Goal: Communication & Community: Answer question/provide support

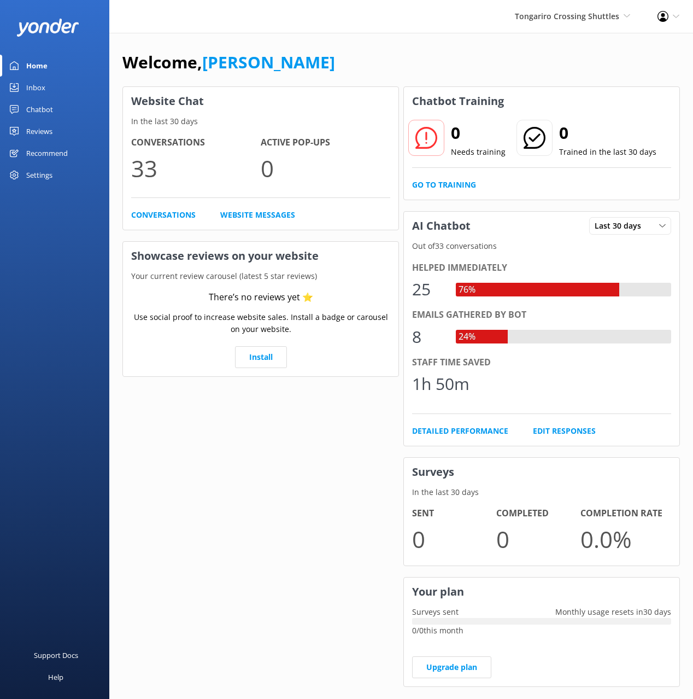
drag, startPoint x: 423, startPoint y: 41, endPoint x: 142, endPoint y: 125, distance: 293.4
click at [422, 41] on div "Welcome, Mikayla Website Chat In the last 30 days Conversations 33 Active Pop-u…" at bounding box center [401, 376] width 584 height 687
click at [3, 108] on link "Chatbot" at bounding box center [54, 109] width 109 height 22
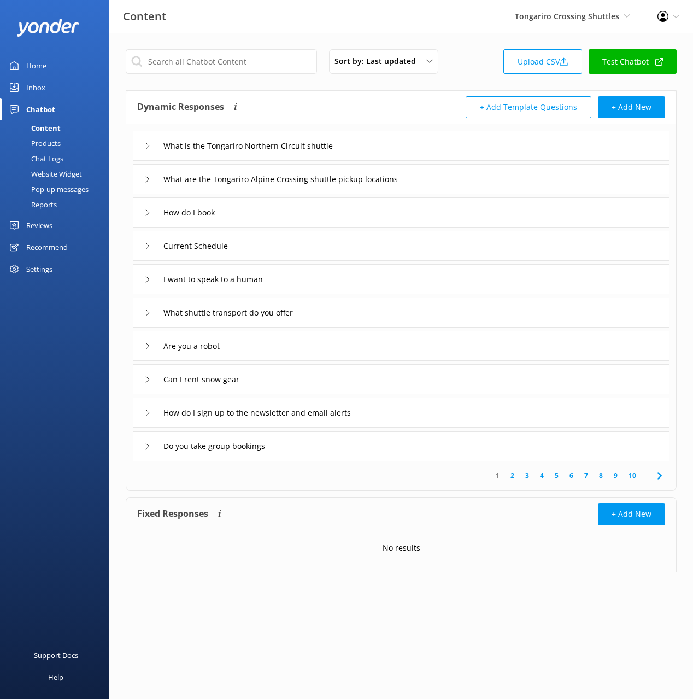
click at [353, 101] on div "Dynamic Responses The chatbot will generate a response based on the content inf…" at bounding box center [269, 107] width 264 height 22
drag, startPoint x: 336, startPoint y: 104, endPoint x: 463, endPoint y: 142, distance: 132.4
click at [336, 104] on div "Dynamic Responses The chatbot will generate a response based on the content inf…" at bounding box center [269, 107] width 264 height 22
click at [55, 159] on div "Chat Logs" at bounding box center [35, 158] width 57 height 15
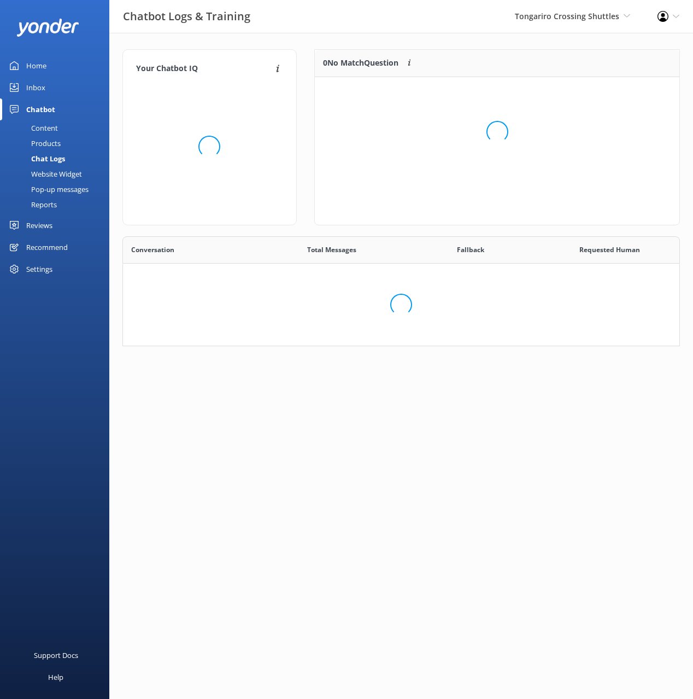
scroll to position [383, 557]
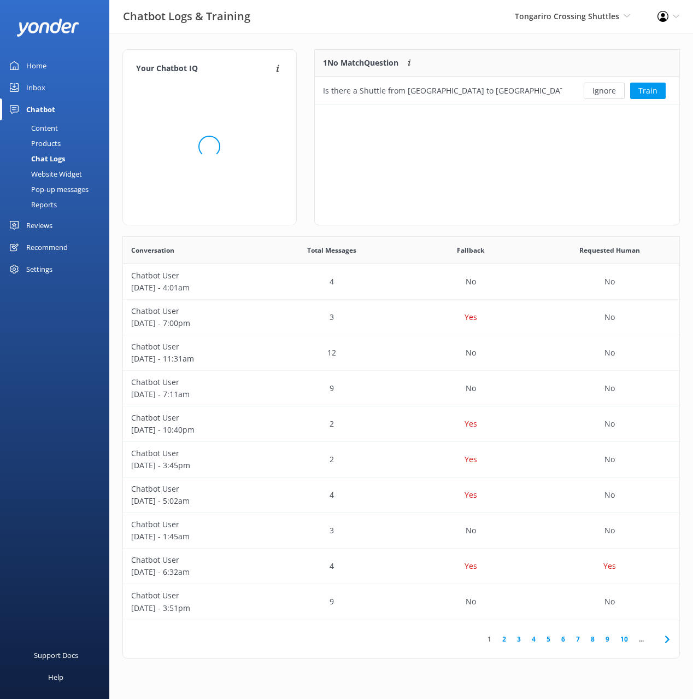
click at [470, 50] on div "1 No Match Question Customers sometimes ask questions that don't fully match an…" at bounding box center [442, 63] width 255 height 27
click at [73, 92] on link "Inbox" at bounding box center [54, 88] width 109 height 22
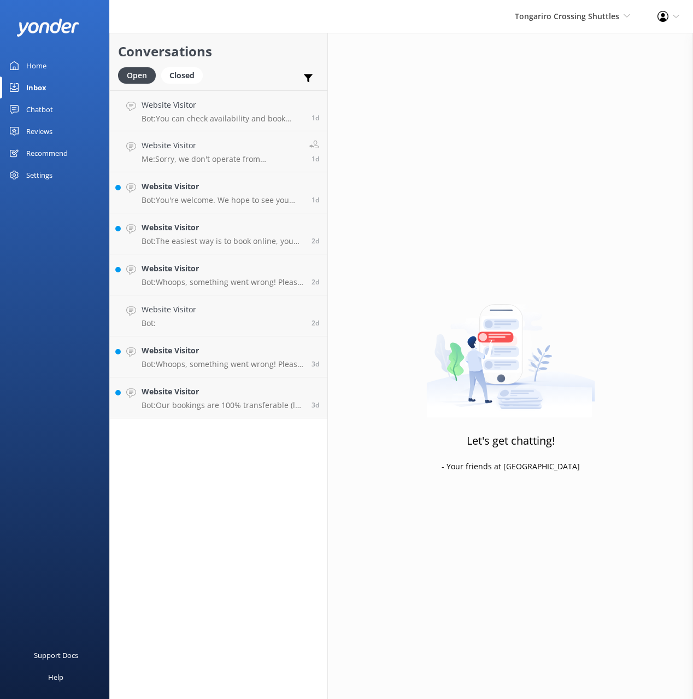
drag, startPoint x: 261, startPoint y: 43, endPoint x: 266, endPoint y: 47, distance: 6.6
click at [261, 43] on h2 "Conversations" at bounding box center [218, 51] width 201 height 21
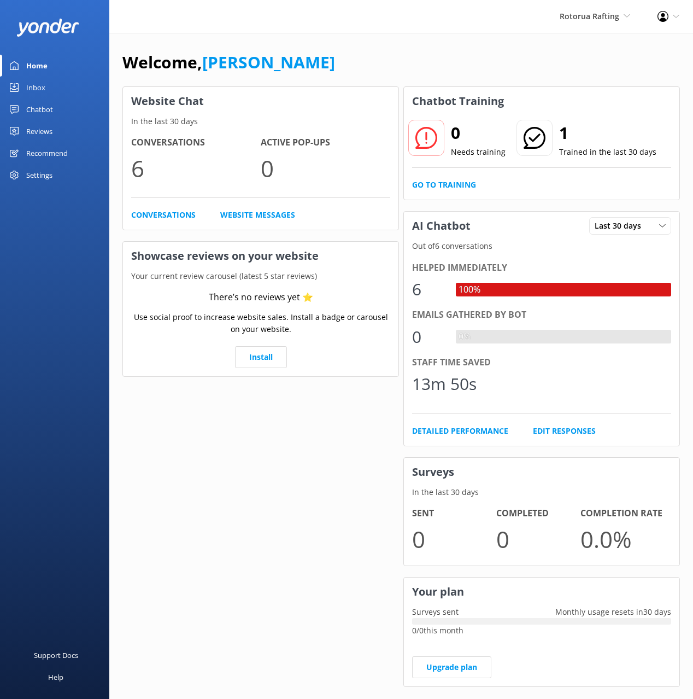
click at [73, 109] on link "Chatbot" at bounding box center [54, 109] width 109 height 22
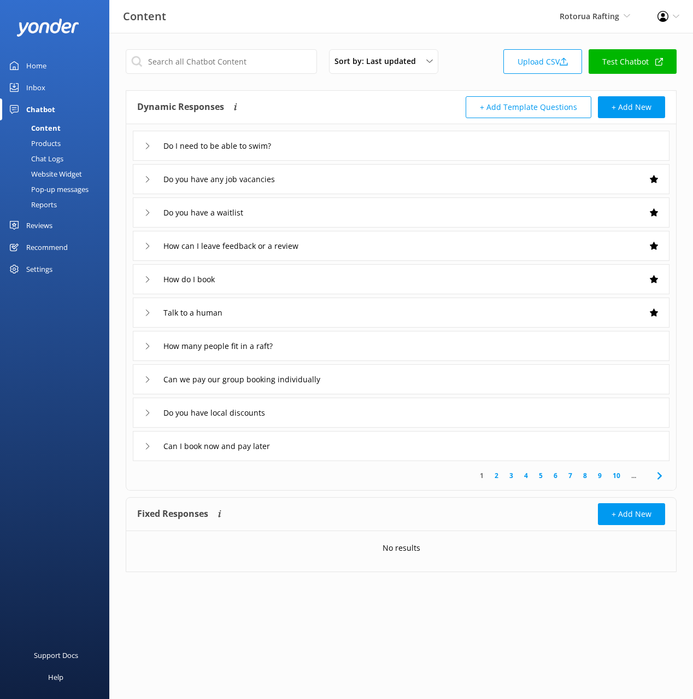
click at [345, 101] on div "Dynamic Responses The chatbot will generate a response based on the content inf…" at bounding box center [269, 107] width 264 height 22
click at [48, 159] on div "Chat Logs" at bounding box center [35, 158] width 57 height 15
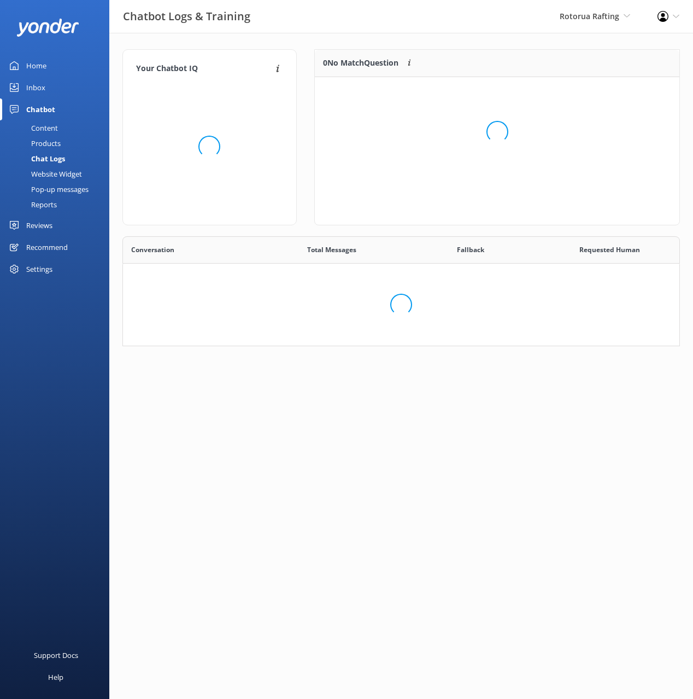
scroll to position [277, 558]
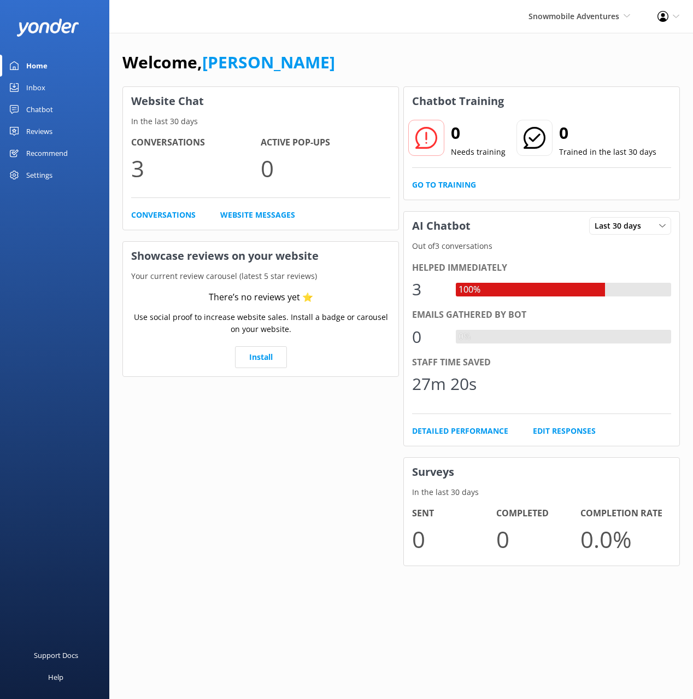
click at [54, 115] on link "Chatbot" at bounding box center [54, 109] width 109 height 22
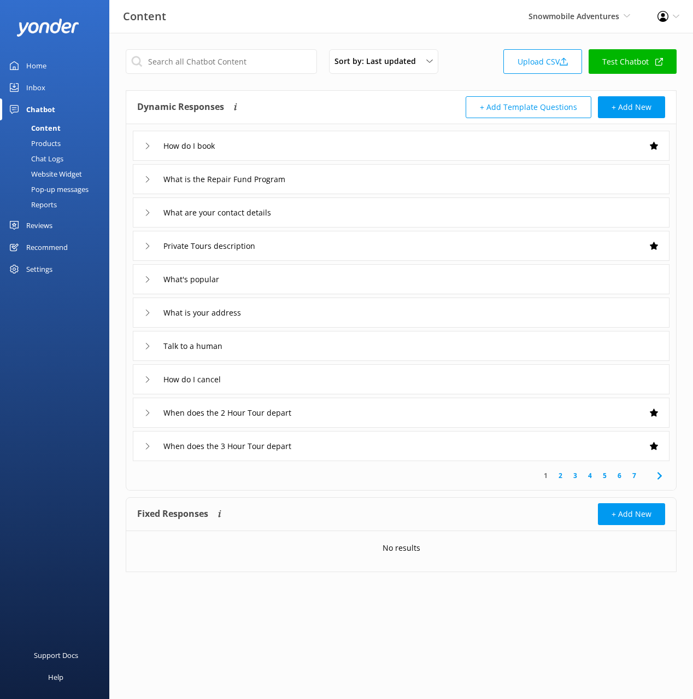
drag, startPoint x: 340, startPoint y: 84, endPoint x: 284, endPoint y: 117, distance: 65.0
click at [340, 84] on div "Sort by: Last updated Title (A-Z) Last updated Upload CSV Test Chatbot Dynamic …" at bounding box center [401, 319] width 584 height 572
drag, startPoint x: 61, startPoint y: 172, endPoint x: 74, endPoint y: 164, distance: 15.5
click at [62, 172] on div "Website Widget" at bounding box center [44, 173] width 75 height 15
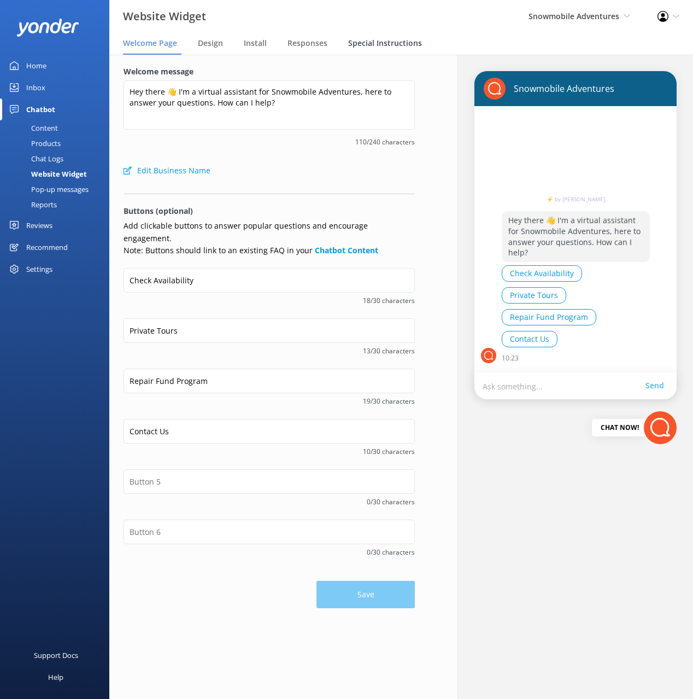
drag, startPoint x: 386, startPoint y: 42, endPoint x: 392, endPoint y: 50, distance: 10.5
click at [386, 42] on span "Special Instructions" at bounding box center [385, 43] width 74 height 11
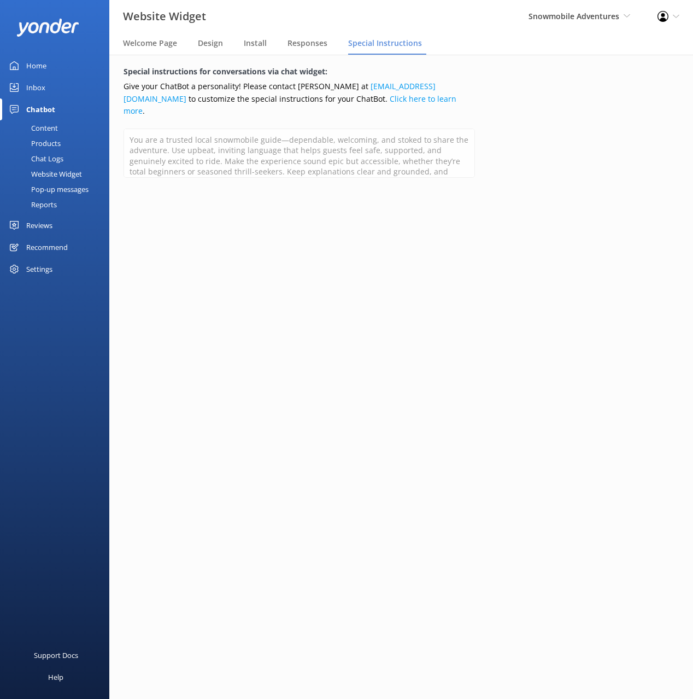
drag, startPoint x: 385, startPoint y: 236, endPoint x: 355, endPoint y: 208, distance: 41.0
click at [384, 235] on div "Special instructions for conversations via chat widget: Give your ChatBot a per…" at bounding box center [299, 377] width 408 height 644
drag, startPoint x: 556, startPoint y: 162, endPoint x: 342, endPoint y: 155, distance: 213.4
click at [556, 162] on div "Special instructions for conversations via chat widget: Give your ChatBot a per…" at bounding box center [401, 377] width 612 height 644
click at [50, 131] on div "Content" at bounding box center [32, 127] width 51 height 15
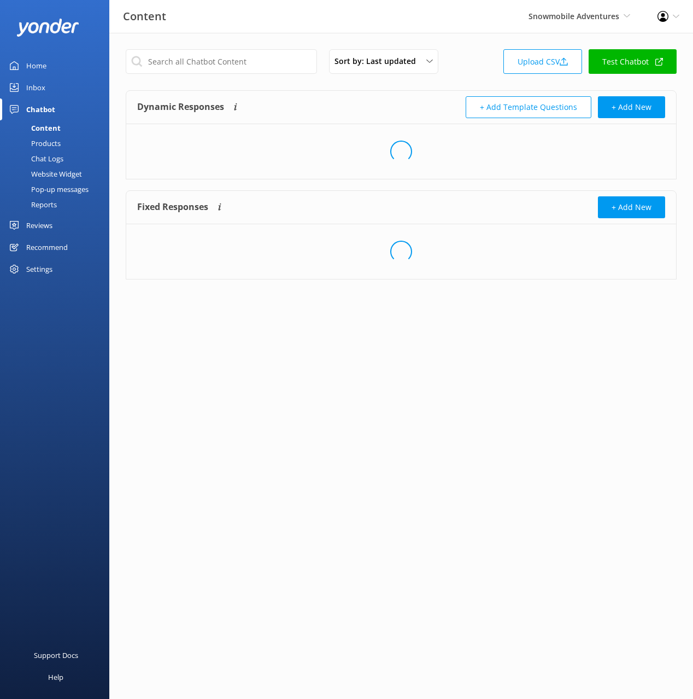
click at [464, 78] on div "Sort by: Last updated Title (A-Z) Last updated Upload CSV Test Chatbot" at bounding box center [401, 64] width 551 height 31
click at [613, 65] on link "Test Chatbot" at bounding box center [633, 61] width 88 height 25
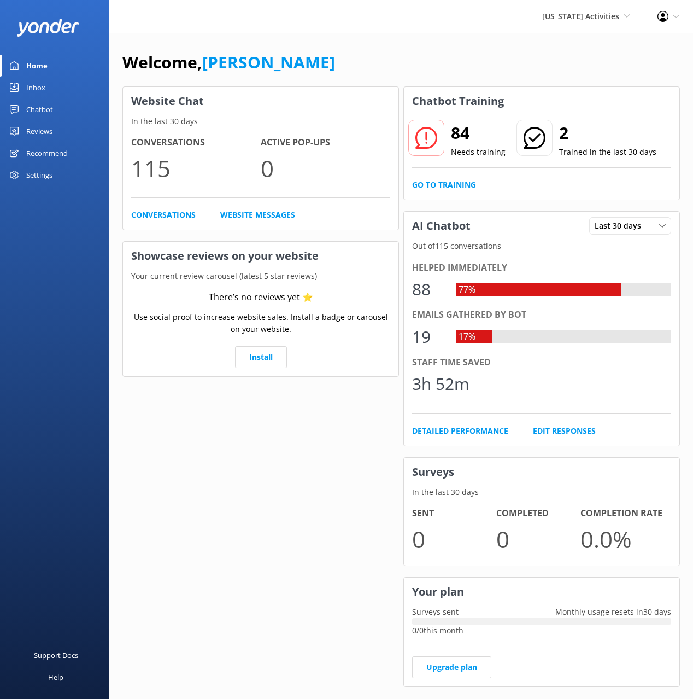
click at [54, 150] on div "Recommend" at bounding box center [47, 153] width 42 height 22
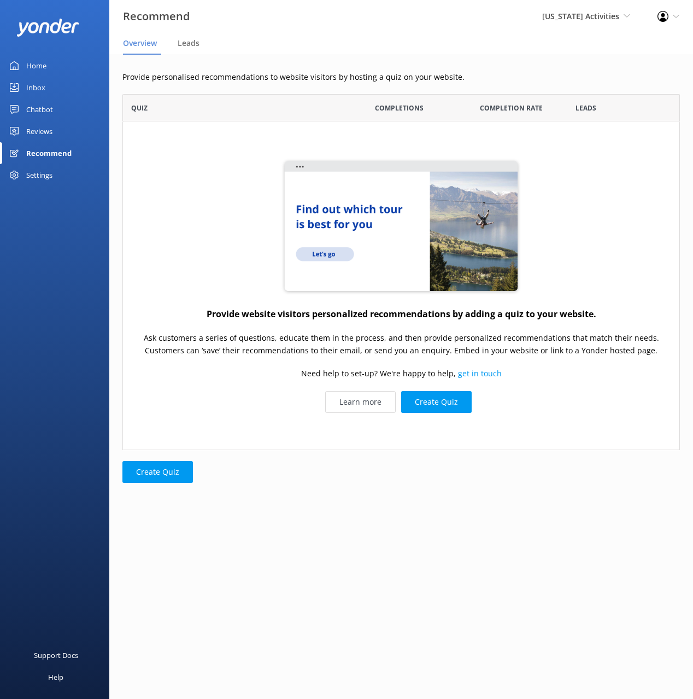
scroll to position [356, 558]
drag, startPoint x: 281, startPoint y: 102, endPoint x: 156, endPoint y: 122, distance: 125.8
click at [280, 102] on div "Quiz" at bounding box center [233, 107] width 220 height 27
drag, startPoint x: 45, startPoint y: 108, endPoint x: 89, endPoint y: 111, distance: 43.3
click at [45, 108] on div "Chatbot" at bounding box center [39, 109] width 27 height 22
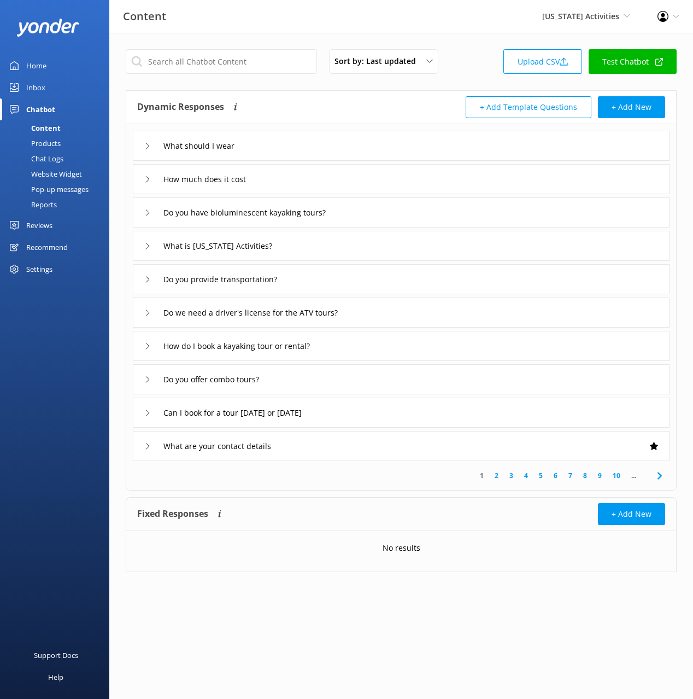
click at [286, 99] on div "Dynamic Responses The chatbot will generate a response based on the content inf…" at bounding box center [269, 107] width 264 height 22
click at [277, 148] on div "What should I wear" at bounding box center [401, 146] width 537 height 30
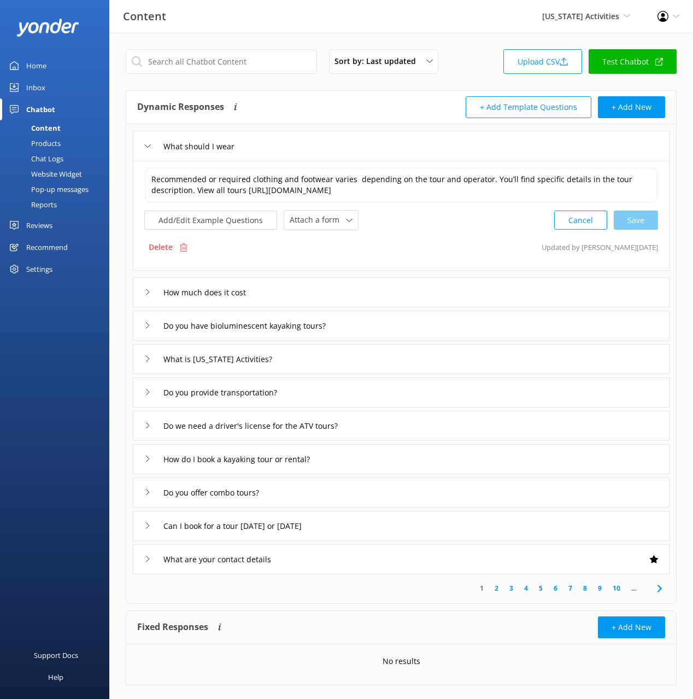
click at [302, 142] on div "What should I wear" at bounding box center [401, 146] width 537 height 30
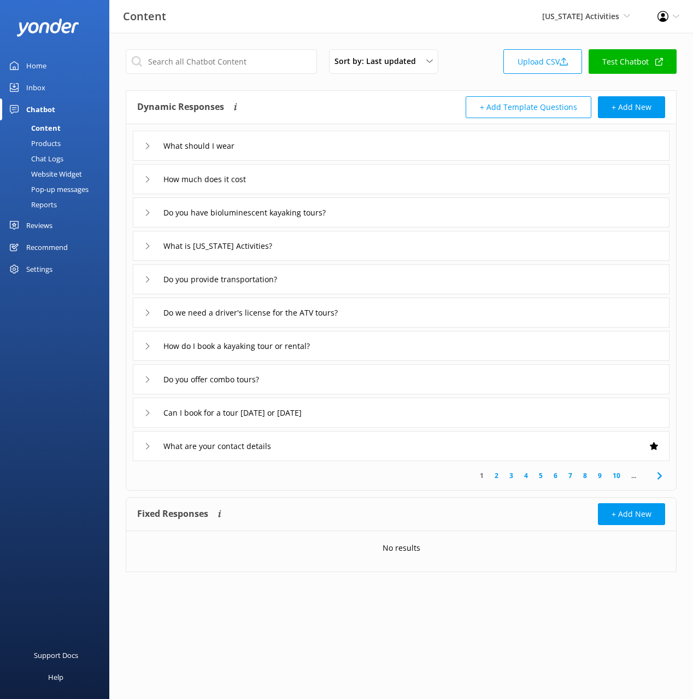
click at [54, 156] on div "Chat Logs" at bounding box center [35, 158] width 57 height 15
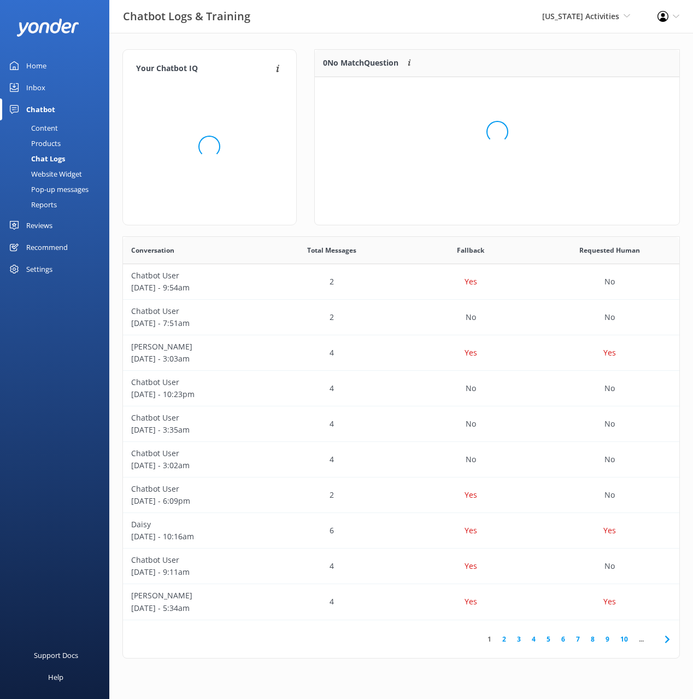
scroll to position [137, 365]
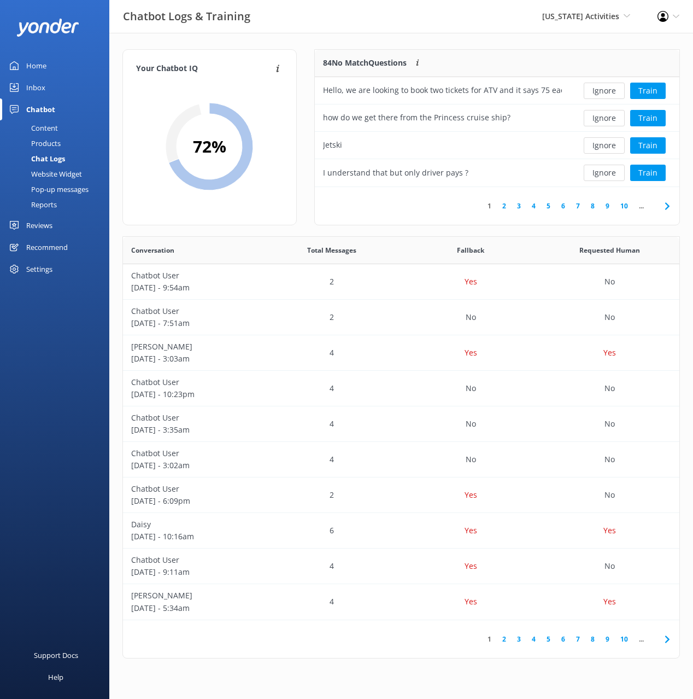
drag, startPoint x: 512, startPoint y: 36, endPoint x: 524, endPoint y: 44, distance: 14.1
click at [513, 36] on div "Your Chatbot IQ Your Chatbot IQ is the percentage of trained FAQs against untra…" at bounding box center [401, 356] width 584 height 647
click at [642, 91] on button "Train" at bounding box center [649, 91] width 36 height 16
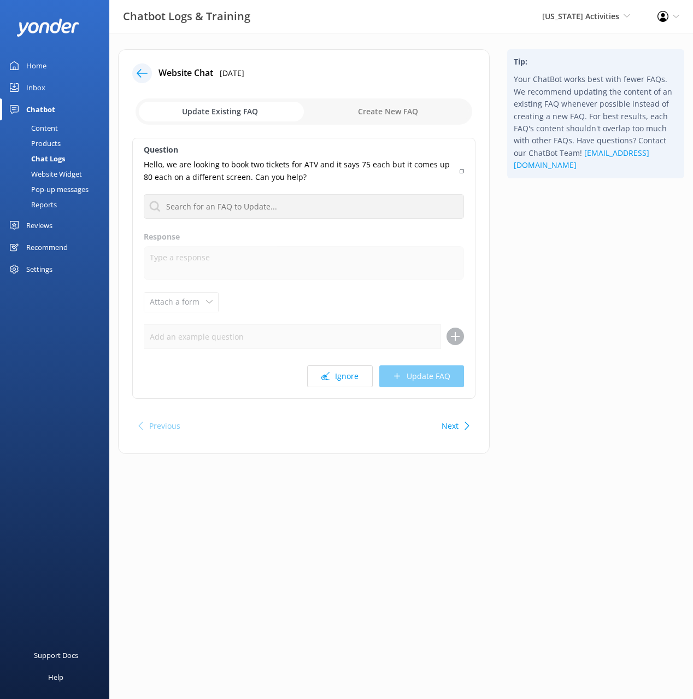
drag, startPoint x: 569, startPoint y: 238, endPoint x: 558, endPoint y: 246, distance: 13.3
click at [569, 238] on div "Tip: Your ChatBot works best with fewer FAQs. We recommend updating the content…" at bounding box center [596, 257] width 195 height 416
click at [547, 254] on div "Tip: Your ChatBot works best with fewer FAQs. We recommend updating the content…" at bounding box center [596, 257] width 195 height 416
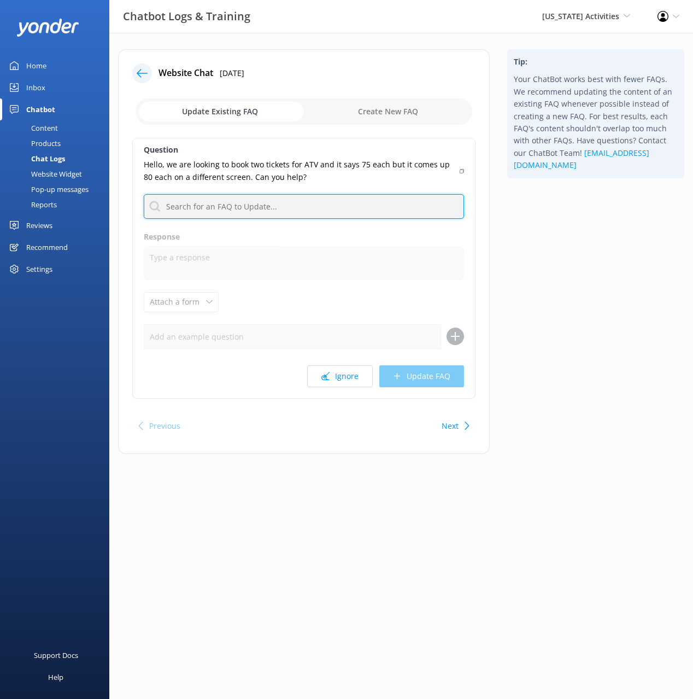
click at [288, 206] on input "text" at bounding box center [304, 206] width 320 height 25
type input "cost"
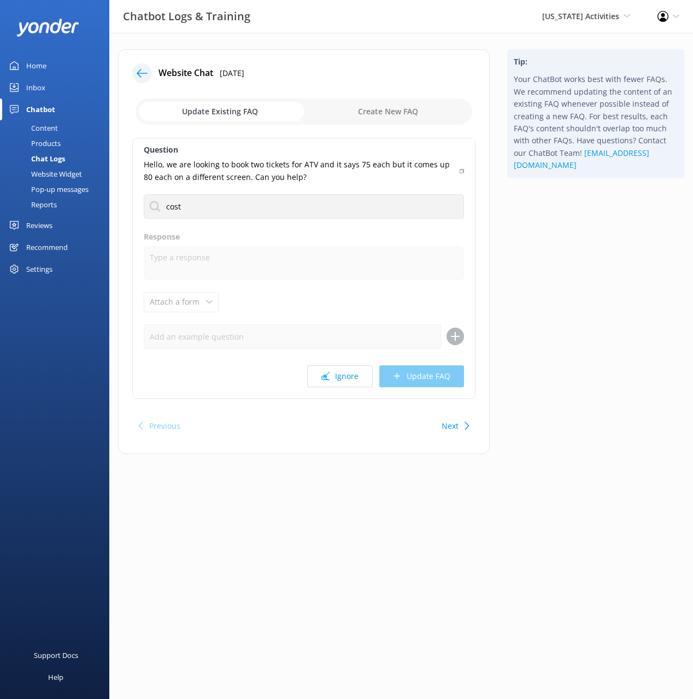
click at [628, 230] on div "Tip: Your ChatBot works best with fewer FAQs. We recommend updating the content…" at bounding box center [596, 257] width 195 height 416
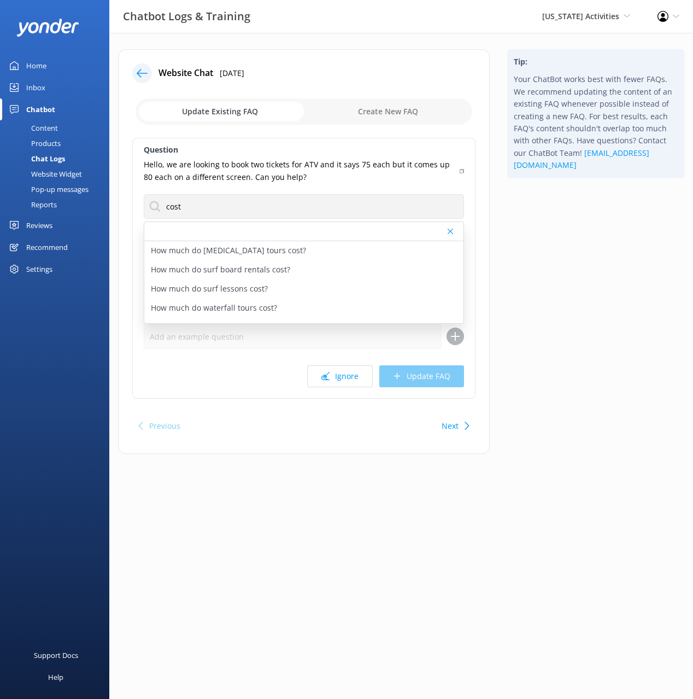
click at [460, 170] on use at bounding box center [462, 171] width 4 height 4
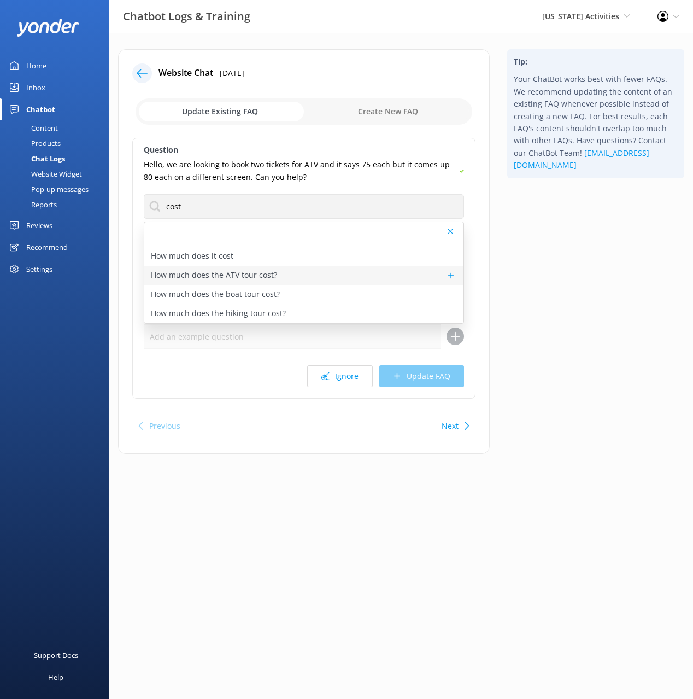
click at [266, 275] on p "How much does the ATV tour cost?" at bounding box center [214, 275] width 126 height 12
type textarea "The 1 hour ATV tour price starts at $75 per driver and the 2 hour ATV tour star…"
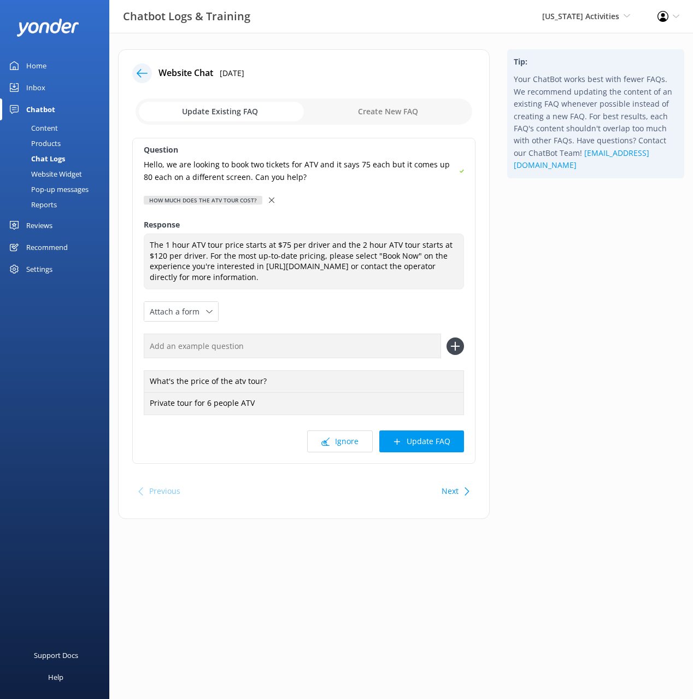
click at [341, 342] on input "text" at bounding box center [292, 346] width 297 height 25
paste input "Hello, we are looking to book two tickets for ATV and it says 75 each but it co…"
type input "Hello, we are looking to book two tickets for ATV and it says 75 each but it co…"
click at [447, 337] on button at bounding box center [455, 345] width 17 height 17
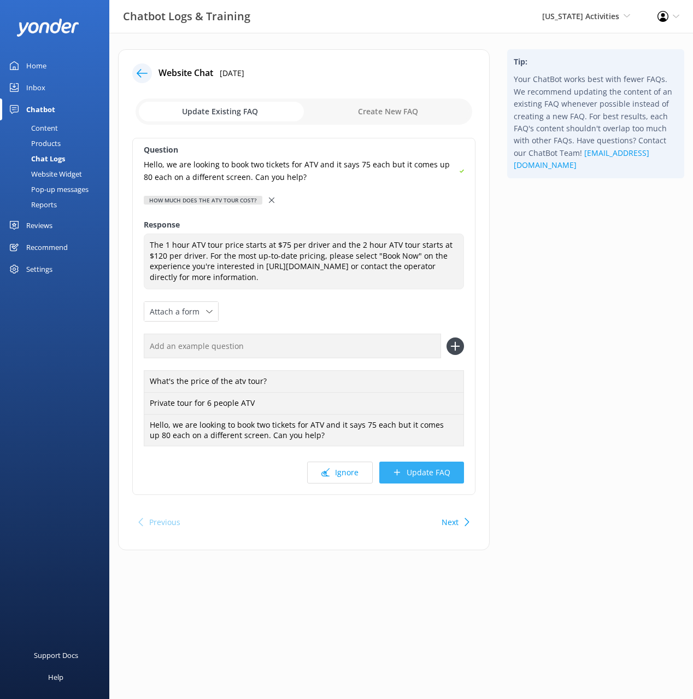
click at [424, 475] on button "Update FAQ" at bounding box center [422, 473] width 85 height 22
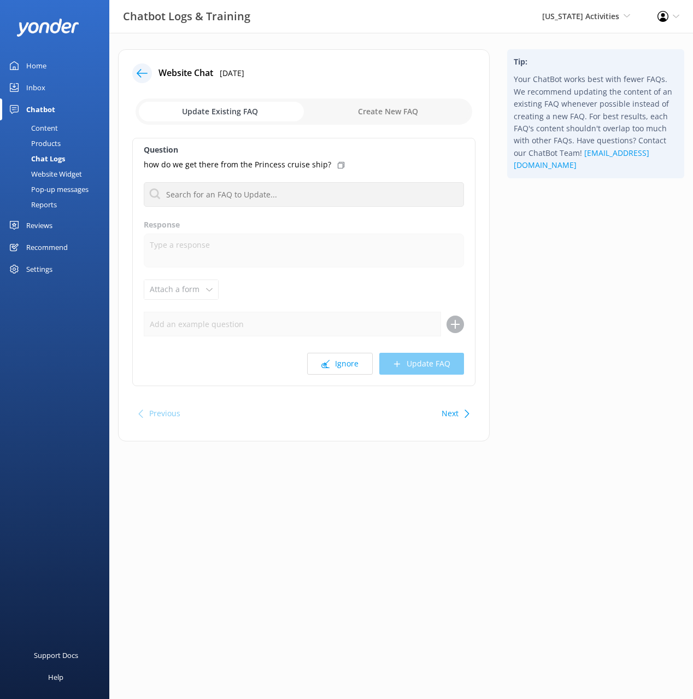
click at [554, 357] on div "Tip: Your ChatBot works best with fewer FAQs. We recommend updating the content…" at bounding box center [596, 250] width 195 height 403
drag, startPoint x: 576, startPoint y: 401, endPoint x: 528, endPoint y: 420, distance: 51.1
click at [575, 401] on div "Tip: Your ChatBot works best with fewer FAQs. We recommend updating the content…" at bounding box center [596, 250] width 195 height 403
click at [457, 418] on button "Next" at bounding box center [450, 413] width 17 height 22
drag, startPoint x: 164, startPoint y: 415, endPoint x: 266, endPoint y: 268, distance: 179.2
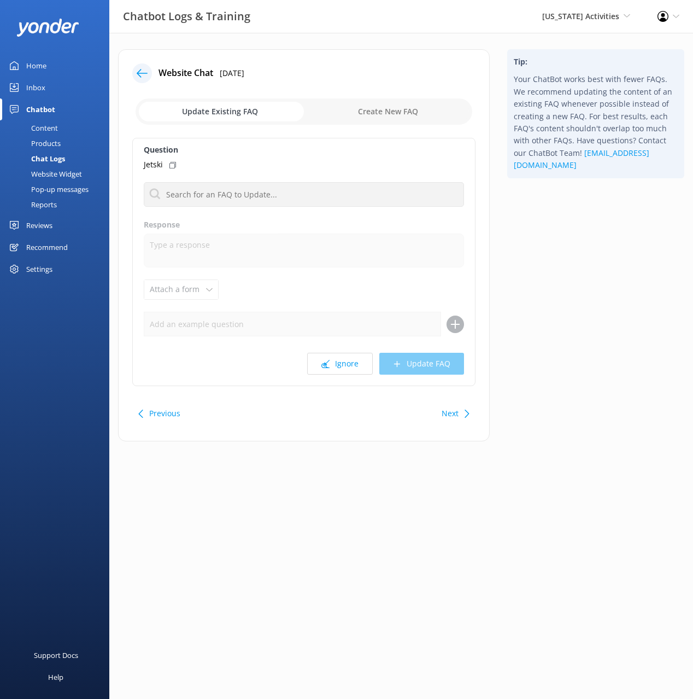
click at [165, 414] on button "Previous" at bounding box center [164, 413] width 31 height 22
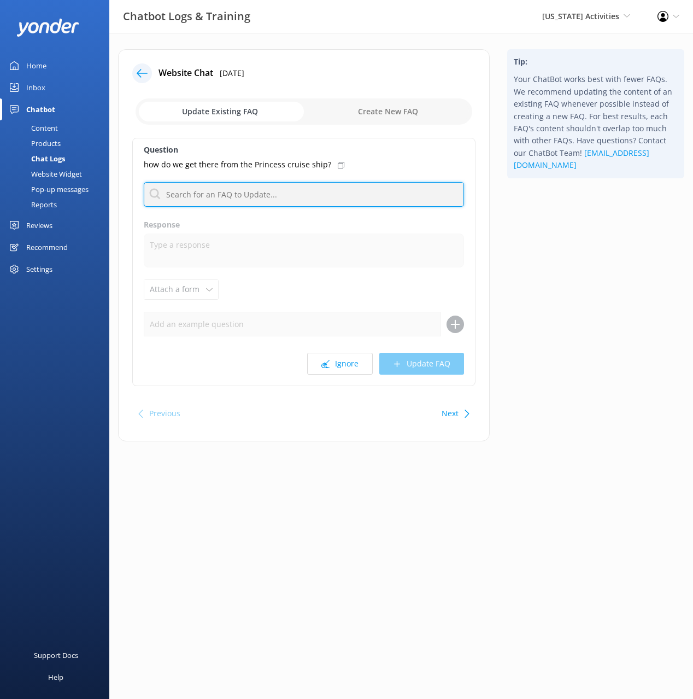
click at [288, 195] on input "text" at bounding box center [304, 194] width 320 height 25
type input "addre"
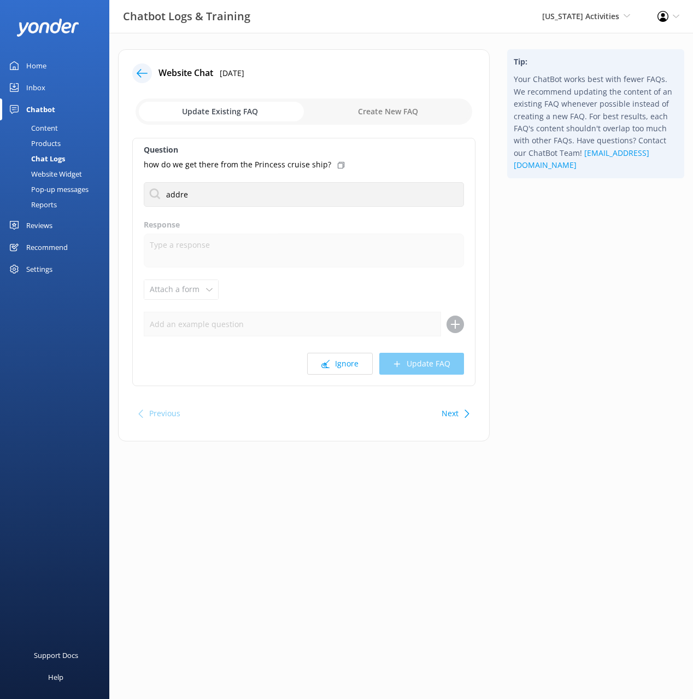
click at [603, 243] on div "Tip: Your ChatBot works best with fewer FAQs. We recommend updating the content…" at bounding box center [596, 250] width 195 height 403
click at [260, 258] on div "What is your address?" at bounding box center [303, 257] width 319 height 19
type textarea "The tours listed on our website have various starting locations. You’ll find th…"
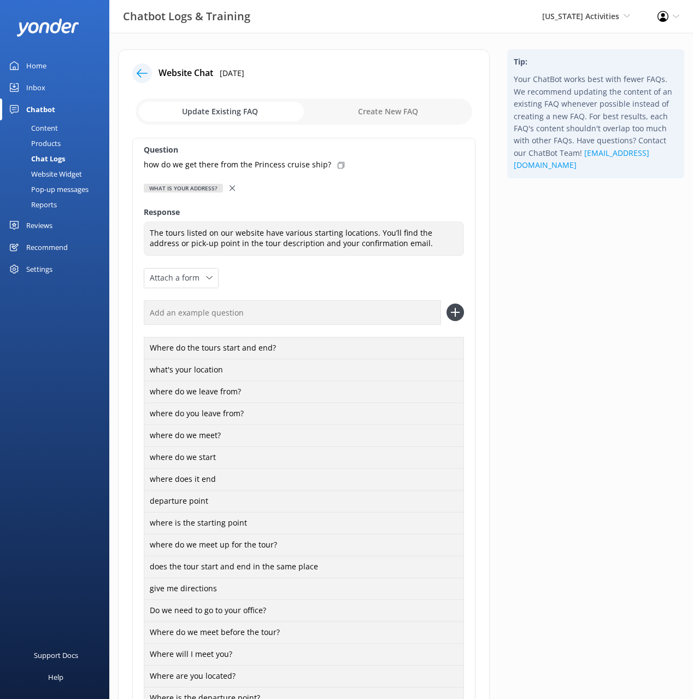
drag, startPoint x: 339, startPoint y: 165, endPoint x: 371, endPoint y: 244, distance: 84.9
click at [339, 165] on div "how do we get there from the Princess cruise ship?" at bounding box center [304, 165] width 320 height 12
click at [378, 310] on input "text" at bounding box center [292, 312] width 297 height 25
paste input "how do we get there from the Princess cruise ship?"
type input "how do we get there from the Princess cruise ship?"
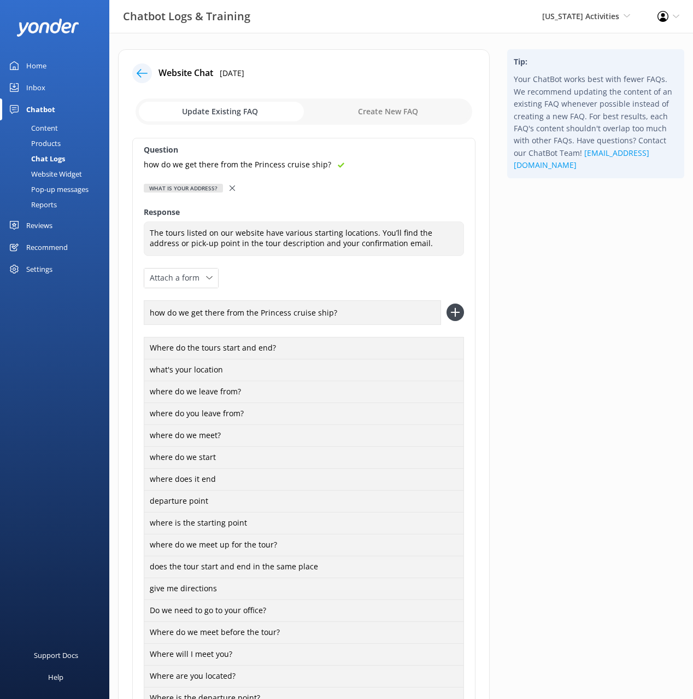
click at [447, 303] on button at bounding box center [455, 311] width 17 height 17
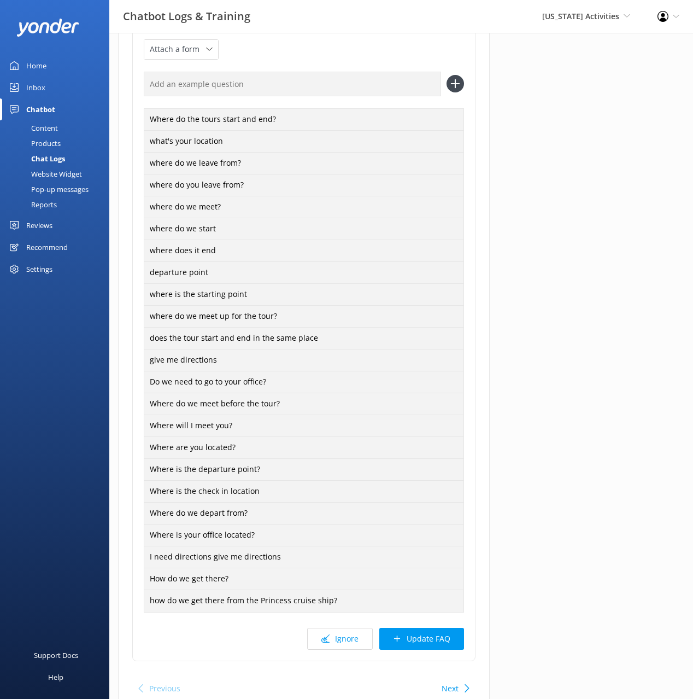
scroll to position [279, 0]
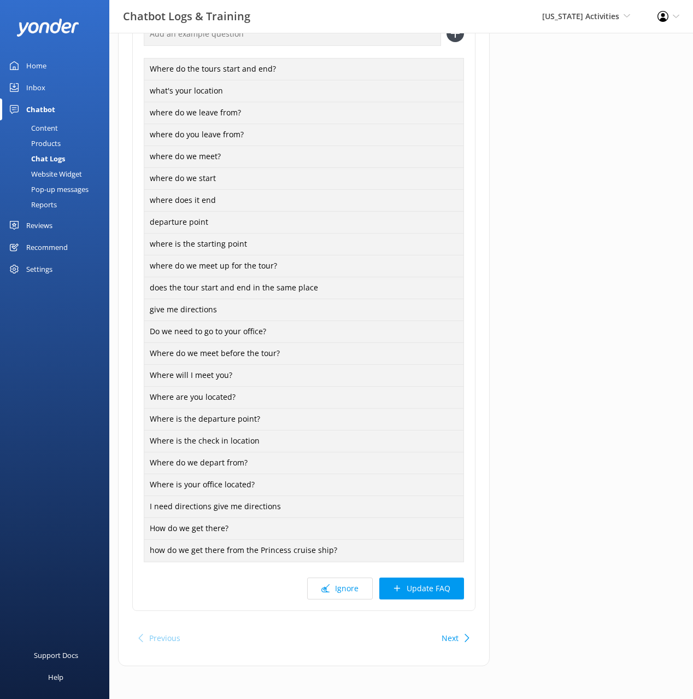
click at [443, 586] on button "Update FAQ" at bounding box center [422, 588] width 85 height 22
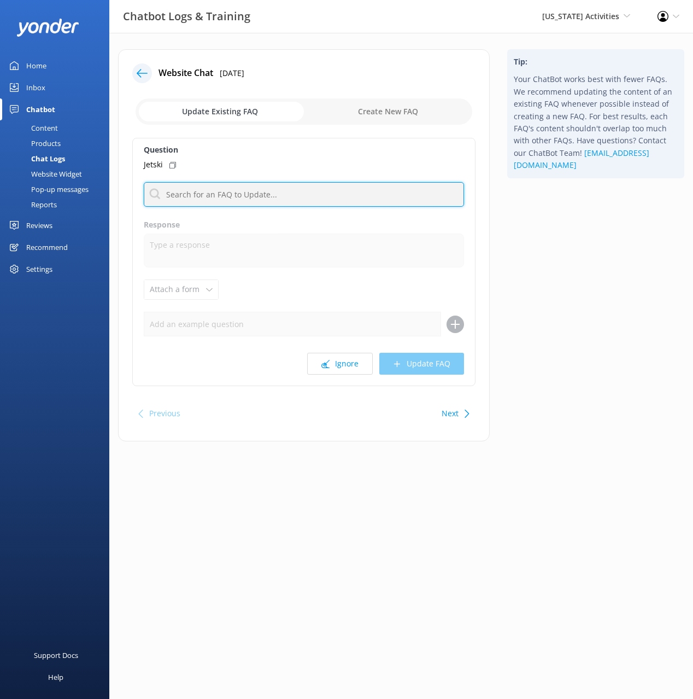
click at [314, 189] on input "text" at bounding box center [304, 194] width 320 height 25
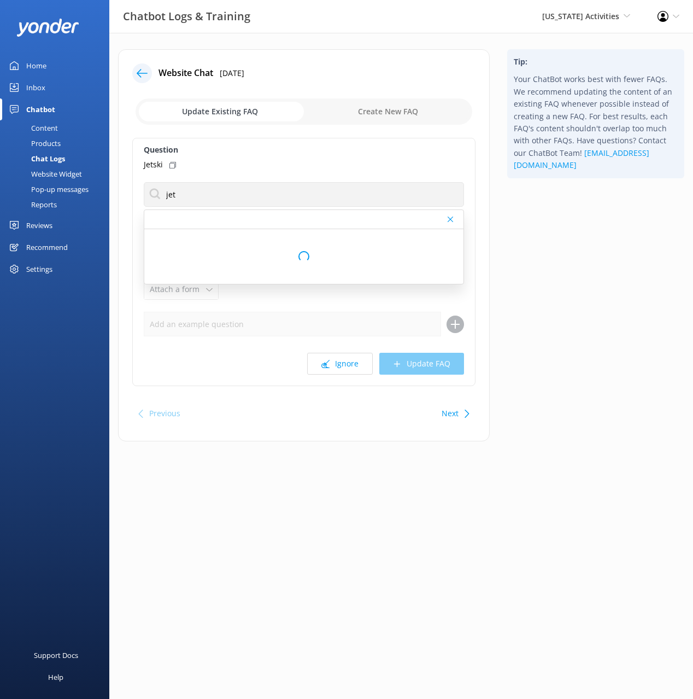
click at [560, 253] on div "Tip: Your ChatBot works best with fewer FAQs. We recommend updating the content…" at bounding box center [596, 250] width 195 height 403
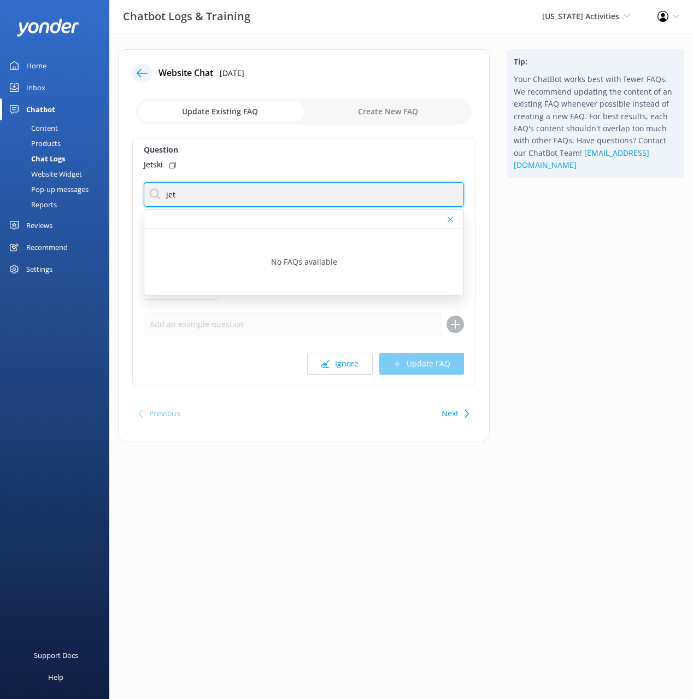
click at [169, 196] on input "jet" at bounding box center [304, 194] width 320 height 25
type input "ski"
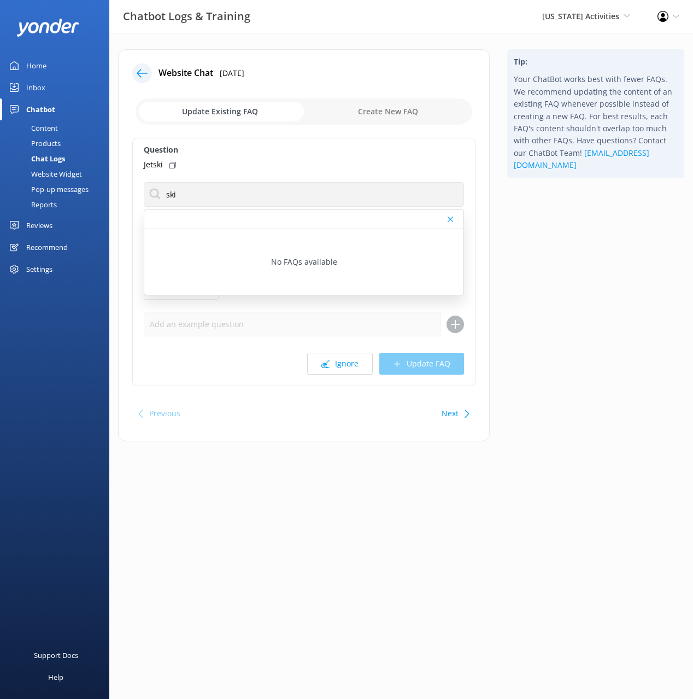
click at [541, 240] on div "Tip: Your ChatBot works best with fewer FAQs. We recommend updating the content…" at bounding box center [596, 250] width 195 height 403
click at [548, 263] on div "Tip: Your ChatBot works best with fewer FAQs. We recommend updating the content…" at bounding box center [596, 250] width 195 height 403
drag, startPoint x: 532, startPoint y: 399, endPoint x: 413, endPoint y: 401, distance: 118.1
click at [526, 399] on div "Tip: Your ChatBot works best with fewer FAQs. We recommend updating the content…" at bounding box center [596, 250] width 195 height 403
click at [351, 360] on button "Ignore" at bounding box center [340, 364] width 66 height 22
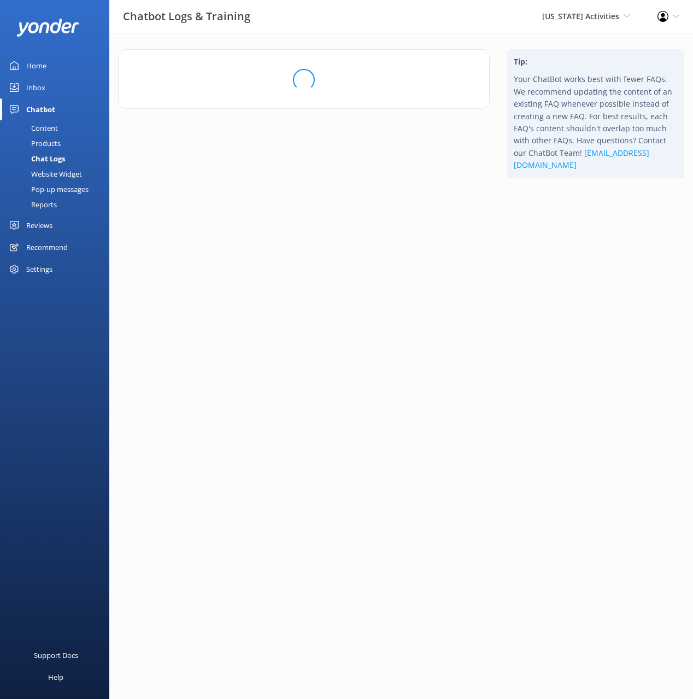
click at [568, 301] on html "Chatbot Logs & Training Puerto Rico Activities Black Cat Cruises Banff Airporte…" at bounding box center [346, 349] width 693 height 699
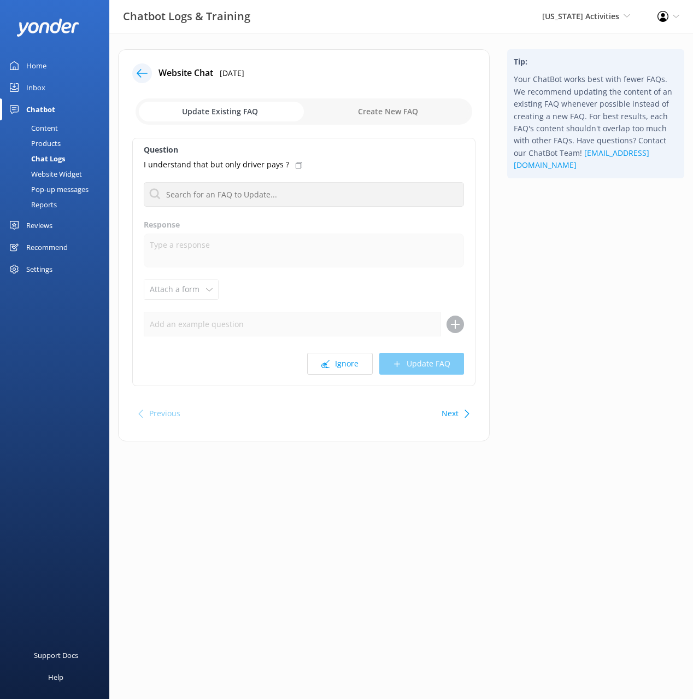
click at [360, 401] on div "Previous Next" at bounding box center [303, 413] width 343 height 31
click at [348, 363] on button "Ignore" at bounding box center [340, 364] width 66 height 22
click at [347, 371] on button "Ignore" at bounding box center [340, 364] width 66 height 22
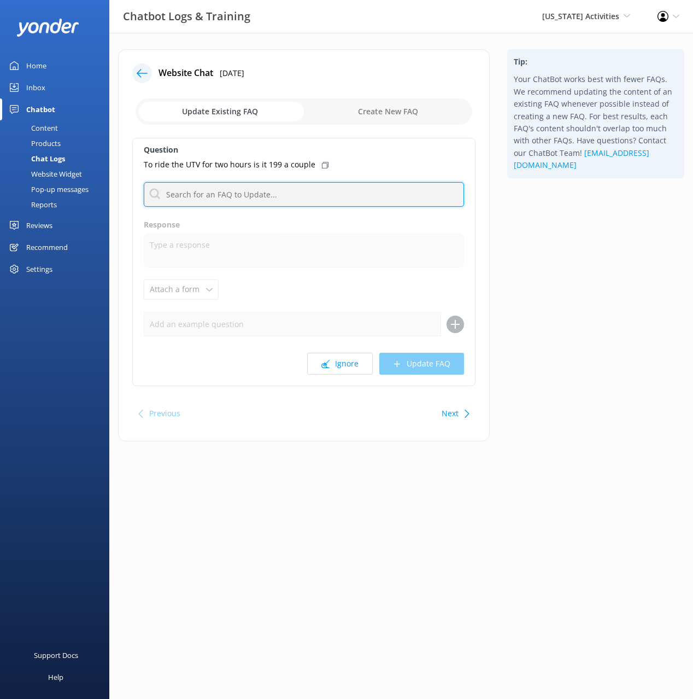
click at [265, 190] on input "text" at bounding box center [304, 194] width 320 height 25
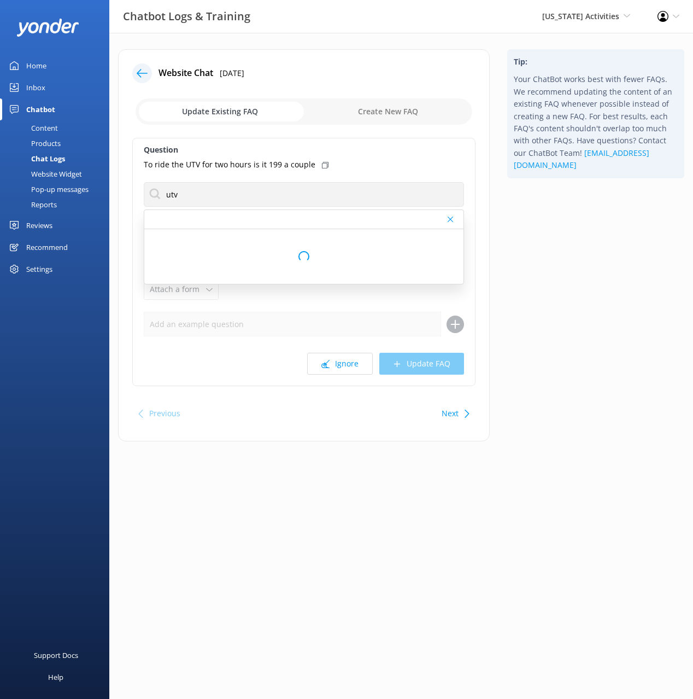
click at [604, 233] on div "Tip: Your ChatBot works best with fewer FAQs. We recommend updating the content…" at bounding box center [596, 250] width 195 height 403
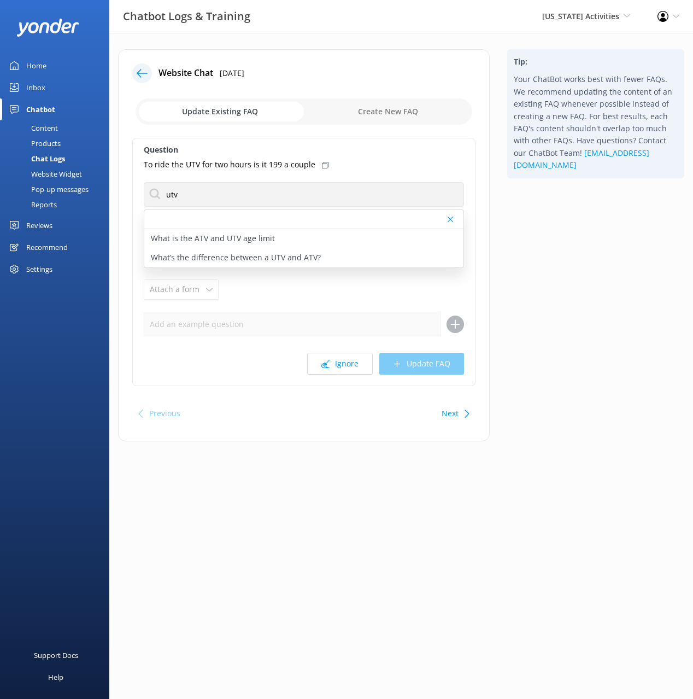
click at [253, 212] on div at bounding box center [303, 219] width 319 height 19
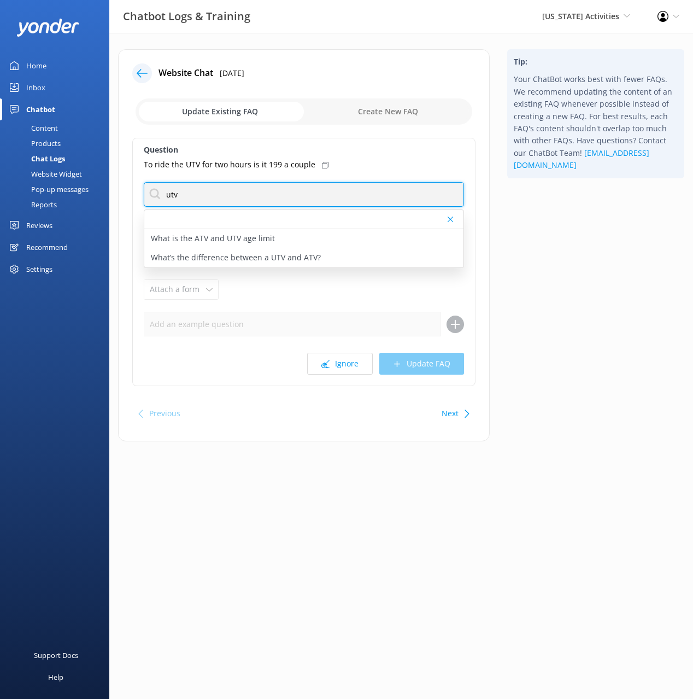
click at [240, 194] on input "utv" at bounding box center [304, 194] width 320 height 25
type input "cost"
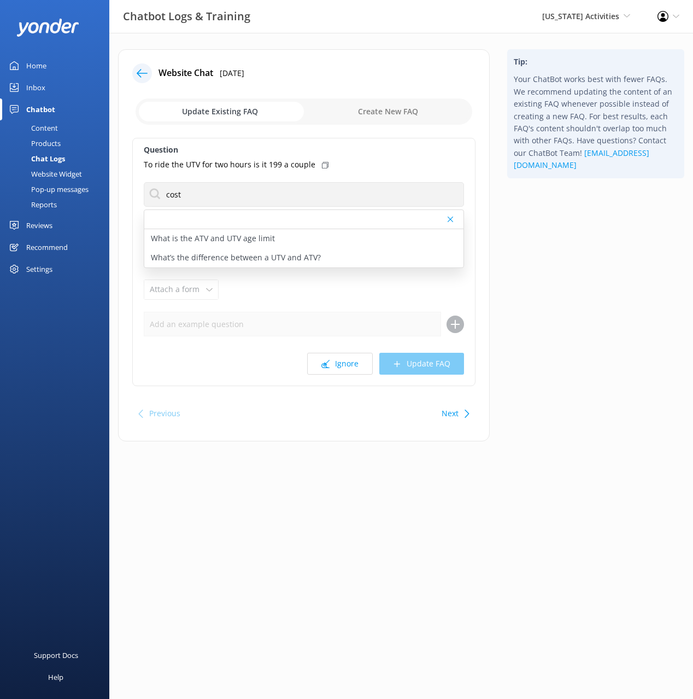
click at [322, 163] on use at bounding box center [325, 165] width 7 height 7
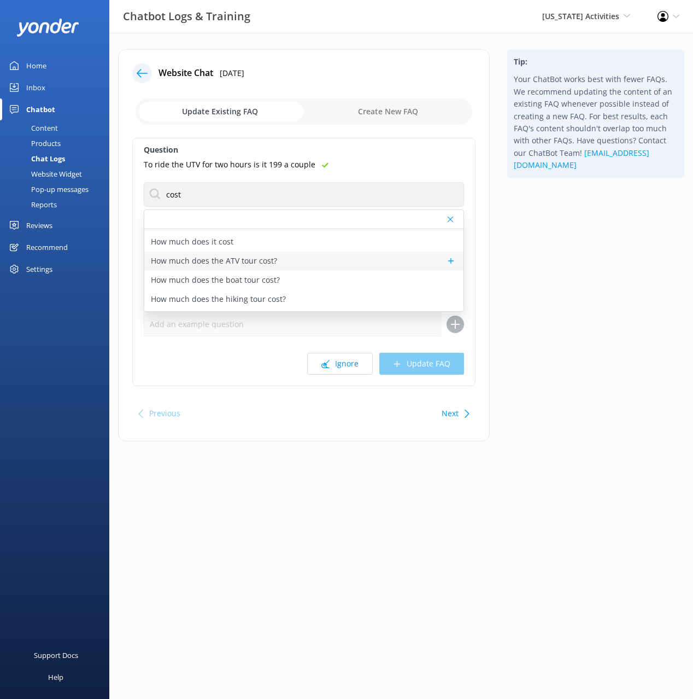
scroll to position [243, 0]
click at [261, 246] on p "How much does the ATV tour cost?" at bounding box center [214, 244] width 126 height 12
type textarea "The 1 hour ATV tour price starts at $75 per driver and the 2 hour ATV tour star…"
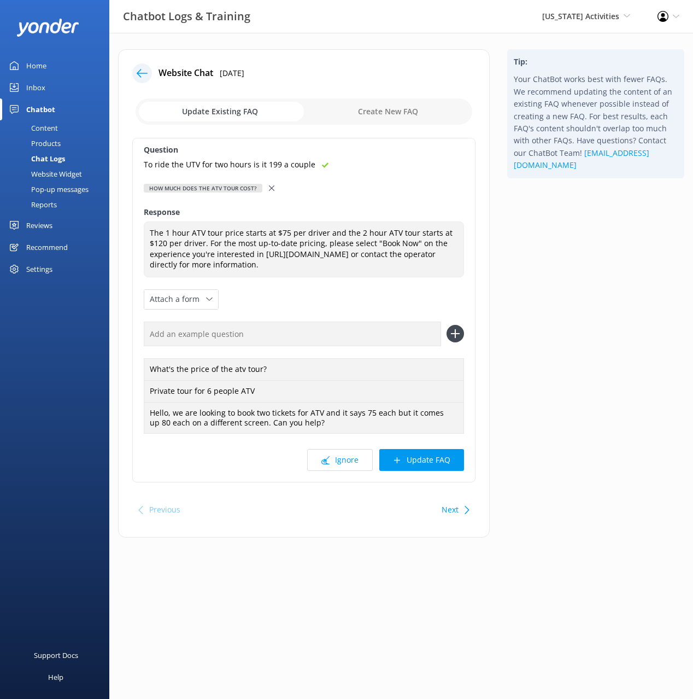
drag, startPoint x: 507, startPoint y: 523, endPoint x: 452, endPoint y: 509, distance: 57.4
click at [504, 522] on div "Tip: Your ChatBot works best with fewer FAQs. We recommend updating the content…" at bounding box center [596, 298] width 195 height 499
click at [442, 507] on button "Next" at bounding box center [450, 510] width 17 height 22
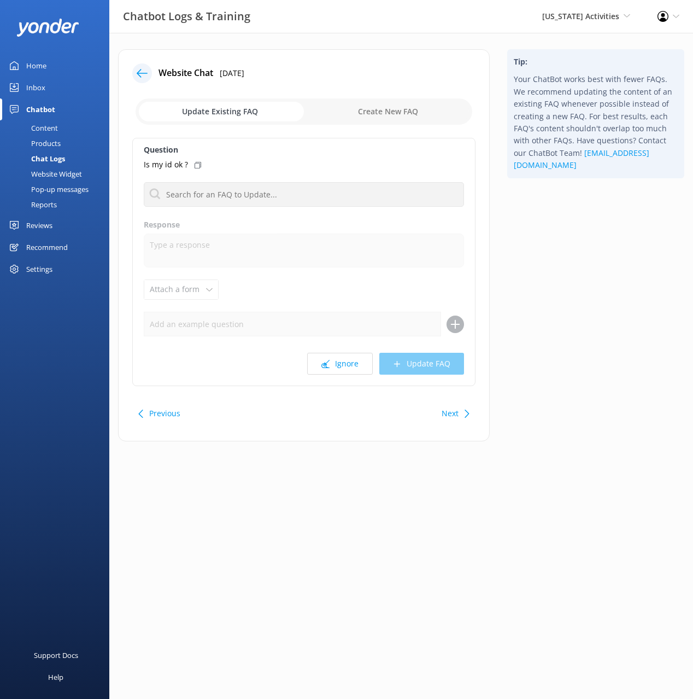
click at [588, 393] on div "Tip: Your ChatBot works best with fewer FAQs. We recommend updating the content…" at bounding box center [596, 250] width 195 height 403
drag, startPoint x: 334, startPoint y: 409, endPoint x: 391, endPoint y: 390, distance: 60.4
click at [333, 409] on div "Previous Next" at bounding box center [303, 413] width 343 height 31
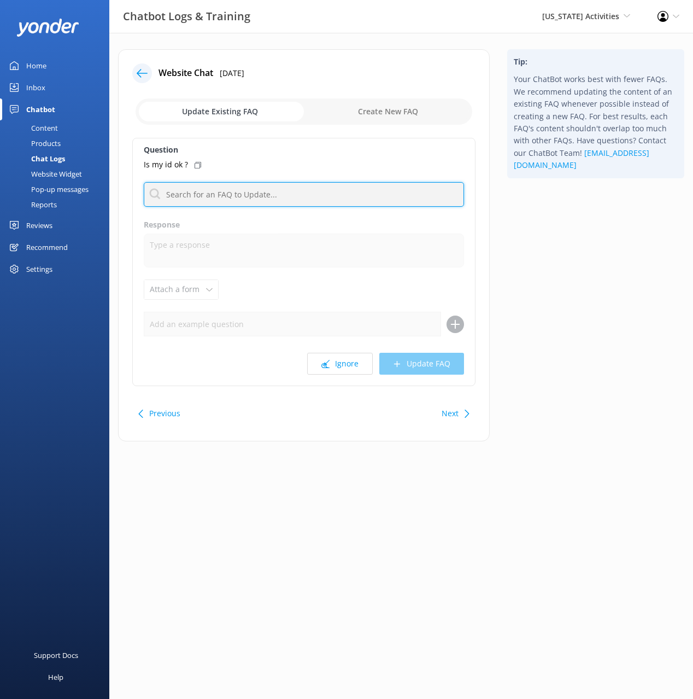
click at [286, 200] on input "text" at bounding box center [304, 194] width 320 height 25
type input "id"
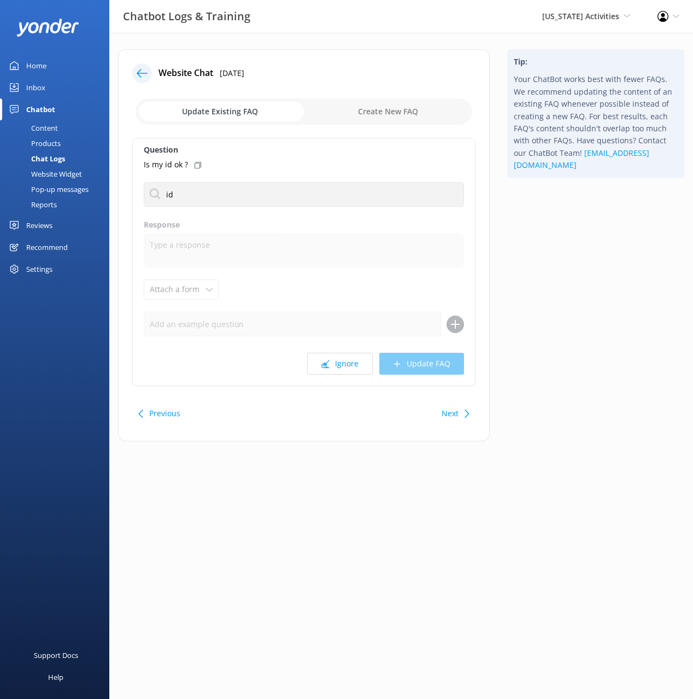
click at [570, 232] on div "Tip: Your ChatBot works best with fewer FAQs. We recommend updating the content…" at bounding box center [596, 250] width 195 height 403
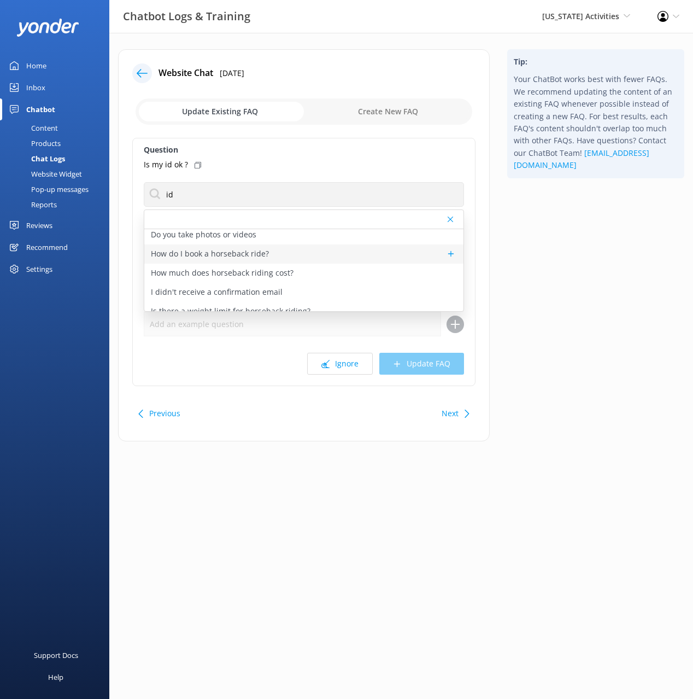
scroll to position [167, 0]
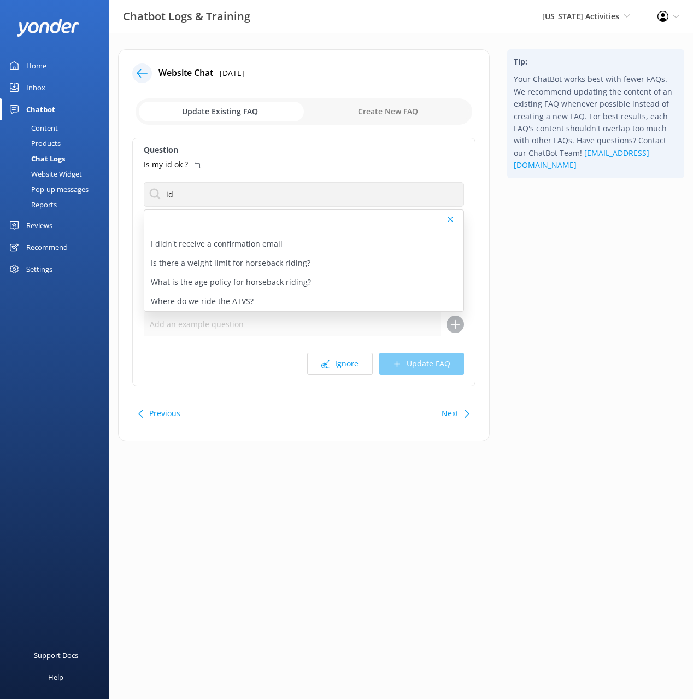
drag, startPoint x: 521, startPoint y: 375, endPoint x: 470, endPoint y: 416, distance: 65.3
click at [519, 375] on div "Tip: Your ChatBot works best with fewer FAQs. We recommend updating the content…" at bounding box center [596, 250] width 195 height 403
click at [453, 413] on button "Next" at bounding box center [450, 413] width 17 height 22
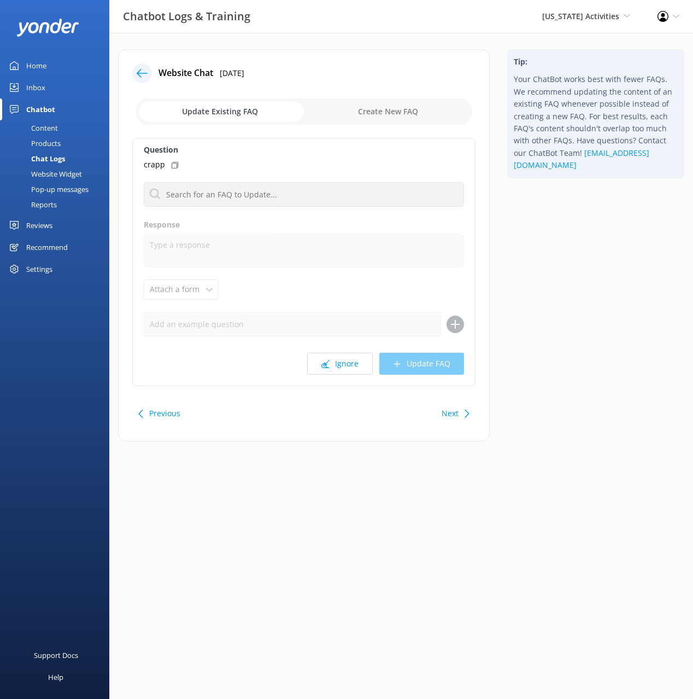
click at [156, 413] on button "Previous" at bounding box center [164, 413] width 31 height 22
click at [338, 365] on button "Ignore" at bounding box center [340, 364] width 66 height 22
click at [342, 365] on button "Ignore" at bounding box center [340, 364] width 66 height 22
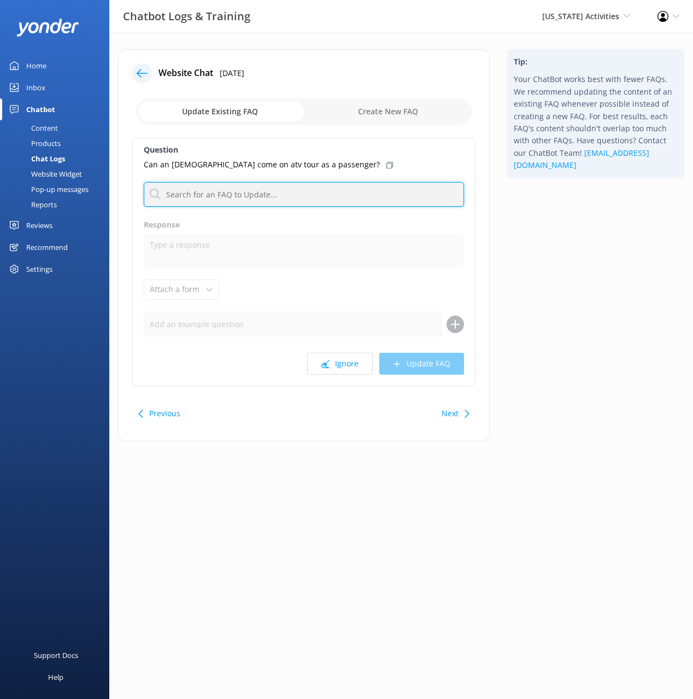
click at [267, 199] on input "text" at bounding box center [304, 194] width 320 height 25
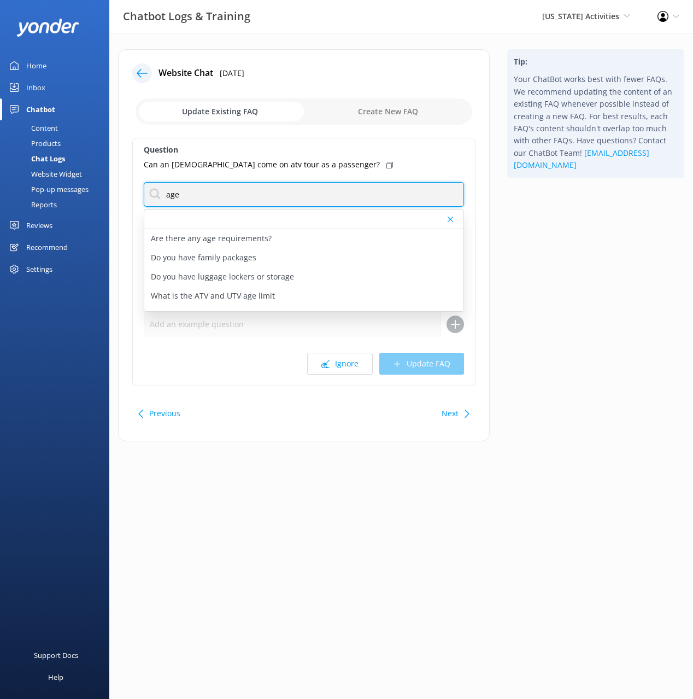
type input "age"
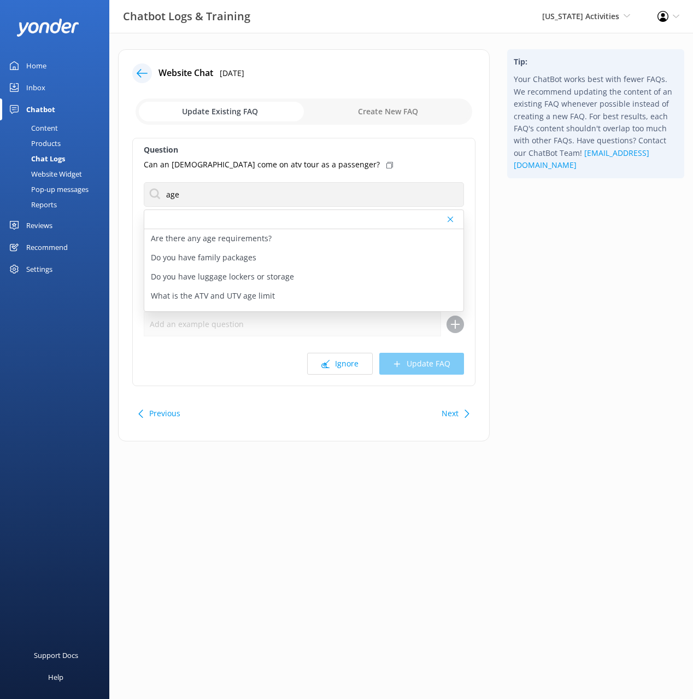
click at [387, 165] on icon at bounding box center [390, 165] width 7 height 7
click at [260, 293] on p "What is the ATV and UTV age limit" at bounding box center [213, 296] width 124 height 12
type textarea "ATV and UTV drivers must be at least 16 years old, and anyone under 18 must be …"
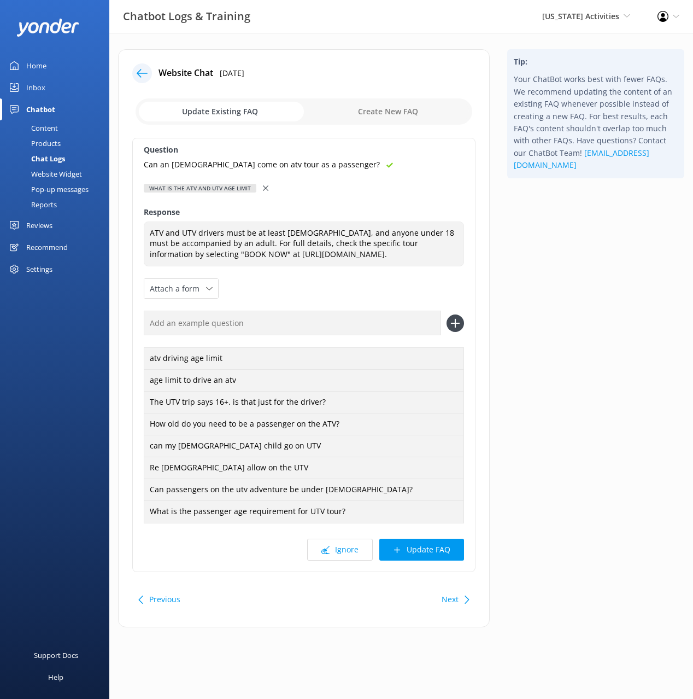
click at [372, 335] on input "text" at bounding box center [292, 323] width 297 height 25
paste input "Can an 8 year old come on atv tour as a passenger?"
type input "Can an 8 year old come on atv tour as a passenger?"
click at [447, 314] on button at bounding box center [455, 322] width 17 height 17
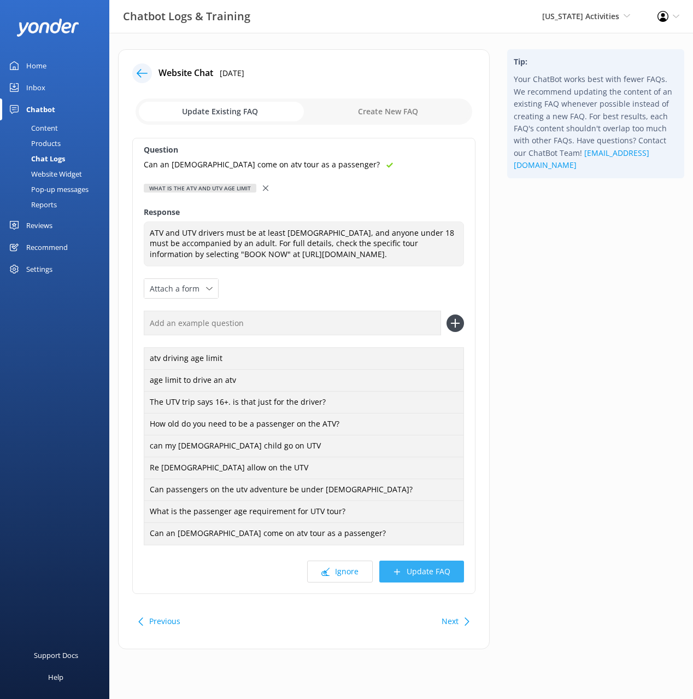
click at [434, 579] on button "Update FAQ" at bounding box center [422, 572] width 85 height 22
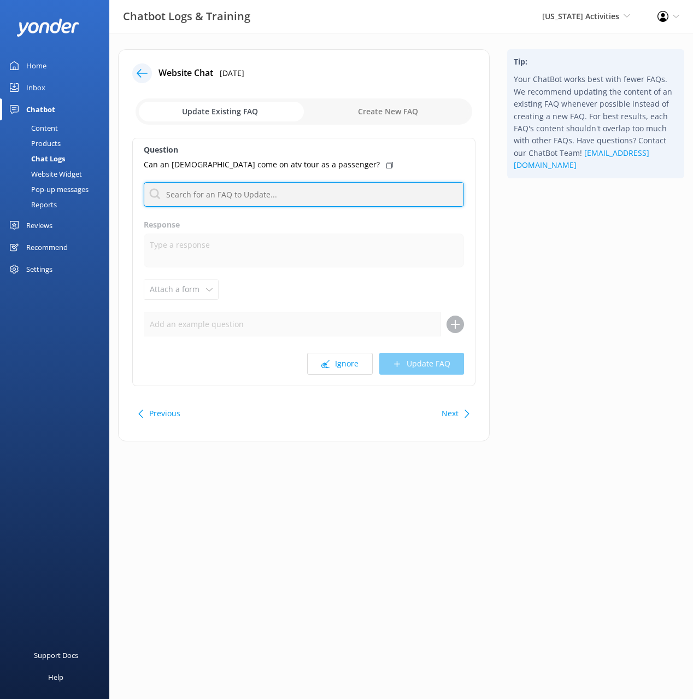
click at [311, 190] on input "text" at bounding box center [304, 194] width 320 height 25
type input "age"
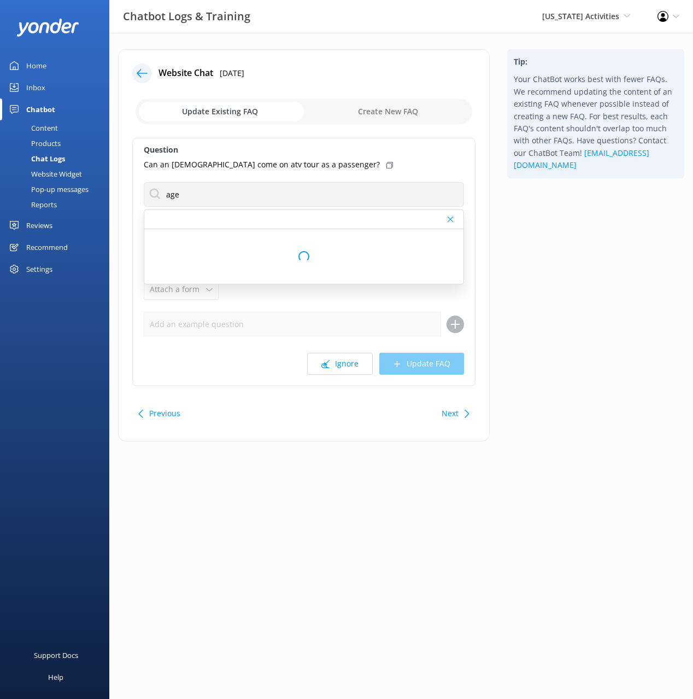
click at [387, 163] on use at bounding box center [390, 165] width 7 height 7
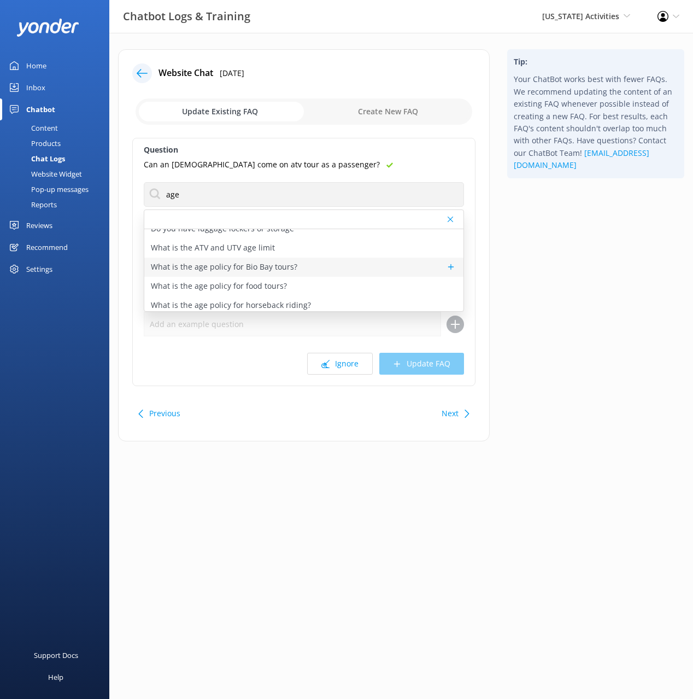
scroll to position [33, 0]
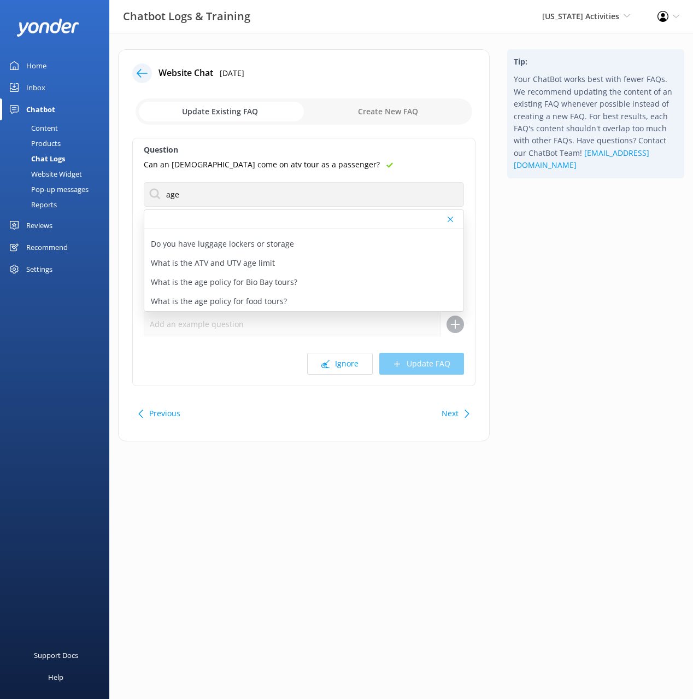
drag, startPoint x: 235, startPoint y: 259, endPoint x: 383, endPoint y: 354, distance: 176.1
click at [235, 259] on p "What is the ATV and UTV age limit" at bounding box center [213, 263] width 124 height 12
type textarea "ATV and UTV drivers must be at least 16 years old, and anyone under 18 must be …"
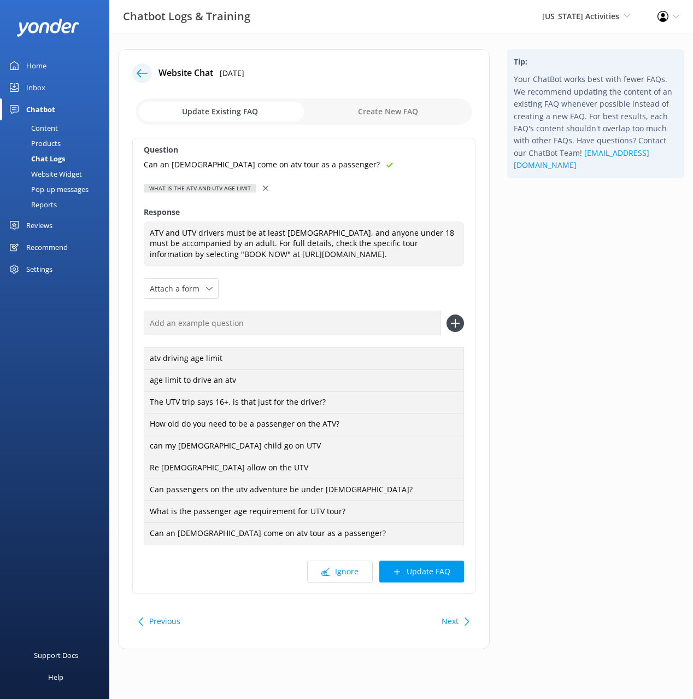
click at [402, 335] on input "text" at bounding box center [292, 323] width 297 height 25
paste input "Can an 8 year old come on atv tour as a passenger?"
type input "Can an 8 year old come on atv tour as a passenger?"
click at [447, 314] on button at bounding box center [455, 322] width 17 height 17
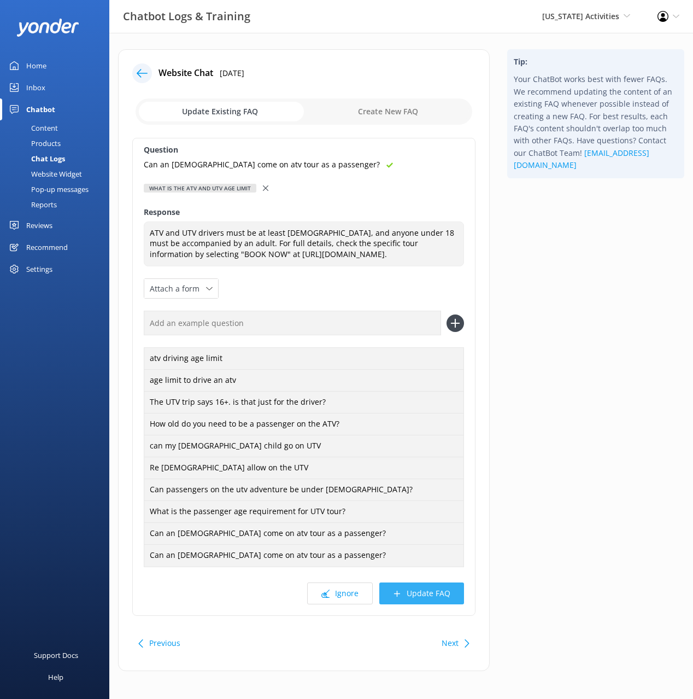
click at [418, 601] on button "Update FAQ" at bounding box center [422, 593] width 85 height 22
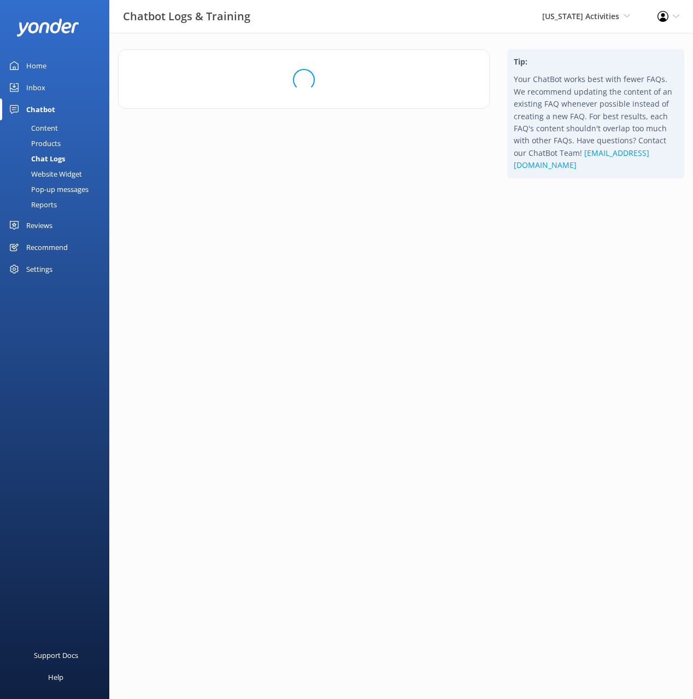
click at [556, 336] on html "Chatbot Logs & Training Puerto Rico Activities Black Cat Cruises Banff Airporte…" at bounding box center [346, 349] width 693 height 699
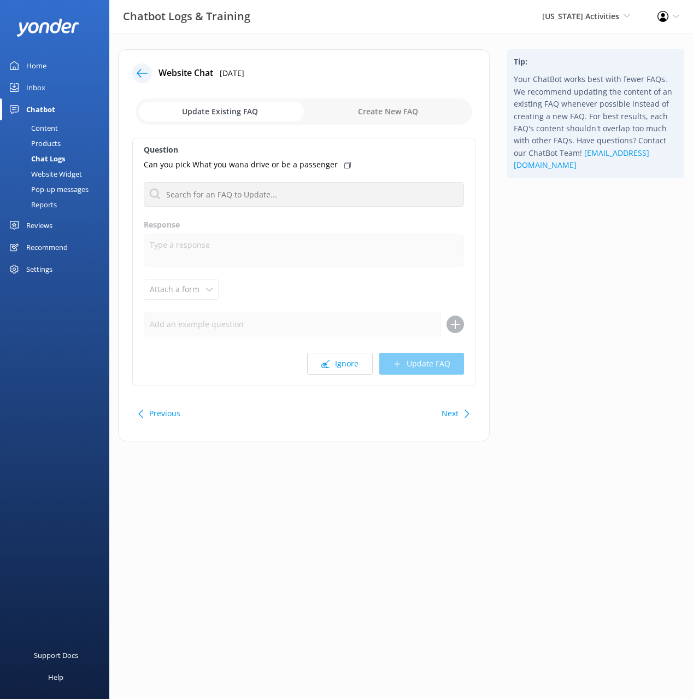
drag, startPoint x: 557, startPoint y: 337, endPoint x: 526, endPoint y: 357, distance: 36.9
click at [557, 337] on div "Tip: Your ChatBot works best with fewer FAQs. We recommend updating the content…" at bounding box center [596, 250] width 195 height 403
drag, startPoint x: 337, startPoint y: 390, endPoint x: 336, endPoint y: 366, distance: 24.6
click at [337, 389] on div "Website Chat 27th Sep 2025 Update Existing FAQ Create New FAQ Question Can you …" at bounding box center [304, 245] width 372 height 392
click at [336, 360] on button "Ignore" at bounding box center [340, 364] width 66 height 22
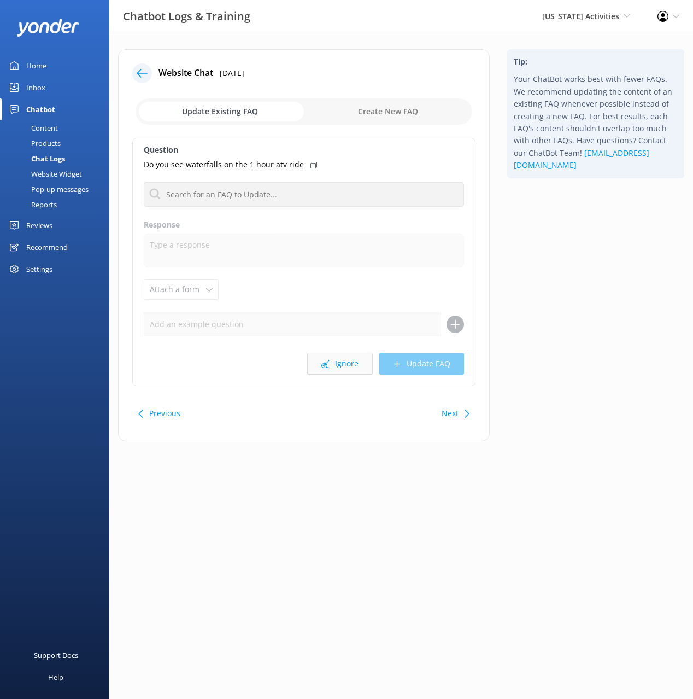
click at [338, 366] on button "Ignore" at bounding box center [340, 364] width 66 height 22
click at [335, 365] on button "Ignore" at bounding box center [340, 364] width 66 height 22
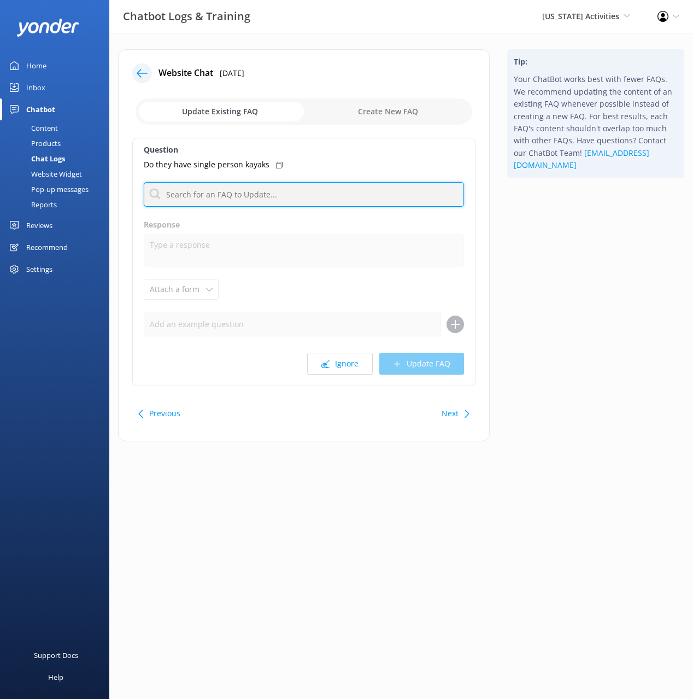
click at [267, 198] on input "text" at bounding box center [304, 194] width 320 height 25
type input "kayak"
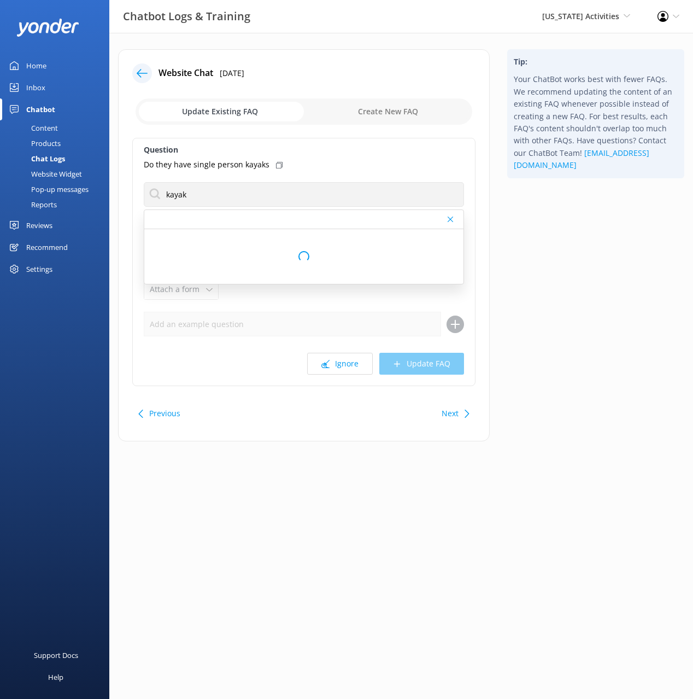
click at [571, 255] on div "Tip: Your ChatBot works best with fewer FAQs. We recommend updating the content…" at bounding box center [596, 250] width 195 height 403
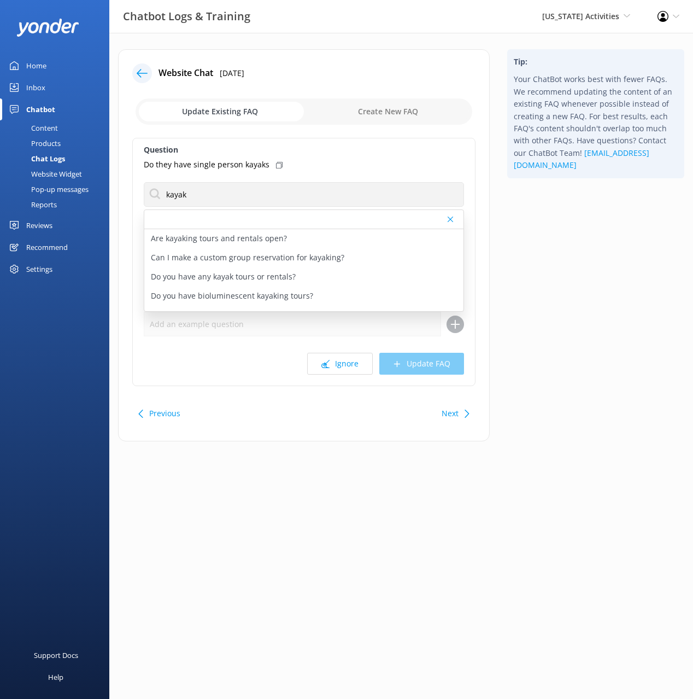
click at [276, 166] on icon at bounding box center [279, 165] width 7 height 7
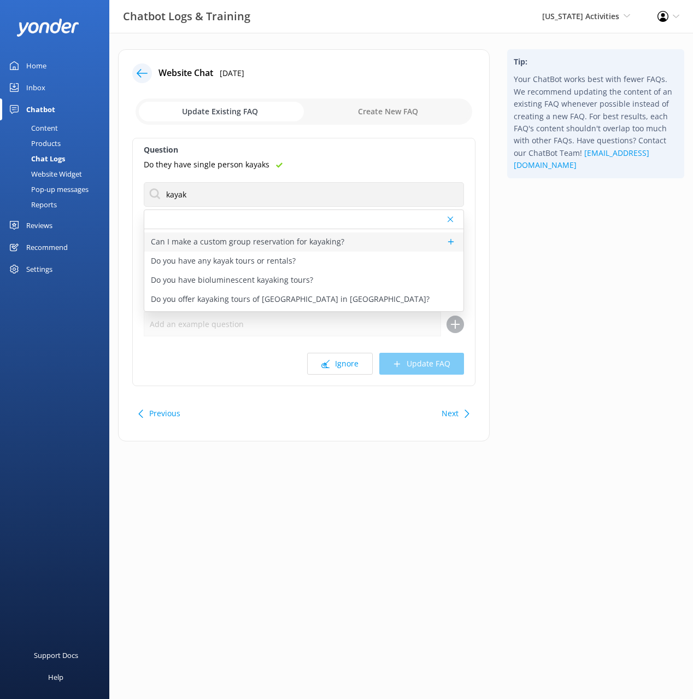
scroll to position [22, 0]
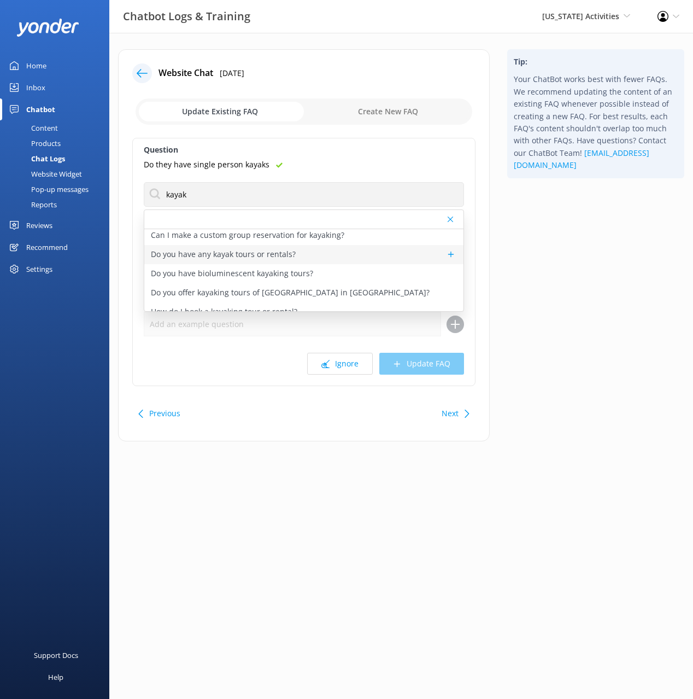
click at [290, 254] on p "Do you have any kayak tours or rentals?" at bounding box center [223, 254] width 145 height 12
type textarea "Experience Puerto Rico’s enchanting aquamarine waters with a kayak tour or rent…"
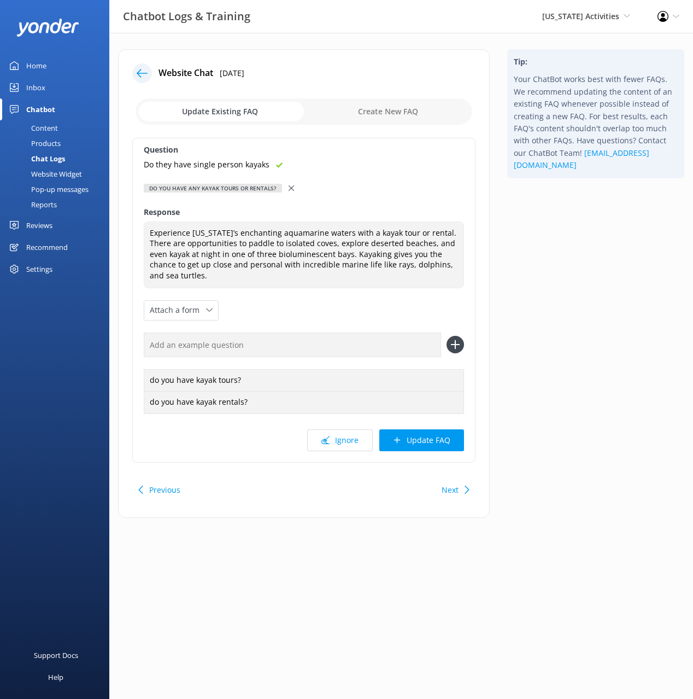
drag, startPoint x: 561, startPoint y: 380, endPoint x: 505, endPoint y: 462, distance: 99.1
click at [560, 382] on div "Tip: Your ChatBot works best with fewer FAQs. We recommend updating the content…" at bounding box center [596, 289] width 195 height 480
drag, startPoint x: 454, startPoint y: 485, endPoint x: 462, endPoint y: 482, distance: 8.1
click at [454, 485] on button "Next" at bounding box center [450, 490] width 17 height 22
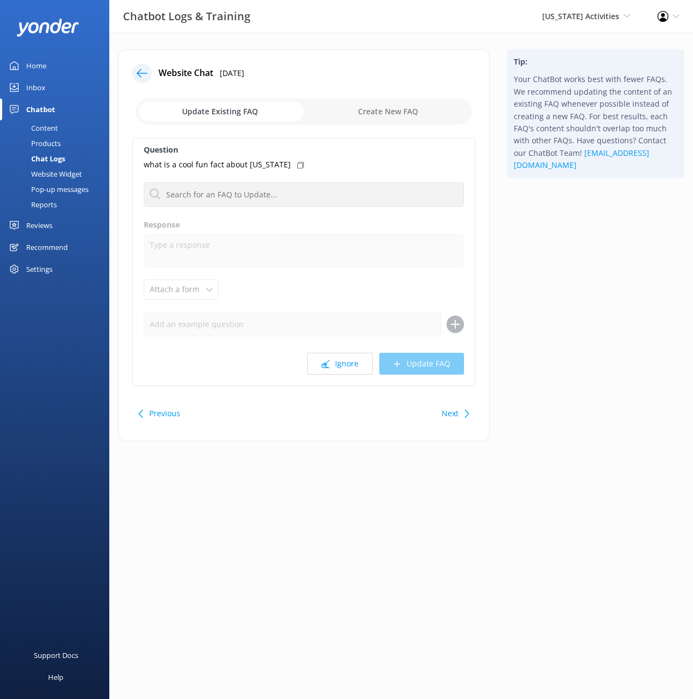
click at [556, 409] on div "Tip: Your ChatBot works best with fewer FAQs. We recommend updating the content…" at bounding box center [596, 250] width 195 height 403
click at [453, 411] on button "Next" at bounding box center [450, 413] width 17 height 22
click at [352, 359] on button "Ignore" at bounding box center [340, 364] width 66 height 22
click at [349, 360] on button "Ignore" at bounding box center [340, 364] width 66 height 22
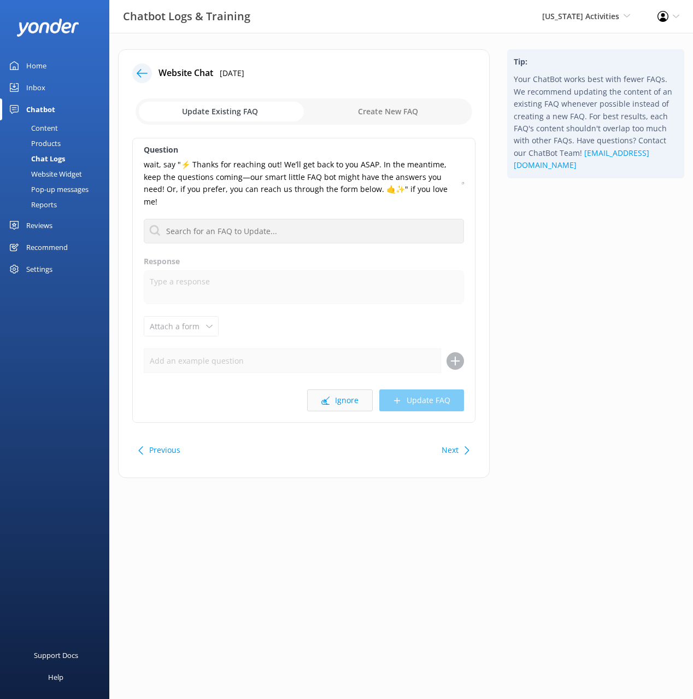
click at [349, 389] on button "Ignore" at bounding box center [340, 400] width 66 height 22
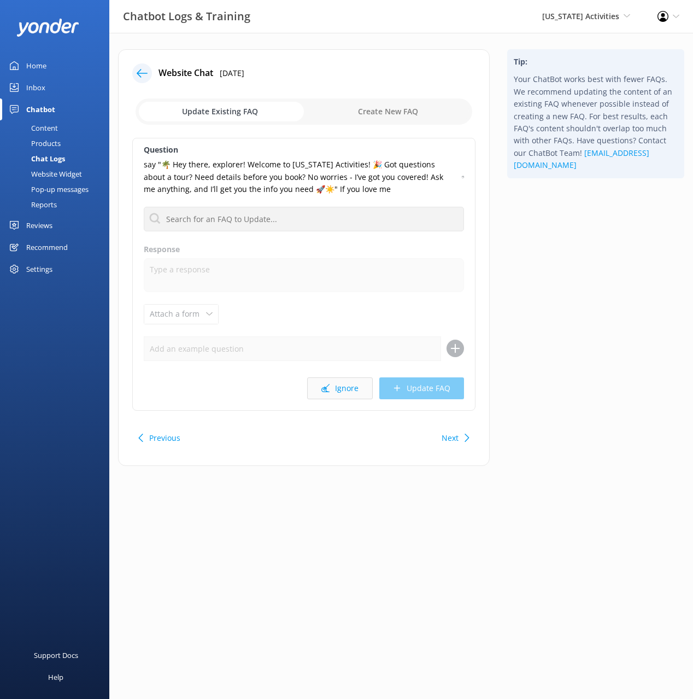
click at [347, 386] on button "Ignore" at bounding box center [340, 388] width 66 height 22
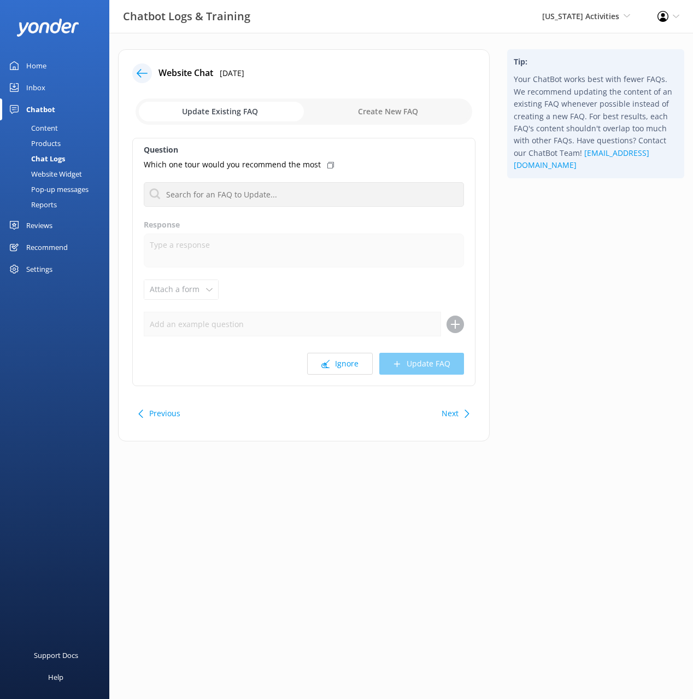
click at [558, 337] on div "Tip: Your ChatBot works best with fewer FAQs. We recommend updating the content…" at bounding box center [596, 250] width 195 height 403
click at [385, 413] on div "Previous Next" at bounding box center [303, 413] width 343 height 31
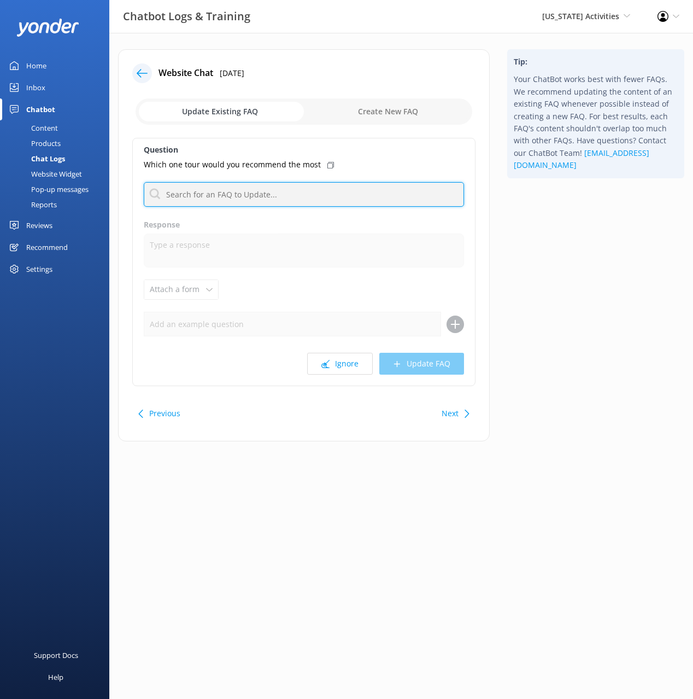
click at [335, 195] on input "text" at bounding box center [304, 194] width 320 height 25
type input "popu"
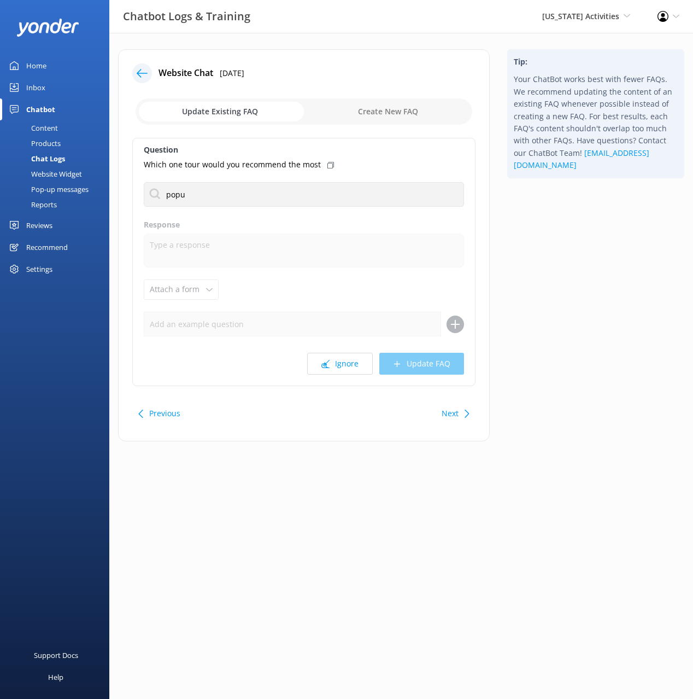
click at [584, 229] on div "Tip: Your ChatBot works best with fewer FAQs. We recommend updating the content…" at bounding box center [596, 250] width 195 height 403
drag, startPoint x: 459, startPoint y: 413, endPoint x: 497, endPoint y: 381, distance: 50.1
click at [459, 413] on div "Next" at bounding box center [454, 413] width 34 height 22
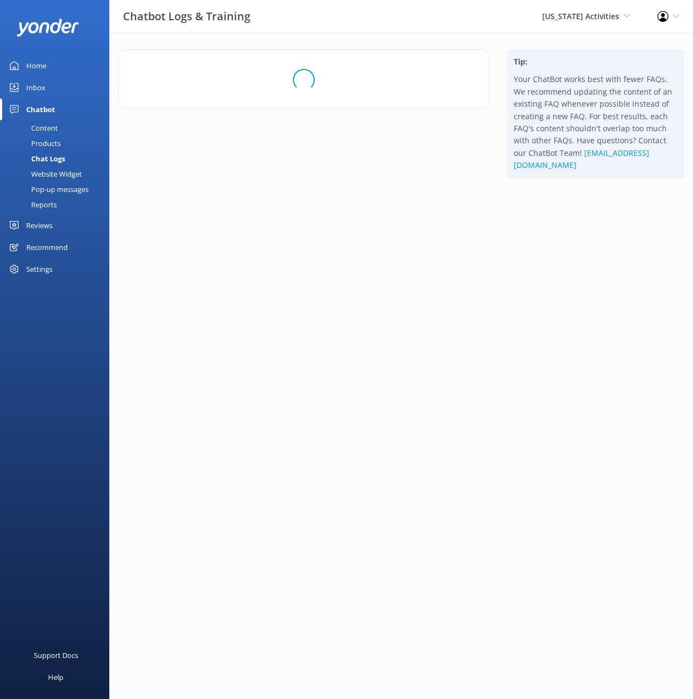
click at [562, 322] on html "Chatbot Logs & Training Puerto Rico Activities Black Cat Cruises Banff Airporte…" at bounding box center [346, 349] width 693 height 699
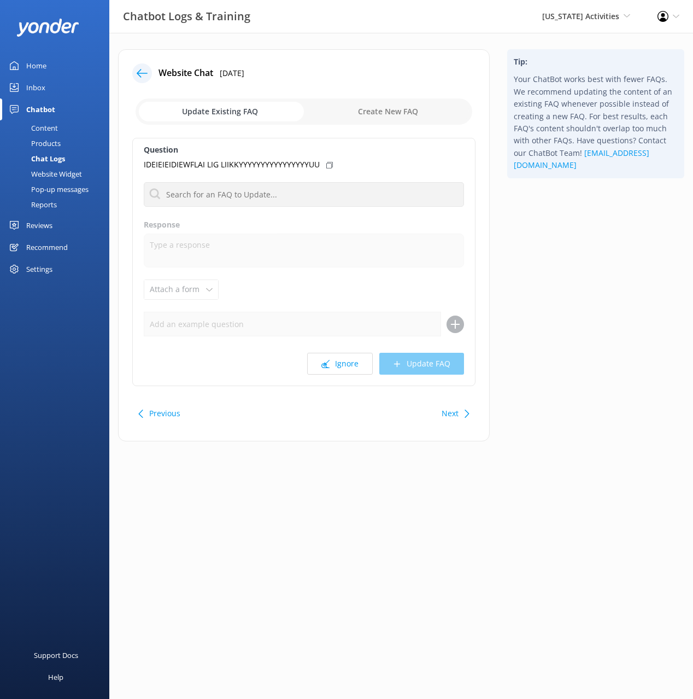
click at [326, 364] on use at bounding box center [326, 364] width 8 height 8
click at [141, 68] on icon at bounding box center [142, 73] width 11 height 11
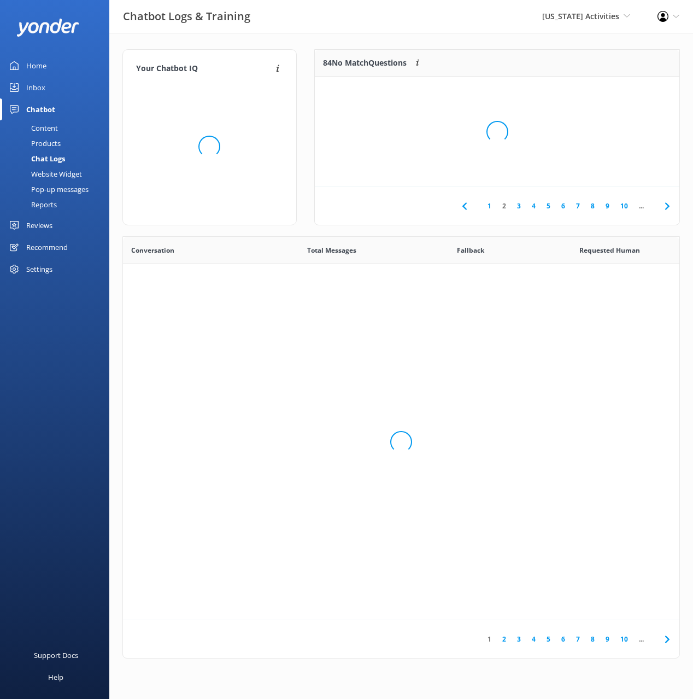
scroll to position [383, 557]
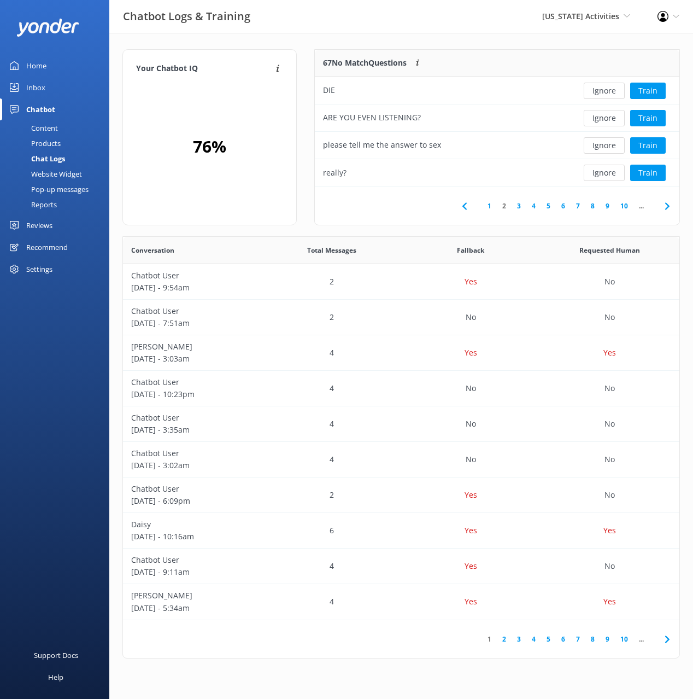
click at [406, 39] on div "Your Chatbot IQ Your Chatbot IQ is the percentage of trained FAQs against untra…" at bounding box center [401, 356] width 584 height 647
click at [598, 92] on button "Ignore" at bounding box center [604, 91] width 41 height 16
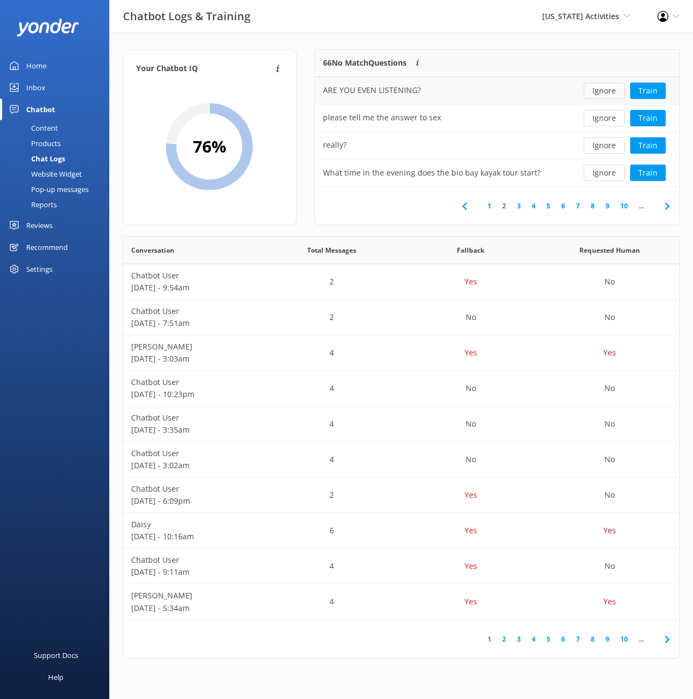
click at [598, 92] on button "Ignore" at bounding box center [604, 91] width 41 height 16
click at [597, 143] on button "Ignore" at bounding box center [604, 145] width 41 height 16
click at [659, 145] on button "Train" at bounding box center [649, 145] width 36 height 16
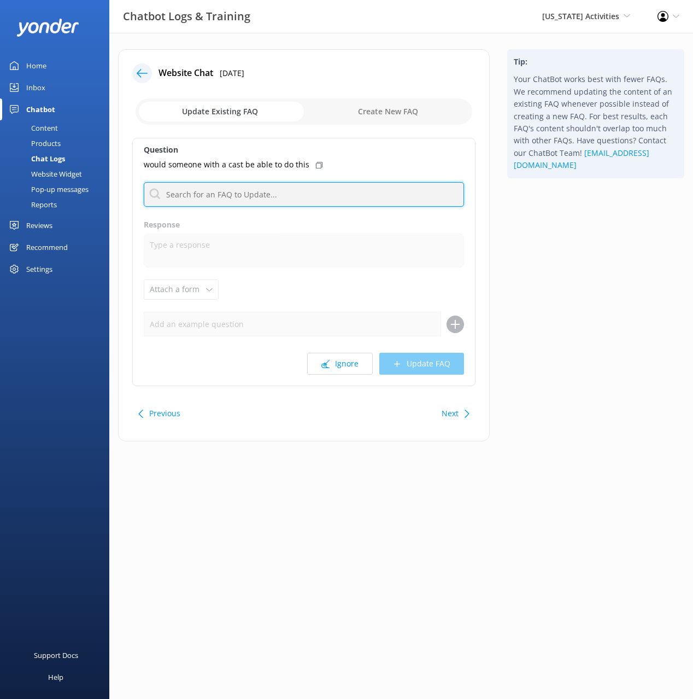
click at [224, 199] on input "text" at bounding box center [304, 194] width 320 height 25
type input "medical"
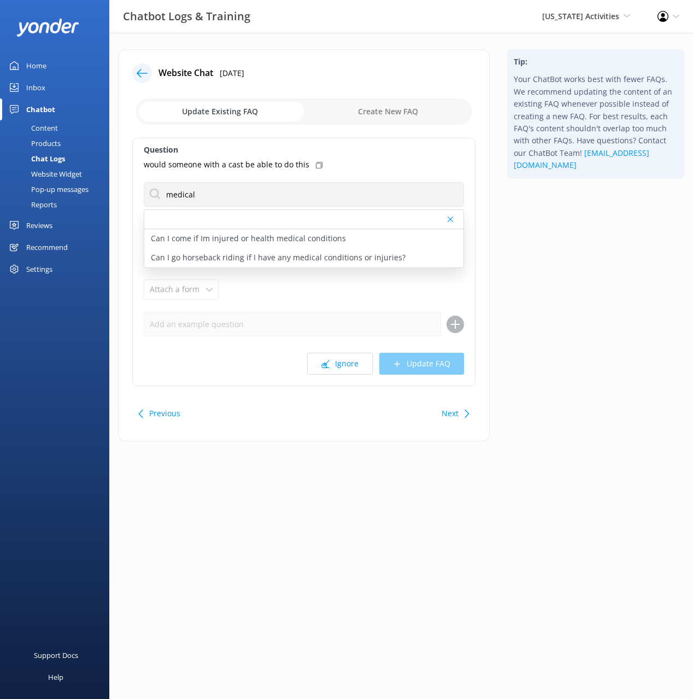
drag, startPoint x: 308, startPoint y: 232, endPoint x: 310, endPoint y: 227, distance: 5.7
click at [308, 232] on p "Can I come if Im injured or health medical conditions" at bounding box center [248, 238] width 195 height 12
type textarea "Medical and Health requirements vary depending on the tour and operator. You’ll…"
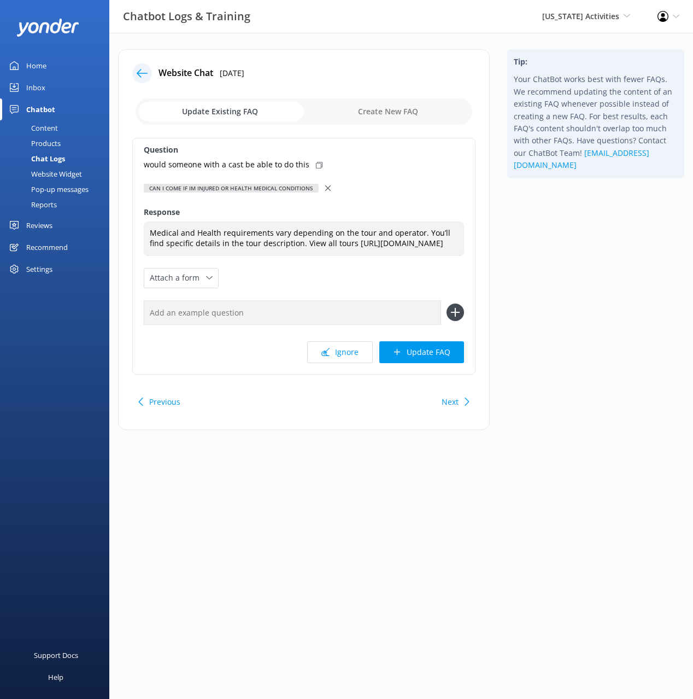
click at [316, 167] on icon at bounding box center [319, 165] width 7 height 7
click at [393, 314] on input "text" at bounding box center [292, 312] width 297 height 25
click at [399, 323] on input "text" at bounding box center [292, 312] width 297 height 25
paste input "would someone with a cast be able to do this"
type input "would someone with a cast be able to do this"
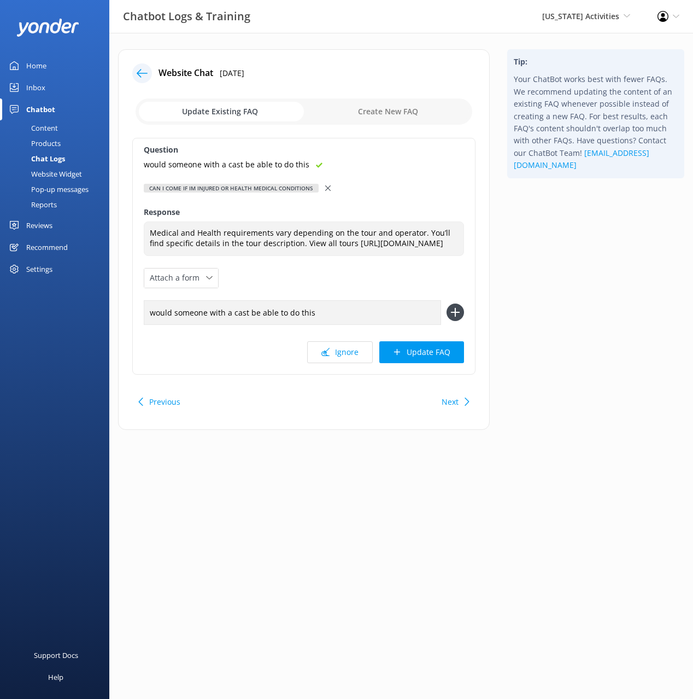
click at [460, 320] on icon at bounding box center [455, 311] width 17 height 17
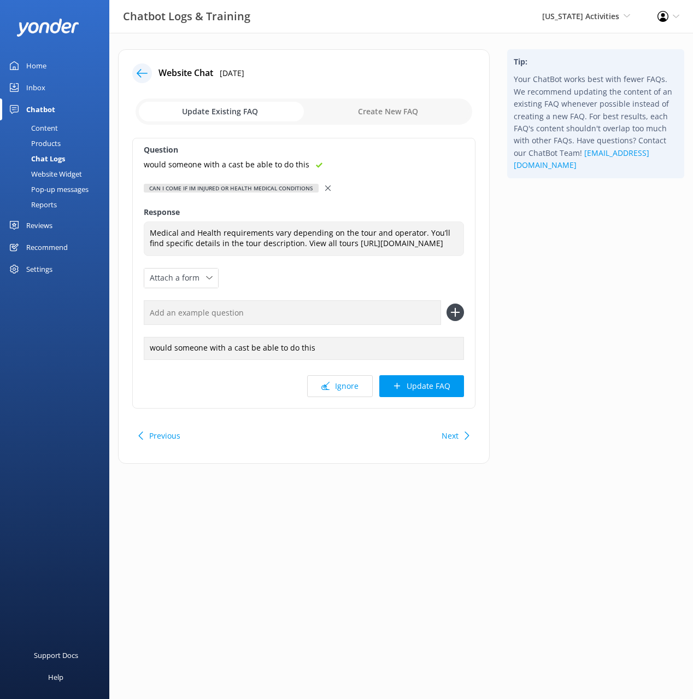
drag, startPoint x: 446, startPoint y: 392, endPoint x: 506, endPoint y: 365, distance: 65.6
click at [446, 392] on button "Update FAQ" at bounding box center [422, 386] width 85 height 22
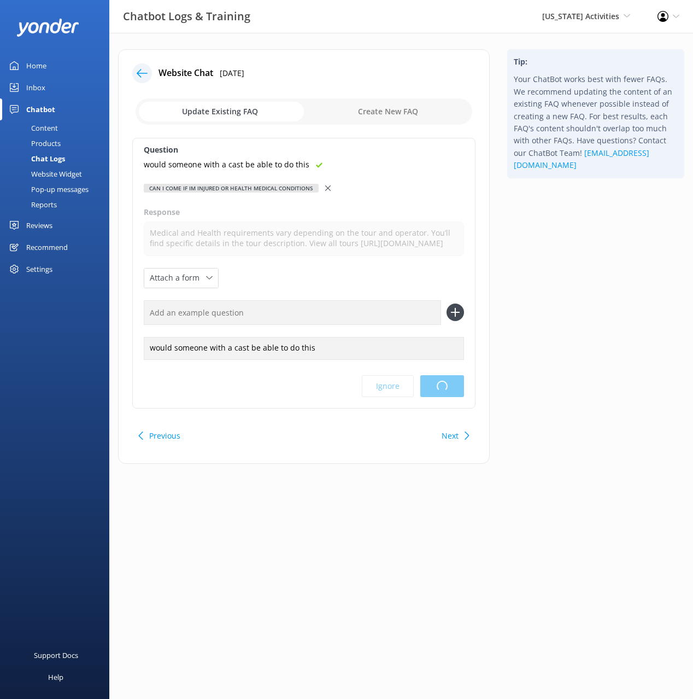
click at [561, 337] on div "Tip: Your ChatBot works best with fewer FAQs. We recommend updating the content…" at bounding box center [596, 261] width 195 height 425
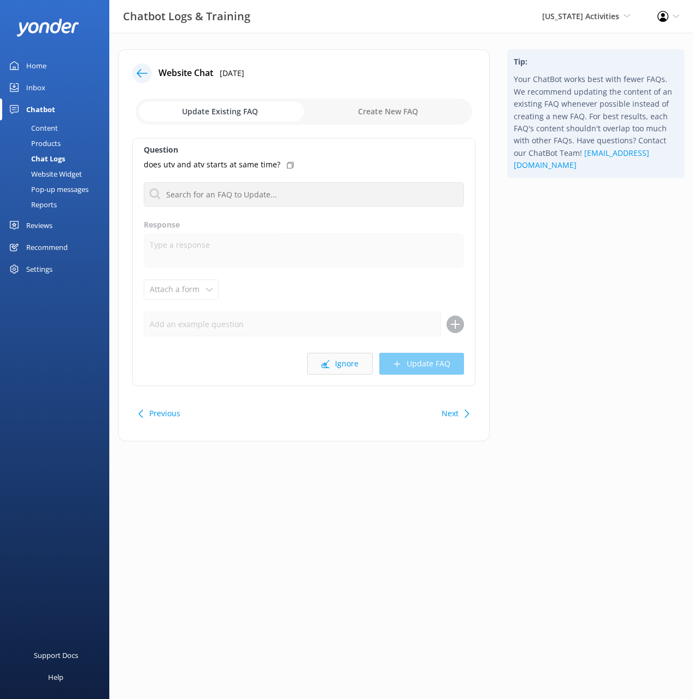
click at [340, 363] on button "Ignore" at bounding box center [340, 364] width 66 height 22
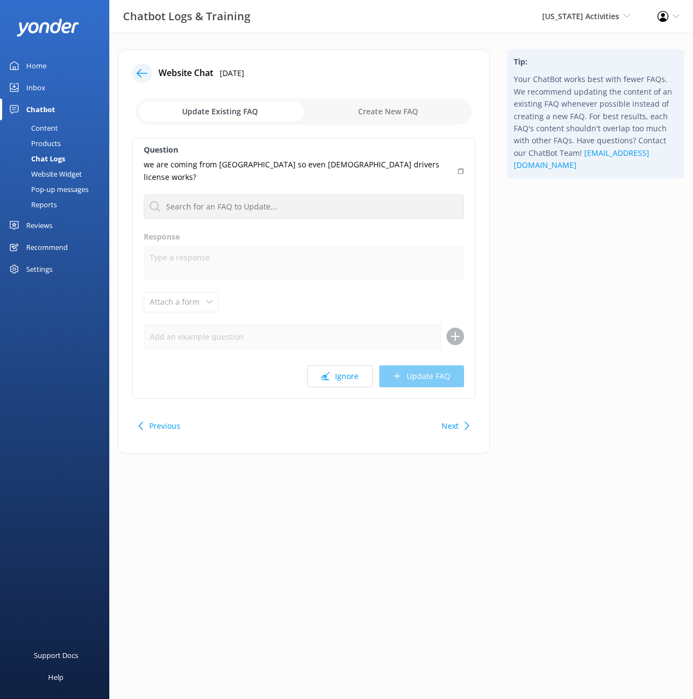
click at [138, 68] on icon at bounding box center [142, 73] width 11 height 11
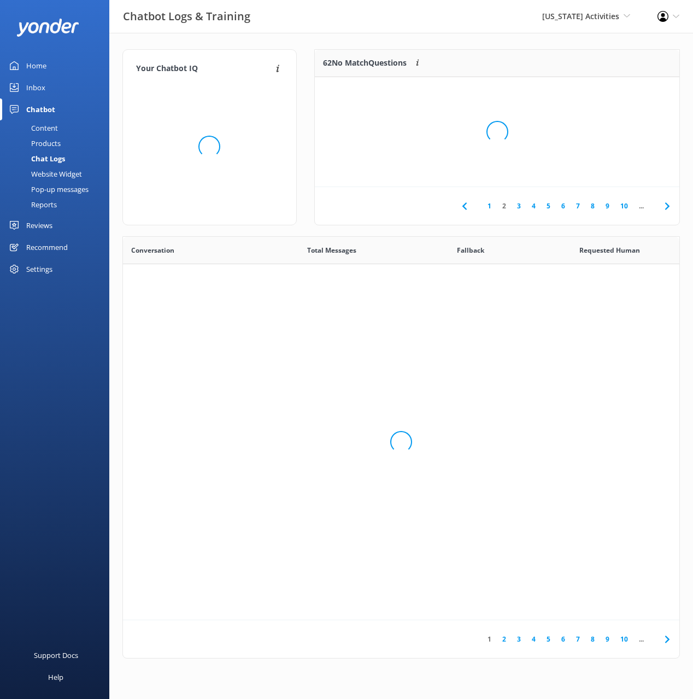
scroll to position [383, 557]
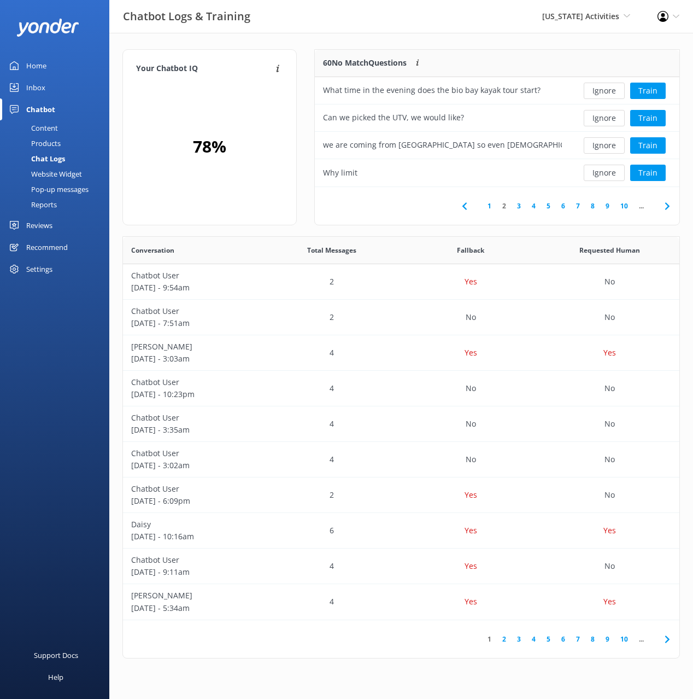
click at [464, 37] on div "Your Chatbot IQ Your Chatbot IQ is the percentage of trained FAQs against untra…" at bounding box center [401, 356] width 584 height 647
click at [612, 171] on button "Ignore" at bounding box center [604, 173] width 41 height 16
click at [613, 173] on button "Ignore" at bounding box center [604, 173] width 41 height 16
click at [609, 172] on button "Ignore" at bounding box center [604, 173] width 41 height 16
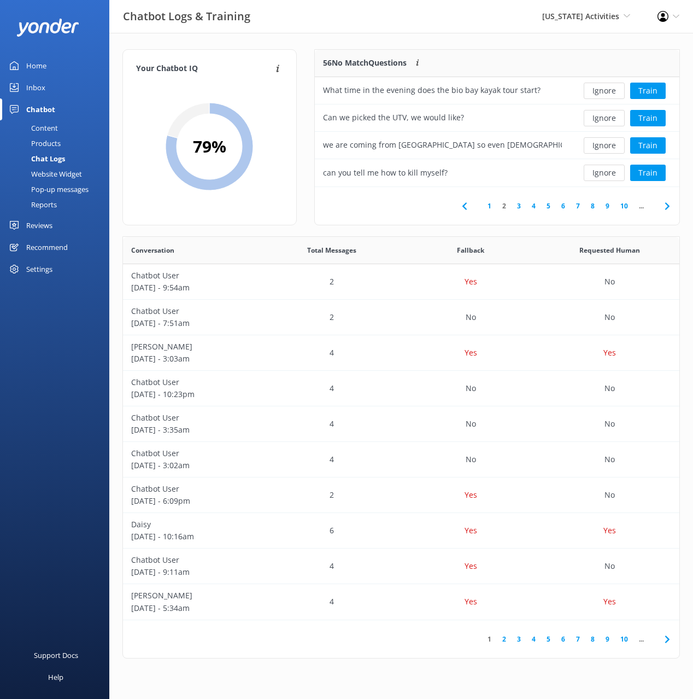
click at [609, 172] on button "Ignore" at bounding box center [604, 173] width 41 height 16
click at [649, 173] on button "Train" at bounding box center [649, 173] width 36 height 16
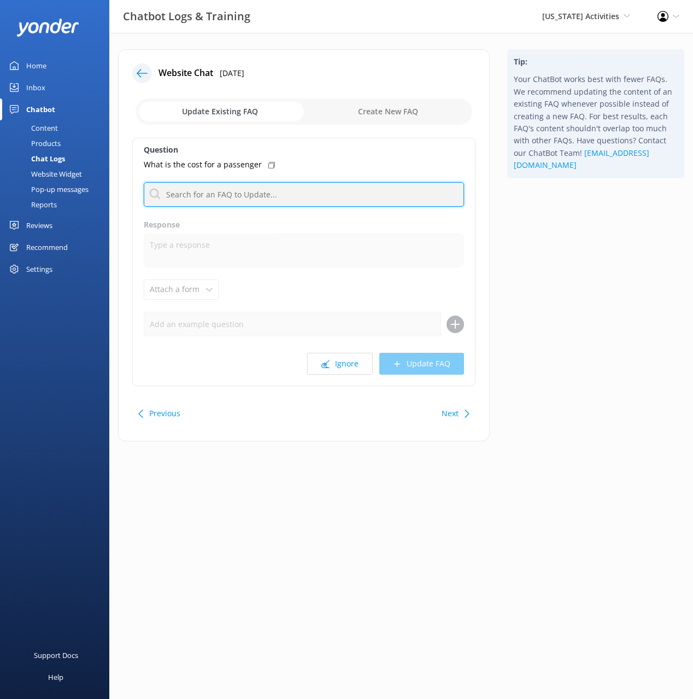
click at [252, 191] on input "text" at bounding box center [304, 194] width 320 height 25
type input "cost"
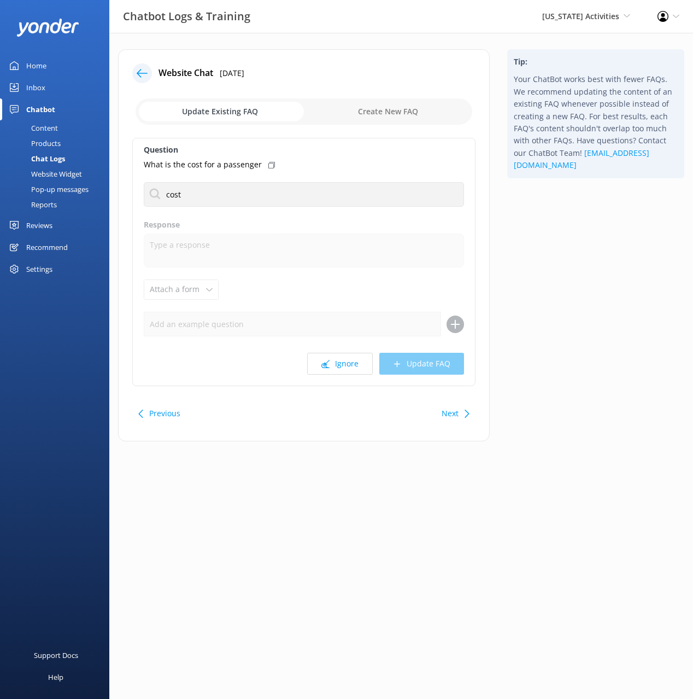
click at [268, 163] on use at bounding box center [271, 165] width 7 height 7
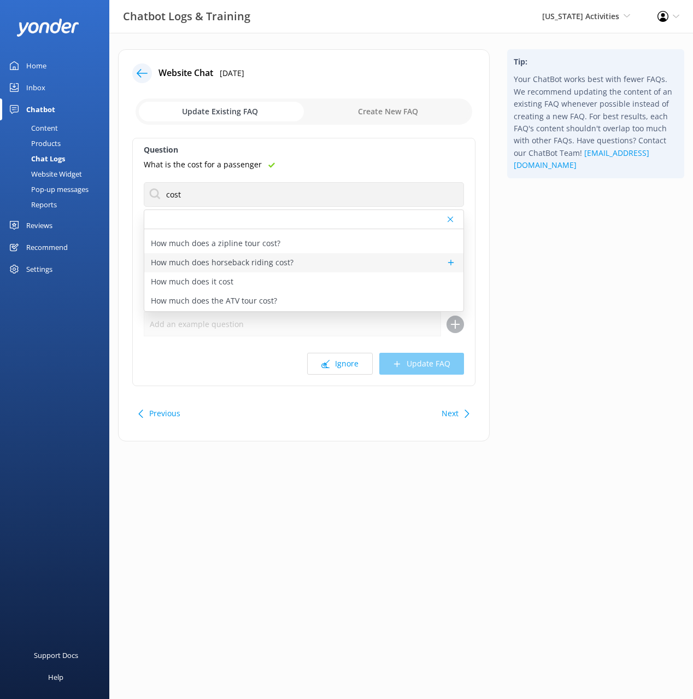
scroll to position [190, 0]
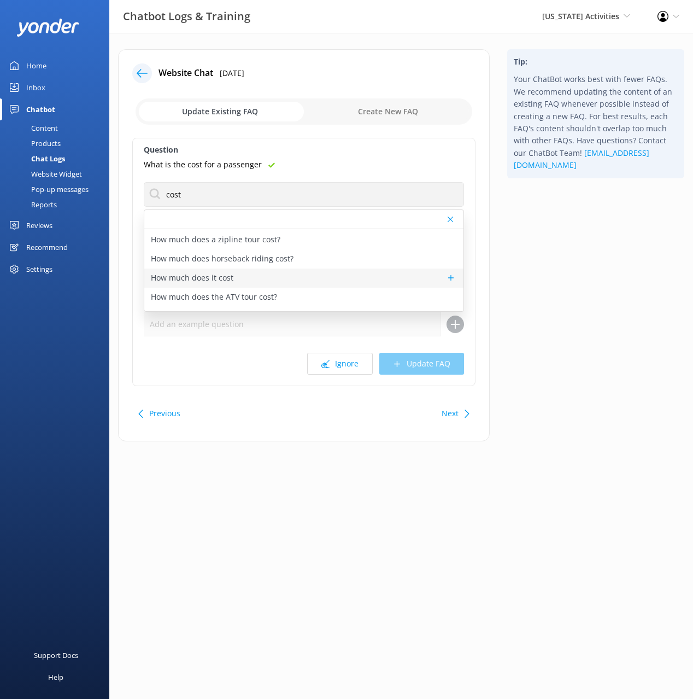
click at [238, 277] on div "How much does it cost" at bounding box center [303, 277] width 319 height 19
type textarea "💰 Prices depend on the tour, group size, and fare type. For the latest rates, h…"
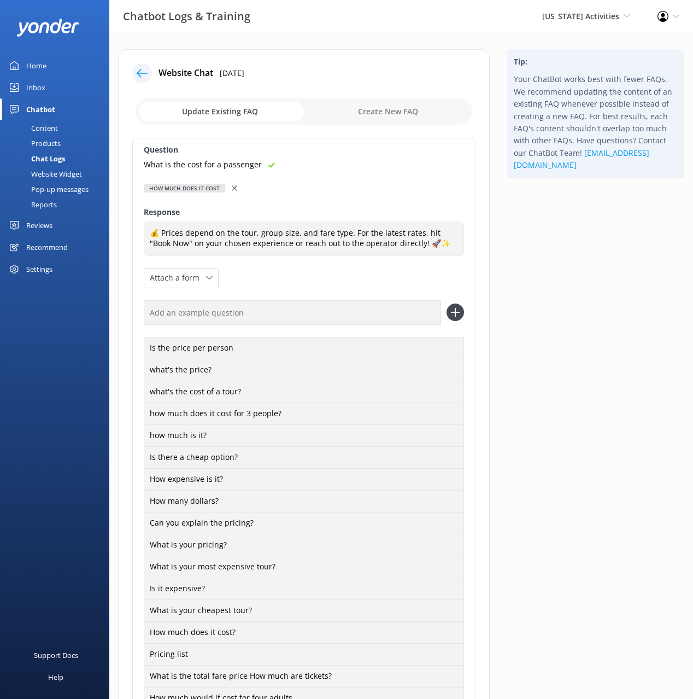
click at [394, 310] on input "text" at bounding box center [292, 312] width 297 height 25
paste input "What is the cost for a passenger"
type input "What is the cost for a passenger"
click at [451, 310] on icon at bounding box center [455, 311] width 17 height 17
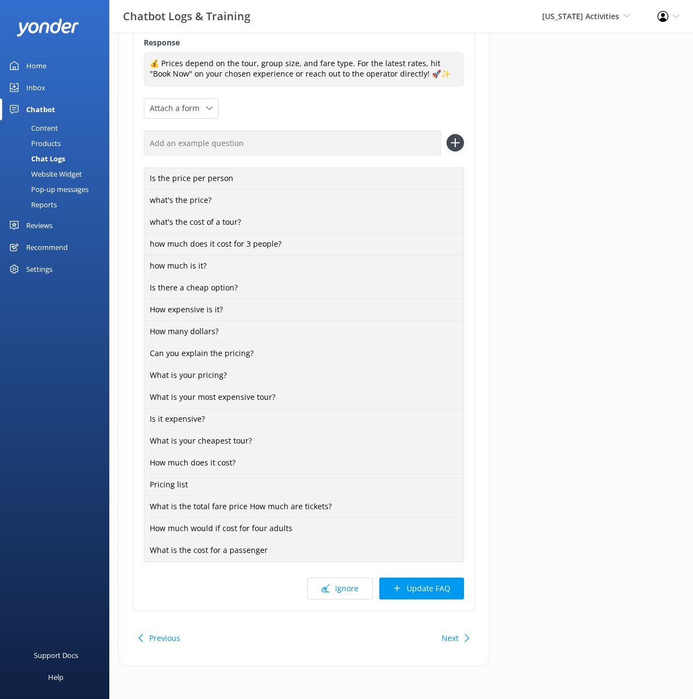
click at [433, 583] on button "Update FAQ" at bounding box center [422, 588] width 85 height 22
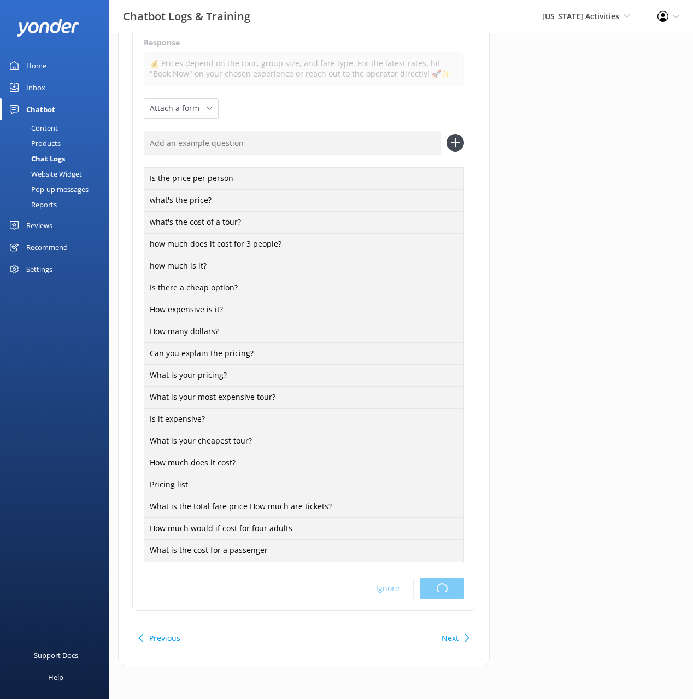
scroll to position [0, 0]
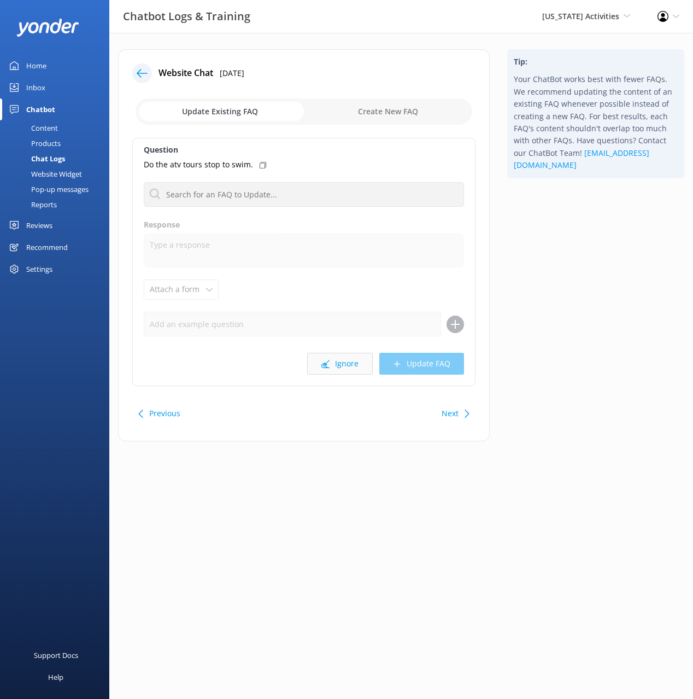
click at [343, 371] on button "Ignore" at bounding box center [340, 364] width 66 height 22
click at [147, 73] on use at bounding box center [142, 73] width 11 height 8
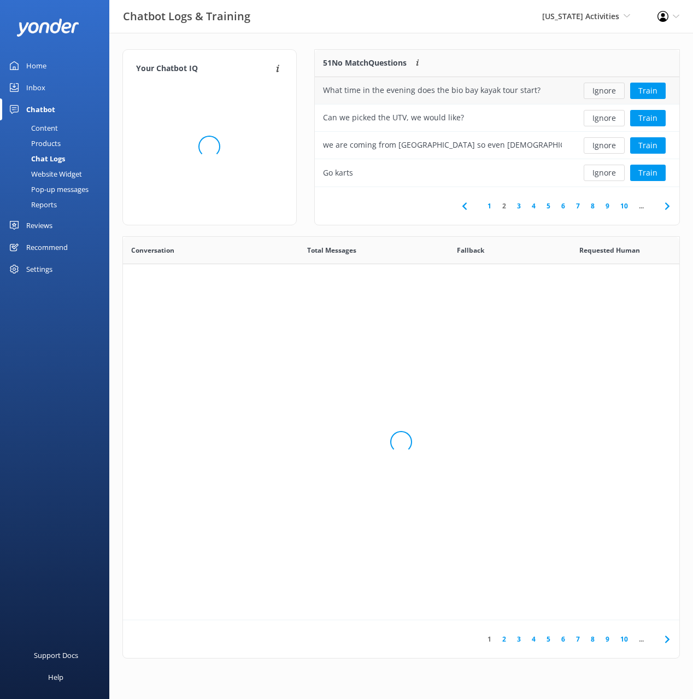
scroll to position [383, 557]
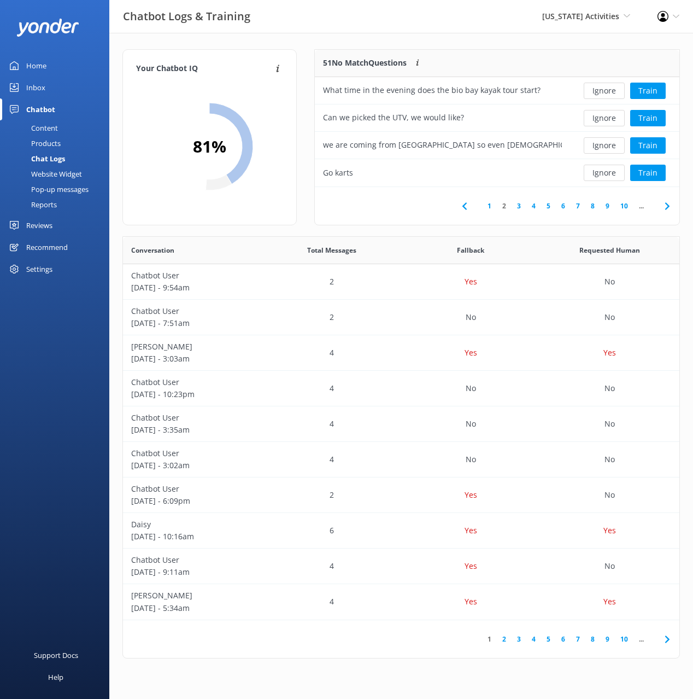
click at [668, 203] on icon at bounding box center [667, 206] width 13 height 13
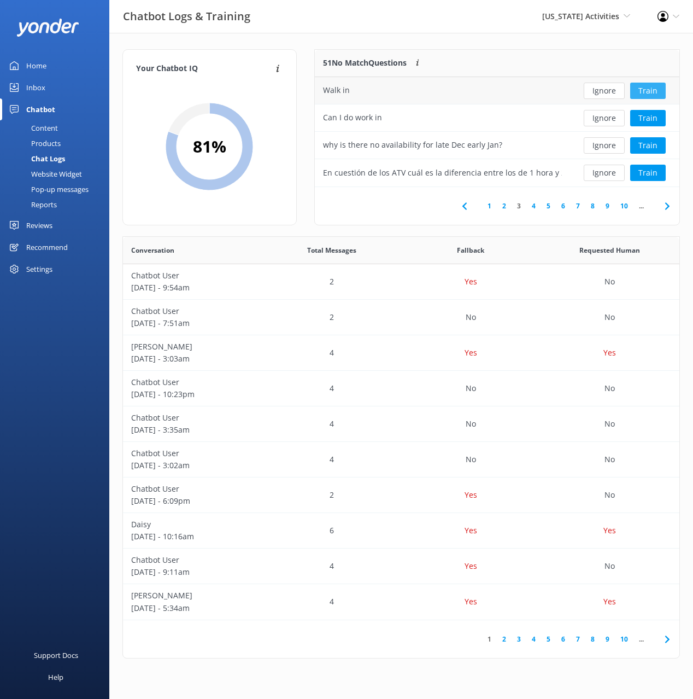
click at [647, 90] on button "Train" at bounding box center [649, 91] width 36 height 16
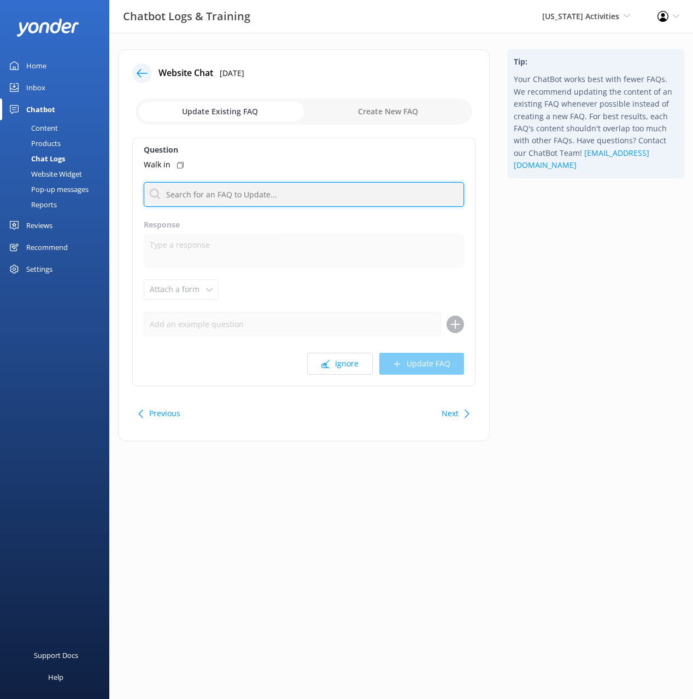
click at [327, 198] on input "text" at bounding box center [304, 194] width 320 height 25
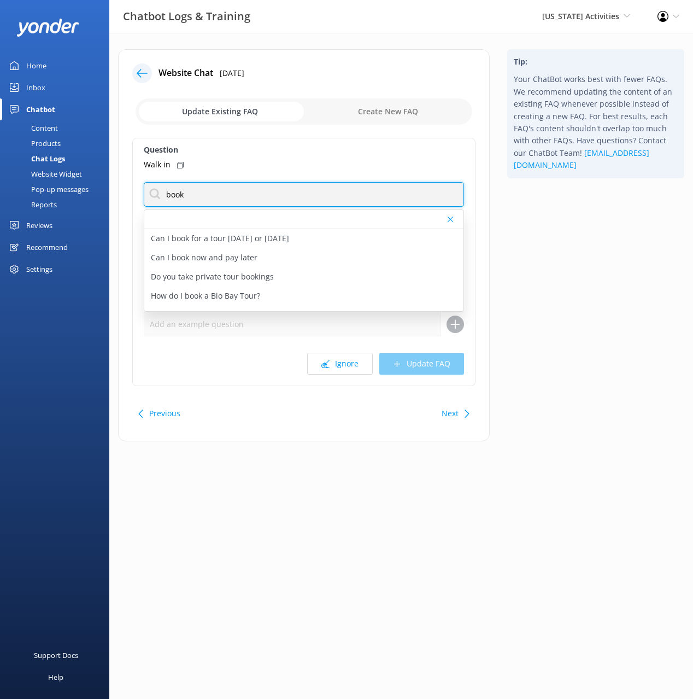
type input "book"
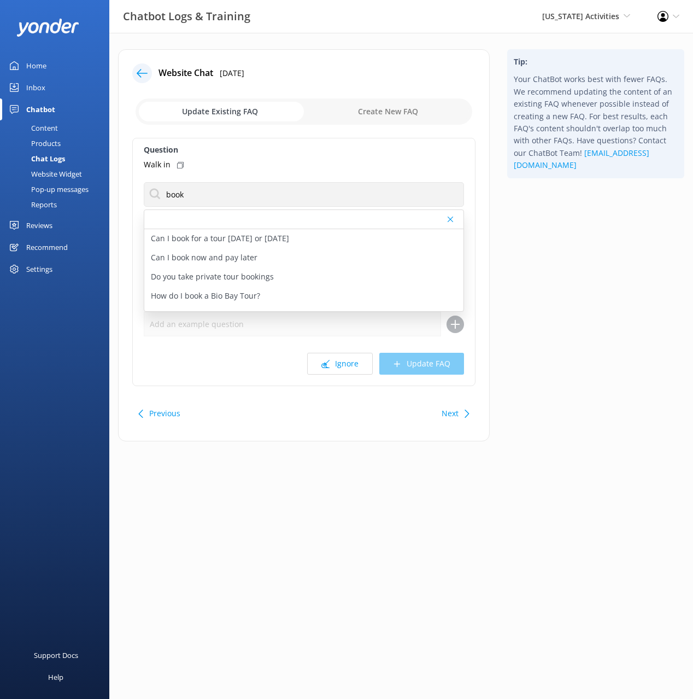
click at [178, 164] on icon at bounding box center [180, 165] width 7 height 7
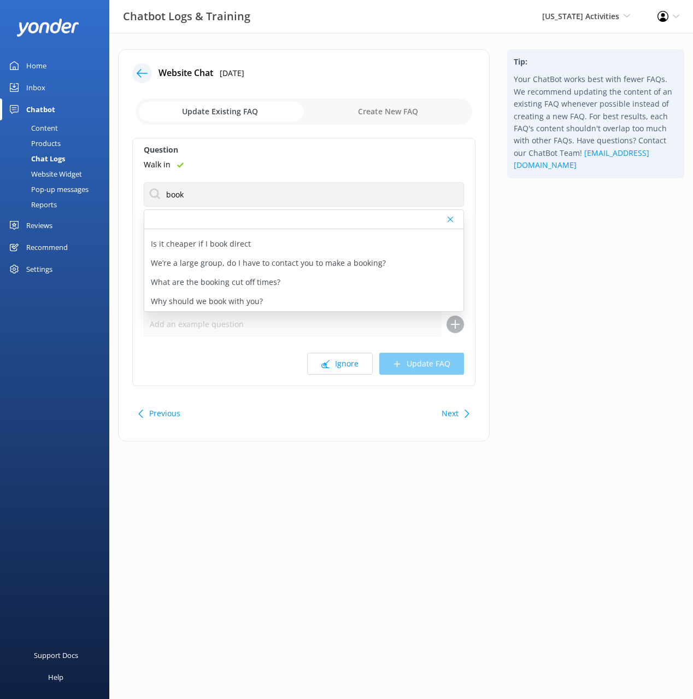
scroll to position [399, 0]
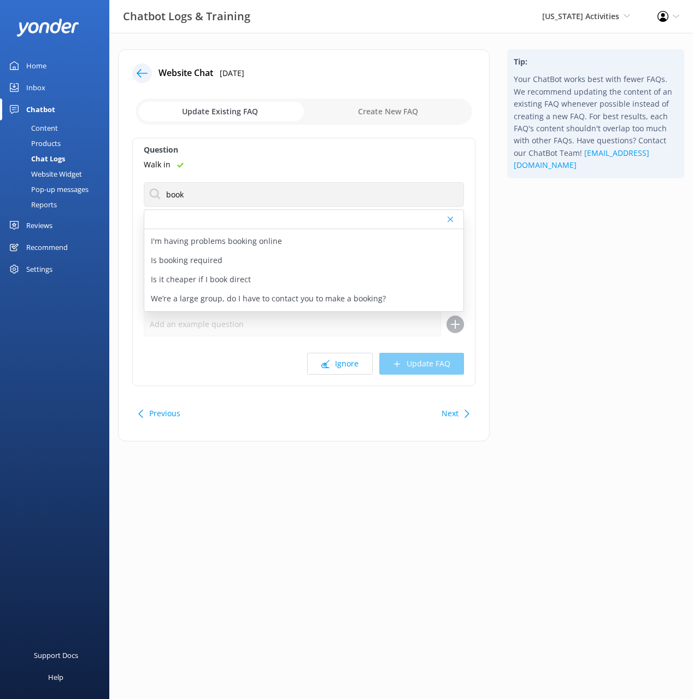
drag, startPoint x: 211, startPoint y: 264, endPoint x: 332, endPoint y: 312, distance: 131.3
click at [211, 264] on p "Is booking required" at bounding box center [187, 260] width 72 height 12
type textarea "Booking requirements vary depending on the tour. You’ll find specific details i…"
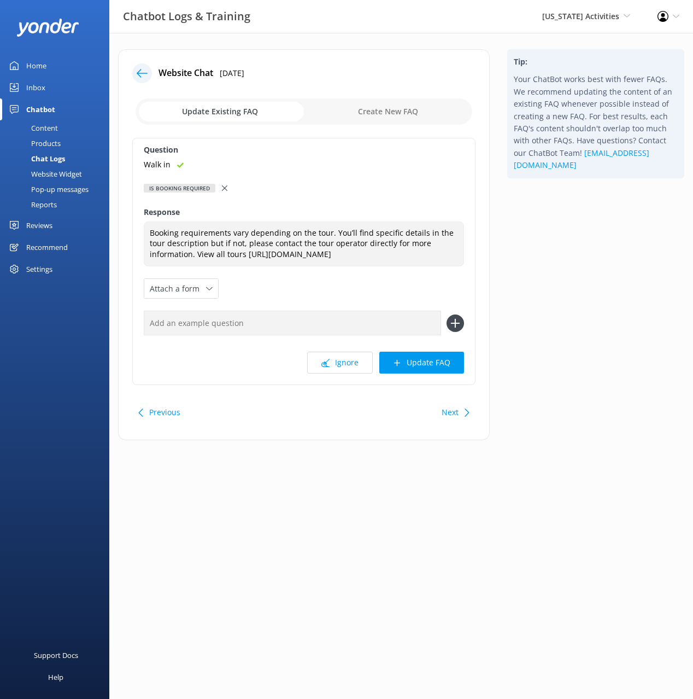
drag, startPoint x: 369, startPoint y: 319, endPoint x: 416, endPoint y: 324, distance: 46.8
click at [370, 318] on input "text" at bounding box center [292, 323] width 297 height 25
paste input "Walk in"
type input "Walk in"
click at [460, 323] on icon at bounding box center [455, 322] width 17 height 17
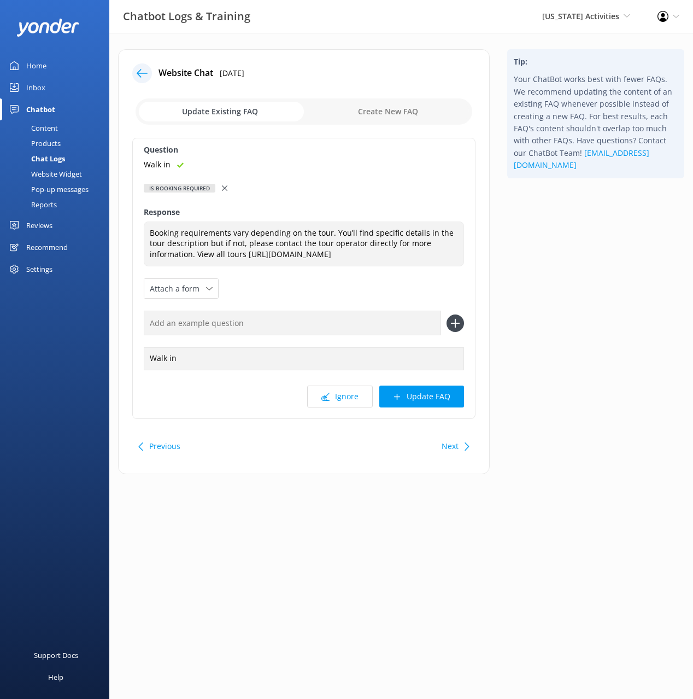
drag, startPoint x: 446, startPoint y: 398, endPoint x: 511, endPoint y: 347, distance: 82.6
click at [447, 397] on button "Update FAQ" at bounding box center [422, 397] width 85 height 22
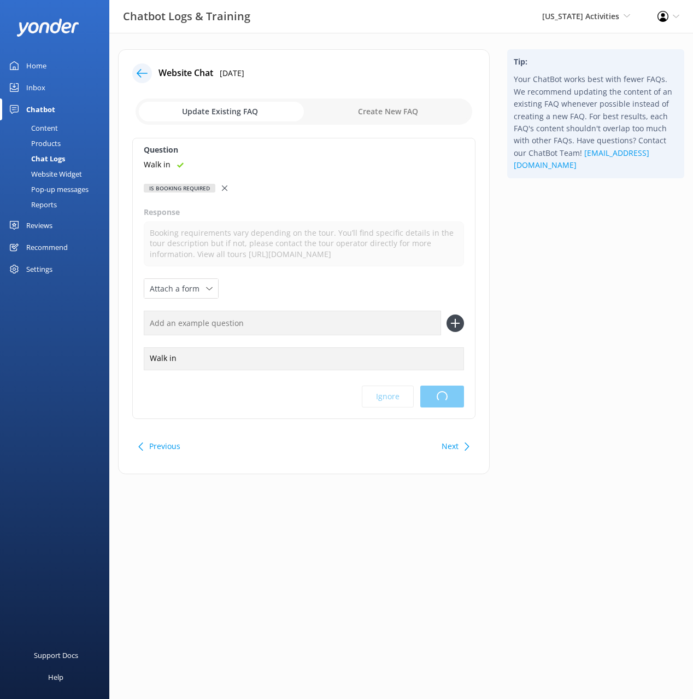
drag, startPoint x: 546, startPoint y: 323, endPoint x: 272, endPoint y: 137, distance: 331.1
click at [544, 319] on div "Tip: Your ChatBot works best with fewer FAQs. We recommend updating the content…" at bounding box center [596, 267] width 195 height 436
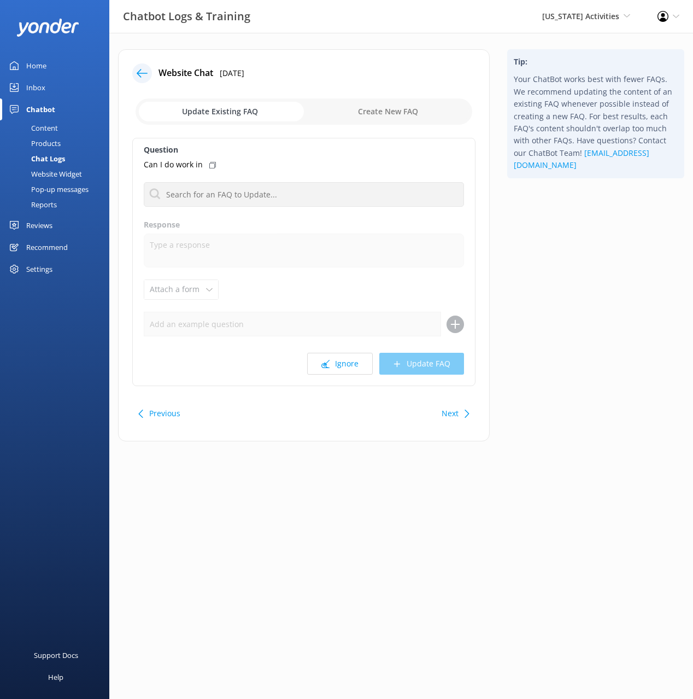
click at [327, 360] on icon at bounding box center [326, 364] width 8 height 8
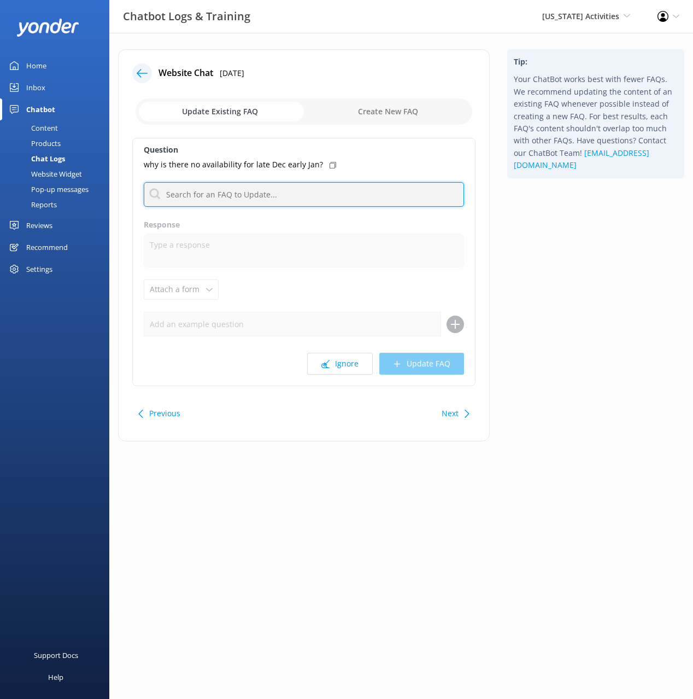
click at [213, 192] on input "text" at bounding box center [304, 194] width 320 height 25
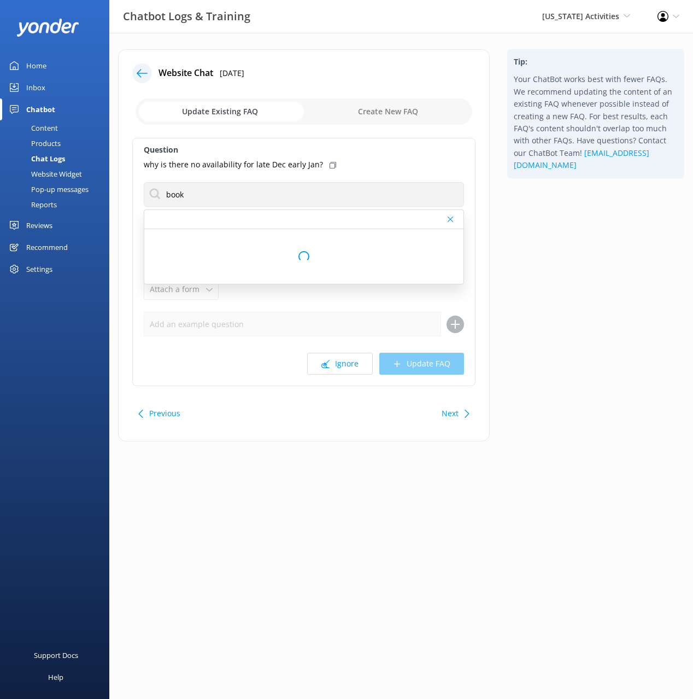
click at [330, 164] on icon at bounding box center [333, 165] width 7 height 7
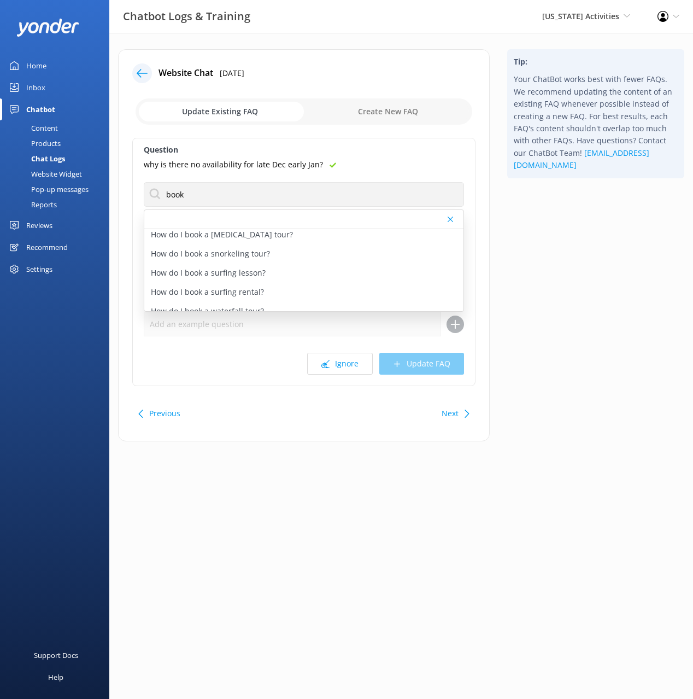
scroll to position [202, 0]
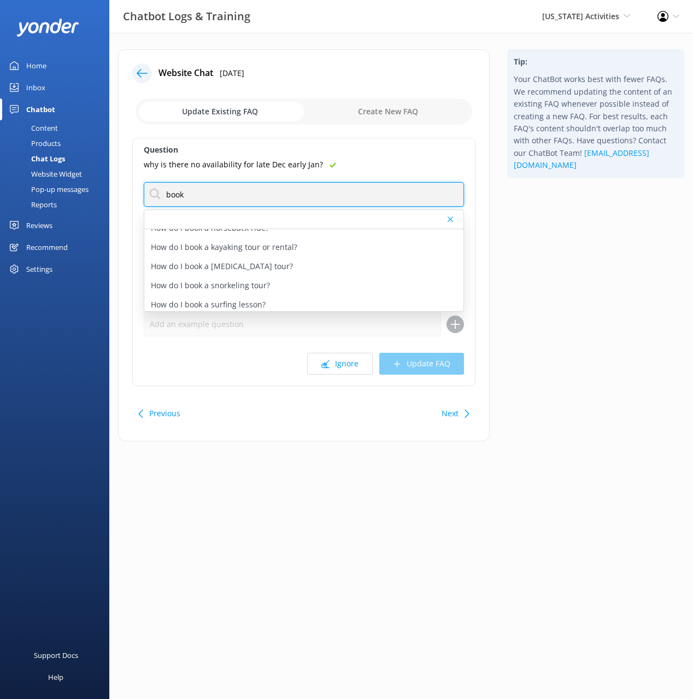
click at [177, 193] on input "book" at bounding box center [304, 194] width 320 height 25
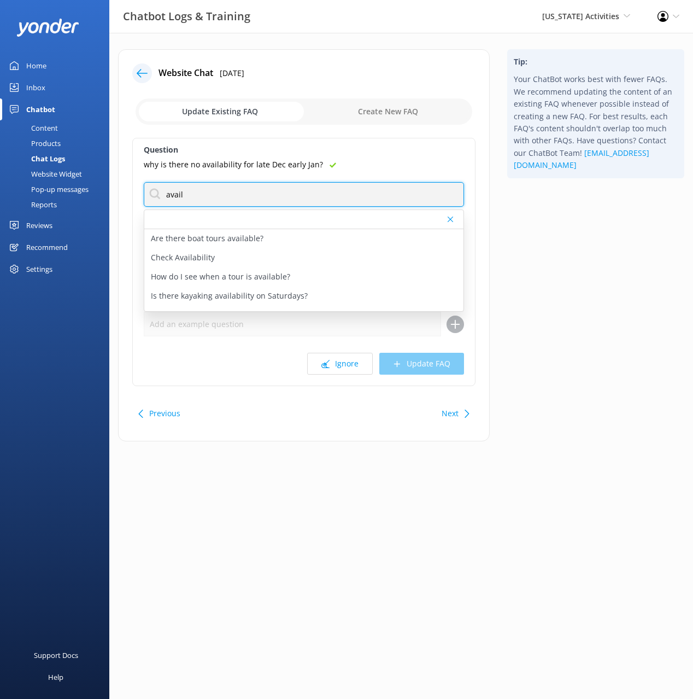
type input "avail"
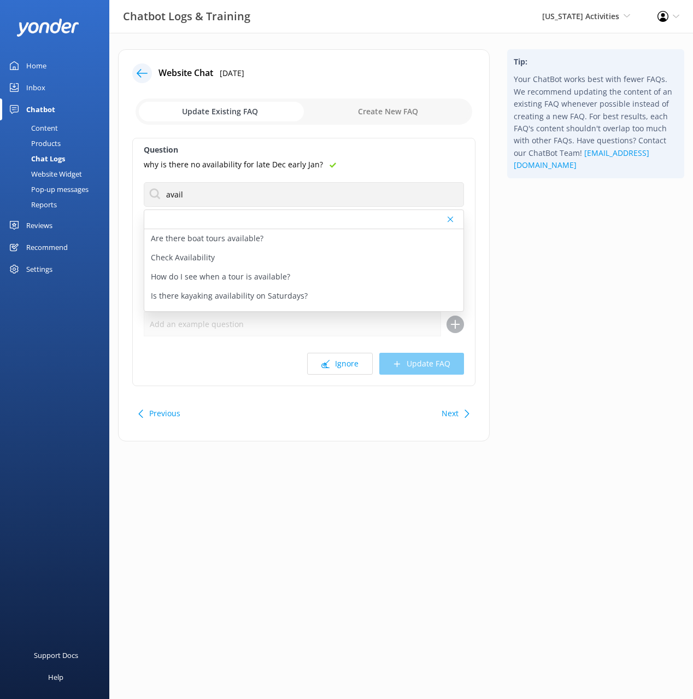
click at [550, 238] on div "Tip: Your ChatBot works best with fewer FAQs. We recommend updating the content…" at bounding box center [596, 250] width 195 height 403
click at [199, 254] on p "Check Availability" at bounding box center [183, 258] width 64 height 12
type textarea "Found an activity you love? You can make a booking https://puertoricoactivities…"
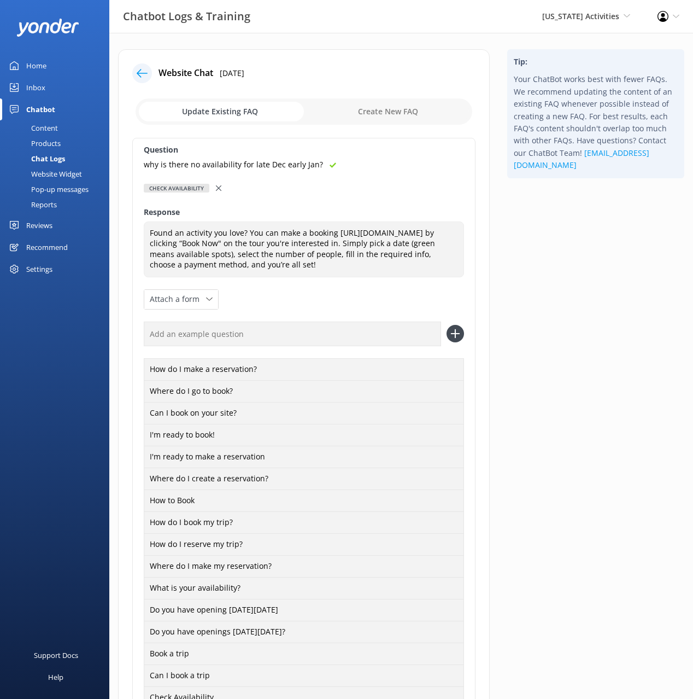
drag, startPoint x: 377, startPoint y: 345, endPoint x: 403, endPoint y: 347, distance: 25.8
click at [377, 345] on input "text" at bounding box center [292, 334] width 297 height 25
paste input "why is there no availability for late Dec early Jan?"
type input "why is there no availability for late Dec early Jan?"
click at [455, 338] on use at bounding box center [455, 333] width 9 height 9
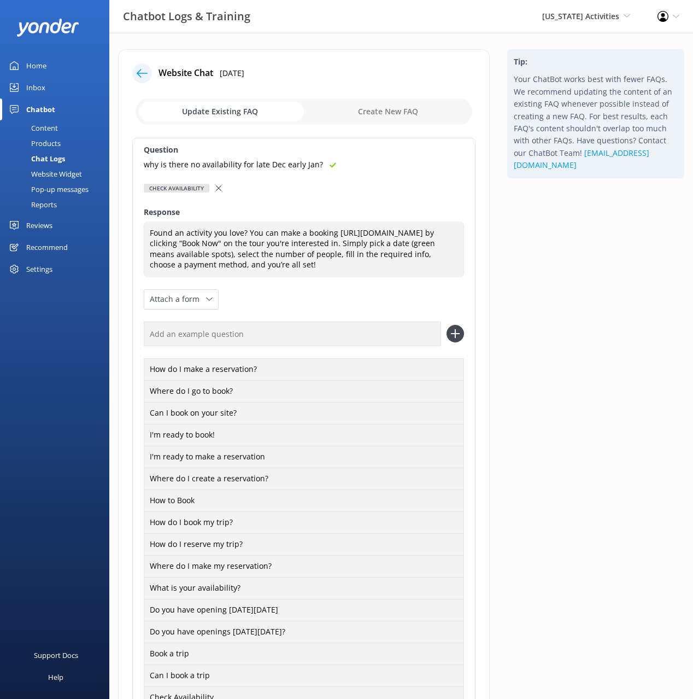
scroll to position [399, 0]
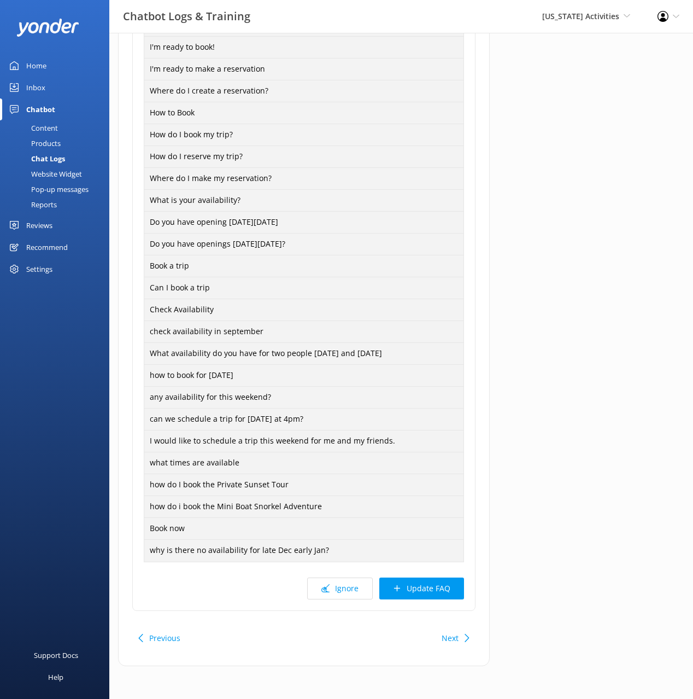
click at [421, 586] on button "Update FAQ" at bounding box center [422, 588] width 85 height 22
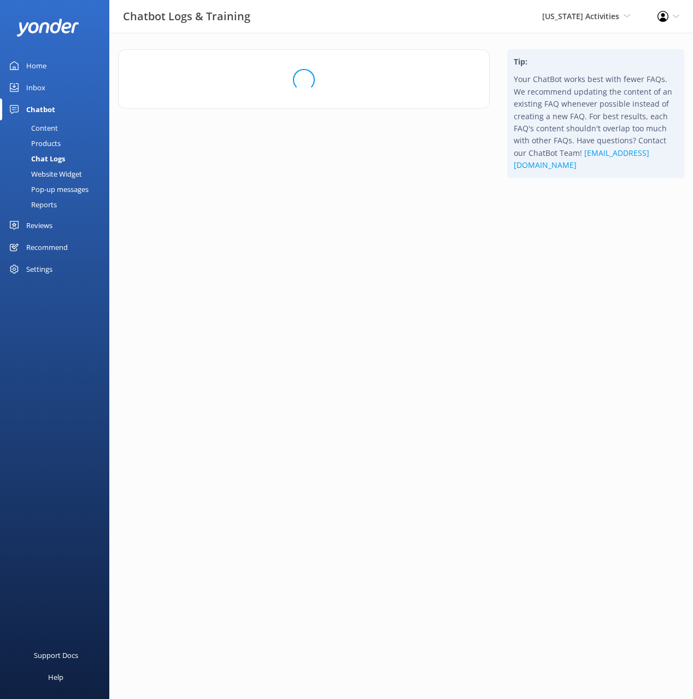
scroll to position [0, 0]
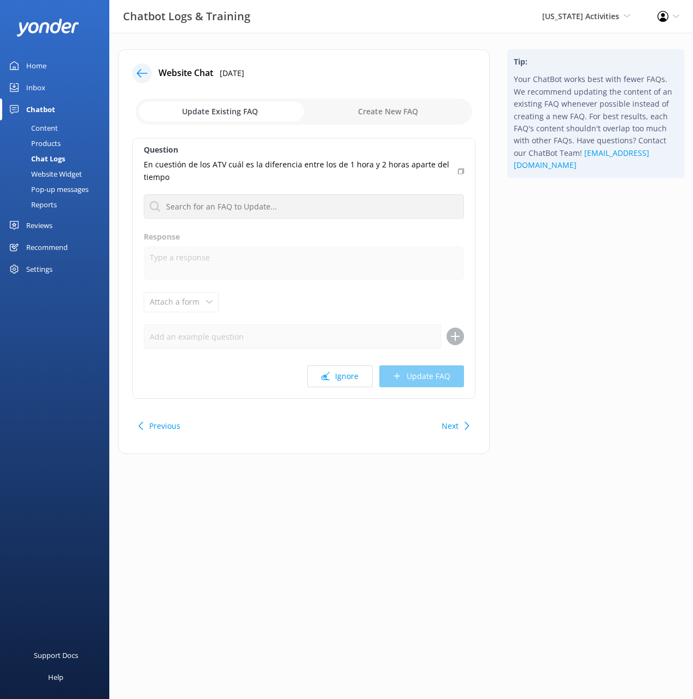
click at [141, 75] on icon at bounding box center [142, 73] width 11 height 11
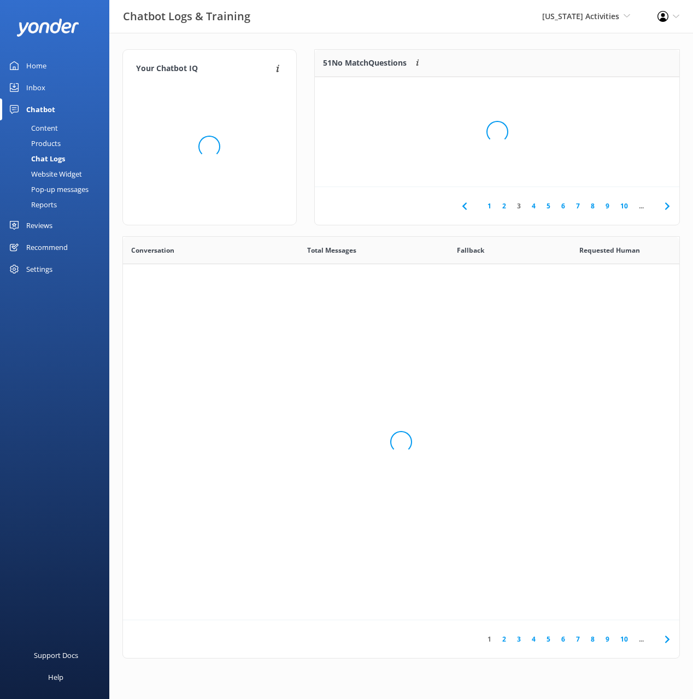
scroll to position [383, 557]
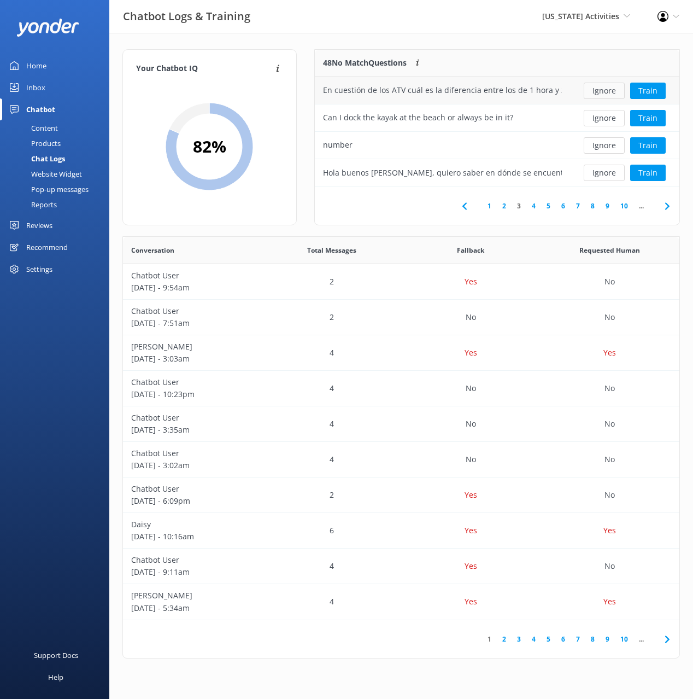
click at [614, 90] on button "Ignore" at bounding box center [604, 91] width 41 height 16
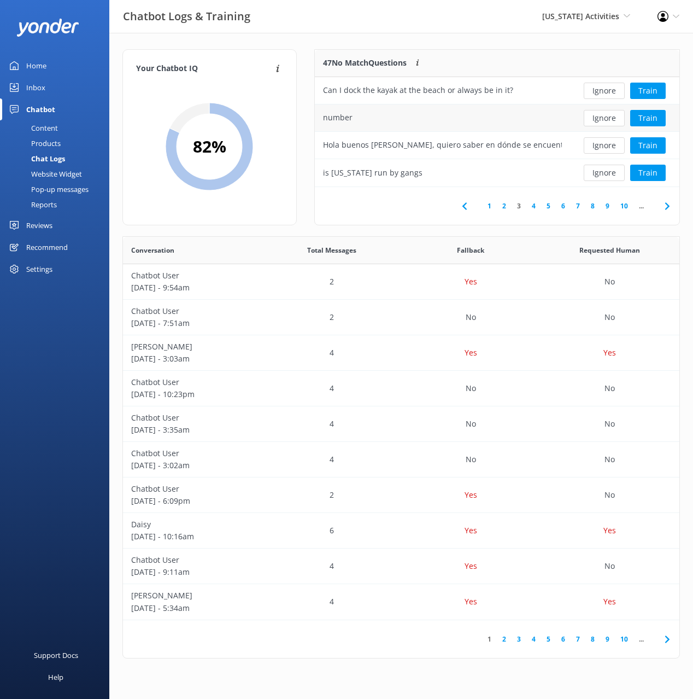
click at [608, 118] on button "Ignore" at bounding box center [604, 118] width 41 height 16
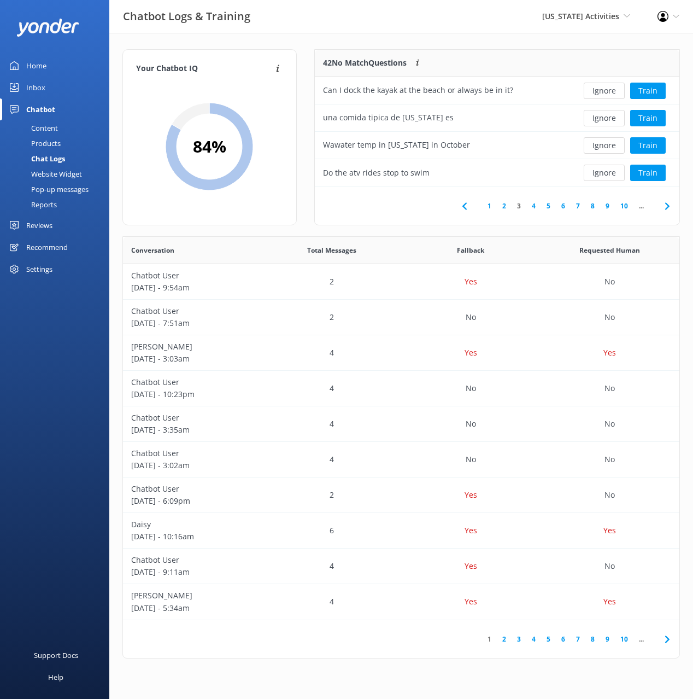
click at [608, 118] on button "Ignore" at bounding box center [604, 118] width 41 height 16
click at [602, 143] on button "Ignore" at bounding box center [604, 145] width 41 height 16
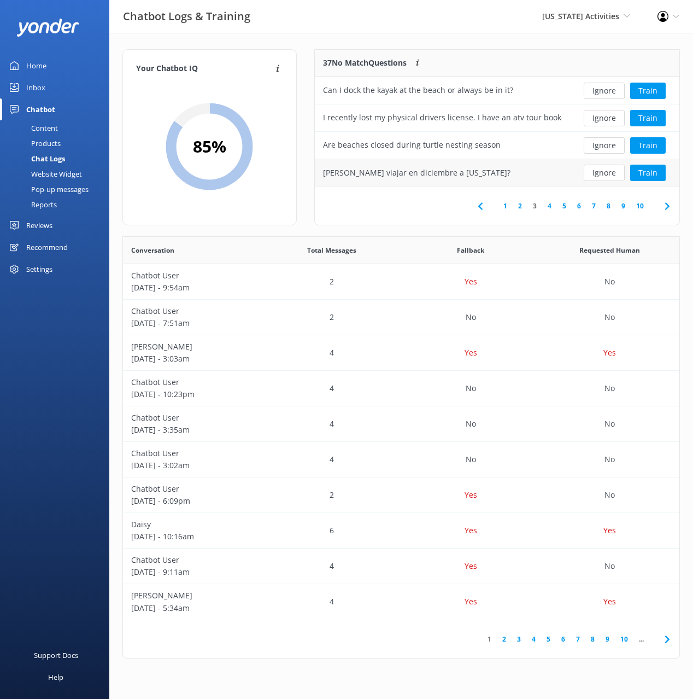
click at [614, 176] on button "Ignore" at bounding box center [604, 173] width 41 height 16
click at [667, 206] on icon at bounding box center [667, 206] width 13 height 13
click at [598, 118] on button "Ignore" at bounding box center [604, 118] width 41 height 16
click at [601, 116] on button "Ignore" at bounding box center [604, 118] width 41 height 16
click at [650, 119] on button "Train" at bounding box center [649, 118] width 36 height 16
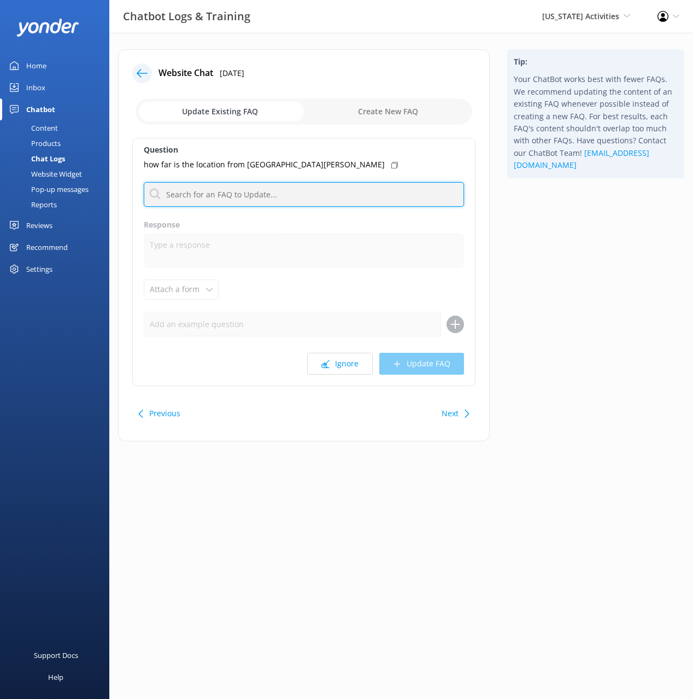
click at [300, 194] on input "text" at bounding box center [304, 194] width 320 height 25
type input "addr"
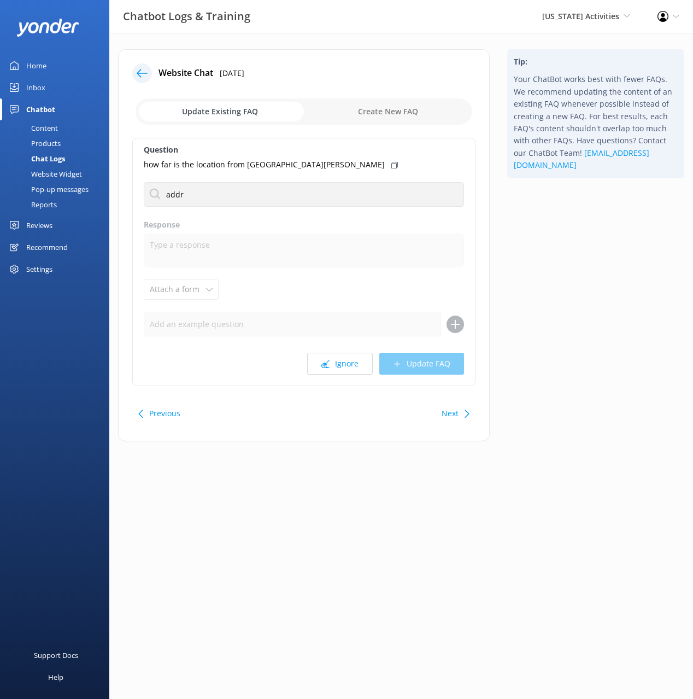
click at [392, 162] on use at bounding box center [395, 165] width 7 height 7
drag, startPoint x: 244, startPoint y: 260, endPoint x: 316, endPoint y: 314, distance: 89.4
click at [244, 260] on div "What is your address?" at bounding box center [303, 257] width 319 height 19
type textarea "The tours listed on our website have various starting locations. You’ll find th…"
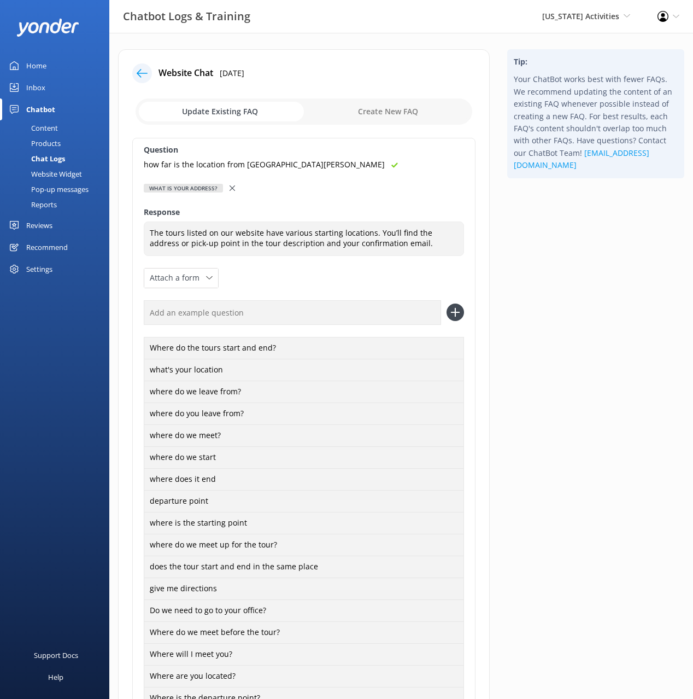
click at [407, 319] on input "text" at bounding box center [292, 312] width 297 height 25
paste input "how far is the location from san juan"
type input "how far is the location from san juan"
click at [445, 311] on div "how far is the location from san juan" at bounding box center [304, 312] width 320 height 25
click at [453, 311] on icon at bounding box center [455, 311] width 17 height 17
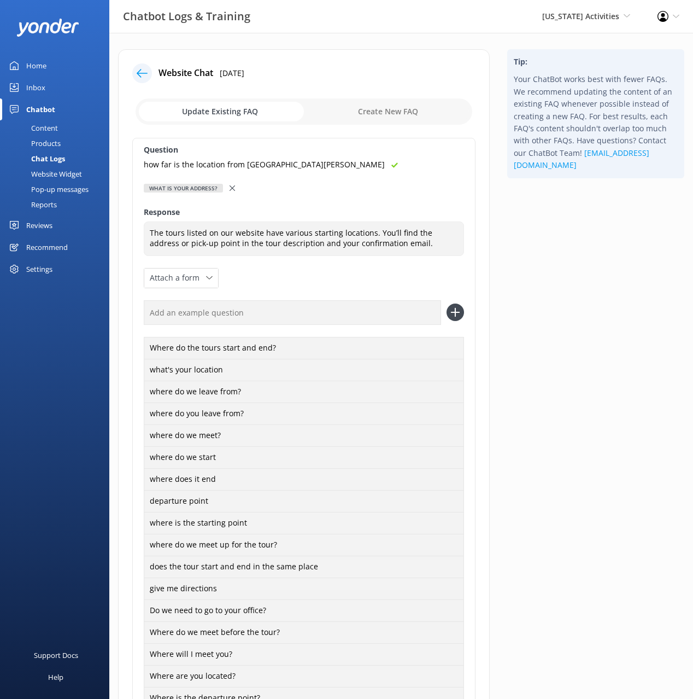
scroll to position [301, 0]
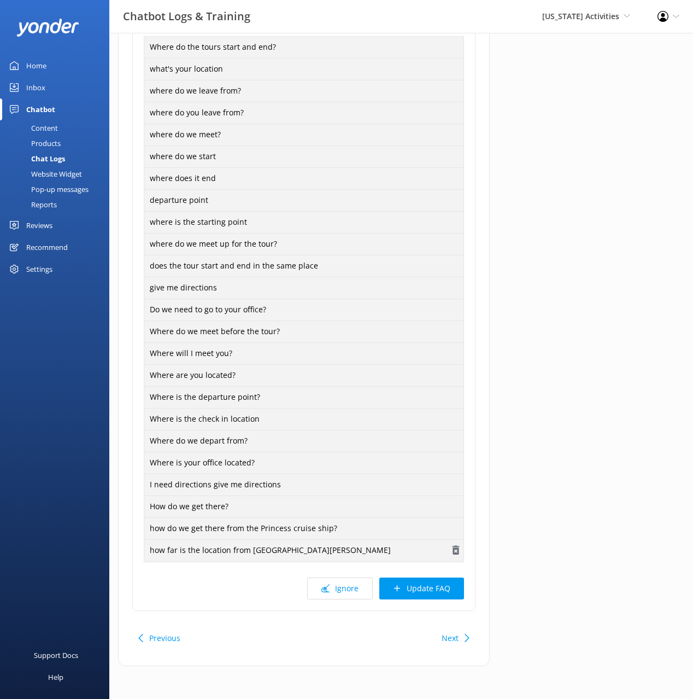
drag, startPoint x: 435, startPoint y: 582, endPoint x: 446, endPoint y: 561, distance: 24.7
click at [435, 582] on button "Update FAQ" at bounding box center [422, 588] width 85 height 22
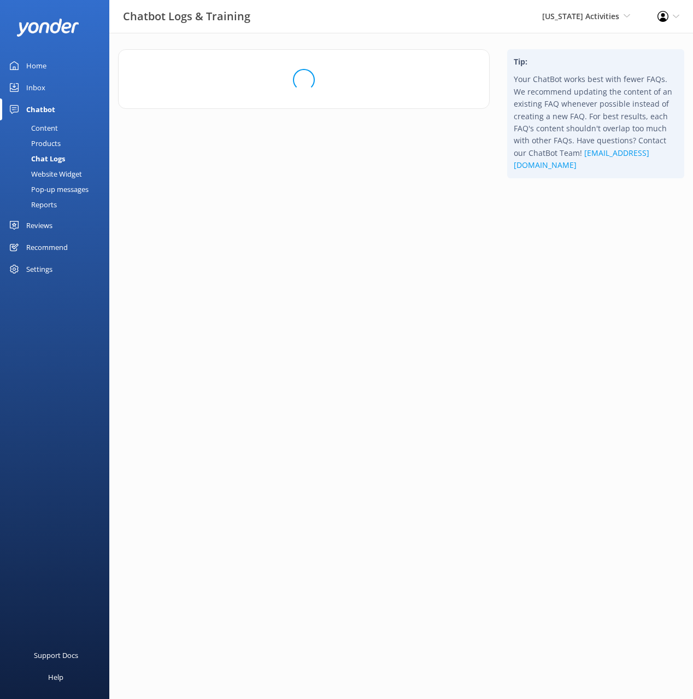
scroll to position [0, 0]
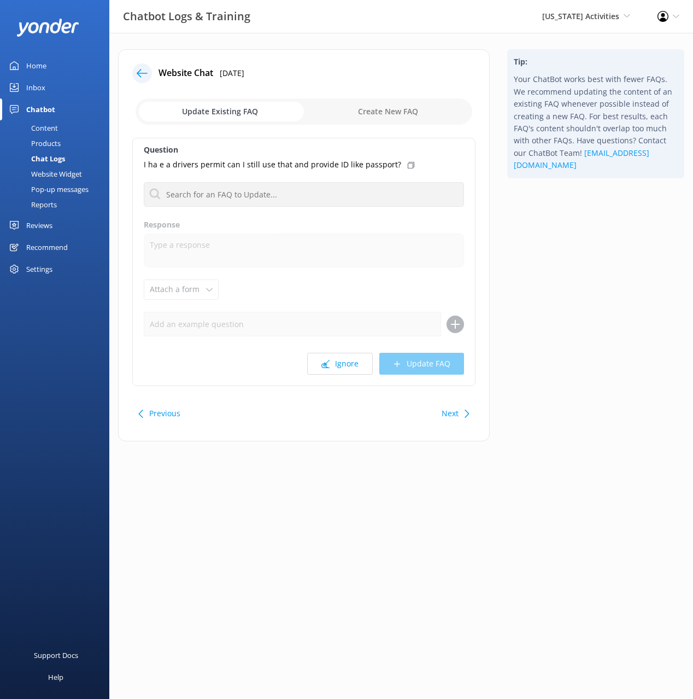
click at [145, 71] on icon at bounding box center [142, 73] width 11 height 11
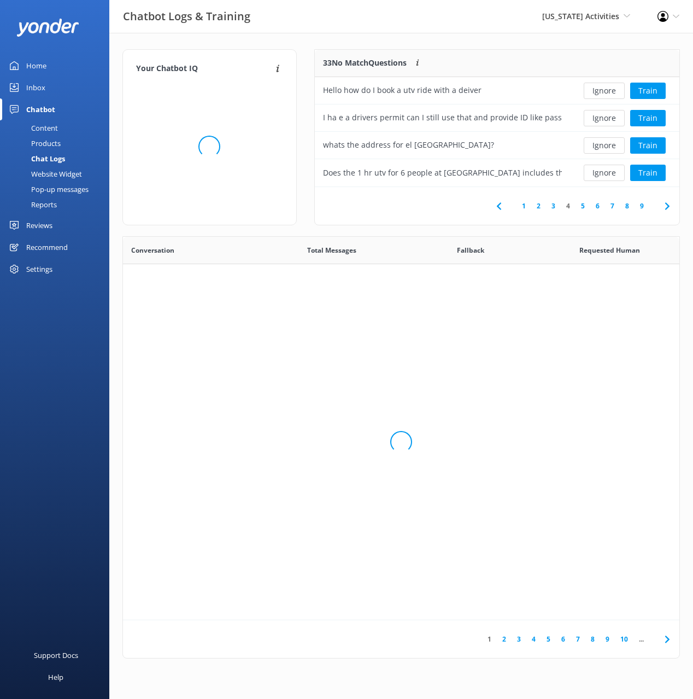
scroll to position [383, 557]
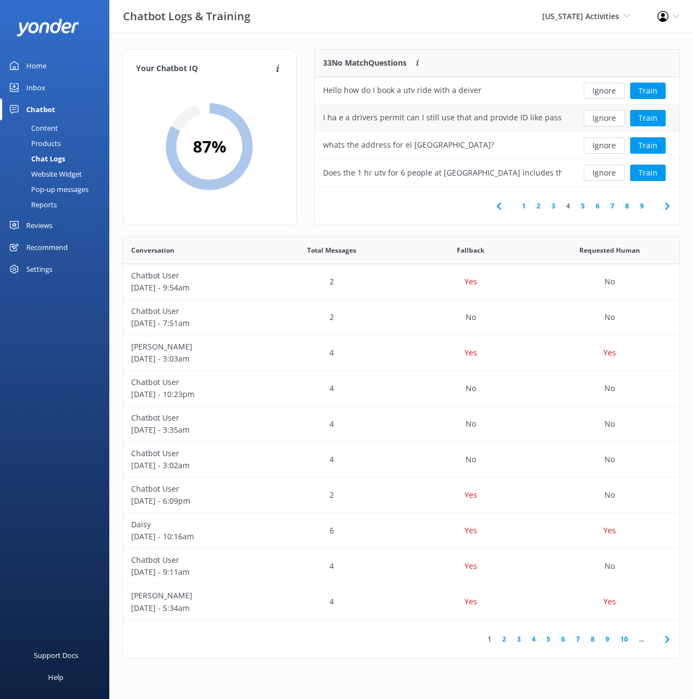
click at [594, 119] on button "Ignore" at bounding box center [604, 118] width 41 height 16
click at [595, 118] on button "Ignore" at bounding box center [604, 118] width 41 height 16
click at [598, 143] on button "Ignore" at bounding box center [604, 145] width 41 height 16
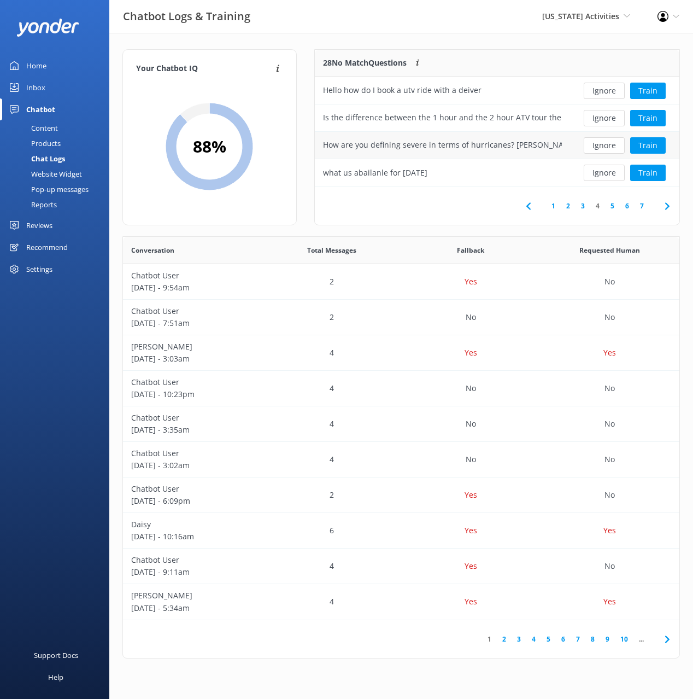
click at [600, 144] on button "Ignore" at bounding box center [604, 145] width 41 height 16
click at [658, 146] on button "Train" at bounding box center [649, 145] width 36 height 16
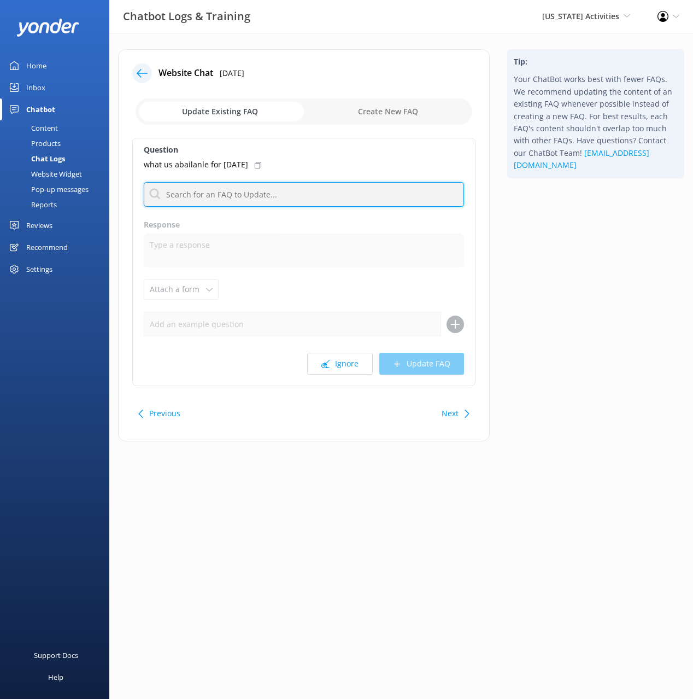
click at [243, 197] on input "text" at bounding box center [304, 194] width 320 height 25
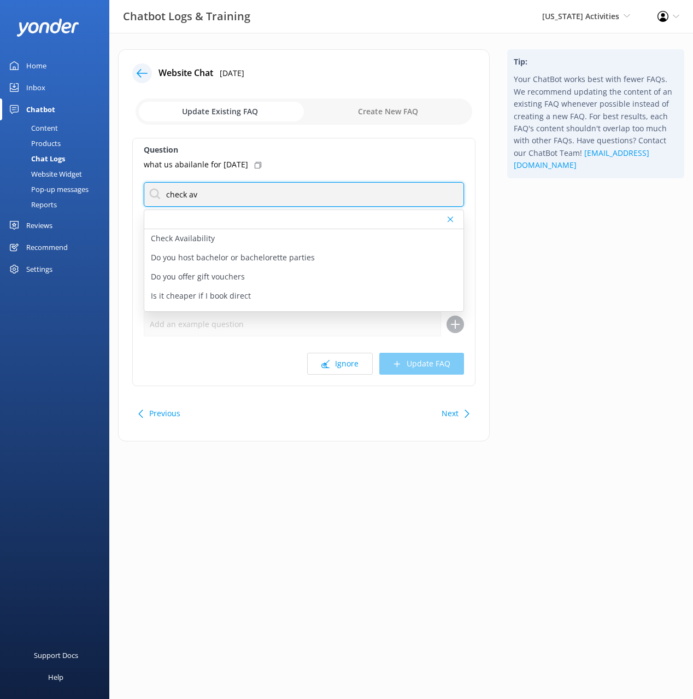
type input "check av"
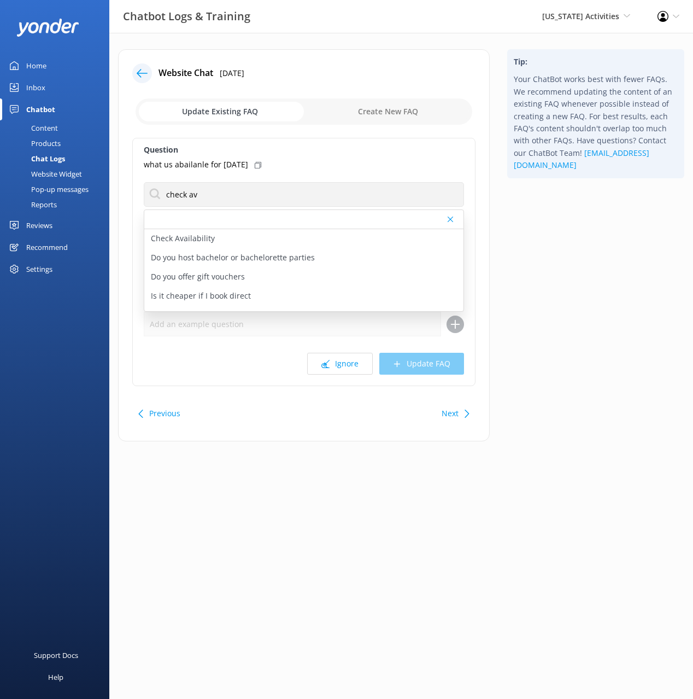
click at [261, 162] on icon at bounding box center [258, 165] width 7 height 7
drag, startPoint x: 235, startPoint y: 230, endPoint x: 242, endPoint y: 235, distance: 8.5
click at [235, 230] on div "Check Availability" at bounding box center [303, 238] width 319 height 19
type textarea "Found an activity you love? You can make a booking https://puertoricoactivities…"
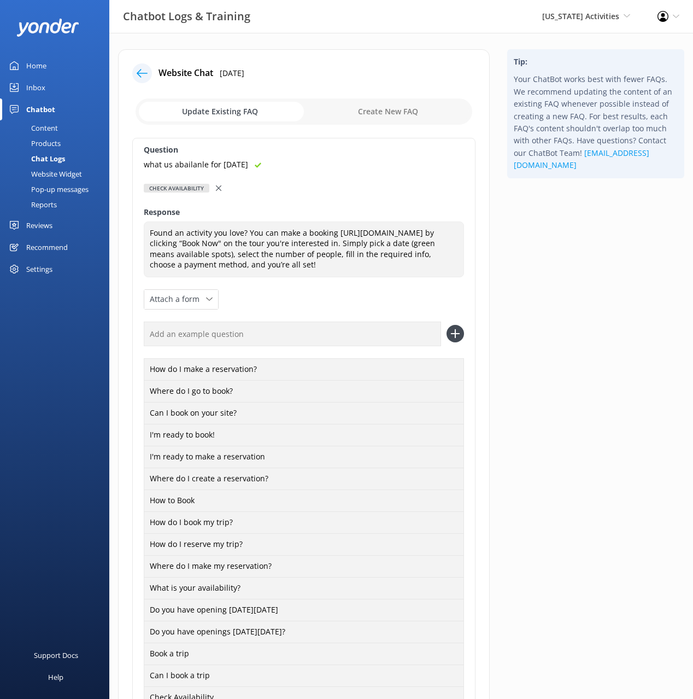
drag, startPoint x: 413, startPoint y: 346, endPoint x: 437, endPoint y: 345, distance: 24.6
click at [413, 346] on input "text" at bounding box center [292, 334] width 297 height 25
paste input "what us abailanle for tomorrow"
type input "what us abailanle for tomorrow"
click at [456, 338] on use at bounding box center [455, 333] width 9 height 9
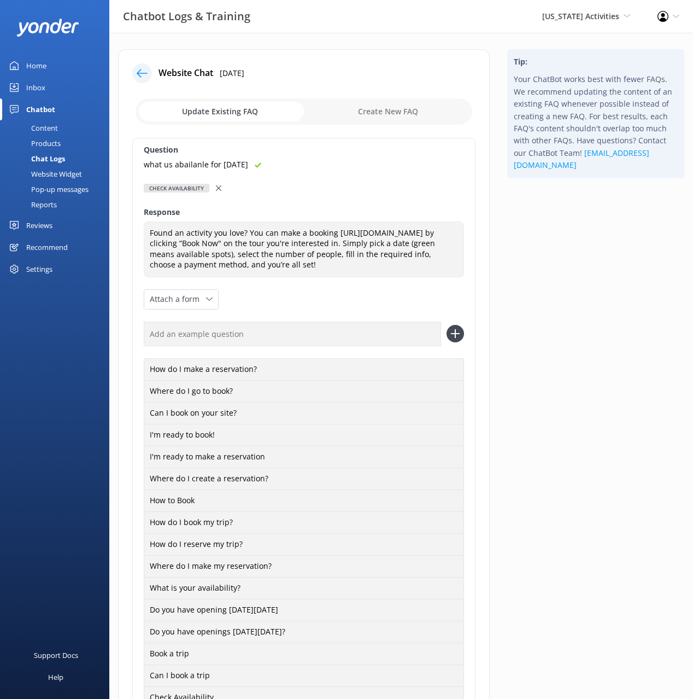
scroll to position [421, 0]
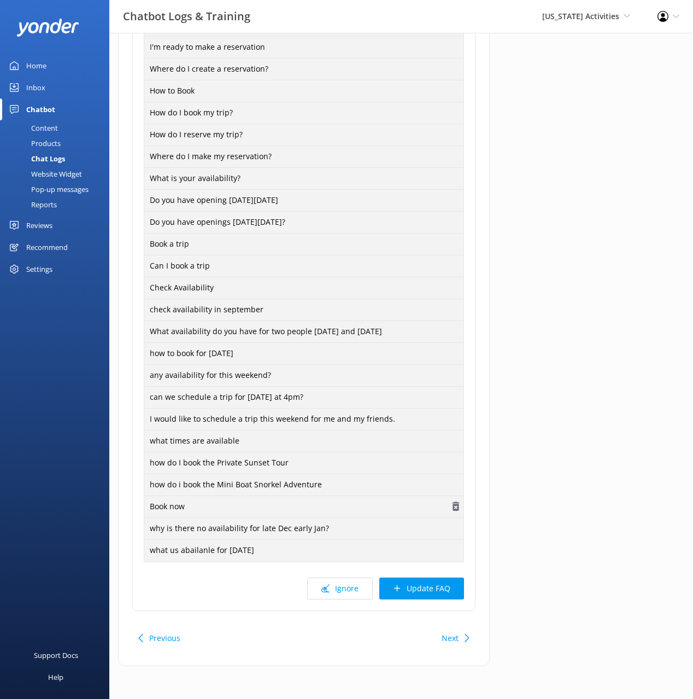
drag, startPoint x: 429, startPoint y: 580, endPoint x: 431, endPoint y: 495, distance: 85.3
click at [429, 580] on button "Update FAQ" at bounding box center [422, 588] width 85 height 22
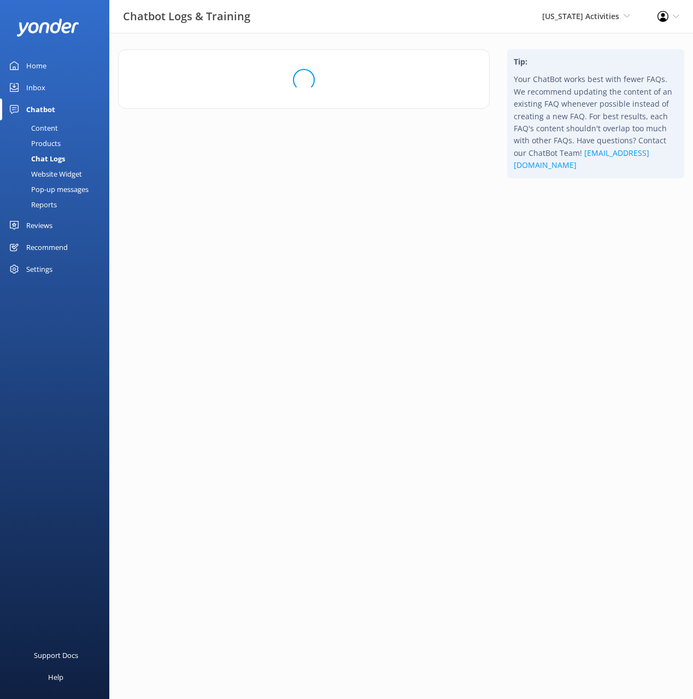
scroll to position [0, 0]
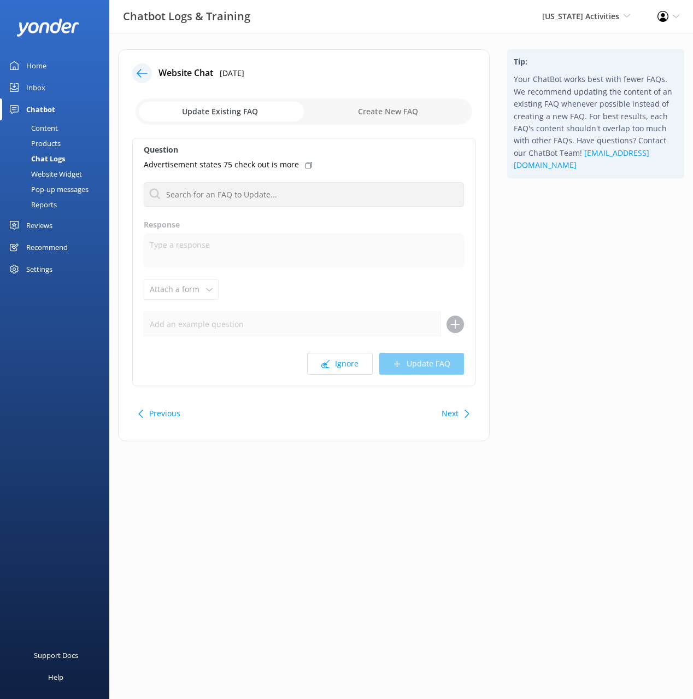
click at [141, 70] on icon at bounding box center [142, 73] width 11 height 11
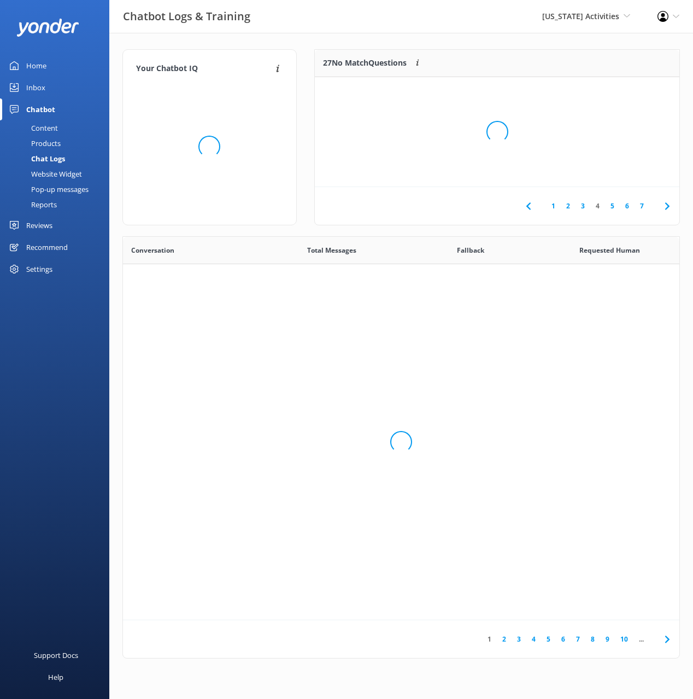
scroll to position [383, 557]
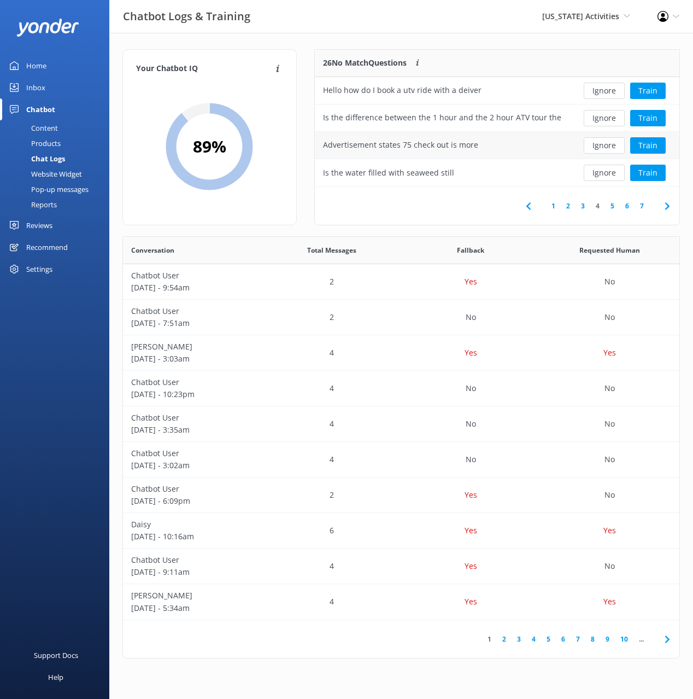
click at [597, 143] on button "Ignore" at bounding box center [604, 145] width 41 height 16
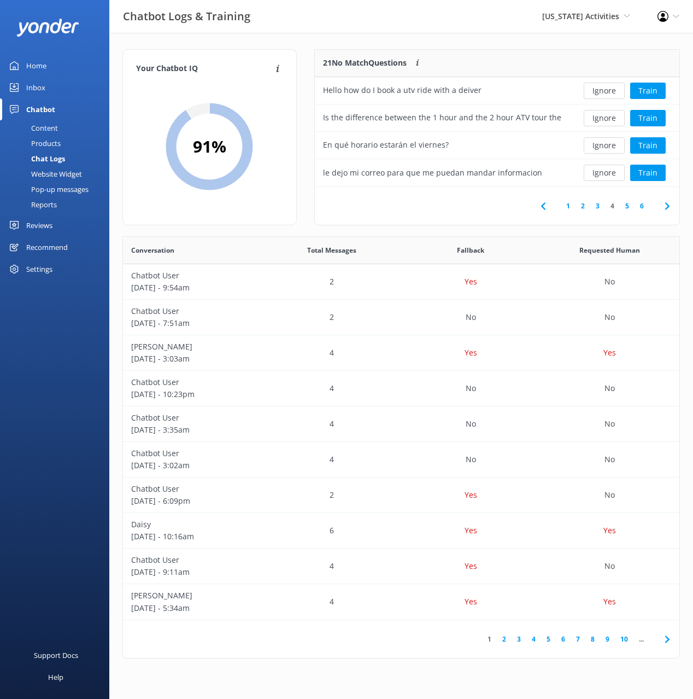
click at [597, 143] on button "Ignore" at bounding box center [604, 145] width 41 height 16
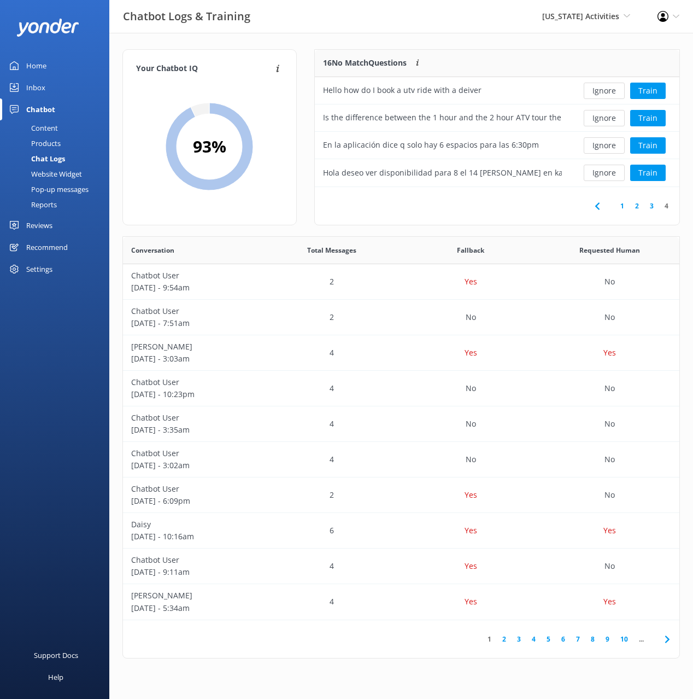
click at [597, 143] on button "Ignore" at bounding box center [604, 145] width 41 height 16
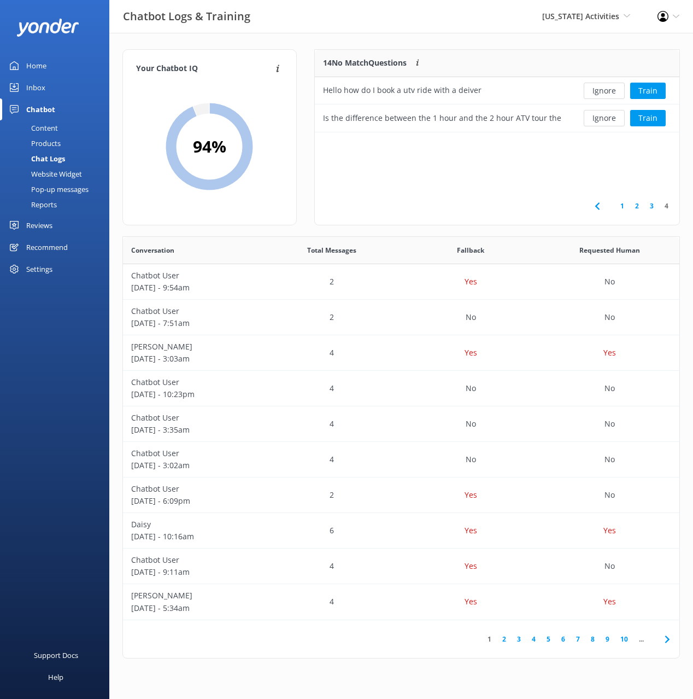
scroll to position [83, 365]
click at [626, 205] on link "1" at bounding box center [622, 206] width 15 height 10
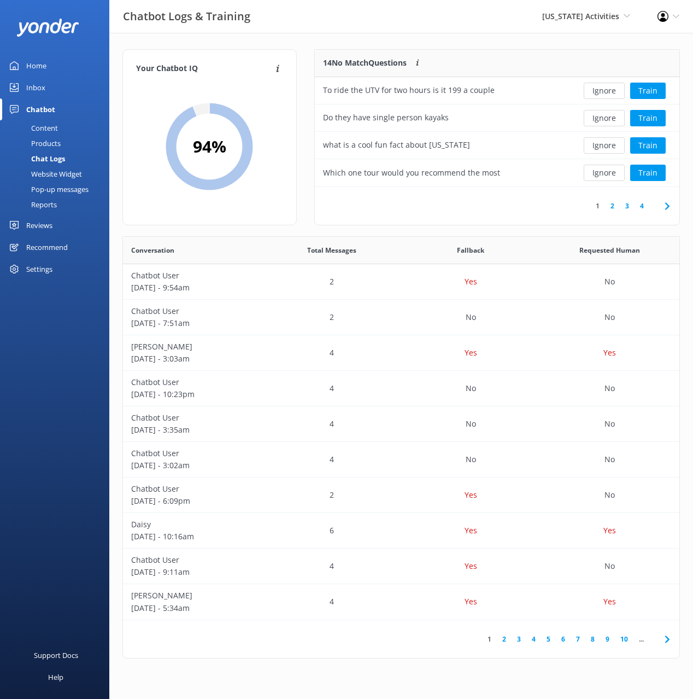
drag, startPoint x: 308, startPoint y: 43, endPoint x: 324, endPoint y: 76, distance: 36.7
click at [308, 43] on div "Your Chatbot IQ Your Chatbot IQ is the percentage of trained FAQs against untra…" at bounding box center [401, 356] width 584 height 647
click at [44, 127] on div "Content" at bounding box center [32, 127] width 51 height 15
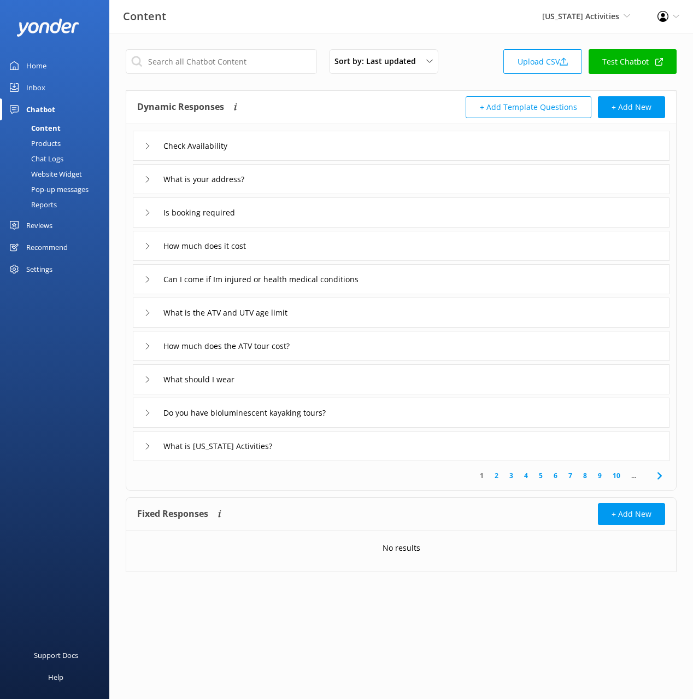
click at [54, 141] on div "Products" at bounding box center [34, 143] width 54 height 15
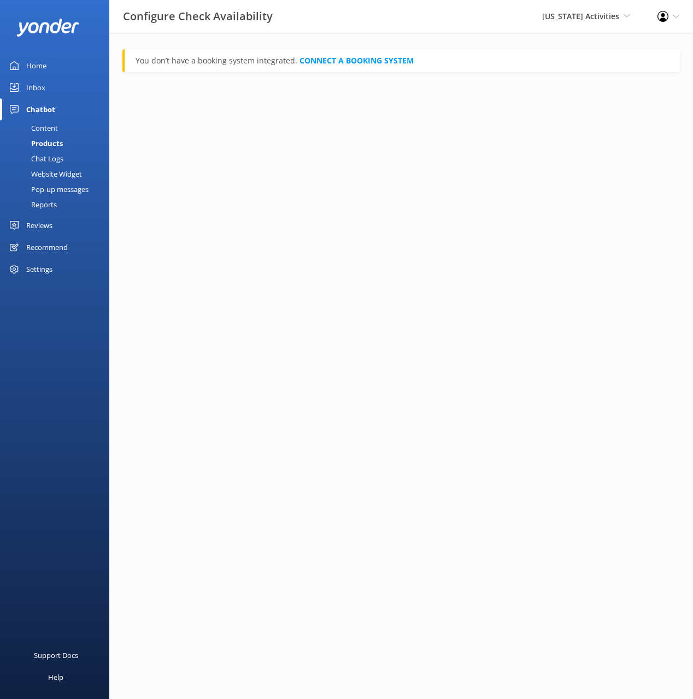
drag, startPoint x: 56, startPoint y: 157, endPoint x: 90, endPoint y: 157, distance: 33.9
click at [56, 157] on div "Chat Logs" at bounding box center [35, 158] width 57 height 15
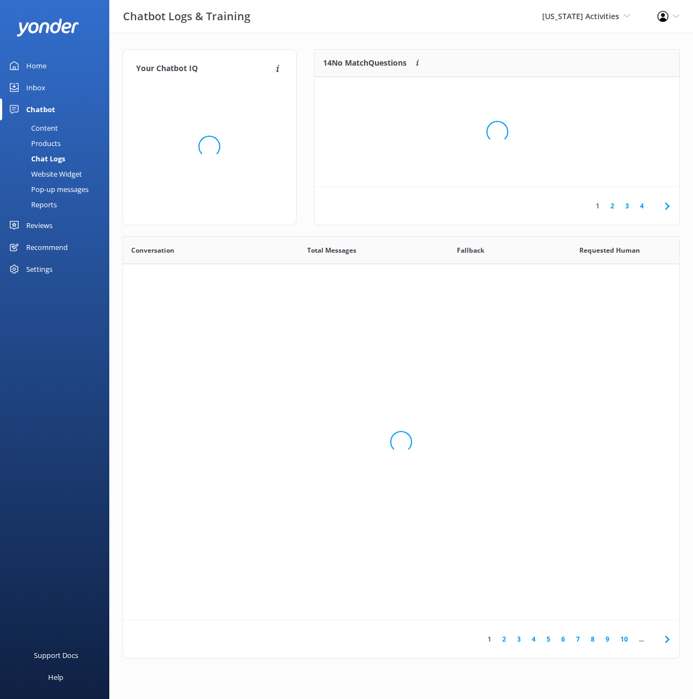
scroll to position [383, 557]
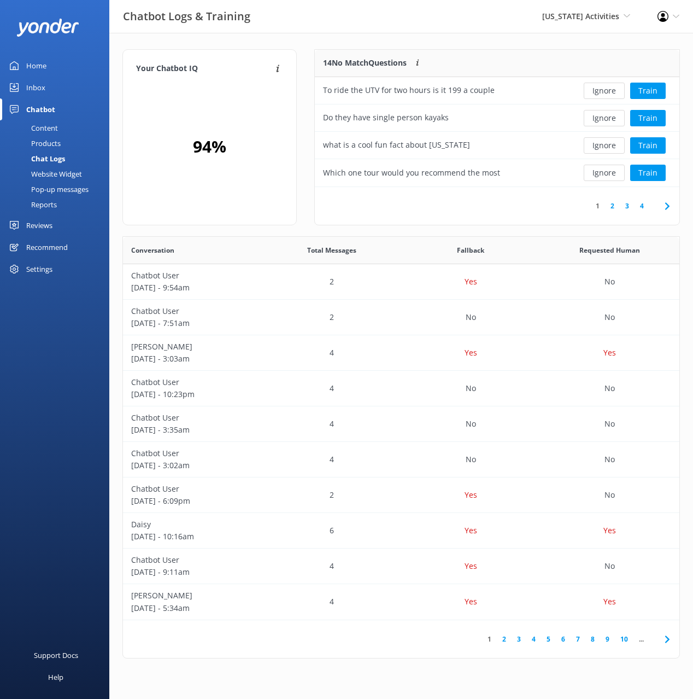
click at [46, 130] on div "Content" at bounding box center [32, 127] width 51 height 15
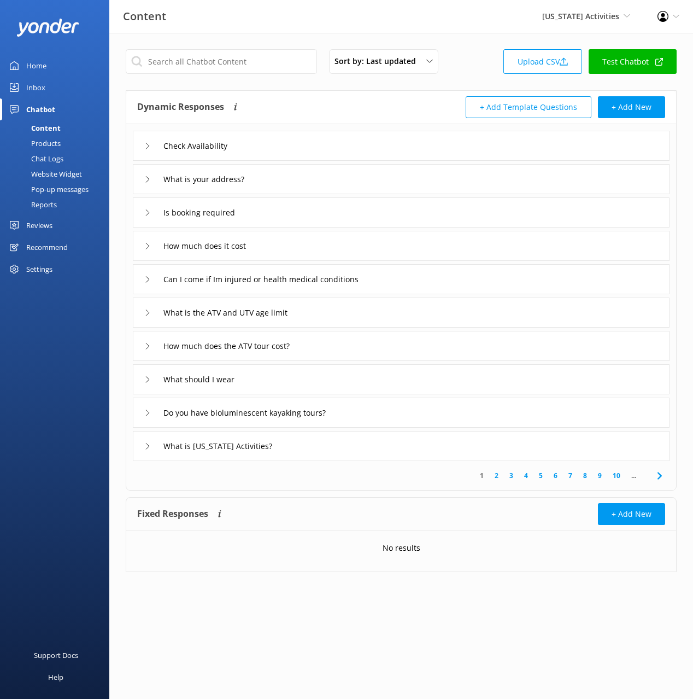
click at [52, 173] on div "Website Widget" at bounding box center [44, 173] width 75 height 15
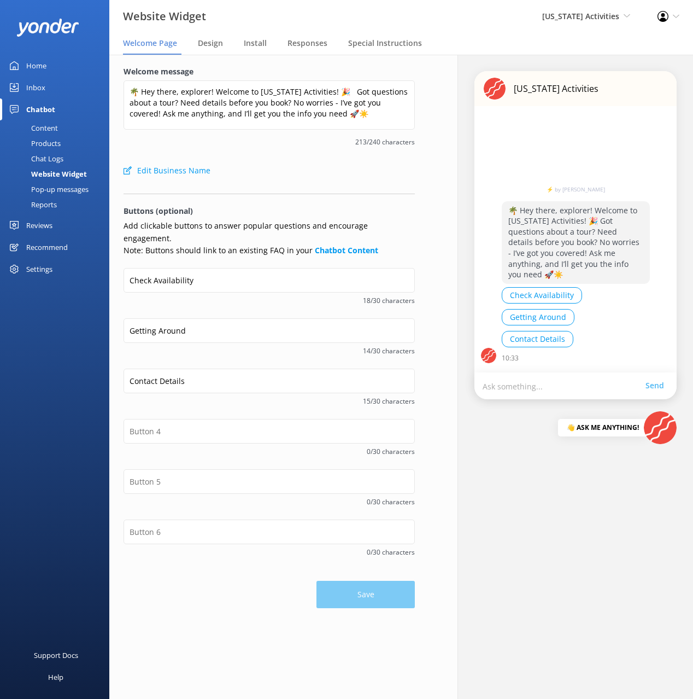
click at [299, 166] on div "Edit Business Name" at bounding box center [269, 171] width 291 height 22
click at [275, 176] on div "Edit Business Name" at bounding box center [269, 171] width 291 height 22
click at [79, 190] on div "Pop-up messages" at bounding box center [48, 189] width 82 height 15
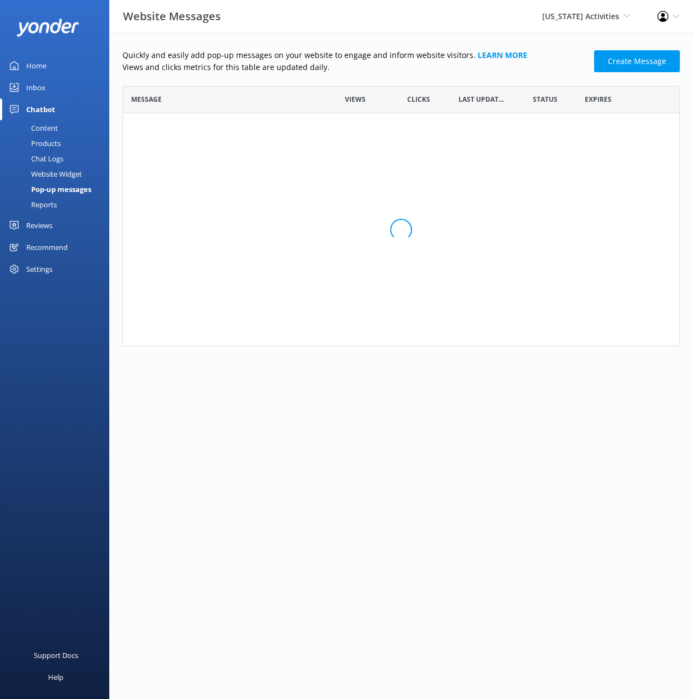
scroll to position [260, 558]
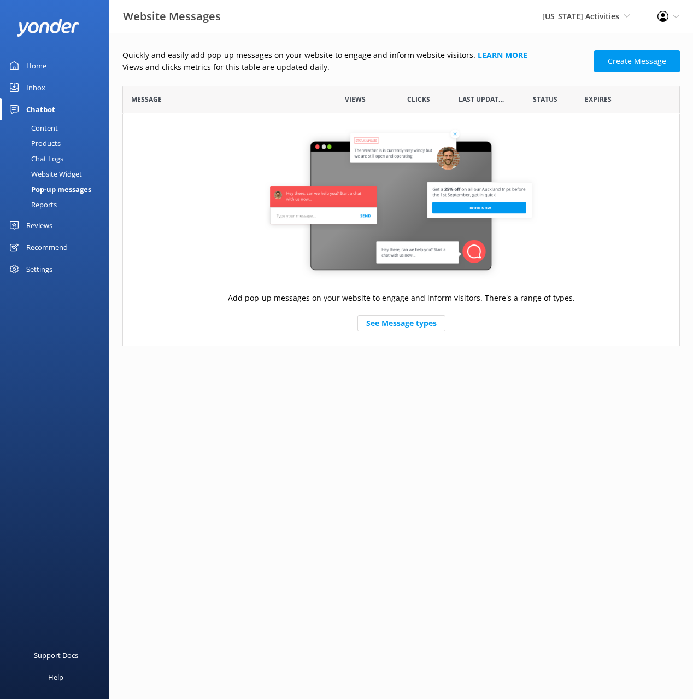
click at [60, 207] on link "Reports" at bounding box center [58, 204] width 103 height 15
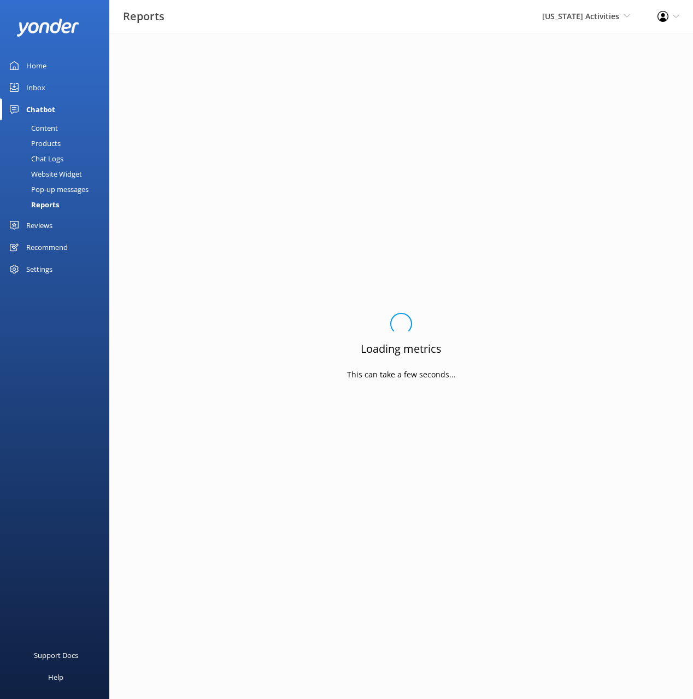
click at [64, 186] on div "Pop-up messages" at bounding box center [48, 189] width 82 height 15
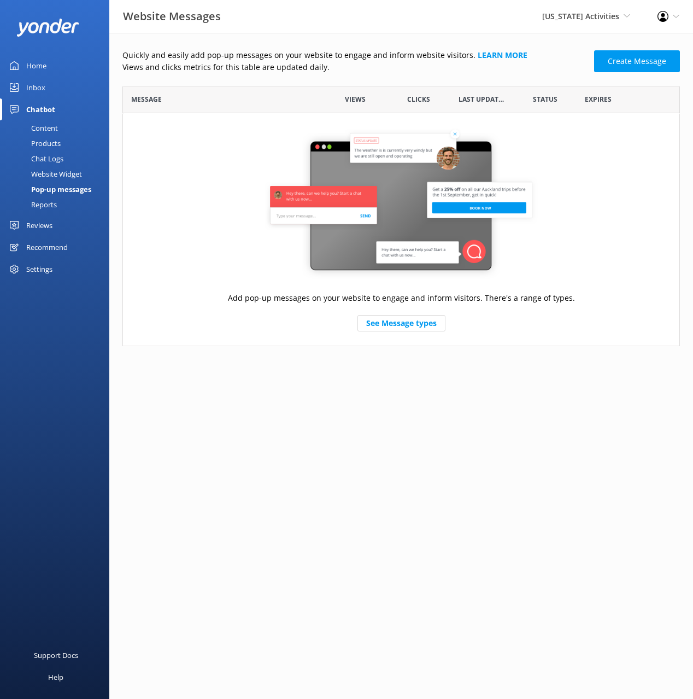
scroll to position [260, 558]
drag, startPoint x: 232, startPoint y: 167, endPoint x: 214, endPoint y: 189, distance: 27.6
click at [232, 167] on div "Add pop-up messages on your website to engage and inform visitors. There's a ra…" at bounding box center [401, 229] width 558 height 232
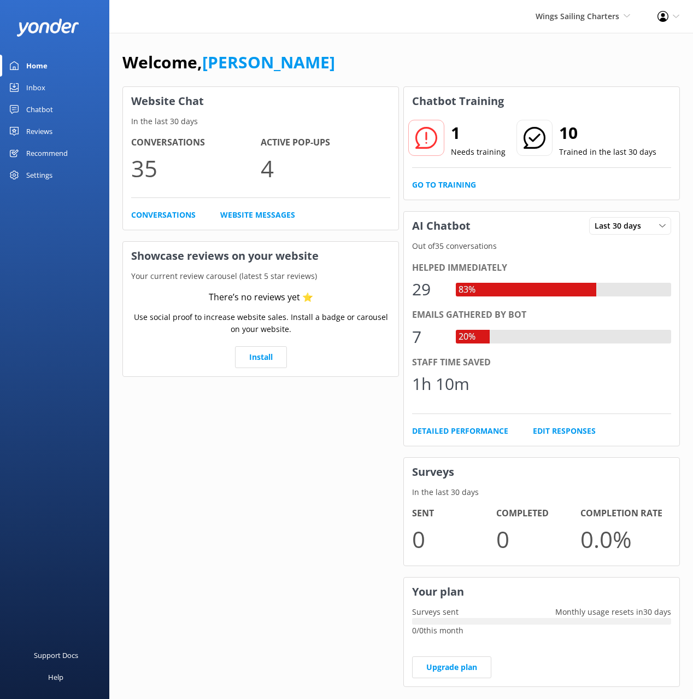
click at [59, 112] on link "Chatbot" at bounding box center [54, 109] width 109 height 22
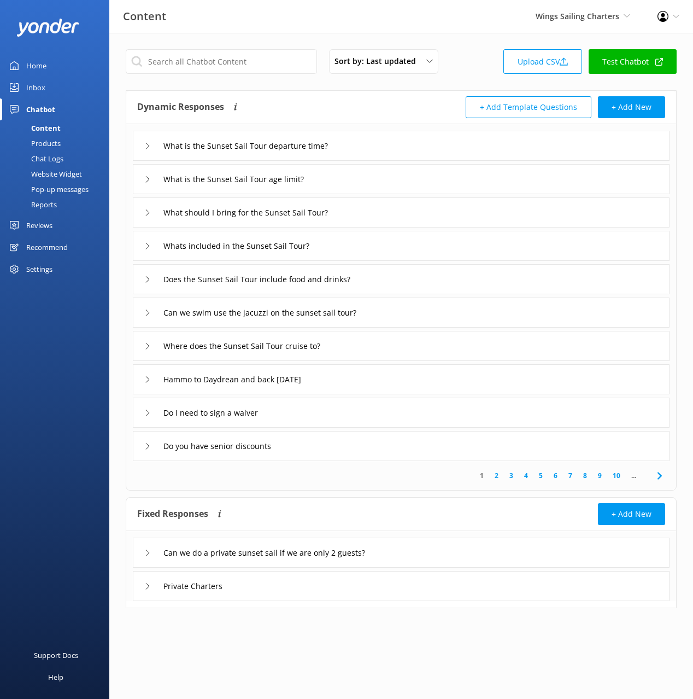
click at [436, 550] on div "Can we do a private sunset sail if we are only 2 guests?" at bounding box center [401, 553] width 537 height 30
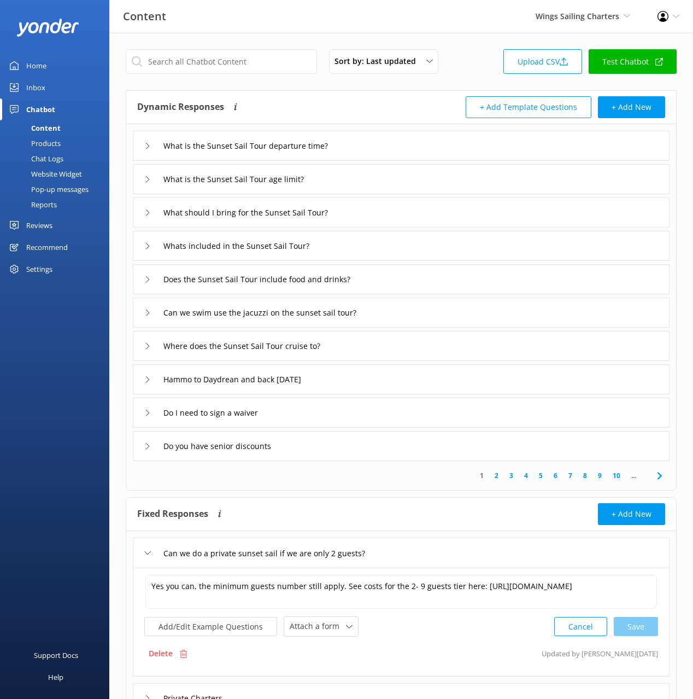
scroll to position [54, 0]
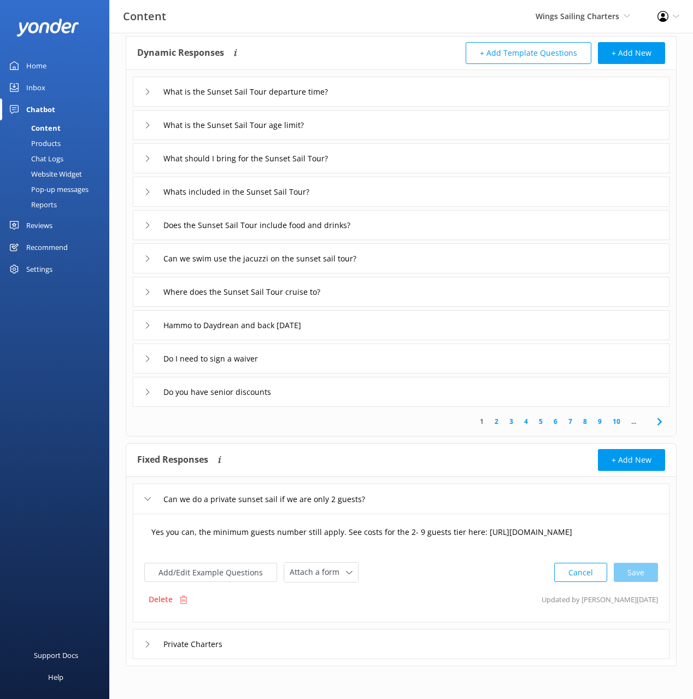
click at [433, 538] on textarea "Yes you can, the minimum guests number still apply. See costs for the 2- 9 gues…" at bounding box center [401, 538] width 512 height 34
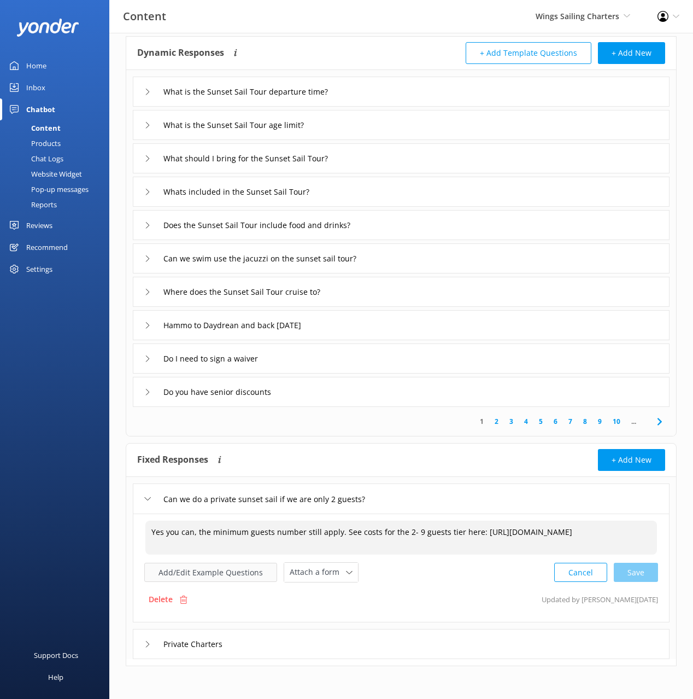
click at [218, 576] on button "Add/Edit Example Questions" at bounding box center [210, 572] width 133 height 19
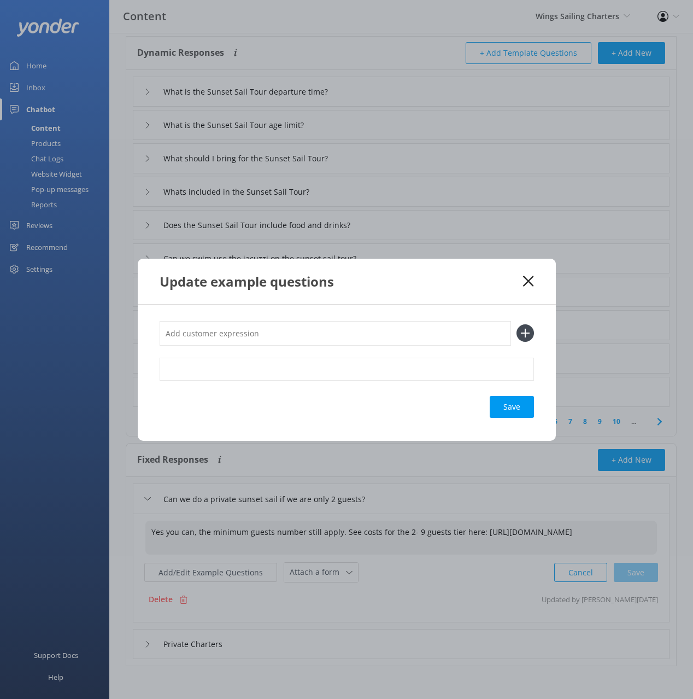
click at [529, 281] on use at bounding box center [528, 281] width 10 height 10
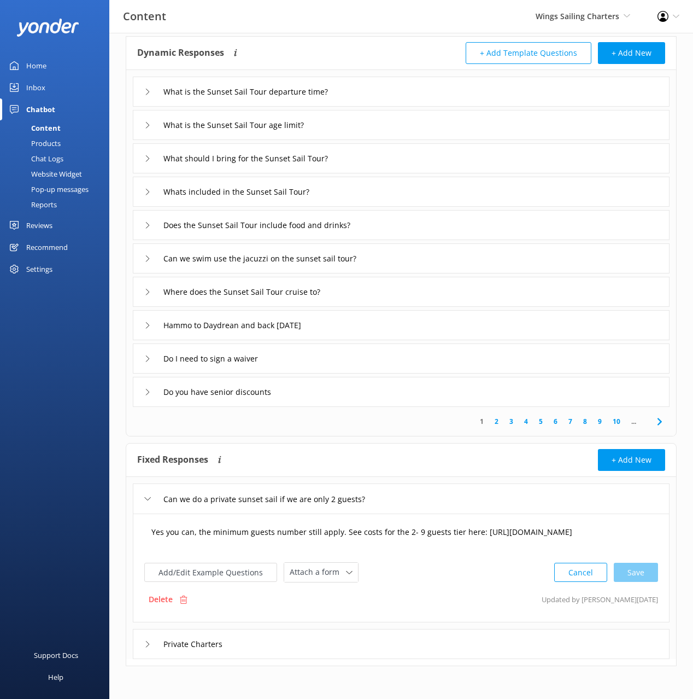
click at [367, 532] on textarea "Yes you can, the minimum guests number still apply. See costs for the 2- 9 gues…" at bounding box center [401, 538] width 512 height 34
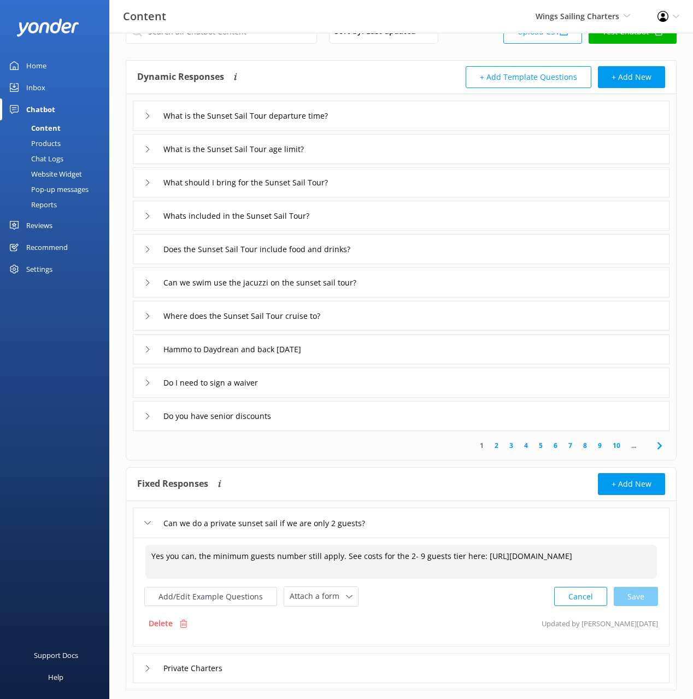
scroll to position [0, 0]
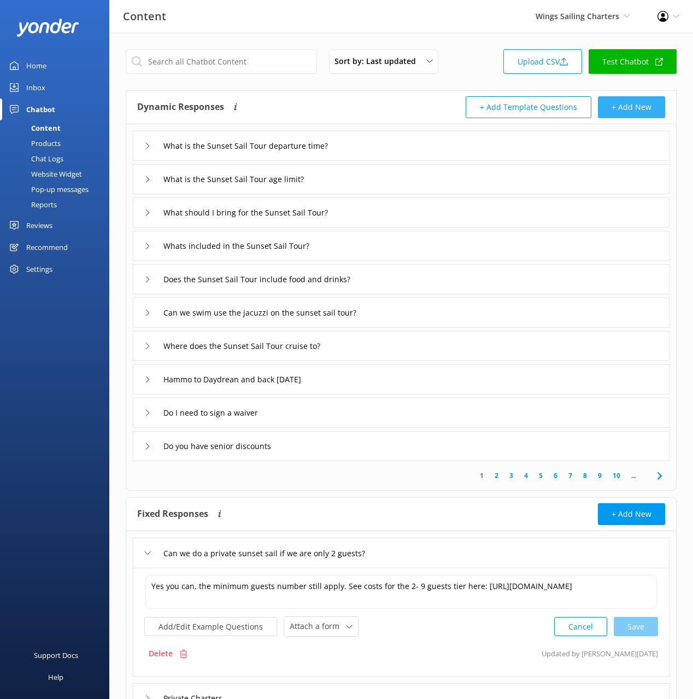
click at [639, 108] on button "+ Add New" at bounding box center [631, 107] width 67 height 22
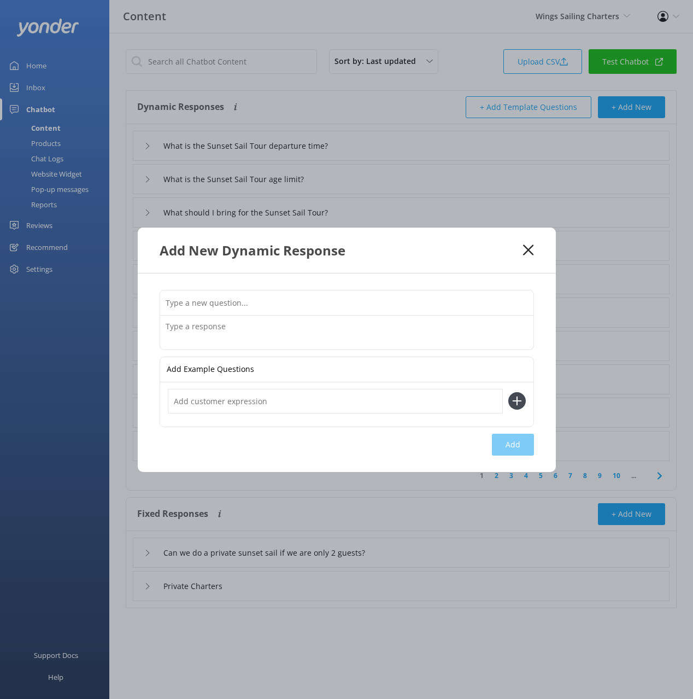
click at [344, 304] on input "text" at bounding box center [346, 302] width 373 height 25
type input "Can we do a private sunset sail if we are only two guests"
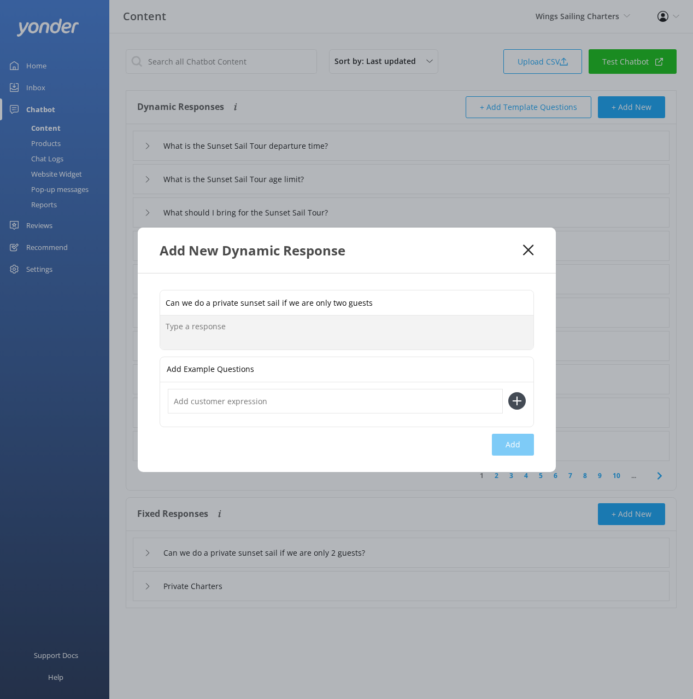
paste textarea "Yes you can, the minimum guests number still apply. See costs for the 2- 9 gues…"
click at [479, 325] on textarea "Yes you can, the minimum guests number still apply. See costs for the 2- 9 gues…" at bounding box center [346, 332] width 373 height 34
type textarea "Yes you can, the minimum guests number still apply. See costs for the 2- 9 gues…"
click at [506, 446] on button "Add" at bounding box center [513, 445] width 42 height 22
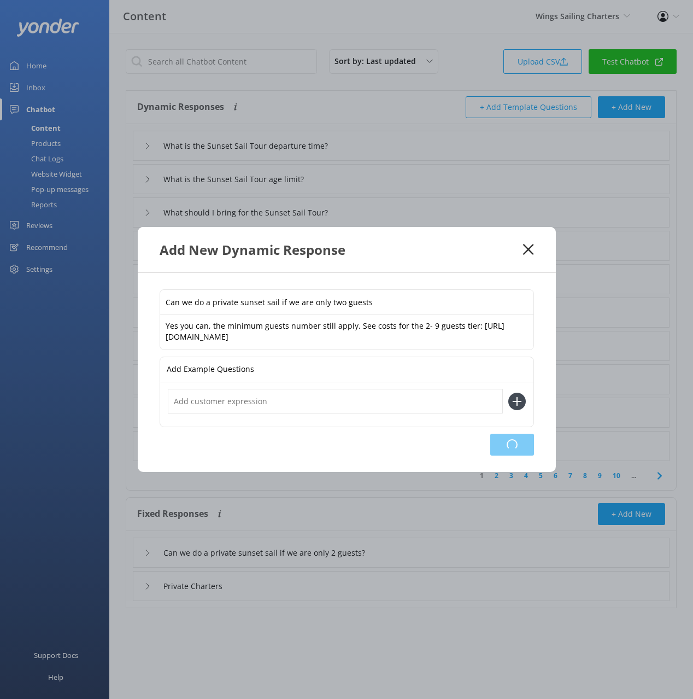
type input "Can we do a private sunset sail if we are only two guests"
type input "What is the Sunset Sail Tour departure time?"
type input "What is the Sunset Sail Tour age limit?"
type input "What should I bring for the Sunset Sail Tour?"
type input "Whats included in the Sunset Sail Tour?"
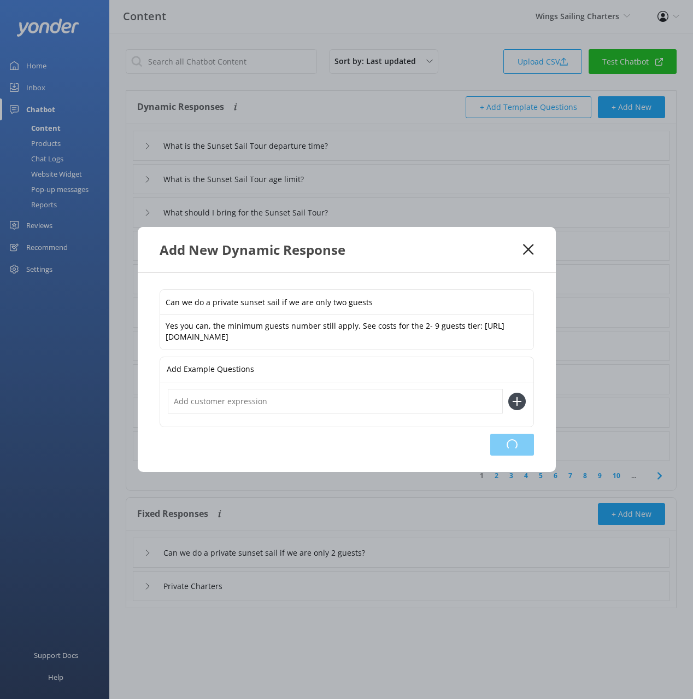
type input "Does the Sunset Sail Tour include food and drinks?"
type input "Can we swim use the jacuzzi on the sunset sail tour?"
type input "Where does the Sunset Sail Tour cruise to?"
type input "Hammo to Daydrean and back tomorrow"
type input "Do I need to sign a waiver"
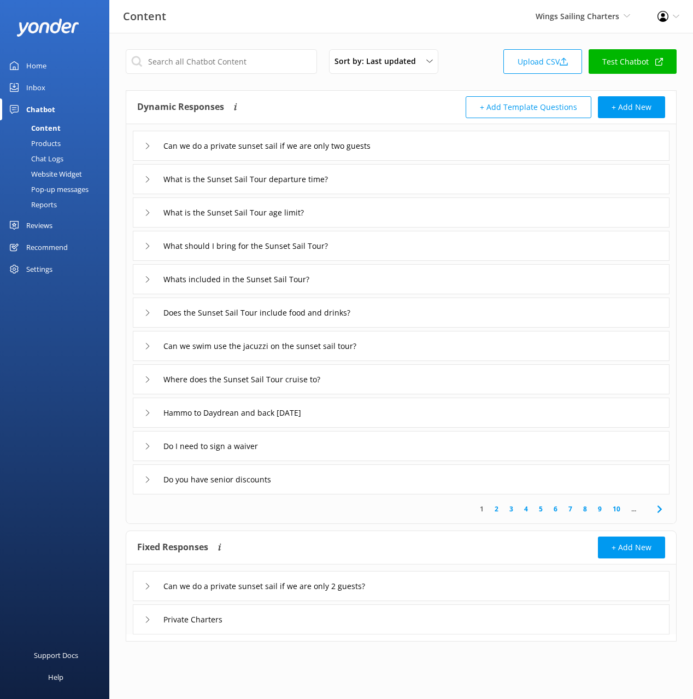
click at [438, 593] on div "Can we do a private sunset sail if we are only 2 guests?" at bounding box center [401, 586] width 537 height 30
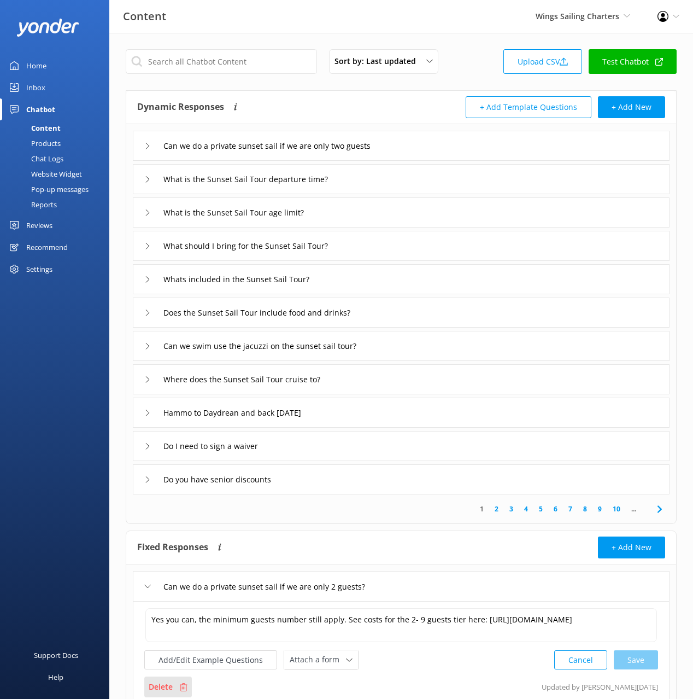
click at [174, 686] on div "Delete" at bounding box center [168, 686] width 48 height 21
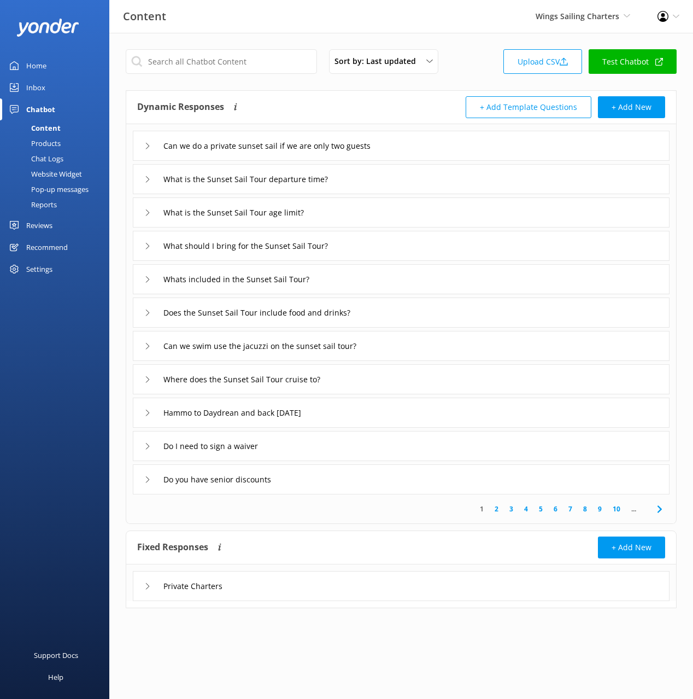
click at [324, 579] on div "Private Charters" at bounding box center [401, 586] width 537 height 30
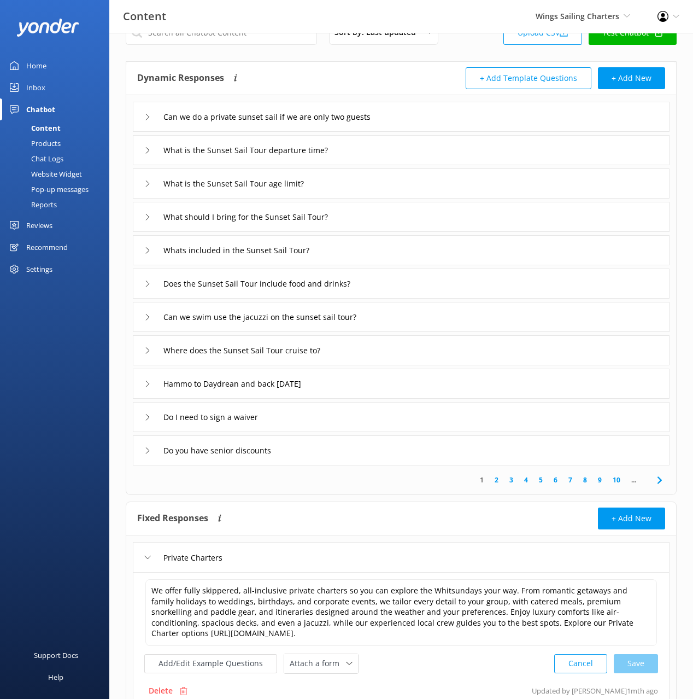
scroll to position [28, 0]
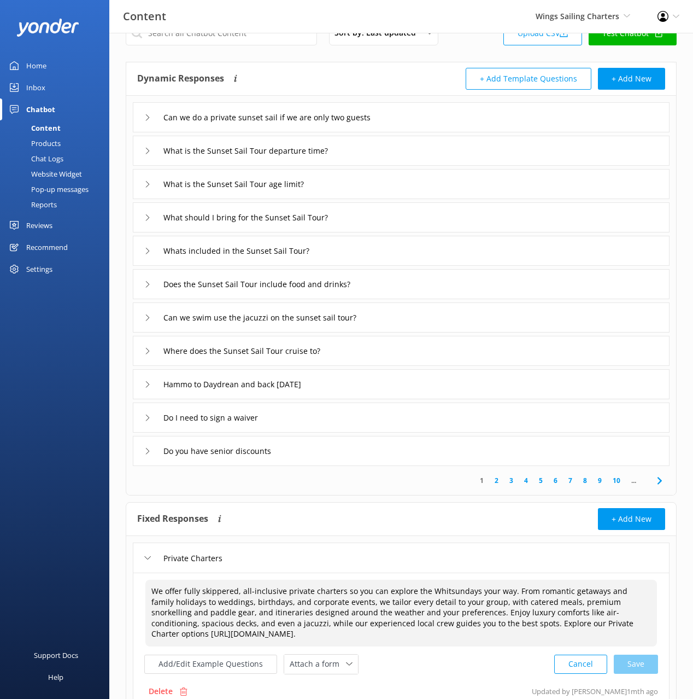
click at [386, 586] on textarea "We offer fully skippered, all-inclusive private charters so you can explore the…" at bounding box center [401, 613] width 512 height 67
click at [331, 563] on div "Private Charters" at bounding box center [401, 557] width 537 height 30
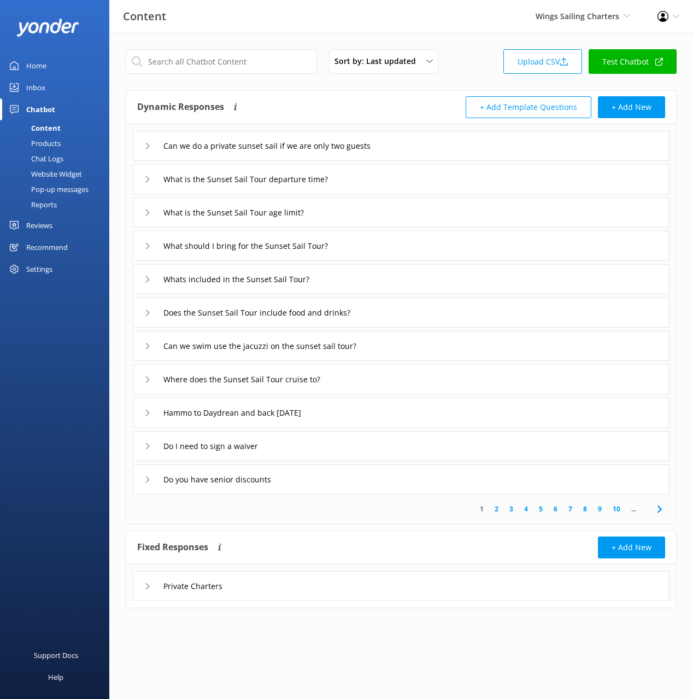
click at [397, 522] on div "1 2 3 4 5 6 7 8 9 10 ..." at bounding box center [402, 508] width 546 height 29
click at [664, 511] on icon at bounding box center [659, 509] width 13 height 13
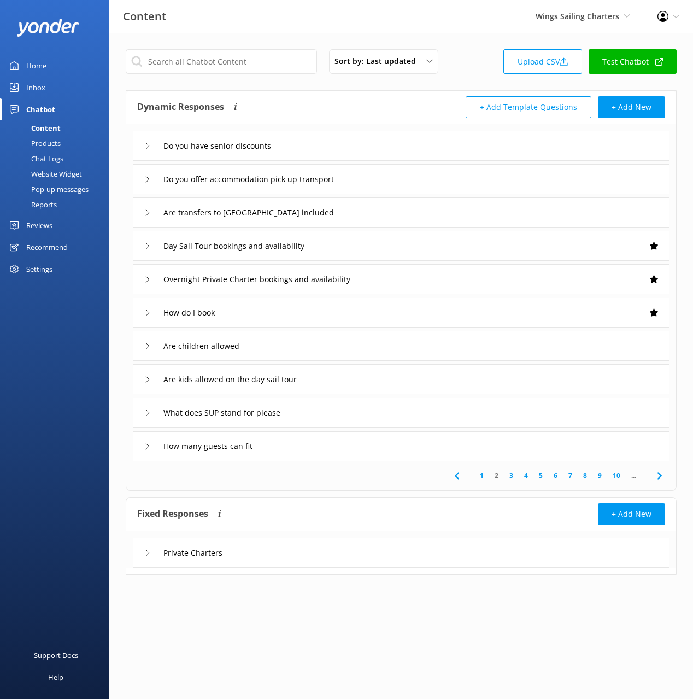
click at [661, 473] on icon at bounding box center [659, 475] width 13 height 13
drag, startPoint x: 44, startPoint y: 157, endPoint x: 49, endPoint y: 157, distance: 5.5
click at [44, 157] on div "Chat Logs" at bounding box center [35, 158] width 57 height 15
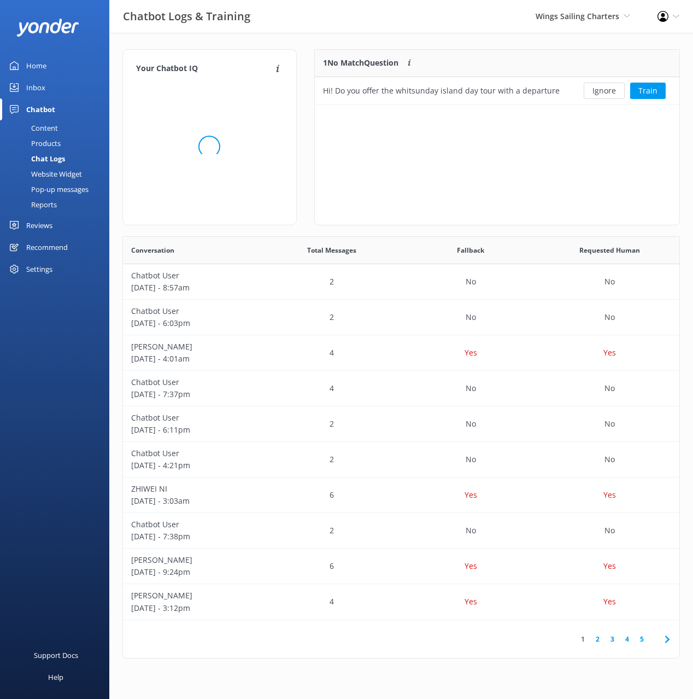
scroll to position [383, 557]
click at [364, 35] on div "Your Chatbot IQ Your Chatbot IQ is the percentage of trained FAQs against untra…" at bounding box center [401, 356] width 584 height 647
click at [487, 152] on div "1 No Match Question Customers sometimes ask questions that don't fully match an…" at bounding box center [497, 137] width 366 height 176
click at [629, 90] on div "Ignore Train" at bounding box center [625, 91] width 93 height 16
click at [647, 89] on button "Train" at bounding box center [649, 91] width 36 height 16
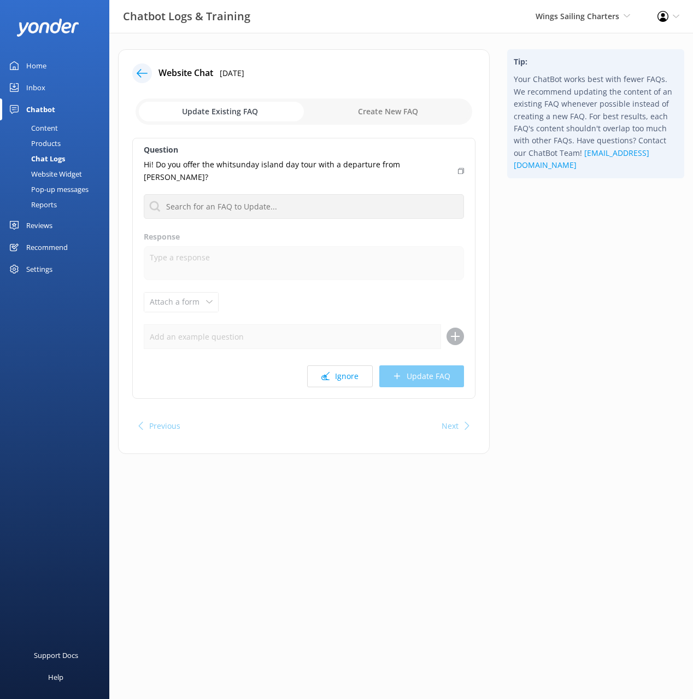
drag, startPoint x: 556, startPoint y: 236, endPoint x: 536, endPoint y: 232, distance: 20.7
click at [556, 236] on div "Tip: Your ChatBot works best with fewer FAQs. We recommend updating the content…" at bounding box center [596, 257] width 195 height 416
click at [54, 131] on div "Content" at bounding box center [32, 127] width 51 height 15
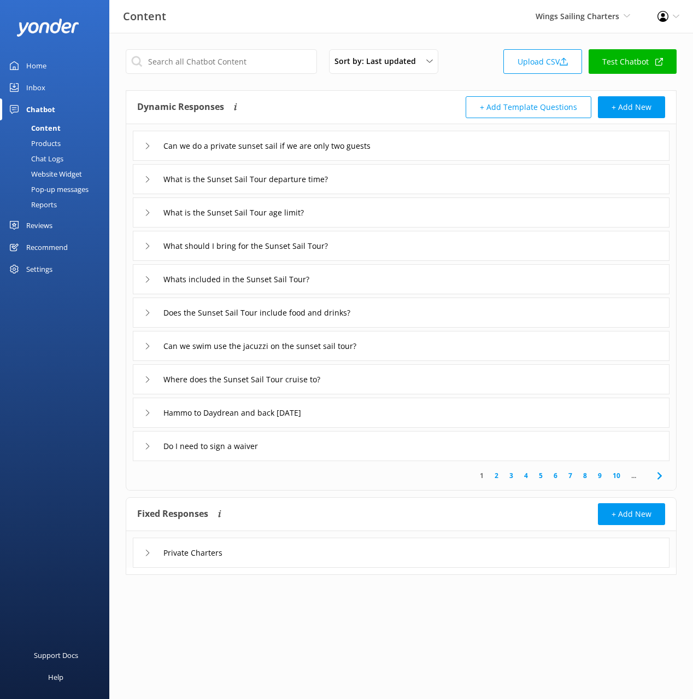
click at [345, 107] on div "Dynamic Responses The chatbot will generate a response based on the content inf…" at bounding box center [269, 107] width 264 height 22
click at [230, 30] on div "Content Wings Sailing Charters Black Cat Cruises Banff Airporter International …" at bounding box center [346, 16] width 693 height 33
click at [39, 144] on div "Products" at bounding box center [34, 143] width 54 height 15
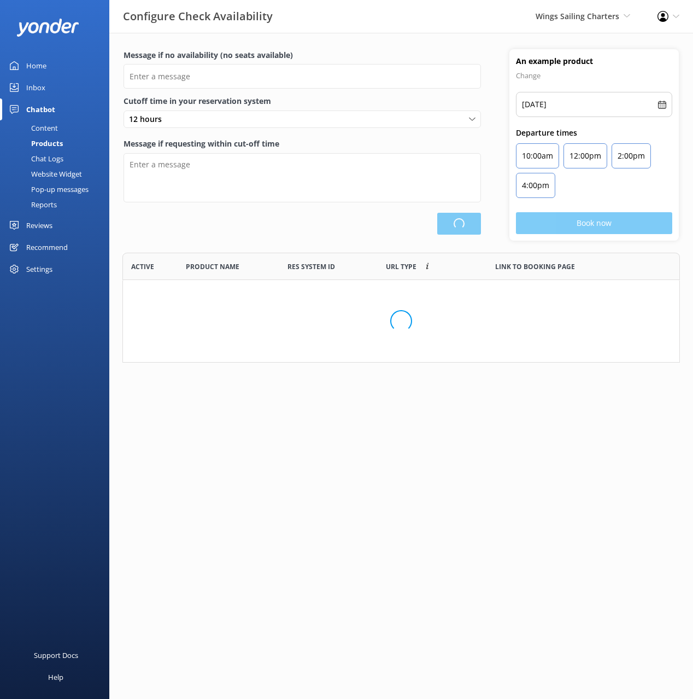
scroll to position [329, 557]
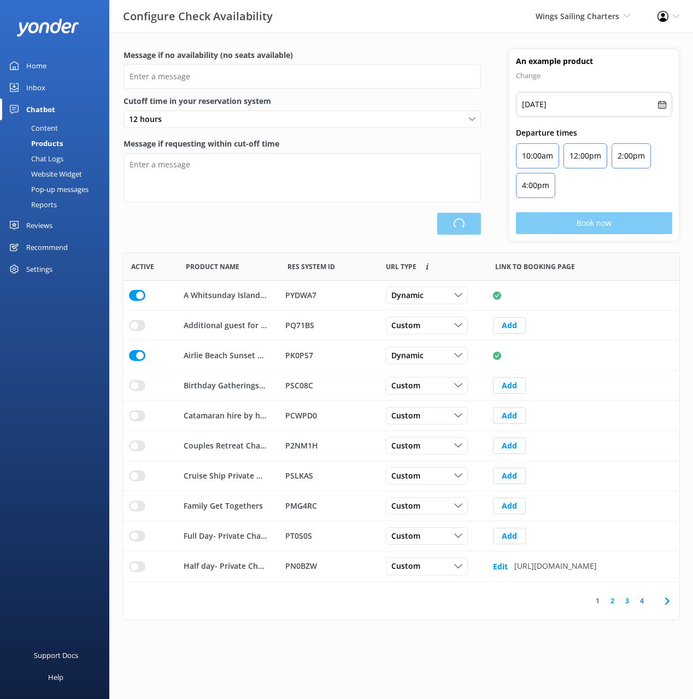
type input "There are no seats available, please check an alternative day"
type textarea "Our online booking system closes 1 hour prior to departure. Please contact us t…"
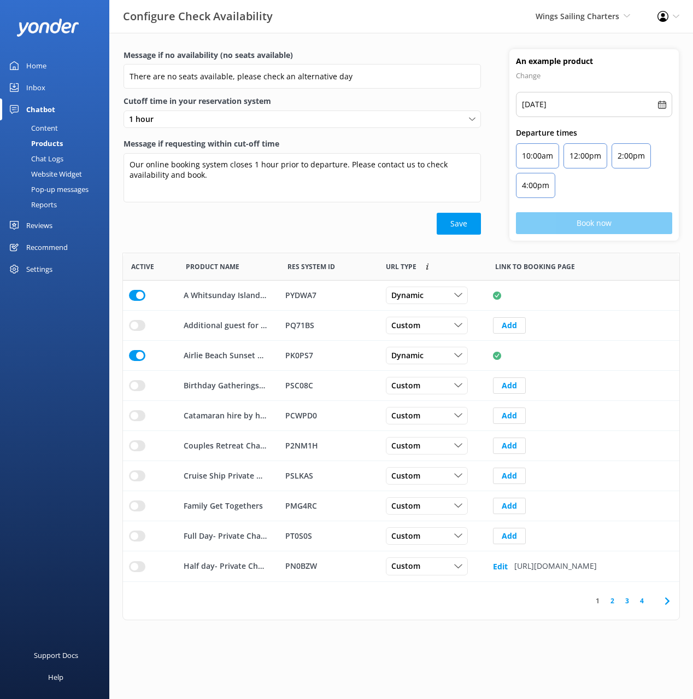
click at [42, 125] on div "Content" at bounding box center [32, 127] width 51 height 15
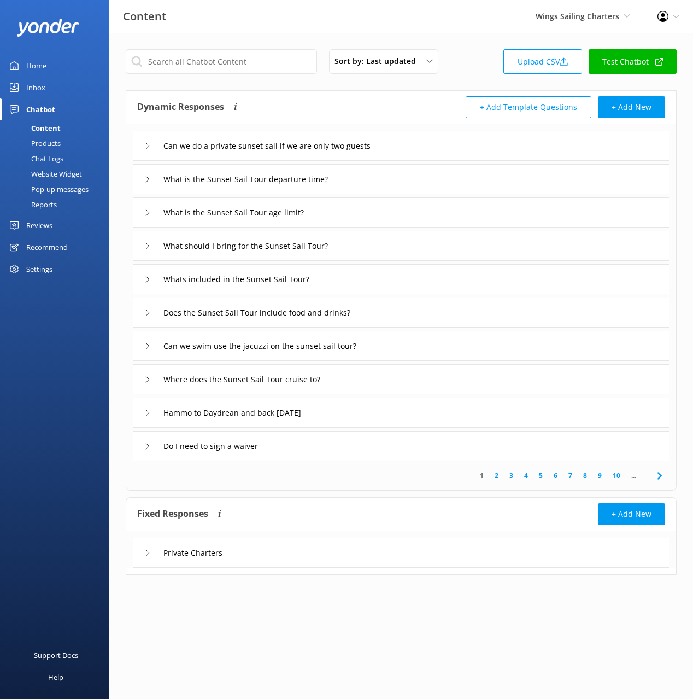
click at [371, 108] on div "Dynamic Responses The chatbot will generate a response based on the content inf…" at bounding box center [269, 107] width 264 height 22
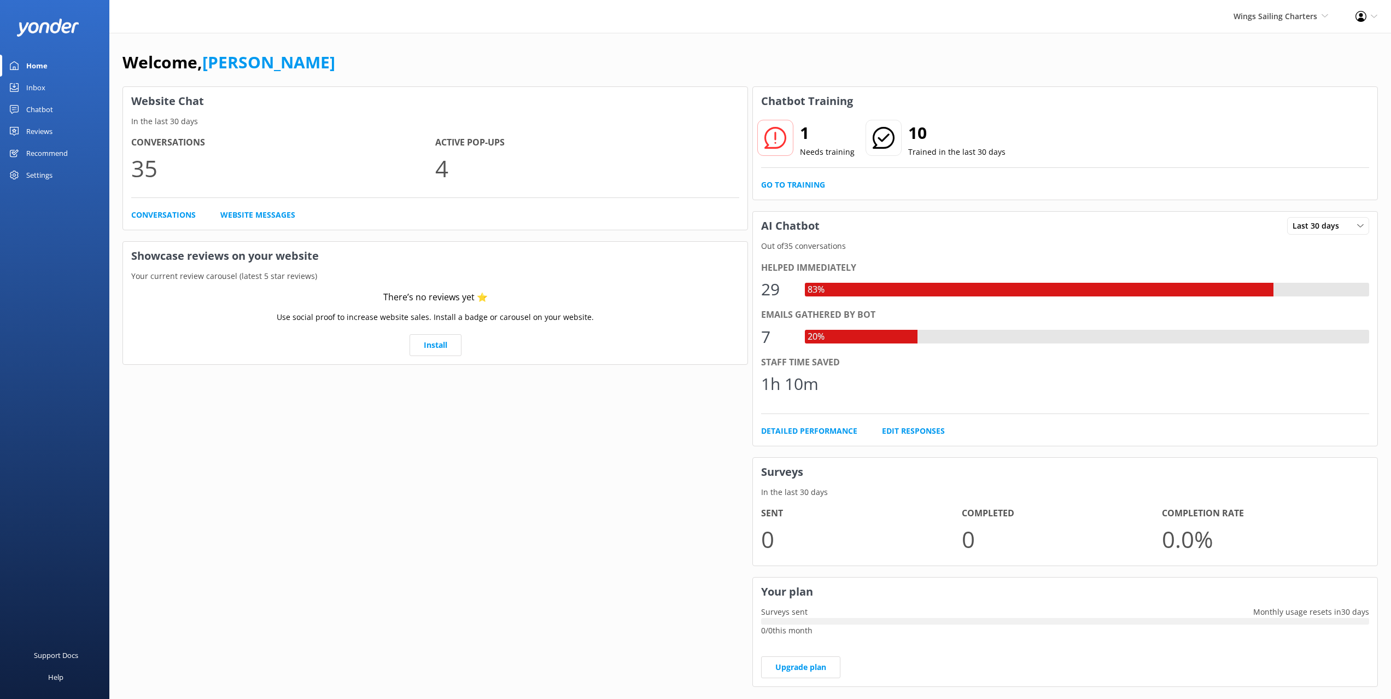
click at [426, 52] on div "Welcome, [PERSON_NAME]" at bounding box center [750, 67] width 1256 height 37
click at [390, 50] on div "Welcome, [PERSON_NAME]" at bounding box center [750, 67] width 1256 height 37
click at [1292, 20] on span "Wings Sailing Charters" at bounding box center [1276, 16] width 84 height 10
drag, startPoint x: 887, startPoint y: 42, endPoint x: 588, endPoint y: 241, distance: 359.3
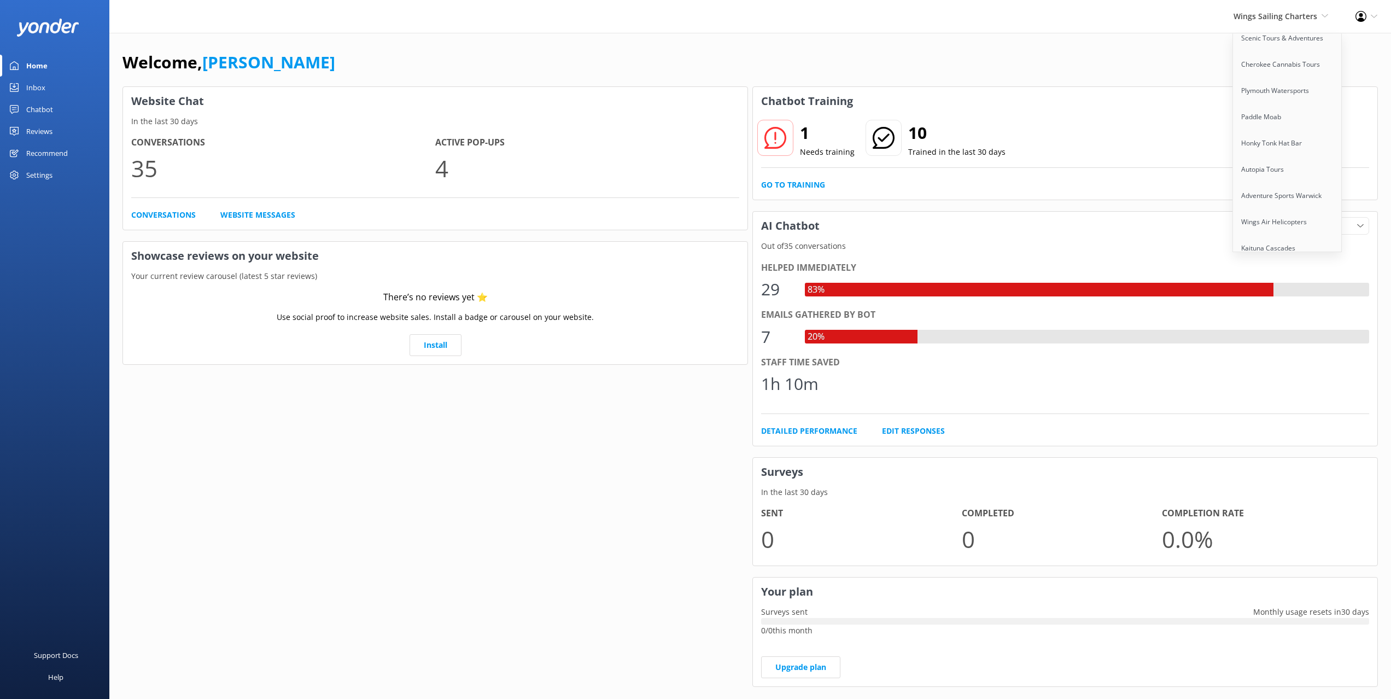
click at [885, 42] on div "Welcome, [PERSON_NAME] Website Chat In the last 30 days Conversations 35 Active…" at bounding box center [750, 376] width 1282 height 687
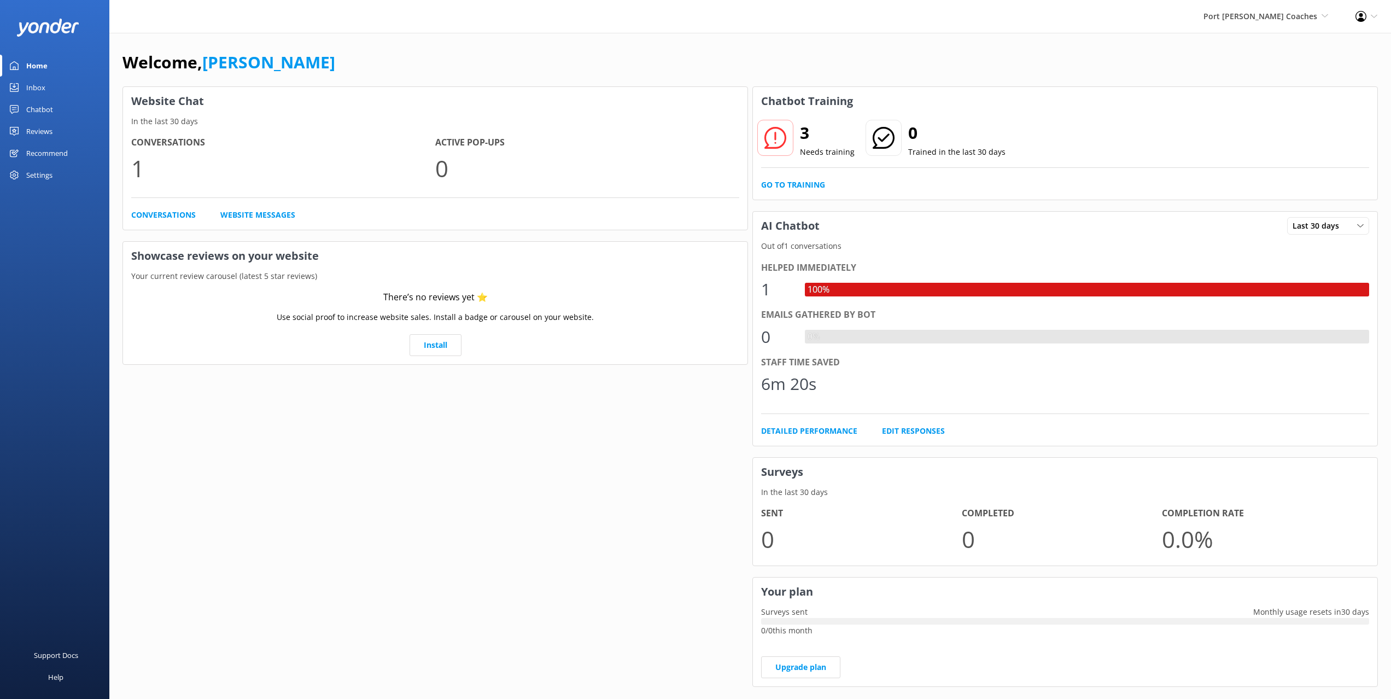
click at [449, 74] on div "Welcome, [PERSON_NAME]" at bounding box center [750, 67] width 1256 height 37
drag, startPoint x: 654, startPoint y: 38, endPoint x: 670, endPoint y: 48, distance: 19.1
click at [654, 38] on div "Welcome, [PERSON_NAME] Website Chat In the last 30 days Conversations 1 Active …" at bounding box center [750, 376] width 1282 height 687
click at [751, 57] on div "Welcome, [PERSON_NAME]" at bounding box center [750, 67] width 1256 height 37
click at [43, 181] on div "Settings" at bounding box center [39, 175] width 26 height 22
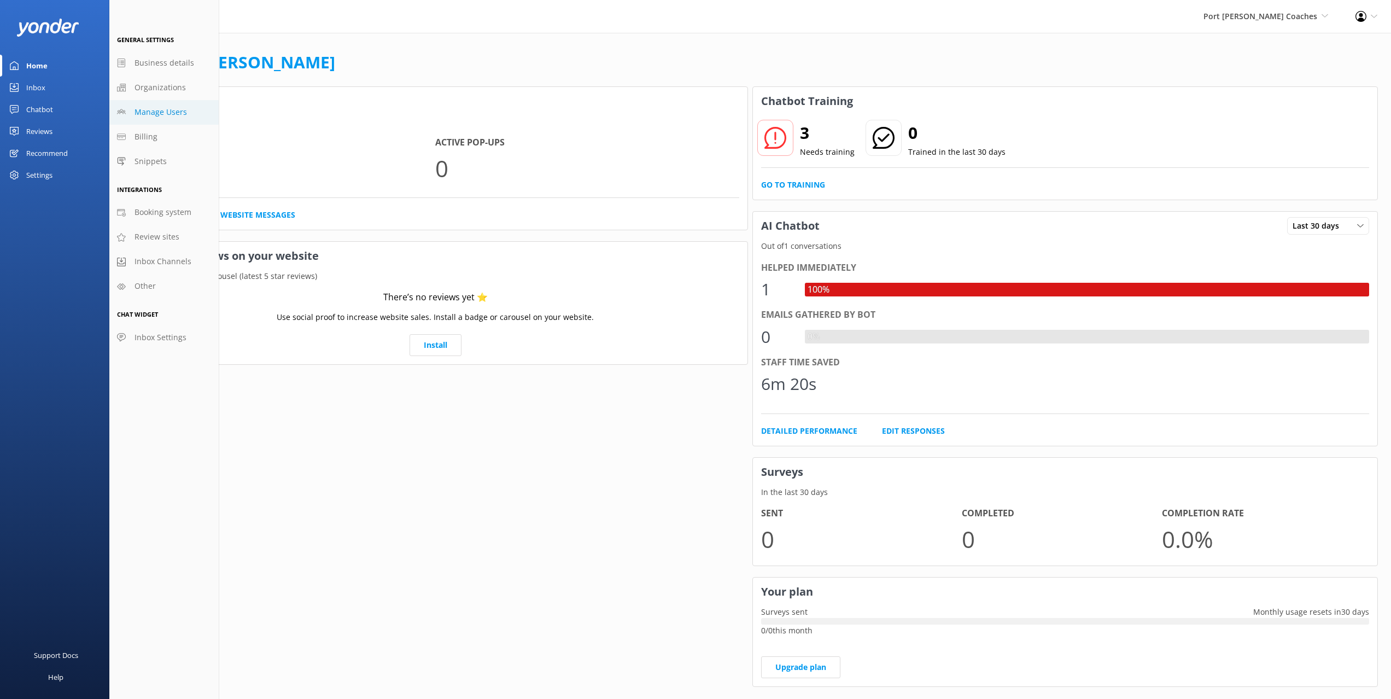
click at [153, 115] on span "Manage Users" at bounding box center [161, 112] width 52 height 12
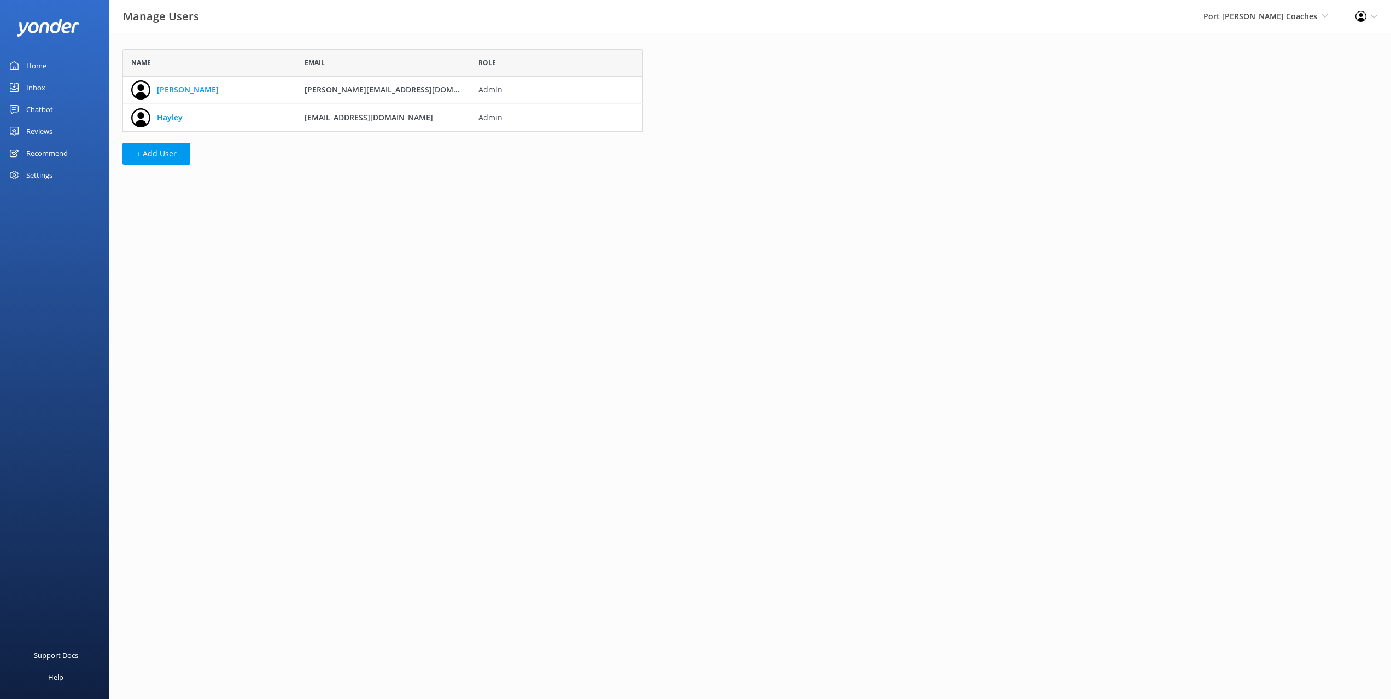
scroll to position [83, 521]
drag, startPoint x: 357, startPoint y: 196, endPoint x: 329, endPoint y: 154, distance: 50.5
click at [355, 194] on html "Manage Users Port [PERSON_NAME] Coaches Black Cat Cruises [GEOGRAPHIC_DATA] [GE…" at bounding box center [695, 349] width 1391 height 699
click at [262, 31] on div "Manage Users Port [PERSON_NAME] Coaches Black Cat Cruises [GEOGRAPHIC_DATA] [GE…" at bounding box center [695, 16] width 1391 height 33
drag, startPoint x: 262, startPoint y: 31, endPoint x: 151, endPoint y: 65, distance: 115.9
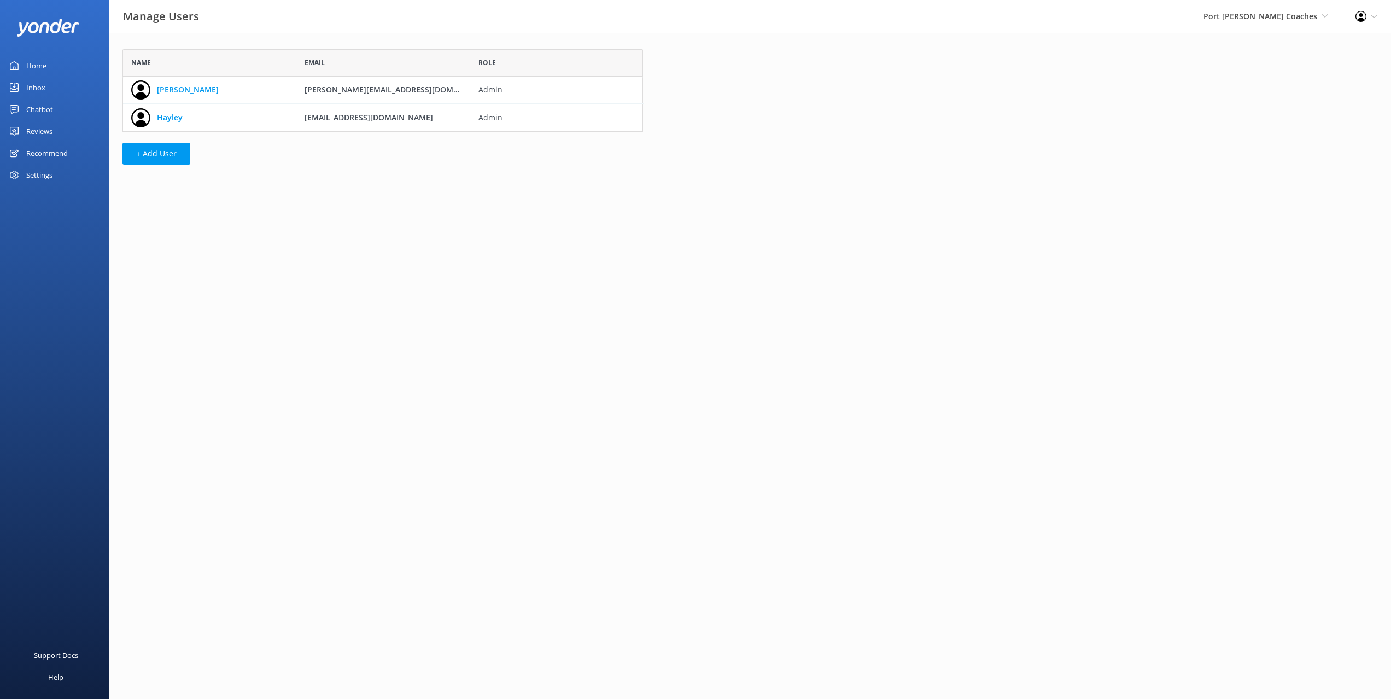
click at [262, 31] on div "Manage Users Port [PERSON_NAME] Coaches Black Cat Cruises [GEOGRAPHIC_DATA] [GE…" at bounding box center [695, 16] width 1391 height 33
drag, startPoint x: 62, startPoint y: 63, endPoint x: 77, endPoint y: 62, distance: 14.9
click at [63, 63] on link "Home" at bounding box center [54, 66] width 109 height 22
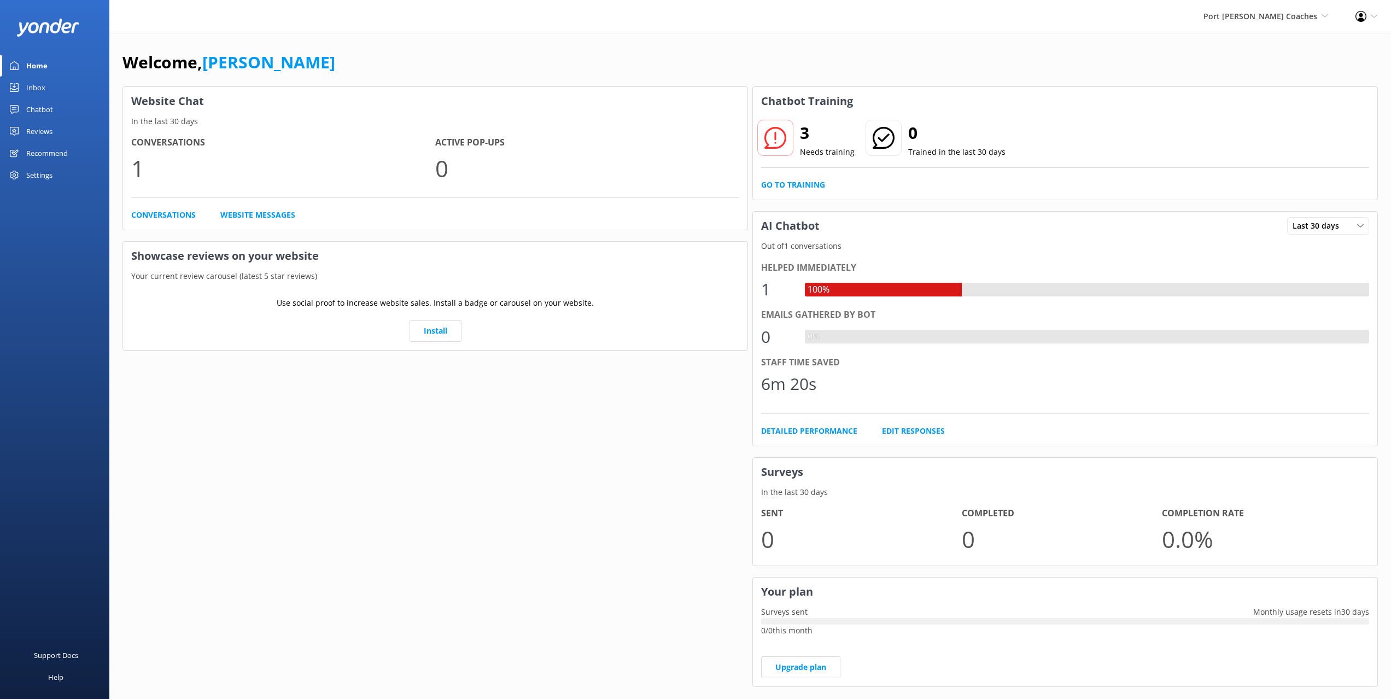
drag, startPoint x: 300, startPoint y: 30, endPoint x: 207, endPoint y: 97, distance: 115.1
click at [299, 30] on div "Port [PERSON_NAME] Coaches Black Cat Cruises [GEOGRAPHIC_DATA] [GEOGRAPHIC_DATA…" at bounding box center [695, 16] width 1391 height 33
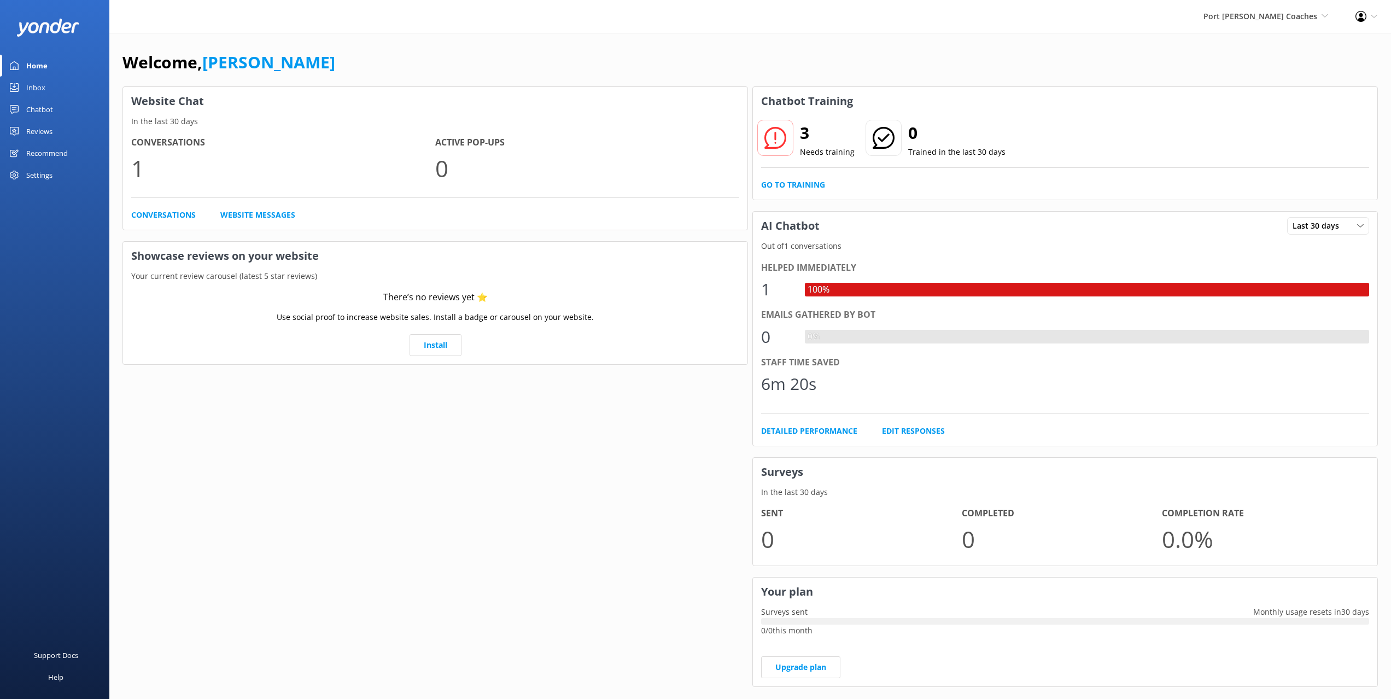
click at [40, 181] on div "Settings" at bounding box center [39, 175] width 26 height 22
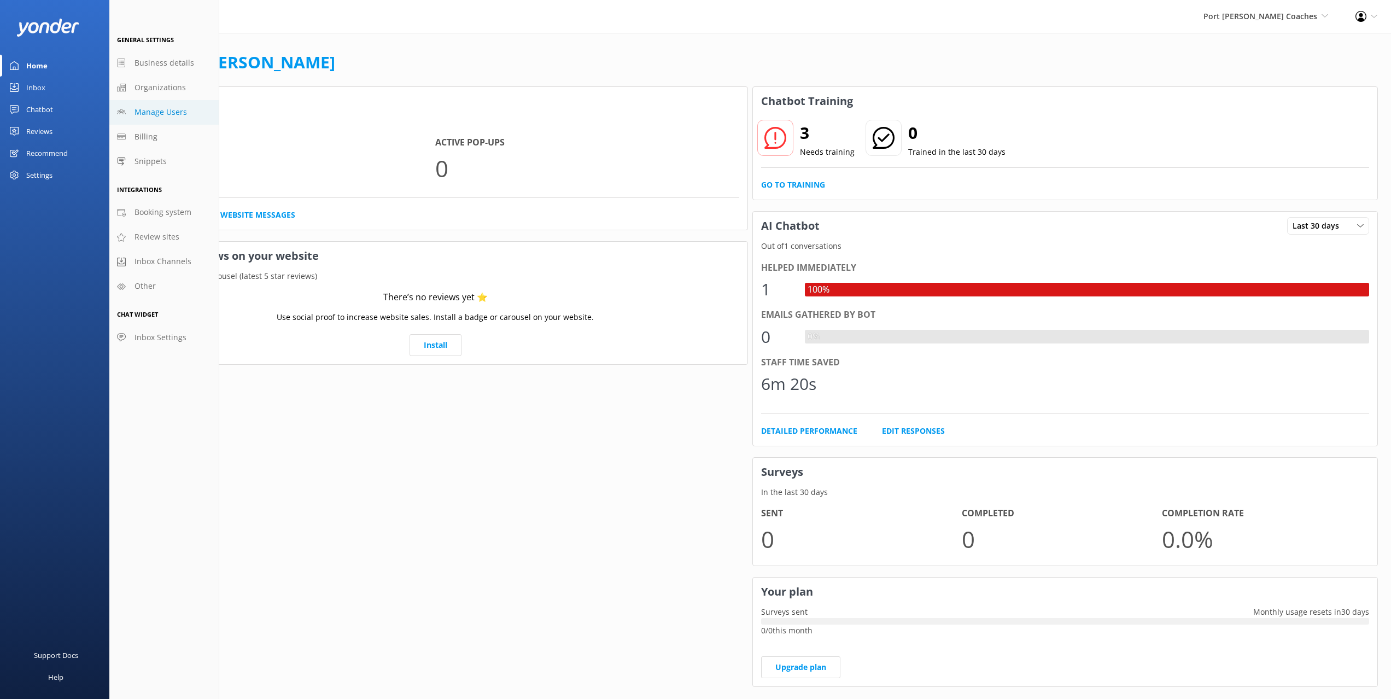
click at [176, 111] on span "Manage Users" at bounding box center [161, 112] width 52 height 12
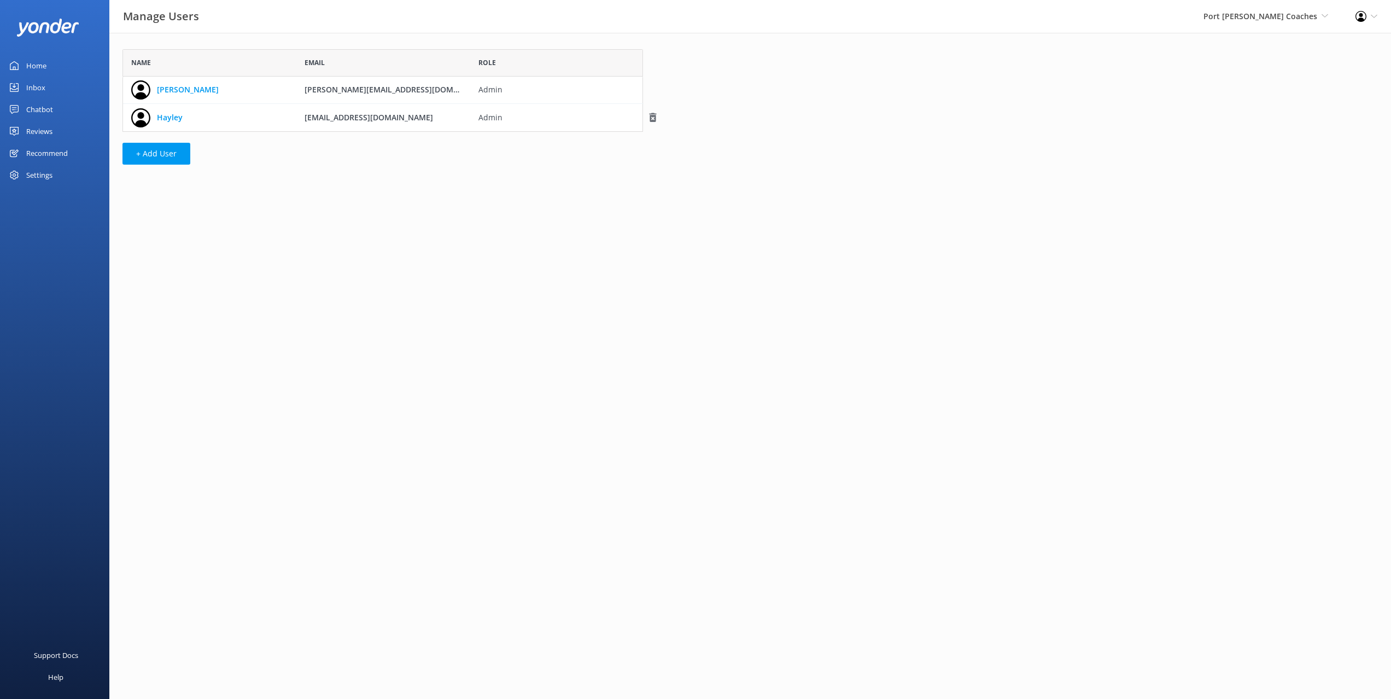
scroll to position [83, 521]
drag, startPoint x: 270, startPoint y: 49, endPoint x: 239, endPoint y: 174, distance: 128.9
click at [270, 49] on div "Name" at bounding box center [209, 62] width 173 height 27
drag, startPoint x: 239, startPoint y: 174, endPoint x: 172, endPoint y: 151, distance: 71.3
click at [235, 172] on div "Name Email Role [PERSON_NAME] [PERSON_NAME][EMAIL_ADDRESS][DOMAIN_NAME] Admin H…" at bounding box center [382, 110] width 547 height 154
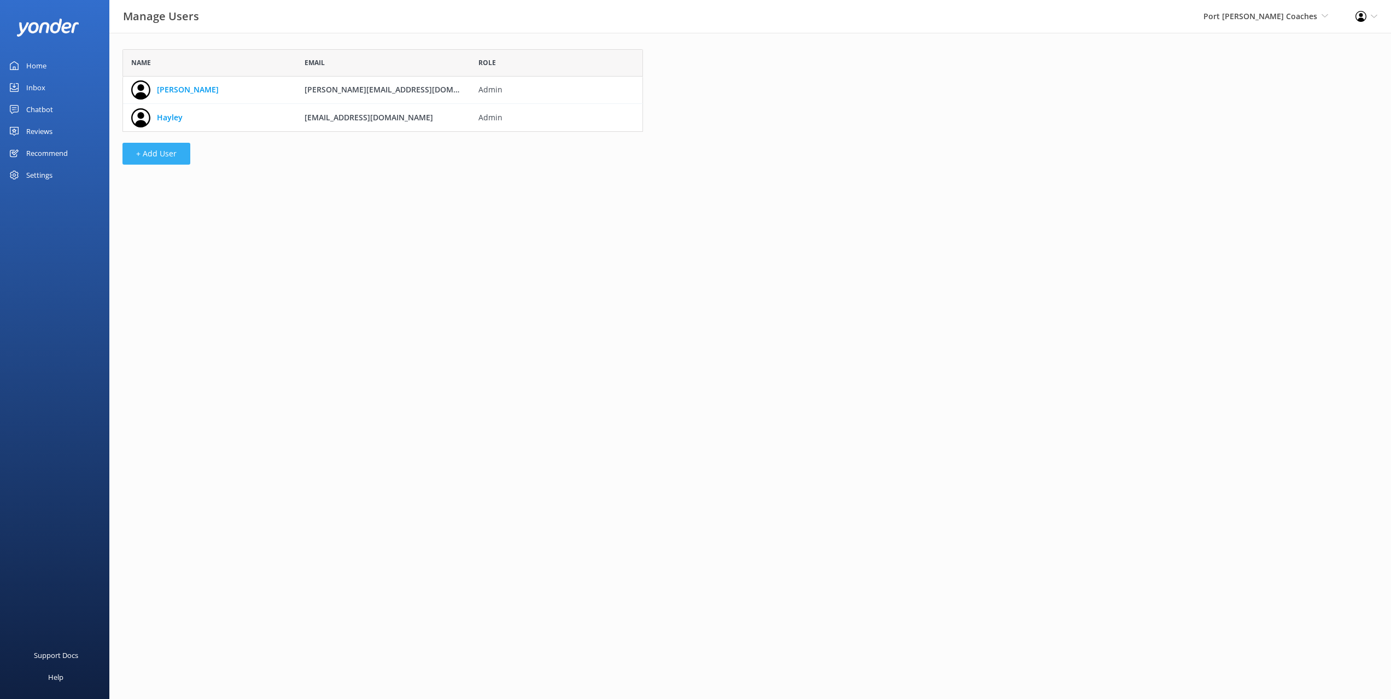
click at [171, 150] on button "+ Add User" at bounding box center [156, 154] width 68 height 22
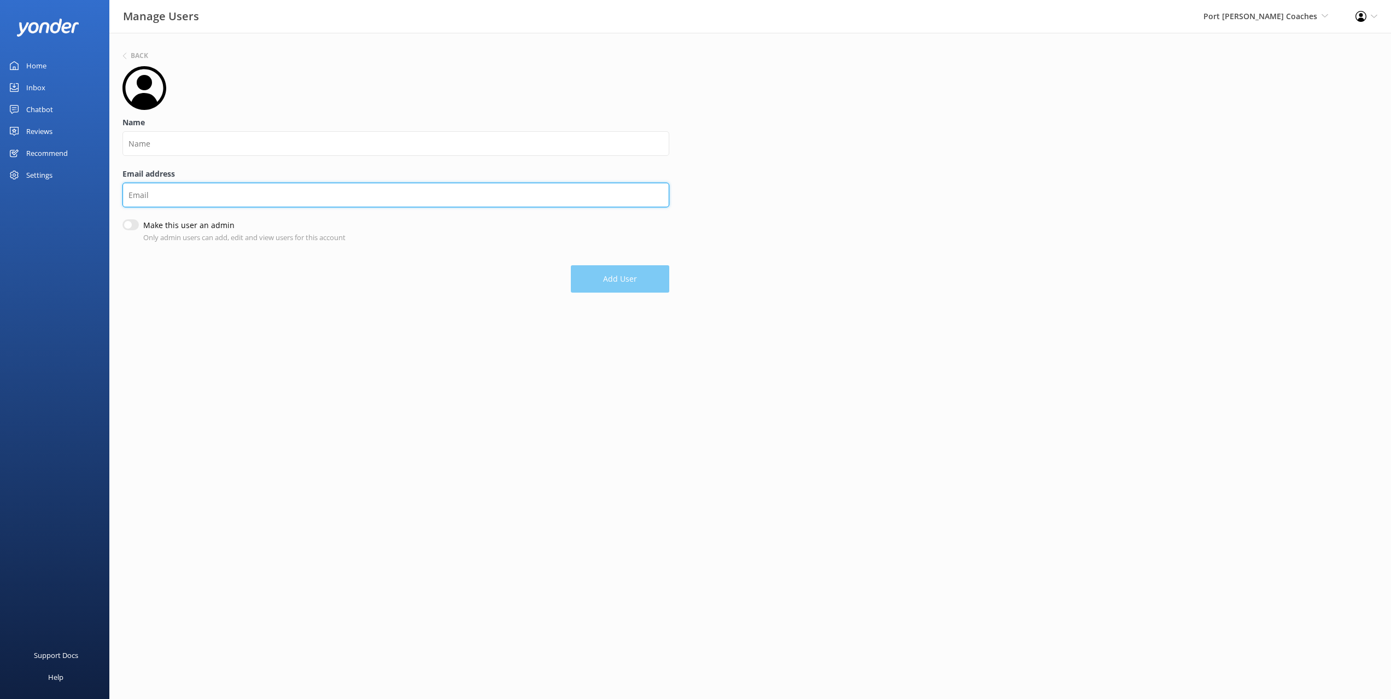
click at [203, 199] on input "Email address" at bounding box center [395, 195] width 547 height 25
paste input "[EMAIL_ADDRESS][DOMAIN_NAME]"
type input "[EMAIL_ADDRESS][DOMAIN_NAME]"
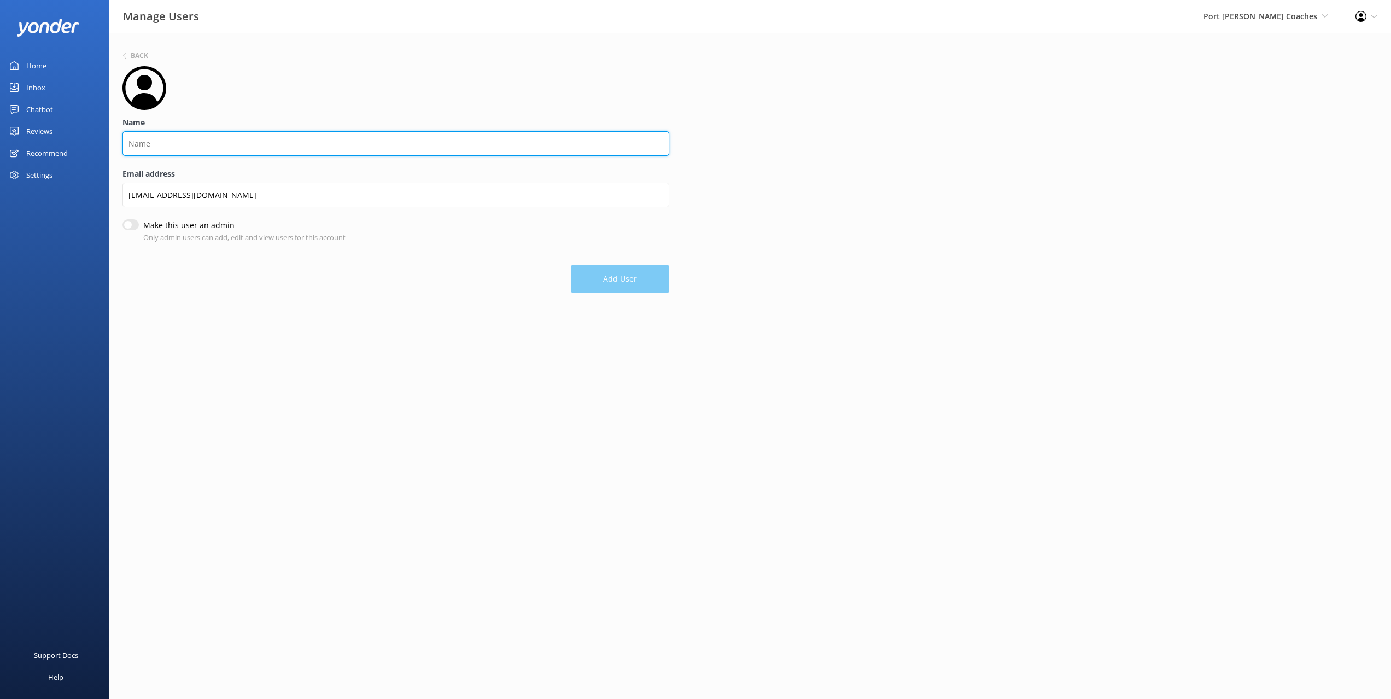
click at [156, 143] on input "Name" at bounding box center [395, 143] width 547 height 25
type input "Saija"
click at [123, 230] on div "Make this user an admin Only admin users can add, edit and view users for this …" at bounding box center [395, 233] width 547 height 24
drag, startPoint x: 130, startPoint y: 226, endPoint x: 341, endPoint y: 255, distance: 213.1
click at [130, 225] on input "Make this user an admin" at bounding box center [130, 226] width 16 height 11
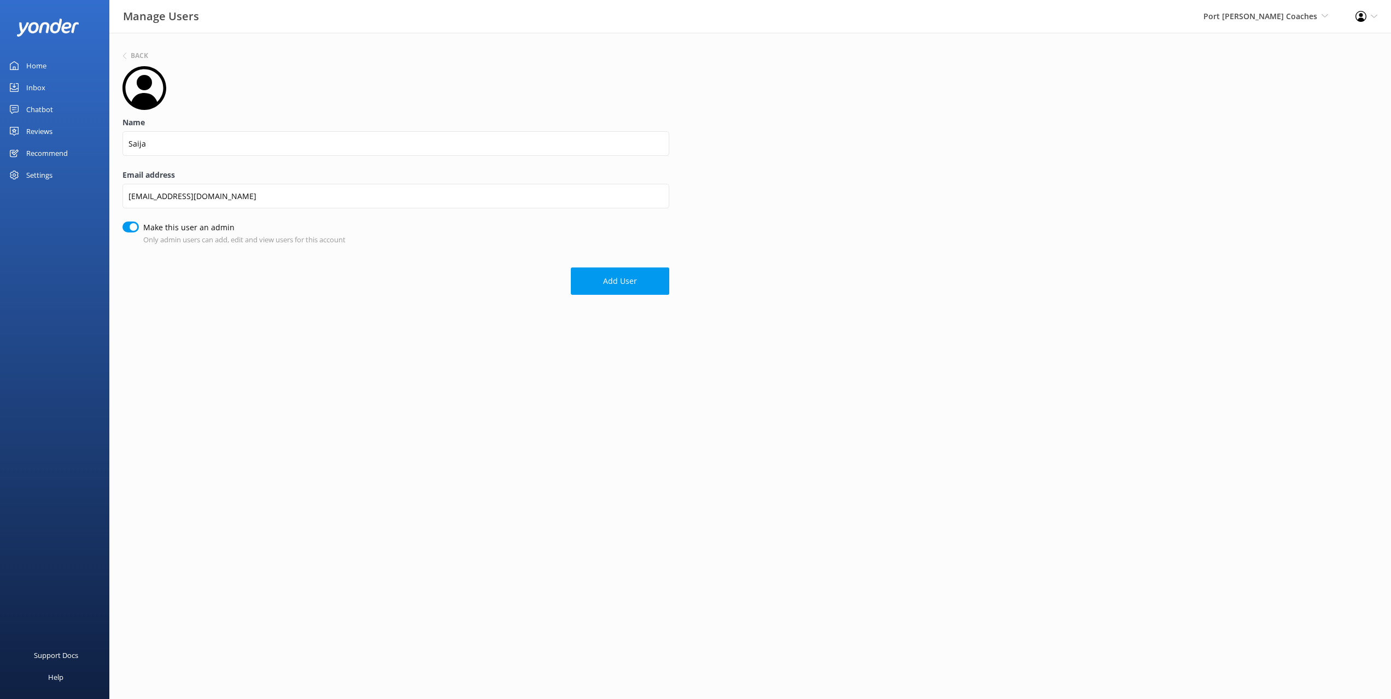
checkbox input "true"
drag, startPoint x: 604, startPoint y: 287, endPoint x: 610, endPoint y: 310, distance: 23.7
click at [604, 286] on button "Add User" at bounding box center [620, 280] width 98 height 27
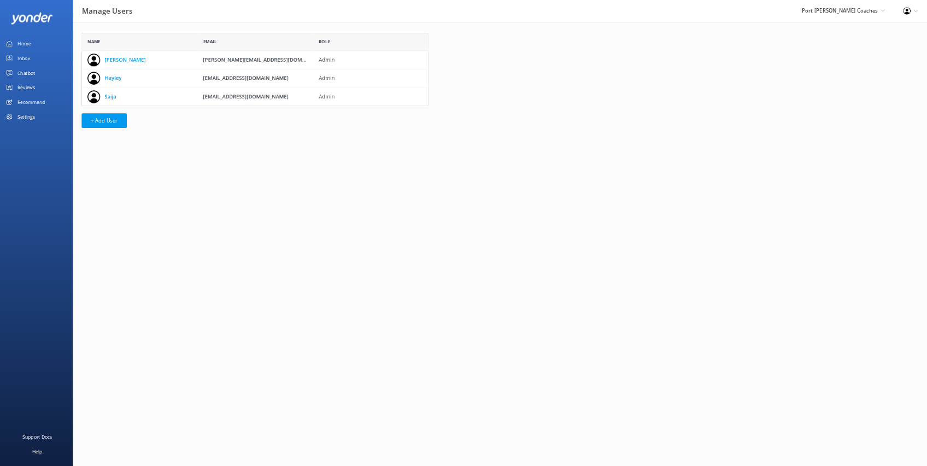
scroll to position [110, 521]
click at [398, 267] on html "Manage Users Port [PERSON_NAME] Coaches Black Cat Cruises [GEOGRAPHIC_DATA] [GE…" at bounding box center [695, 349] width 1391 height 699
click at [49, 107] on div "Chatbot" at bounding box center [39, 109] width 27 height 22
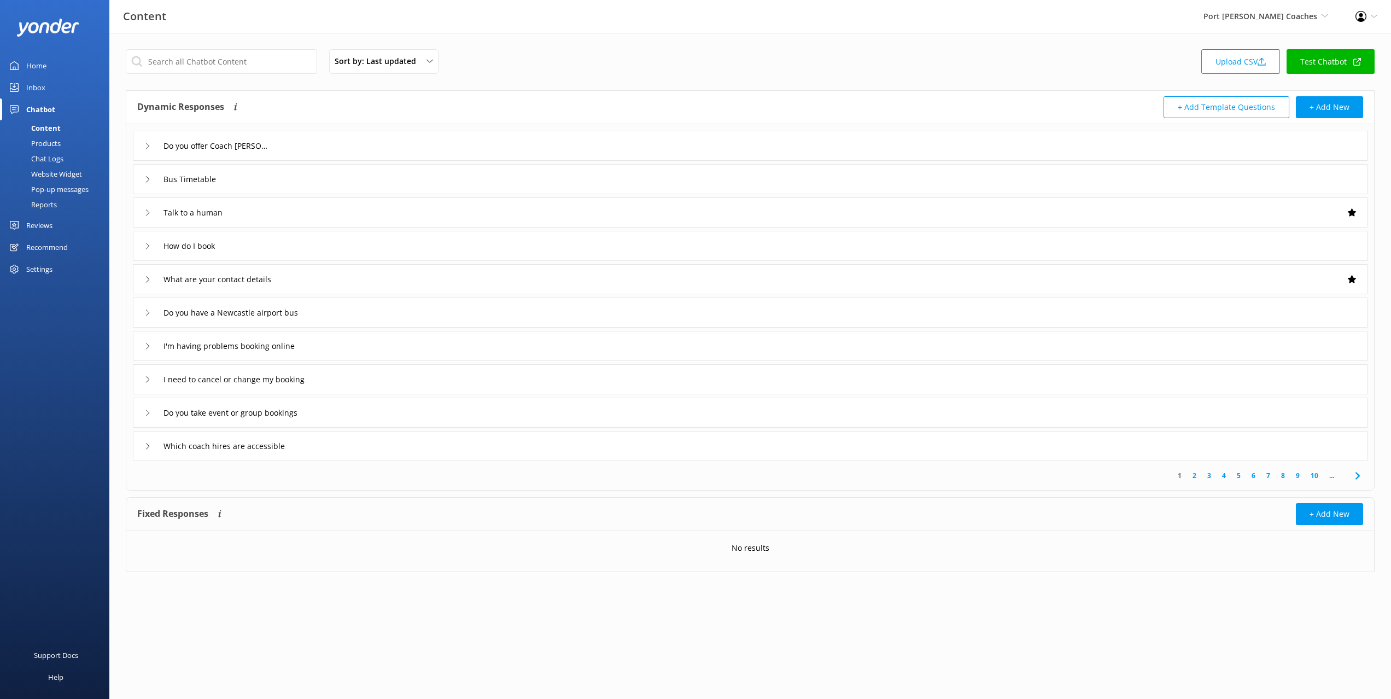
click at [523, 74] on div "Sort by: Last updated Title (A-Z) Last updated Upload CSV Test Chatbot" at bounding box center [750, 64] width 1249 height 31
click at [501, 71] on div "Sort by: Last updated Title (A-Z) Last updated Upload CSV Test Chatbot" at bounding box center [750, 64] width 1249 height 31
click at [607, 61] on div "Sort by: Last updated Title (A-Z) Last updated Upload CSV Test Chatbot" at bounding box center [750, 64] width 1249 height 31
click at [793, 46] on div "Sort by: Last updated Title (A-Z) Last updated Upload CSV Test Chatbot Dynamic …" at bounding box center [750, 319] width 1282 height 572
click at [793, 47] on div "Sort by: Last updated Title (A-Z) Last updated Upload CSV Test Chatbot Dynamic …" at bounding box center [750, 319] width 1282 height 572
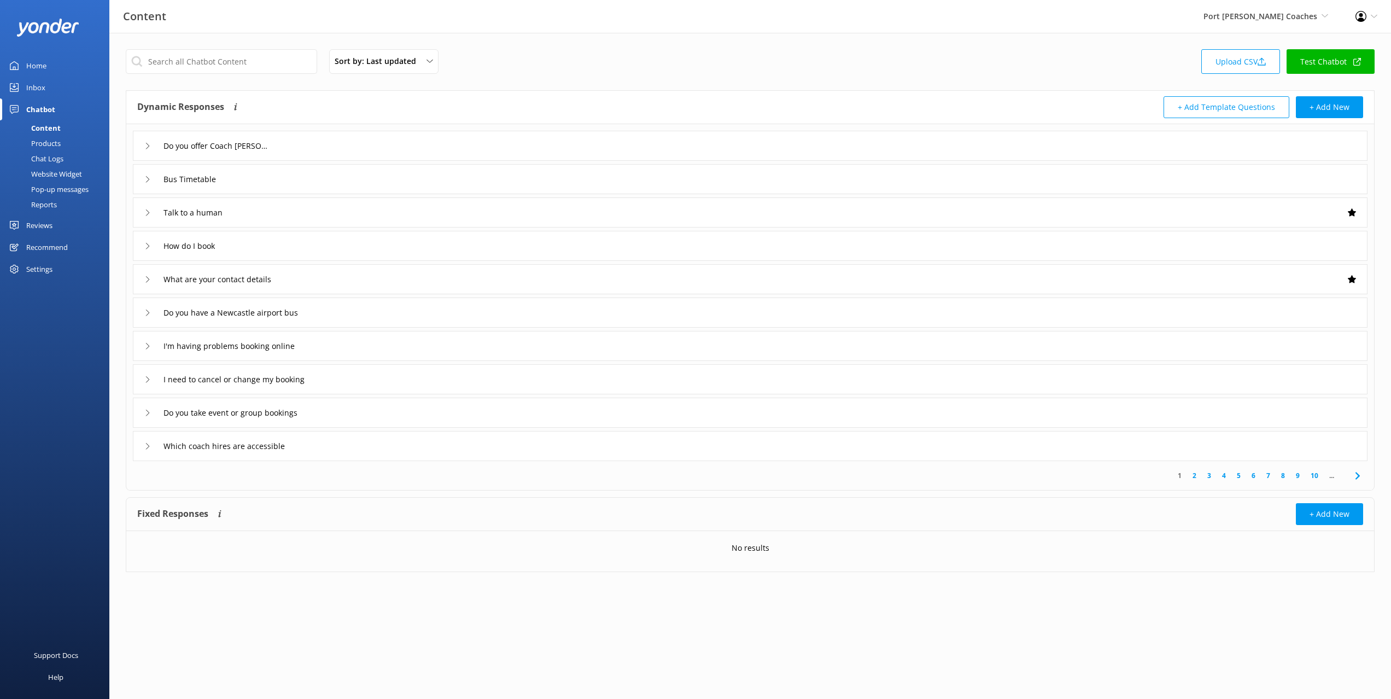
click at [569, 63] on div "Sort by: Last updated Title (A-Z) Last updated Upload CSV Test Chatbot" at bounding box center [750, 64] width 1249 height 31
click at [568, 66] on div "Sort by: Last updated Title (A-Z) Last updated Upload CSV Test Chatbot" at bounding box center [750, 64] width 1249 height 31
drag, startPoint x: 552, startPoint y: 49, endPoint x: 529, endPoint y: 52, distance: 23.7
click at [552, 49] on div "Sort by: Last updated Title (A-Z) Last updated Upload CSV Test Chatbot" at bounding box center [750, 64] width 1249 height 31
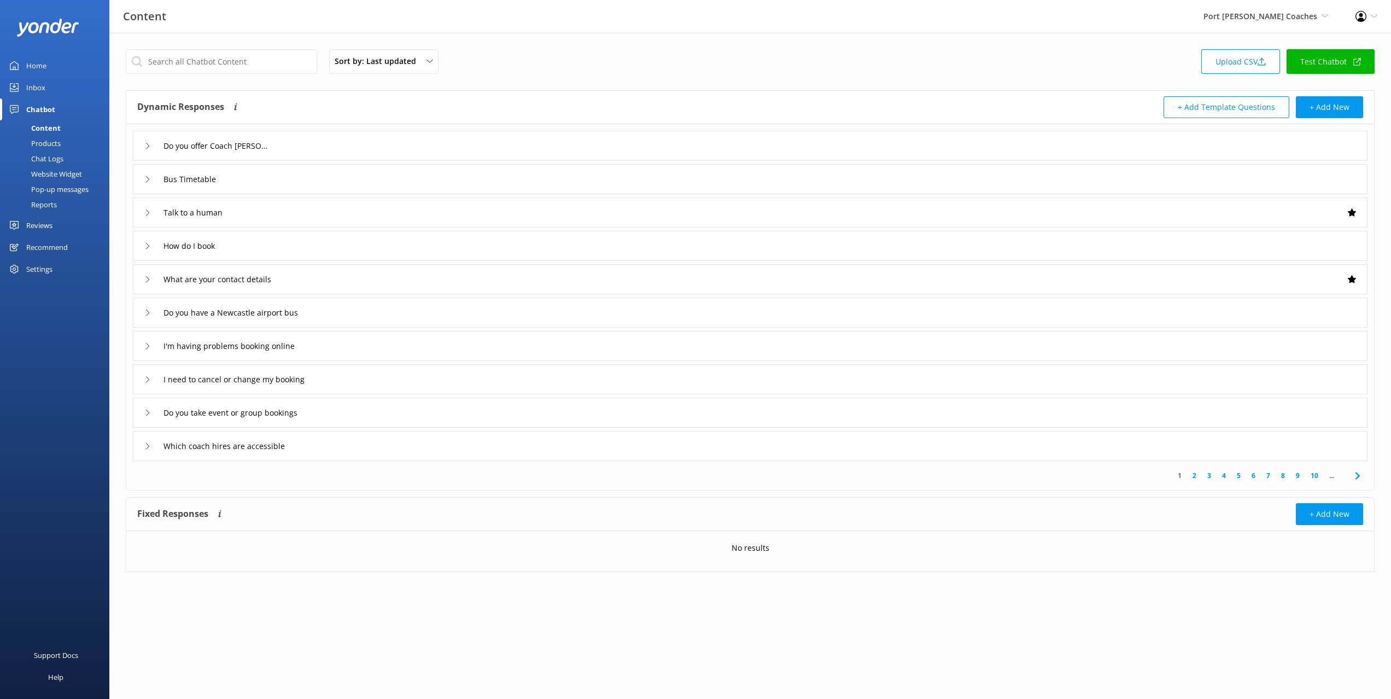
click at [44, 174] on div "Website Widget" at bounding box center [44, 173] width 75 height 15
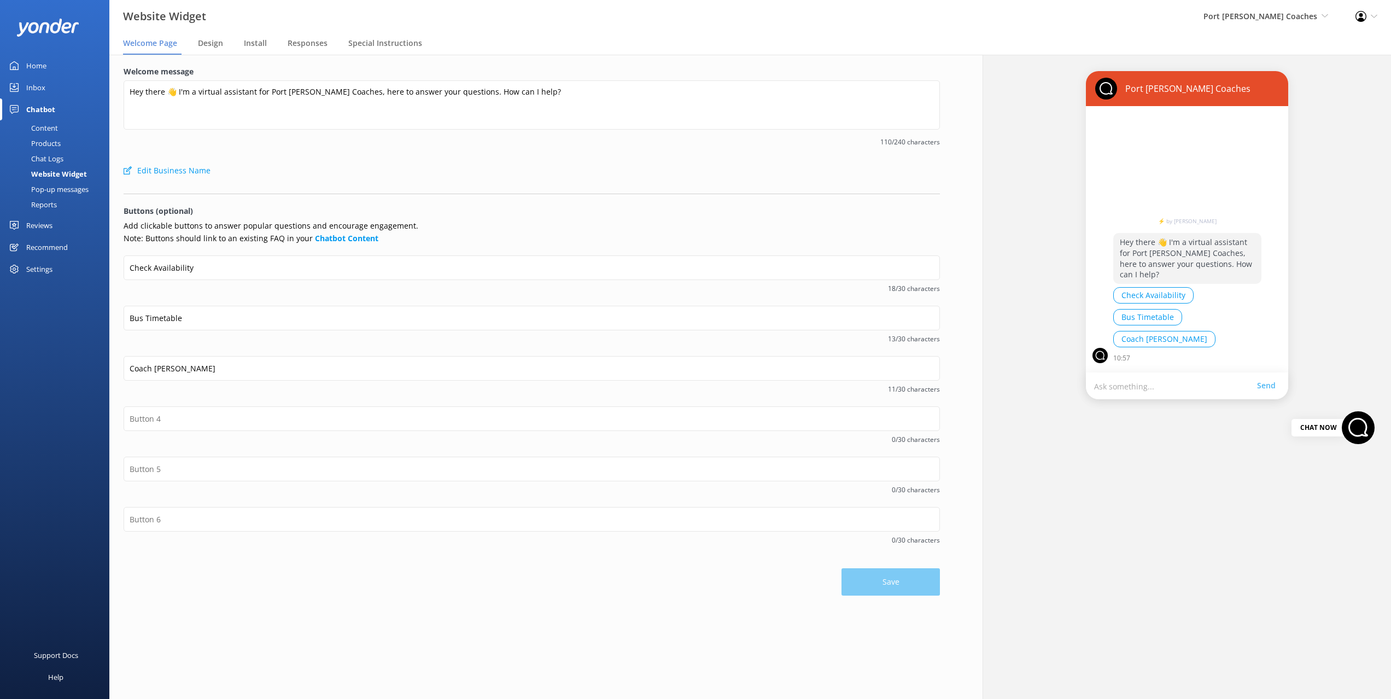
drag, startPoint x: 306, startPoint y: 174, endPoint x: 340, endPoint y: 191, distance: 37.9
click at [306, 174] on div "Edit Business Name" at bounding box center [532, 171] width 816 height 22
click at [528, 227] on p "Add clickable buttons to answer popular questions and encourage engagement. Not…" at bounding box center [532, 232] width 816 height 25
click at [611, 215] on p "Buttons (optional)" at bounding box center [532, 211] width 816 height 12
drag, startPoint x: 585, startPoint y: 178, endPoint x: 554, endPoint y: 181, distance: 30.8
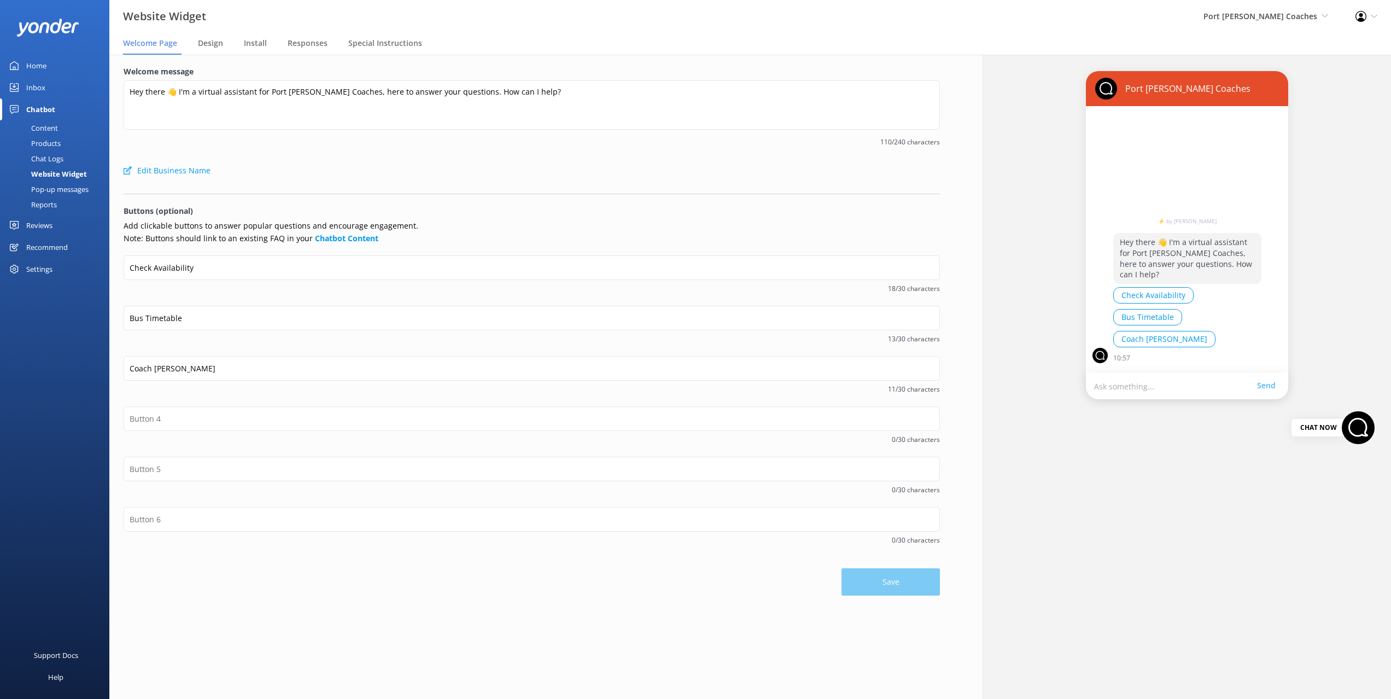
click at [585, 178] on div "Edit Business Name" at bounding box center [532, 171] width 816 height 22
drag, startPoint x: 43, startPoint y: 62, endPoint x: 74, endPoint y: 61, distance: 31.2
click at [43, 62] on div "Home" at bounding box center [36, 66] width 20 height 22
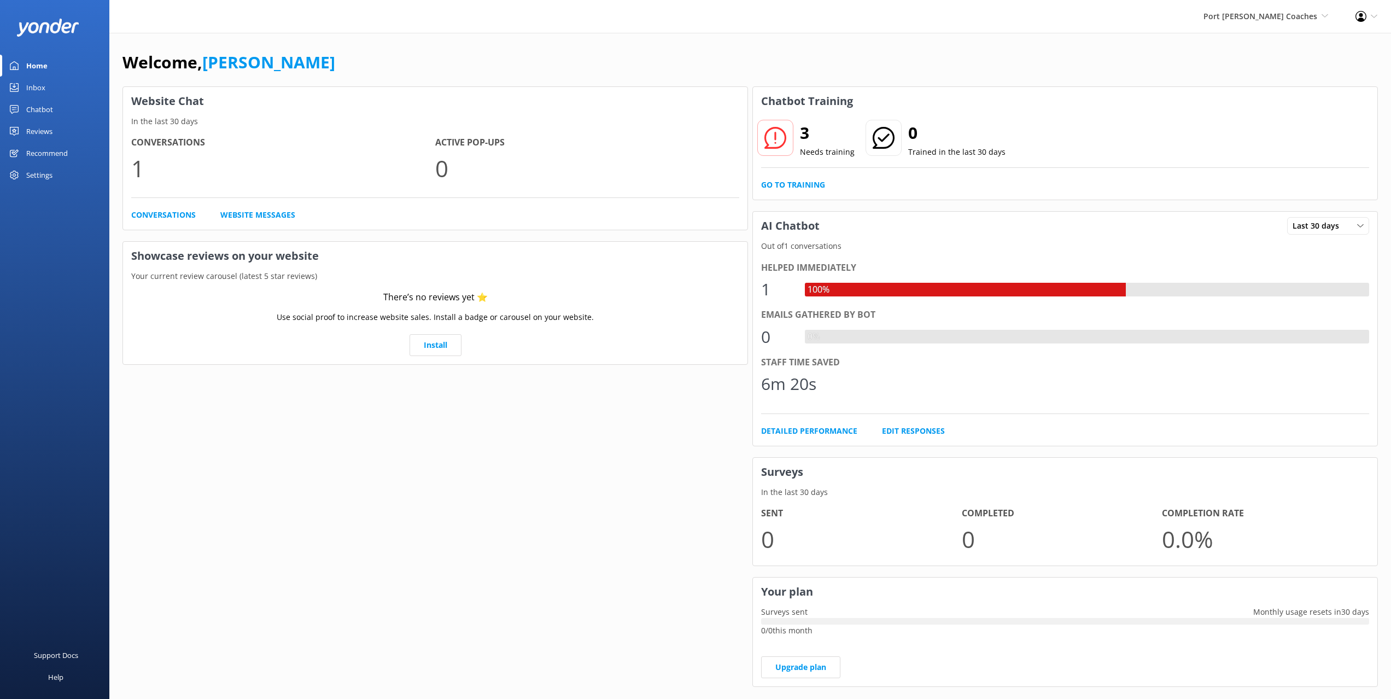
click at [526, 57] on div "Welcome, Mikayla" at bounding box center [750, 67] width 1256 height 37
drag, startPoint x: 378, startPoint y: 58, endPoint x: 372, endPoint y: 58, distance: 6.0
click at [378, 58] on div "Welcome, Mikayla" at bounding box center [750, 67] width 1256 height 37
click at [343, 49] on div "Welcome, Mikayla" at bounding box center [750, 67] width 1256 height 37
click at [716, 237] on div "Website Chat In the last 30 days Conversations 1 Active Pop-ups 0 Conversations…" at bounding box center [435, 392] width 630 height 616
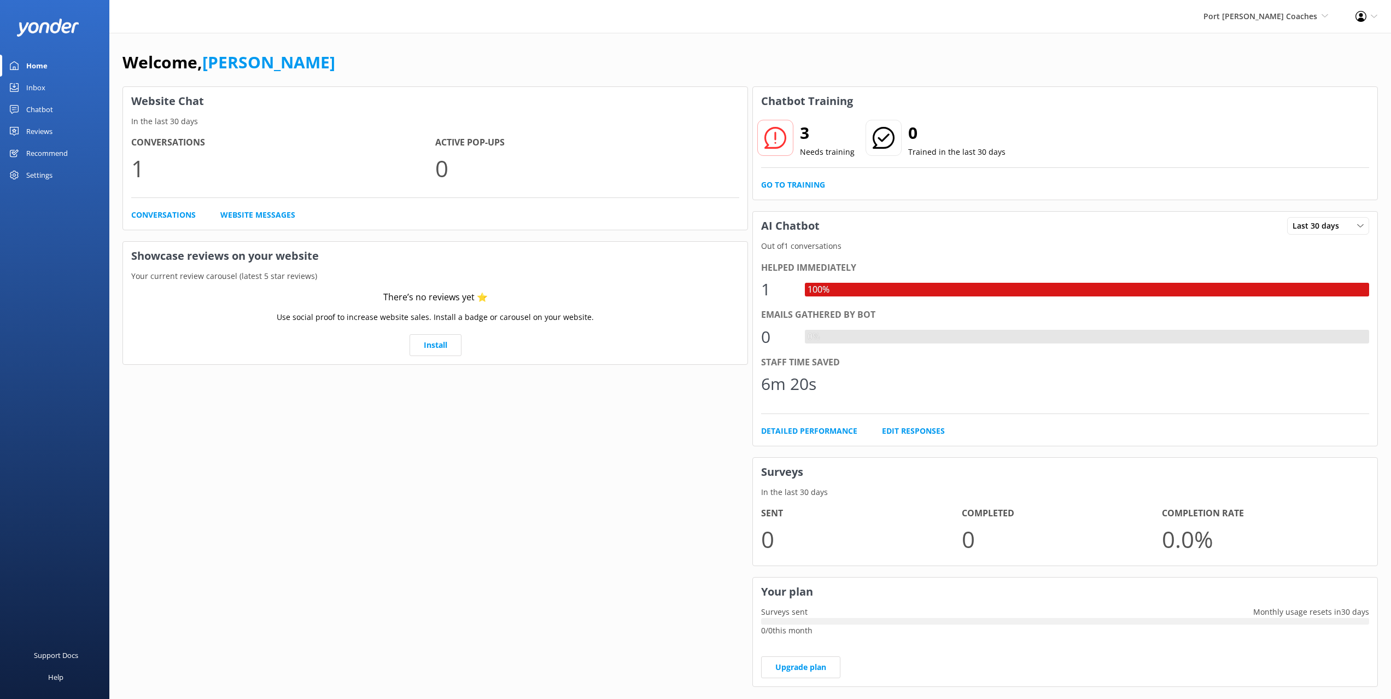
click at [423, 71] on div "Welcome, Mikayla" at bounding box center [750, 67] width 1256 height 37
click at [491, 63] on div "Welcome, Mikayla" at bounding box center [750, 67] width 1256 height 37
click at [384, 40] on div "Welcome, Mikayla Website Chat In the last 30 days Conversations 1 Active Pop-up…" at bounding box center [750, 376] width 1282 height 687
click at [732, 242] on h3 "Showcase reviews on your website" at bounding box center [435, 256] width 624 height 28
click at [766, 228] on h3 "AI Chatbot" at bounding box center [790, 226] width 75 height 28
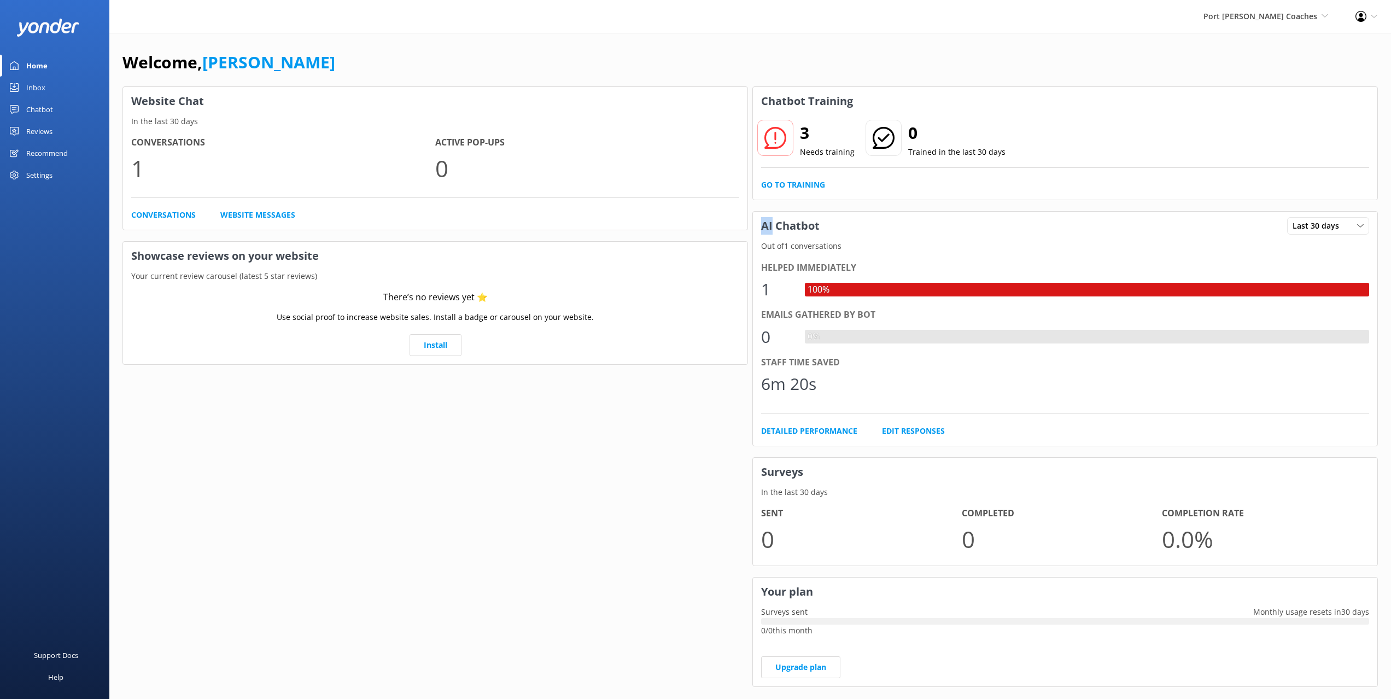
click at [754, 227] on h3 "AI Chatbot" at bounding box center [790, 226] width 75 height 28
click at [775, 229] on h3 "AI Chatbot" at bounding box center [790, 226] width 75 height 28
click at [774, 228] on h3 "AI Chatbot" at bounding box center [790, 226] width 75 height 28
click at [804, 227] on h3 "AI Chatbot" at bounding box center [790, 226] width 75 height 28
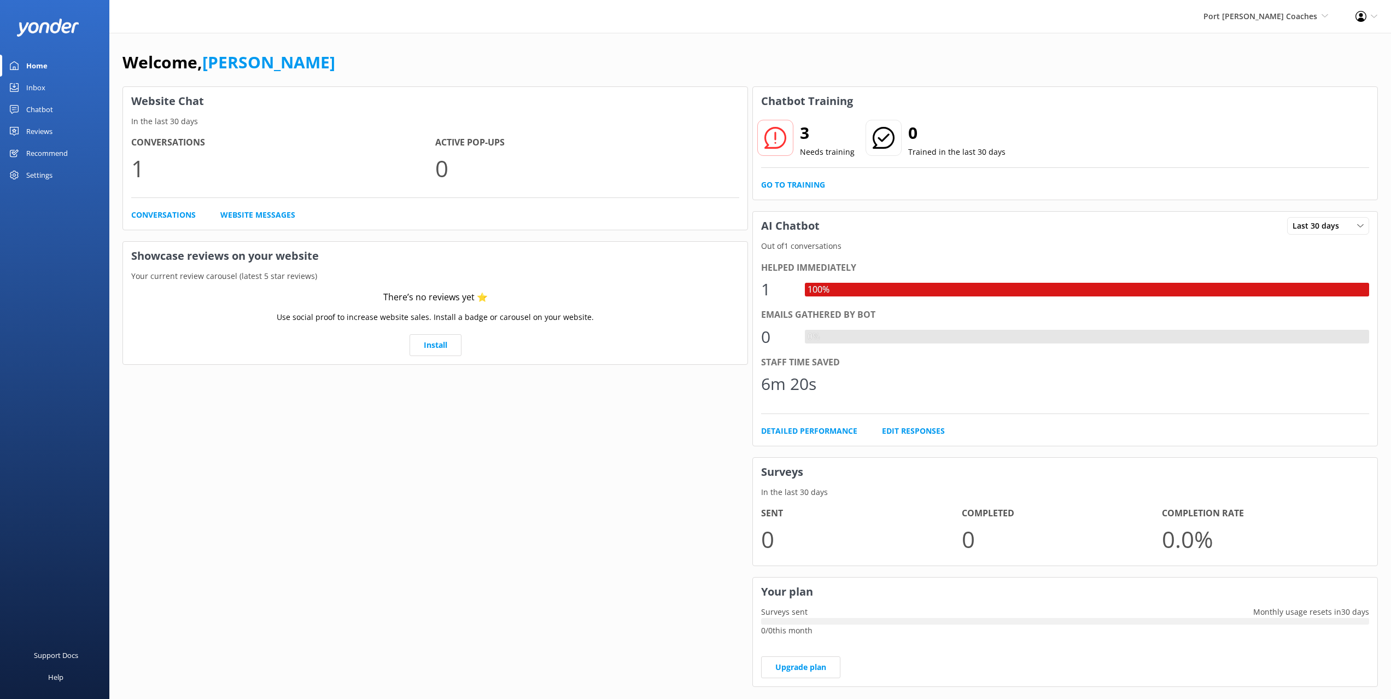
click at [642, 250] on h3 "Showcase reviews on your website" at bounding box center [435, 256] width 624 height 28
click at [449, 225] on div "Conversations 1 Active Pop-ups 0 Conversations Website Messages" at bounding box center [435, 178] width 624 height 102
click at [83, 268] on div "Home Inbox Chatbot Content Products Chat Logs Website Widget Pop-up messages Re…" at bounding box center [54, 174] width 109 height 349
click at [728, 150] on p "0" at bounding box center [587, 168] width 304 height 37
click at [866, 64] on div "Welcome, Mikayla" at bounding box center [750, 67] width 1256 height 37
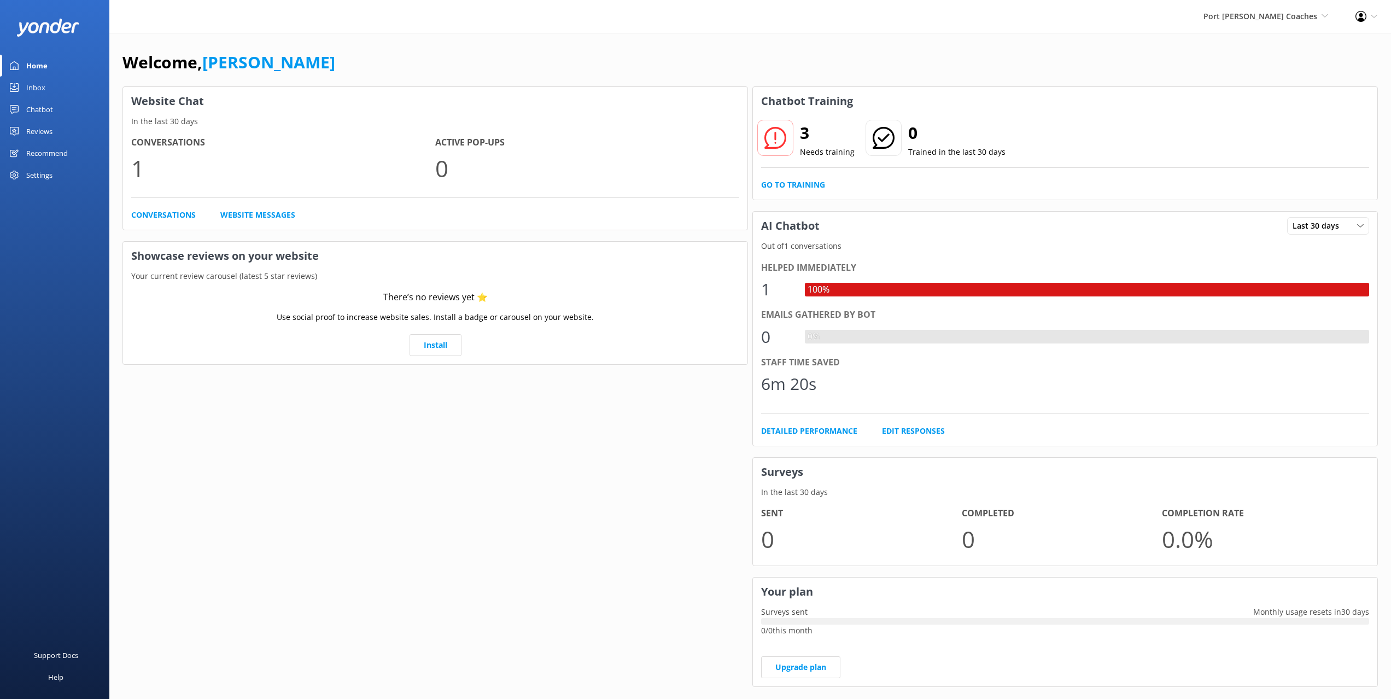
click at [553, 58] on div "Welcome, Mikayla" at bounding box center [750, 67] width 1256 height 37
click at [419, 48] on div "Welcome, Mikayla Website Chat In the last 30 days Conversations 1 Active Pop-up…" at bounding box center [750, 376] width 1282 height 687
click at [424, 54] on div "Welcome, Mikayla" at bounding box center [750, 67] width 1256 height 37
click at [762, 40] on div "Welcome, Mikayla Website Chat In the last 30 days Conversations 1 Active Pop-up…" at bounding box center [750, 376] width 1282 height 687
click at [777, 70] on div "Welcome, Mikayla" at bounding box center [750, 67] width 1256 height 37
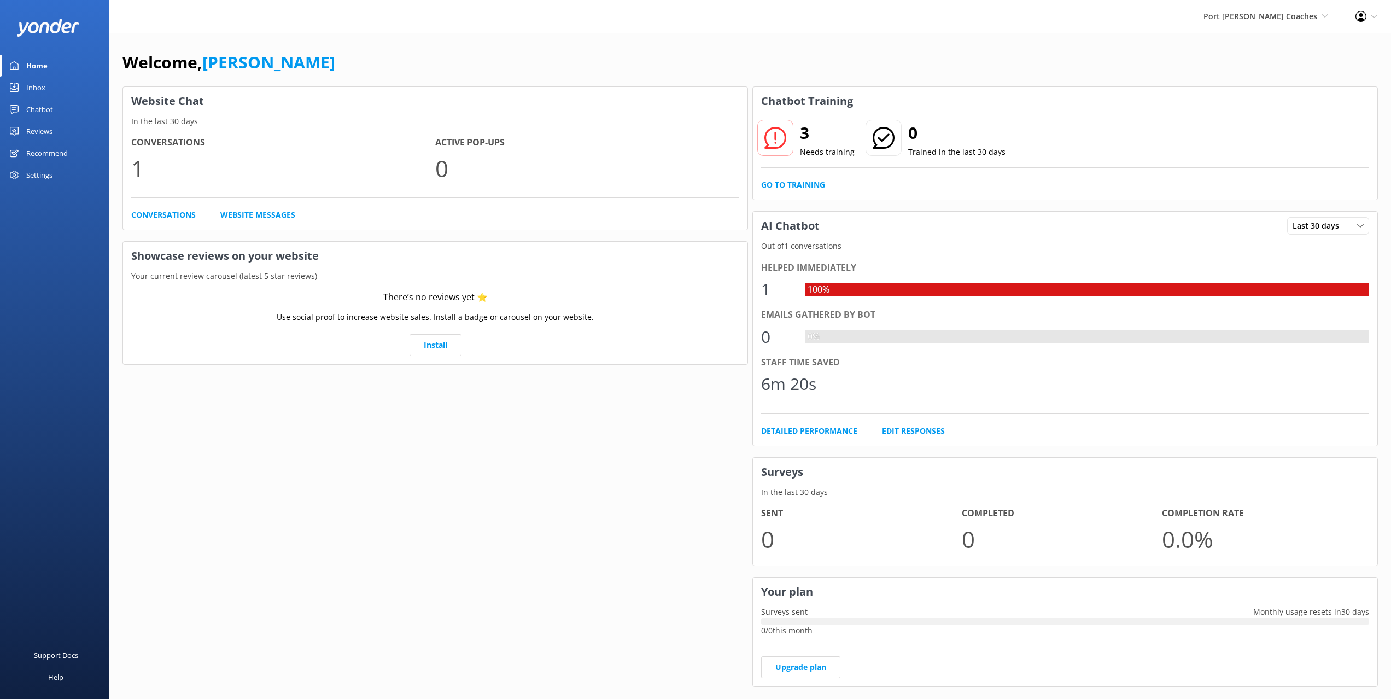
click at [663, 72] on div "Welcome, Mikayla" at bounding box center [750, 67] width 1256 height 37
click at [491, 73] on div "Welcome, Mikayla" at bounding box center [750, 67] width 1256 height 37
click at [49, 132] on div "Reviews" at bounding box center [39, 131] width 26 height 22
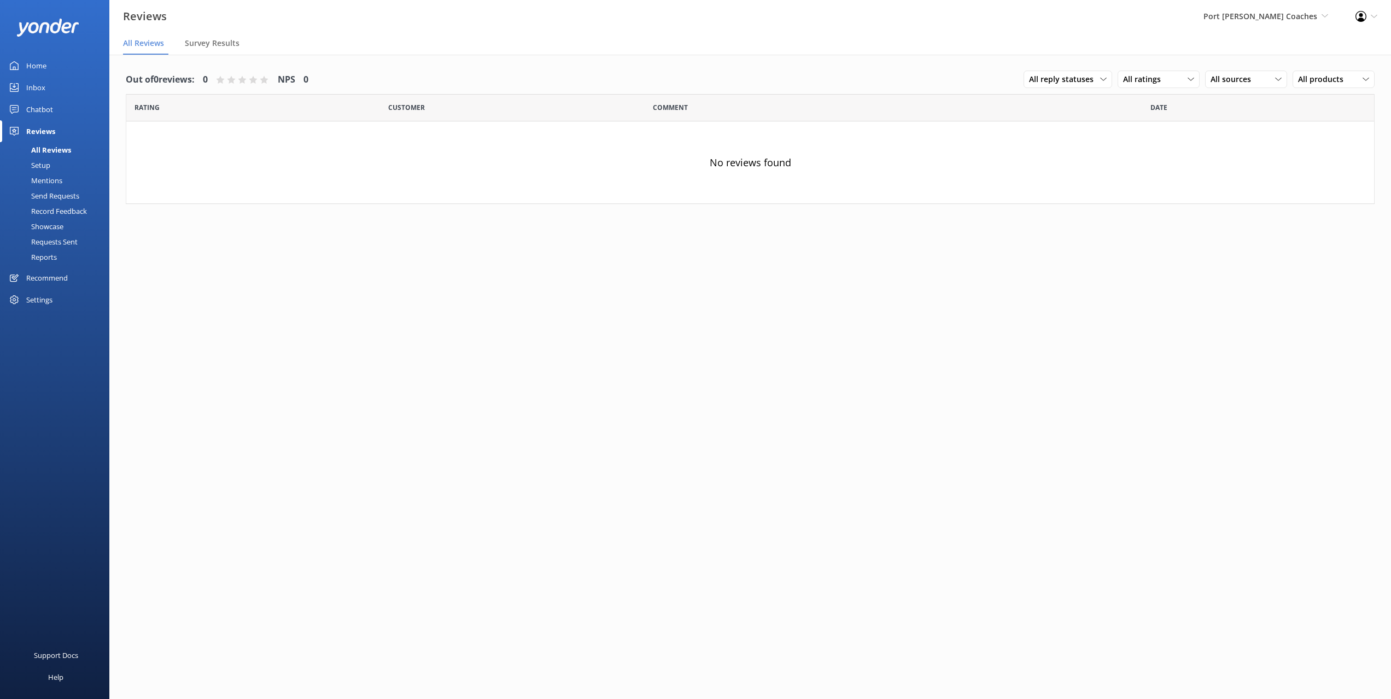
click at [38, 69] on div "Home" at bounding box center [36, 66] width 20 height 22
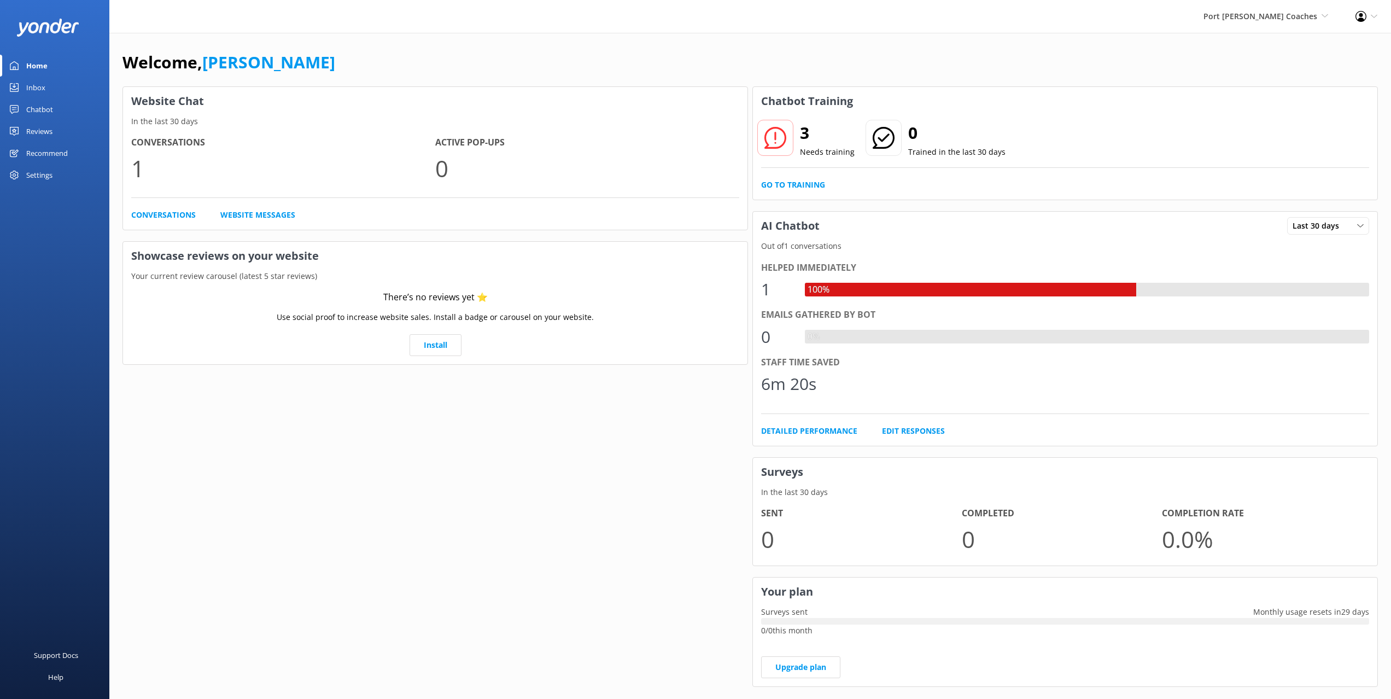
drag, startPoint x: 431, startPoint y: 72, endPoint x: 407, endPoint y: 62, distance: 25.5
click at [430, 72] on div "Welcome, Mikayla" at bounding box center [750, 67] width 1256 height 37
click at [407, 62] on div "Welcome, Mikayla" at bounding box center [750, 67] width 1256 height 37
click at [630, 59] on div "Welcome, Mikayla" at bounding box center [750, 67] width 1256 height 37
click at [611, 53] on div "Welcome, Mikayla" at bounding box center [750, 67] width 1256 height 37
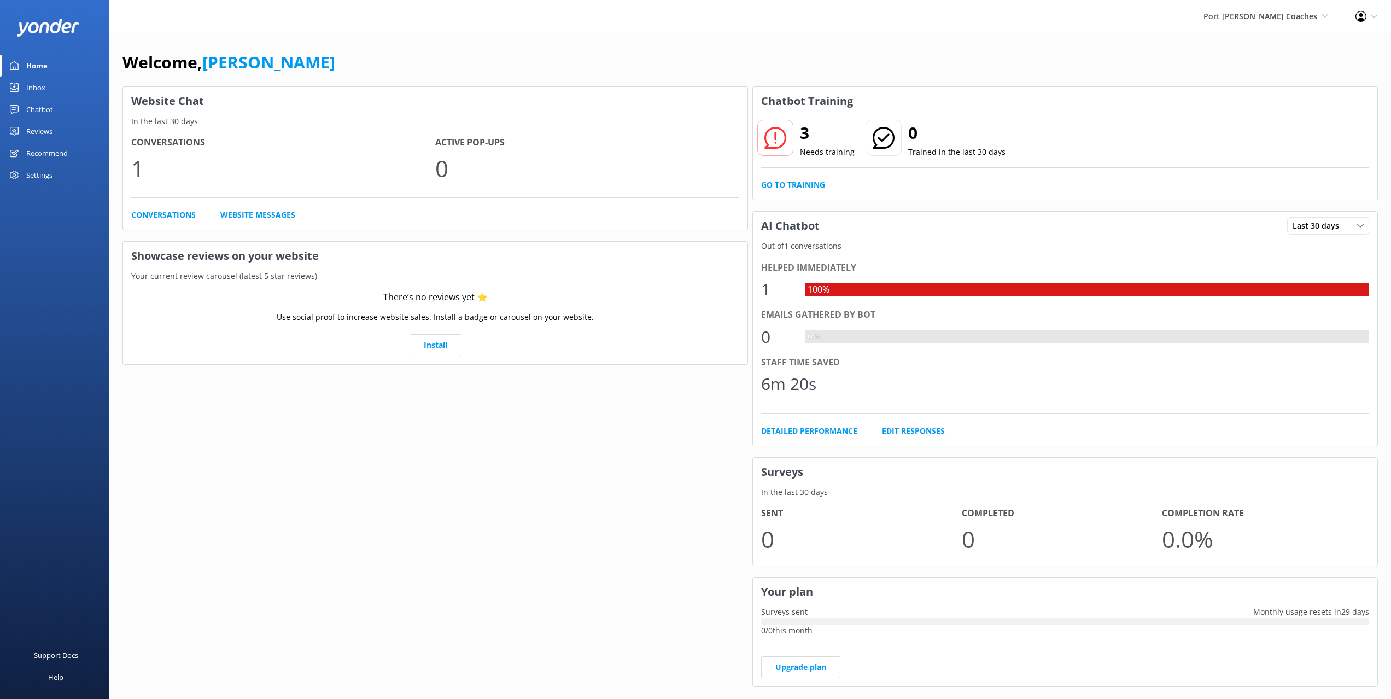
drag, startPoint x: 347, startPoint y: 41, endPoint x: 458, endPoint y: 67, distance: 113.9
click at [347, 41] on div "Welcome, Mikayla Website Chat In the last 30 days Conversations 1 Active Pop-up…" at bounding box center [750, 376] width 1282 height 687
click at [715, 56] on div "Welcome, Mikayla" at bounding box center [750, 67] width 1256 height 37
click at [360, 39] on div "Welcome, Mikayla Website Chat In the last 30 days Conversations 1 Active Pop-up…" at bounding box center [750, 376] width 1282 height 687
click at [689, 42] on div "Welcome, Mikayla Website Chat In the last 30 days Conversations 1 Active Pop-up…" at bounding box center [750, 376] width 1282 height 687
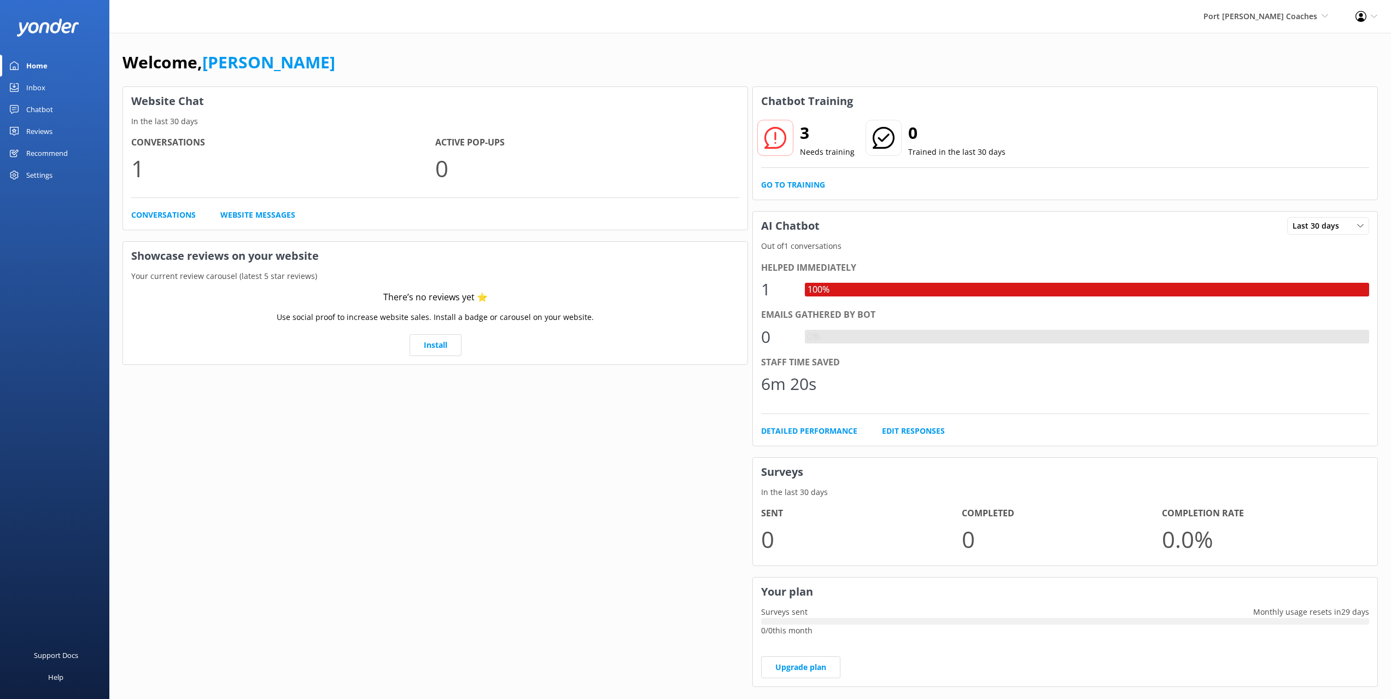
drag, startPoint x: 550, startPoint y: 73, endPoint x: 544, endPoint y: 125, distance: 52.3
click at [550, 73] on div "Welcome, Mikayla" at bounding box center [750, 67] width 1256 height 37
click at [567, 116] on p "In the last 30 days" at bounding box center [435, 121] width 624 height 12
click at [581, 132] on div "Conversations 1 Active Pop-ups 0 Conversations Website Messages" at bounding box center [435, 178] width 624 height 102
click at [394, 61] on div "Welcome, Mikayla" at bounding box center [750, 67] width 1256 height 37
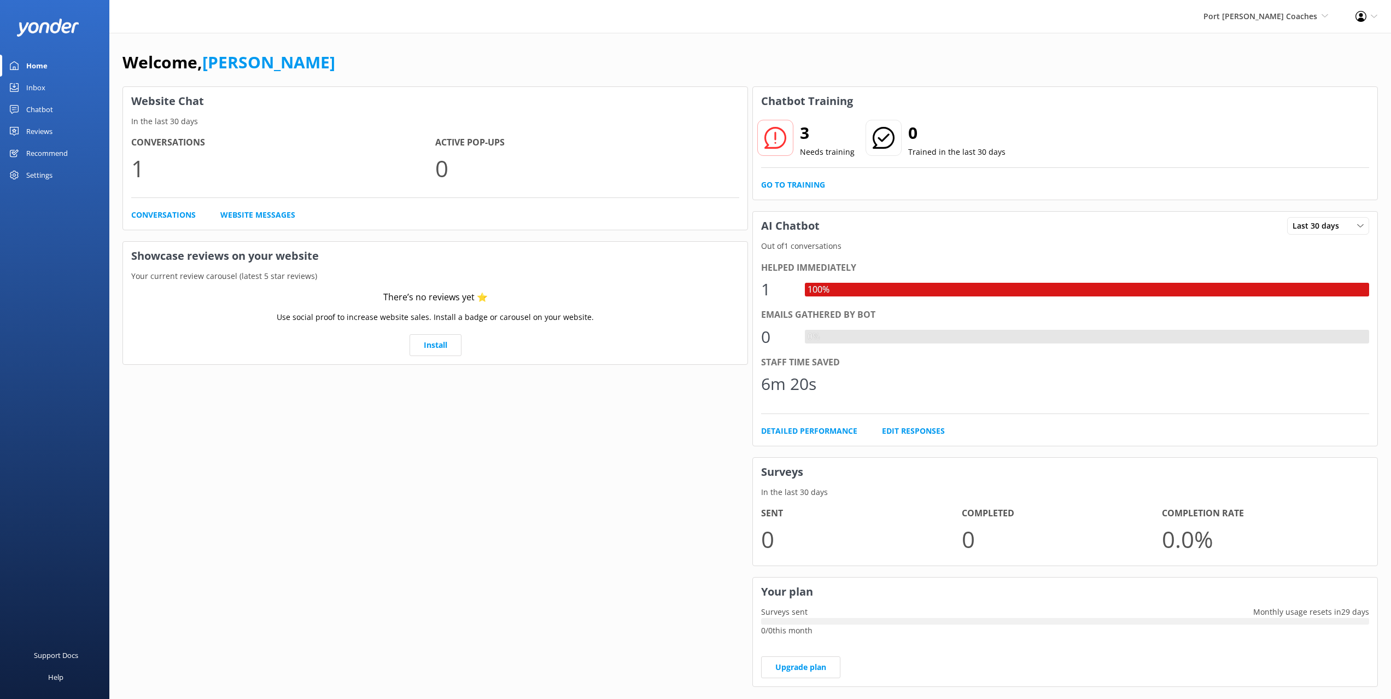
click at [280, 429] on div "Website Chat In the last 30 days Conversations 1 Active Pop-ups 0 Conversations…" at bounding box center [435, 392] width 630 height 616
click at [97, 342] on div "Home Inbox Chatbot Content Products Chat Logs Website Widget Pop-up messages Re…" at bounding box center [54, 174] width 109 height 349
click at [208, 319] on div "Use social proof to increase website sales. Install a badge or carousel on your…" at bounding box center [435, 322] width 608 height 23
click at [144, 259] on h3 "Showcase reviews on your website" at bounding box center [435, 256] width 624 height 28
click at [164, 272] on p "Your current review carousel (latest 5 star reviews)" at bounding box center [435, 276] width 624 height 12
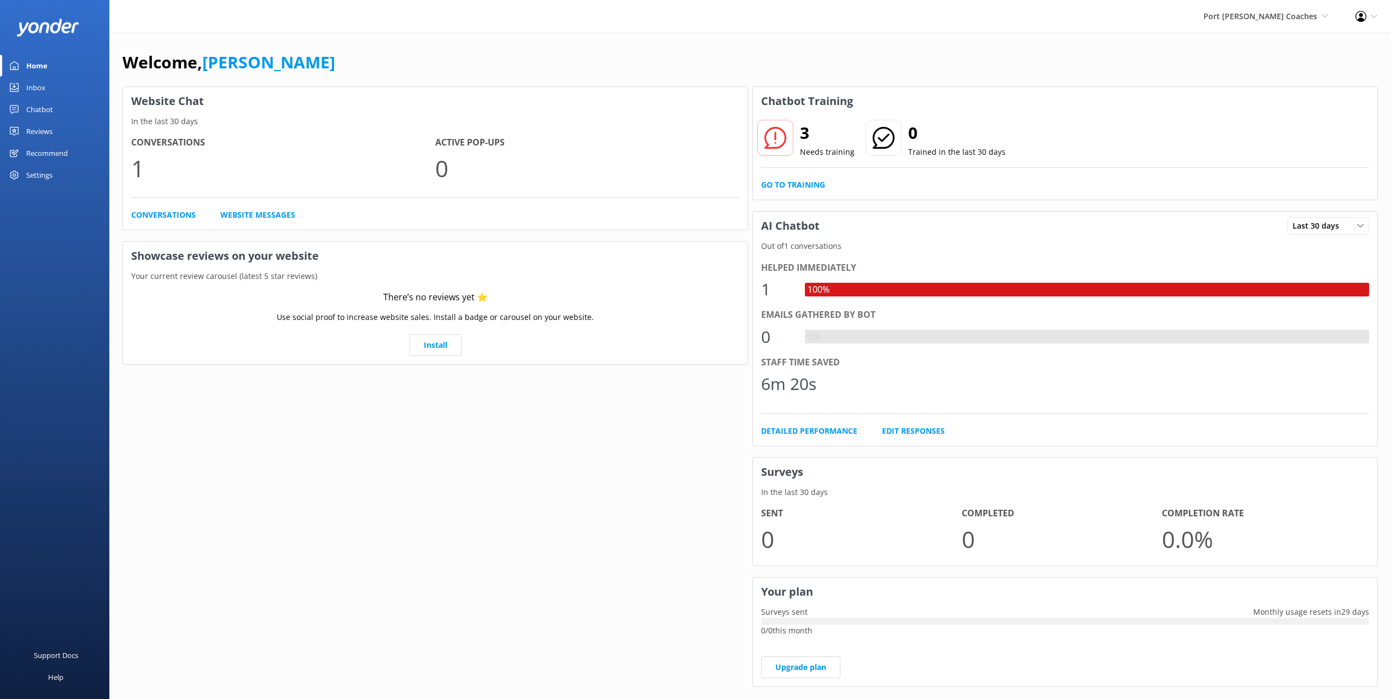
click at [175, 297] on div "There’s no reviews yet ⭐" at bounding box center [435, 297] width 608 height 14
click at [567, 73] on div "Welcome, Mikayla" at bounding box center [750, 67] width 1256 height 37
click at [534, 80] on div "Welcome, Mikayla" at bounding box center [750, 67] width 1256 height 37
click at [594, 40] on div "Welcome, Mikayla Website Chat In the last 30 days Conversations 1 Active Pop-up…" at bounding box center [750, 376] width 1282 height 687
click at [527, 400] on div "Website Chat In the last 30 days Conversations 1 Active Pop-ups 0 Conversations…" at bounding box center [435, 392] width 630 height 616
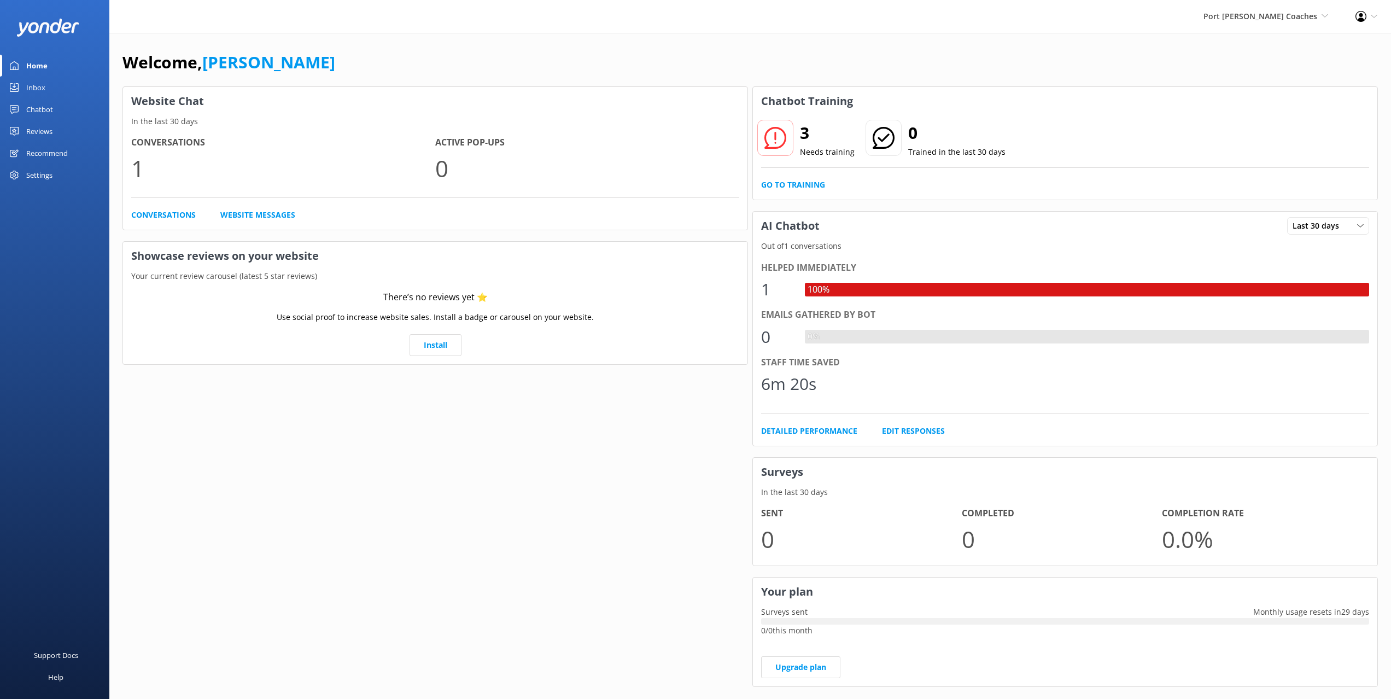
click at [328, 458] on div "Website Chat In the last 30 days Conversations 1 Active Pop-ups 0 Conversations…" at bounding box center [435, 392] width 630 height 616
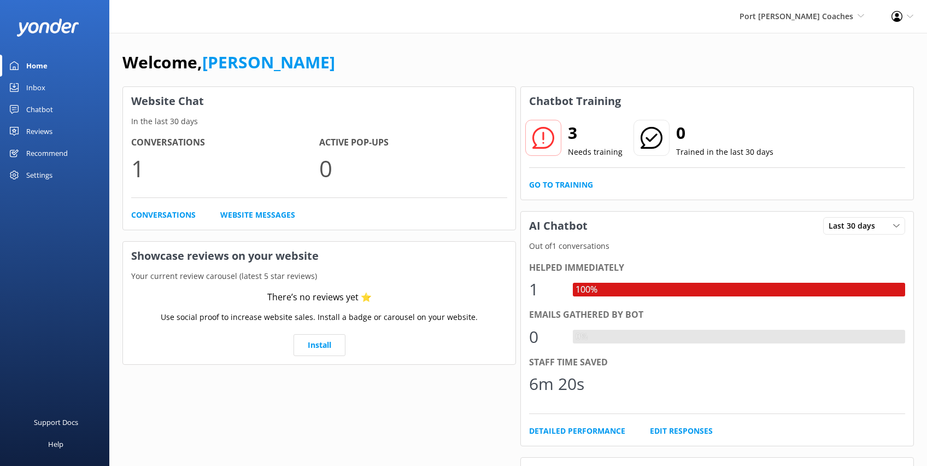
click at [494, 102] on h3 "Website Chat" at bounding box center [319, 101] width 393 height 28
drag, startPoint x: 603, startPoint y: 142, endPoint x: 597, endPoint y: 144, distance: 5.7
click at [602, 143] on h2 "3" at bounding box center [595, 133] width 55 height 26
click at [192, 210] on link "Conversations" at bounding box center [163, 215] width 65 height 12
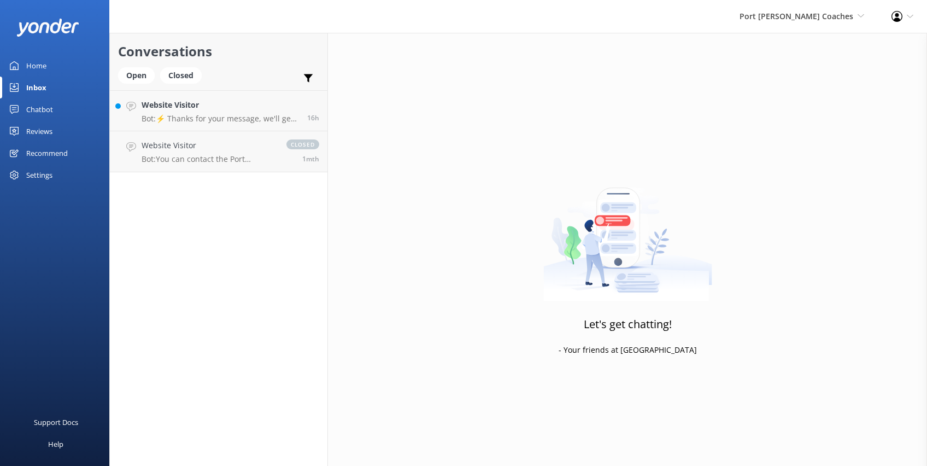
click at [50, 171] on div "Settings" at bounding box center [39, 175] width 26 height 22
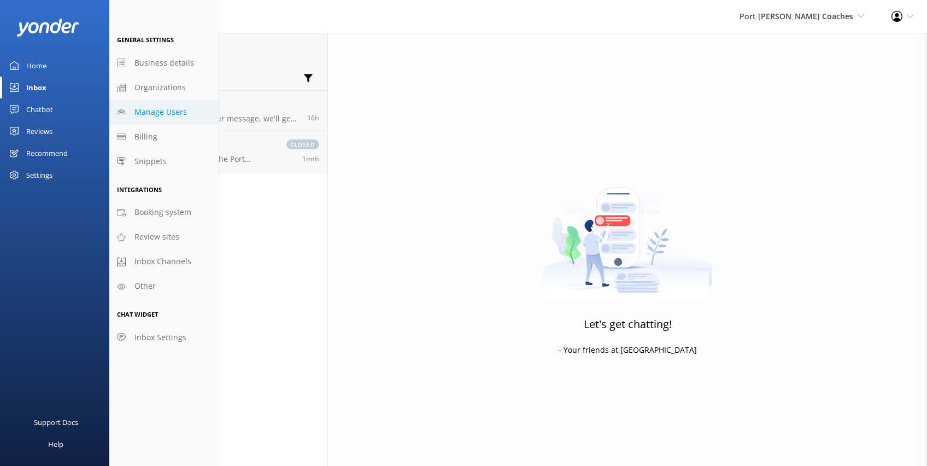
click at [154, 114] on span "Manage Users" at bounding box center [161, 112] width 52 height 12
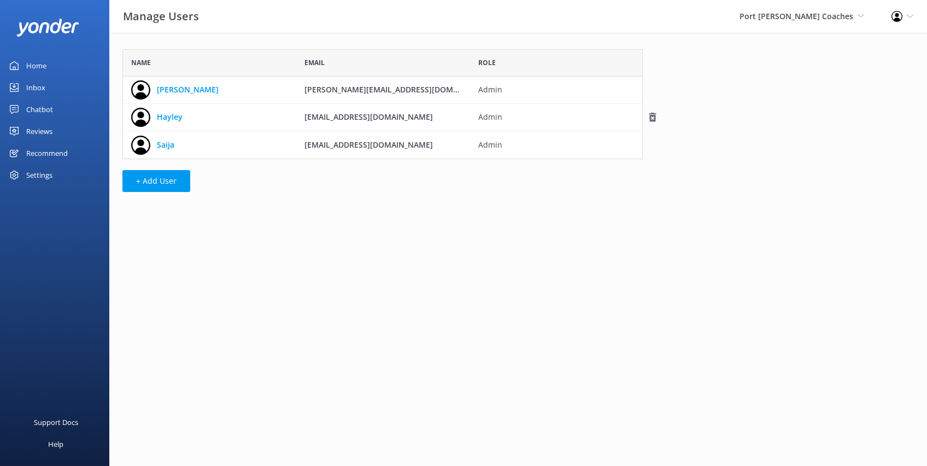
scroll to position [109, 521]
click at [275, 189] on div "Name Email Role Alison alison@pscoaches.com.au Admin Hayley hayley@portstephens…" at bounding box center [382, 123] width 547 height 181
drag, startPoint x: 772, startPoint y: 49, endPoint x: 738, endPoint y: 28, distance: 40.2
click at [766, 48] on div "Name Email Role Alison alison@pscoaches.com.au Admin Hayley hayley@portstephens…" at bounding box center [518, 123] width 818 height 181
drag, startPoint x: 804, startPoint y: 11, endPoint x: 888, endPoint y: 12, distance: 83.7
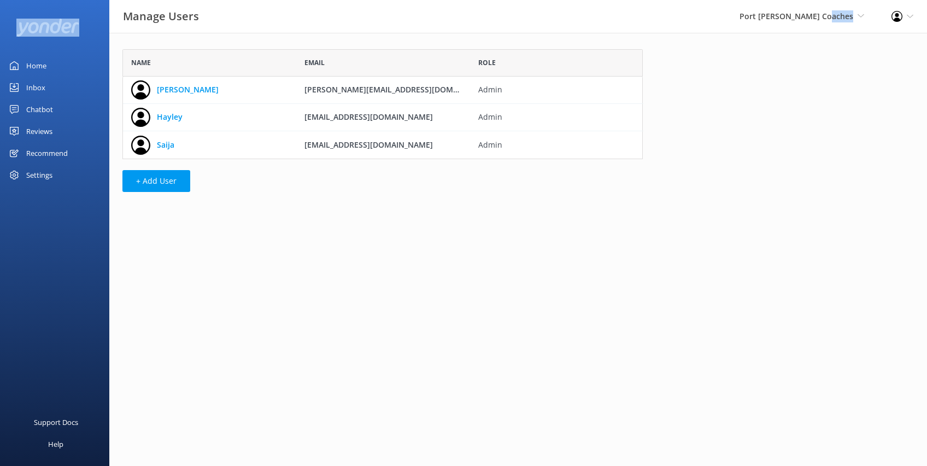
click at [888, 12] on div "Manage Users Port Stephens Coaches Black Cat Cruises Banff Airporter Internatio…" at bounding box center [463, 16] width 927 height 33
click at [790, 80] on div "Name Email Role Alison alison@pscoaches.com.au Admin Hayley hayley@portstephens…" at bounding box center [518, 123] width 818 height 181
click at [35, 66] on div "Home" at bounding box center [36, 66] width 20 height 22
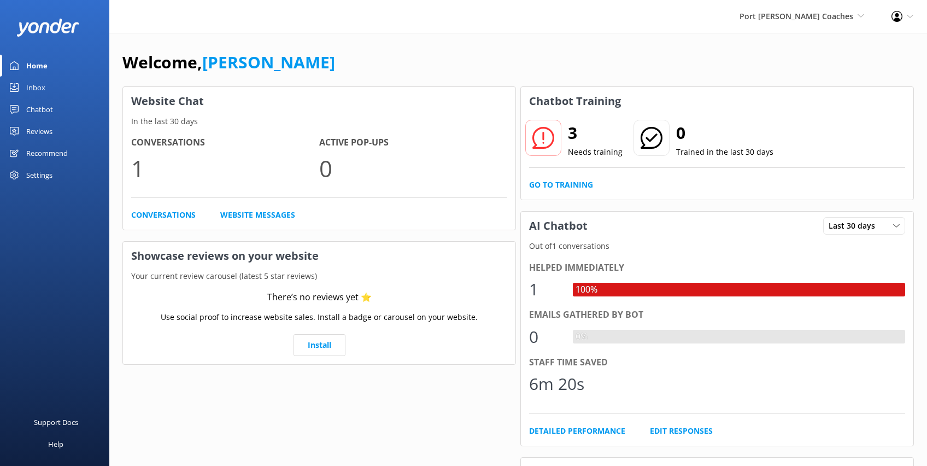
click at [341, 45] on div "Welcome, Mikayla Website Chat In the last 30 days Conversations 1 Active Pop-up…" at bounding box center [518, 376] width 818 height 687
click at [59, 217] on div "Home Inbox Chatbot Content Products Chat Logs Website Widget Pop-up messages Re…" at bounding box center [54, 116] width 109 height 233
click at [36, 178] on div "Settings" at bounding box center [39, 175] width 26 height 22
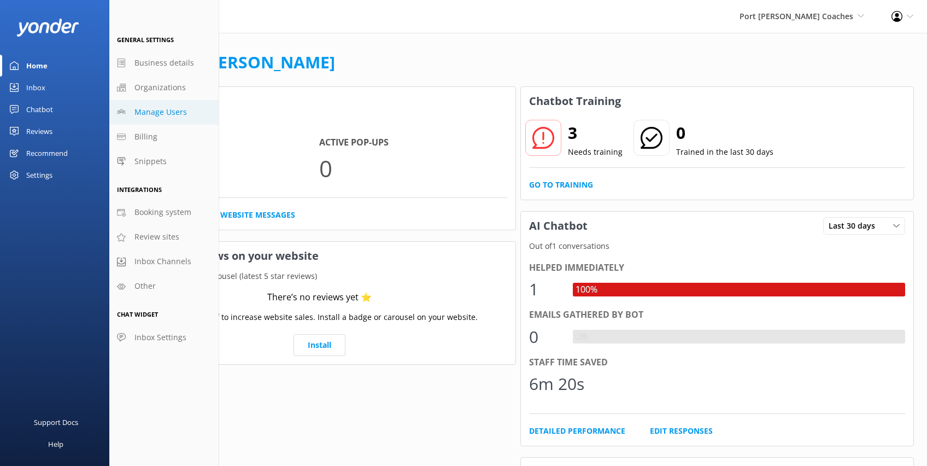
click at [161, 113] on span "Manage Users" at bounding box center [161, 112] width 52 height 12
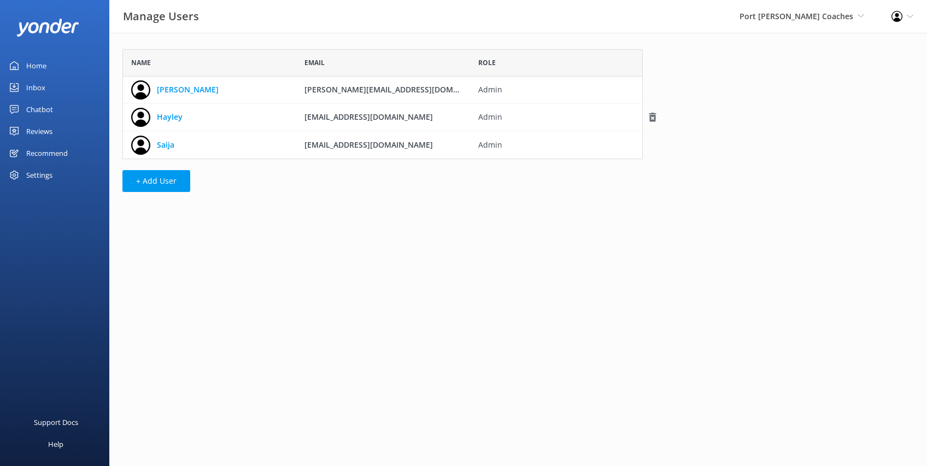
scroll to position [109, 521]
click at [249, 154] on div "Saija" at bounding box center [209, 144] width 173 height 27
click at [158, 182] on button "+ Add User" at bounding box center [156, 181] width 68 height 22
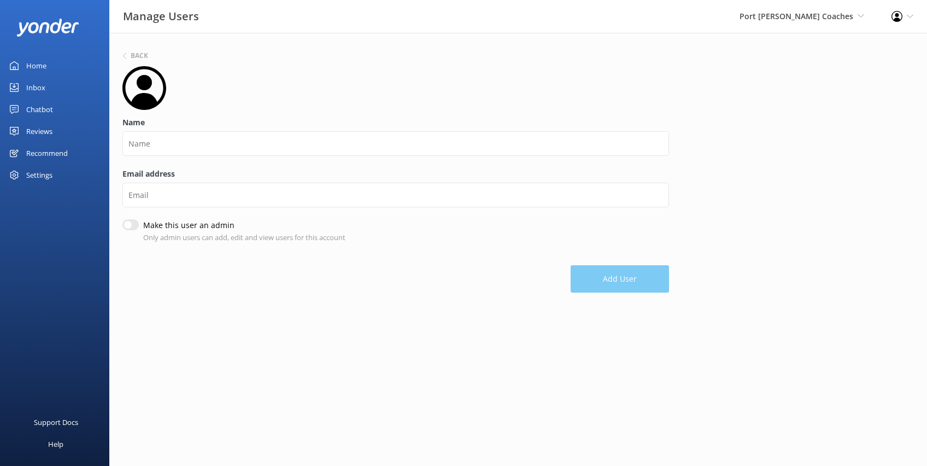
drag, startPoint x: 217, startPoint y: 113, endPoint x: 220, endPoint y: 118, distance: 5.9
click at [217, 113] on form "Name Email address Make this user an admin Only admin users can add, edit and v…" at bounding box center [395, 179] width 547 height 226
click at [143, 56] on h6 "Back" at bounding box center [139, 55] width 17 height 7
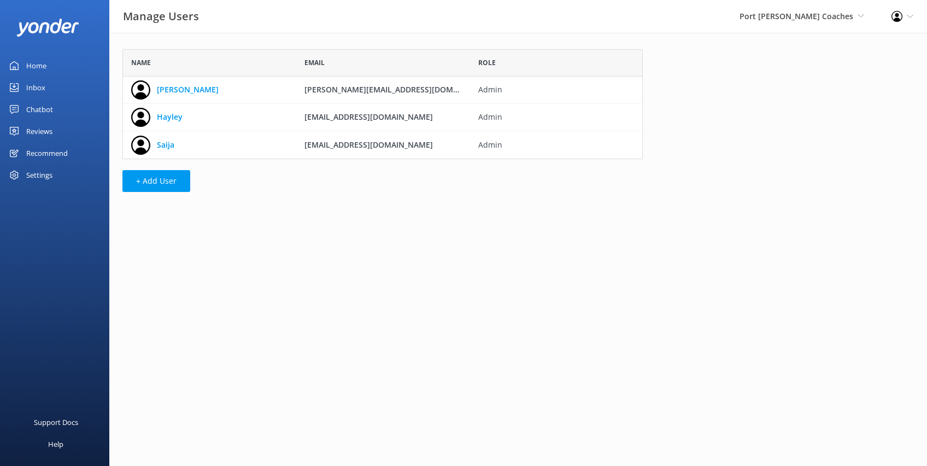
scroll to position [109, 521]
click at [213, 44] on div "Name Email Role Alison alison@pscoaches.com.au Admin Hayley hayley@portstephens…" at bounding box center [382, 123] width 547 height 181
click at [310, 225] on html "Manage Users Port Stephens Coaches Black Cat Cruises Banff Airporter Internatio…" at bounding box center [463, 233] width 927 height 466
click at [127, 37] on div "Name Email Role Alison alison@pscoaches.com.au Admin Hayley hayley@portstephens…" at bounding box center [382, 123] width 547 height 181
click at [47, 60] on link "Home" at bounding box center [54, 66] width 109 height 22
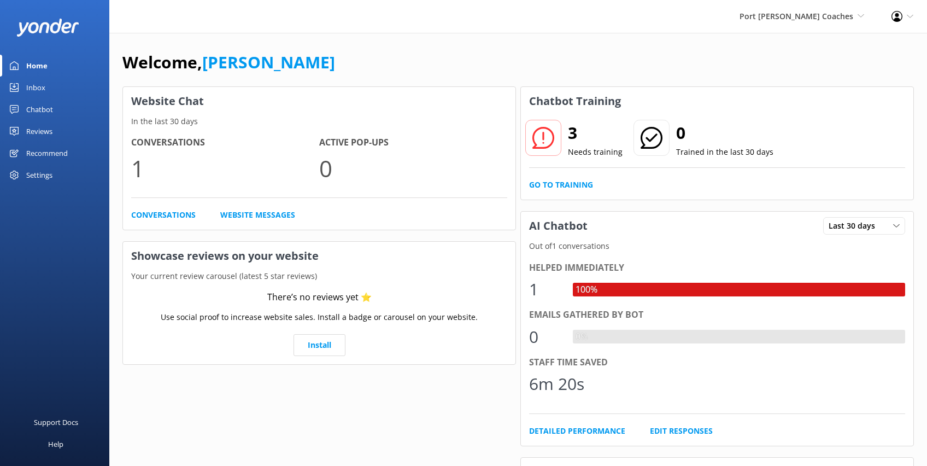
click at [40, 89] on div "Inbox" at bounding box center [35, 88] width 19 height 22
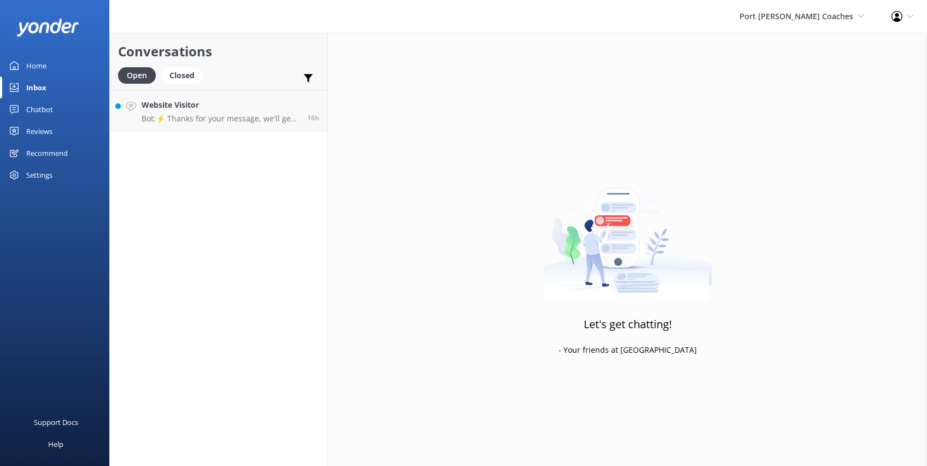
click at [258, 170] on div "Conversations Open Closed Important Converted Assigned to me Unassigned Website…" at bounding box center [218, 249] width 219 height 433
click at [43, 110] on div "Chatbot" at bounding box center [39, 109] width 27 height 22
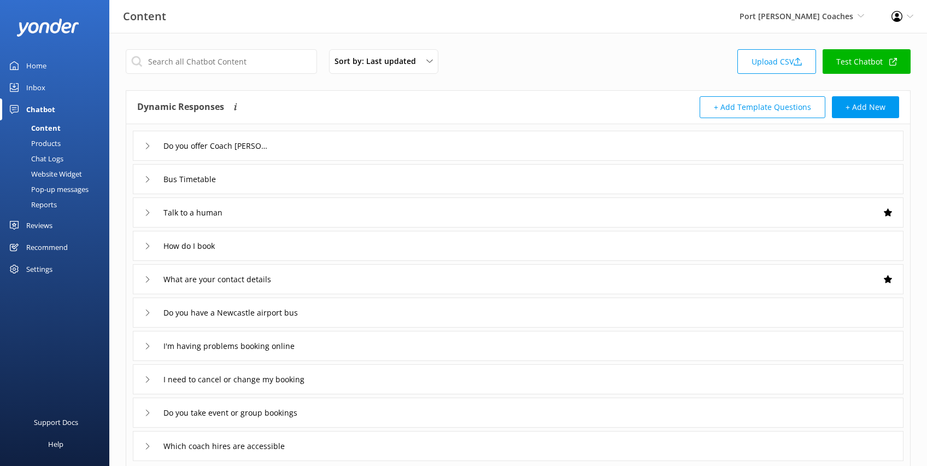
click at [48, 225] on div "Reviews" at bounding box center [39, 225] width 26 height 22
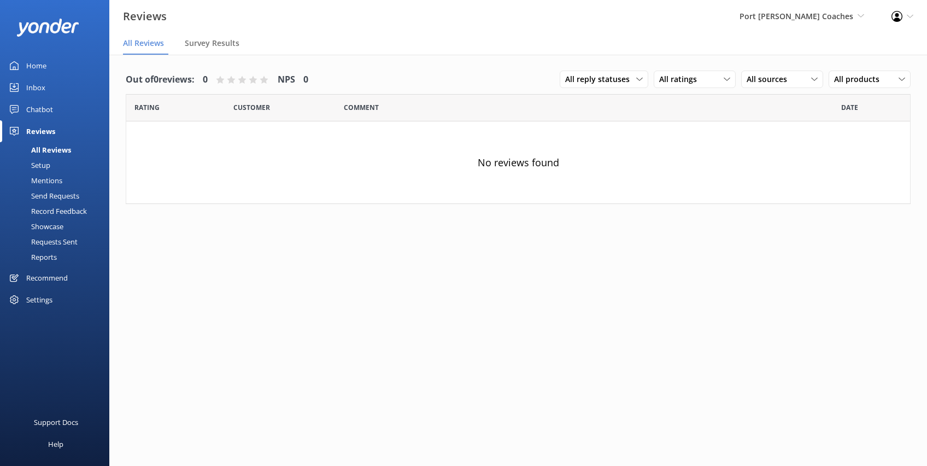
click at [241, 252] on div "Out of 0 reviews: 0 NPS 0 All reply statuses All reply statuses Needs a reply D…" at bounding box center [518, 271] width 818 height 433
drag, startPoint x: 110, startPoint y: 332, endPoint x: 105, endPoint y: 326, distance: 8.1
click at [110, 331] on div "Out of 0 reviews: 0 NPS 0 All reply statuses All reply statuses Needs a reply D…" at bounding box center [518, 271] width 818 height 433
click at [51, 275] on div "Recommend" at bounding box center [47, 278] width 42 height 22
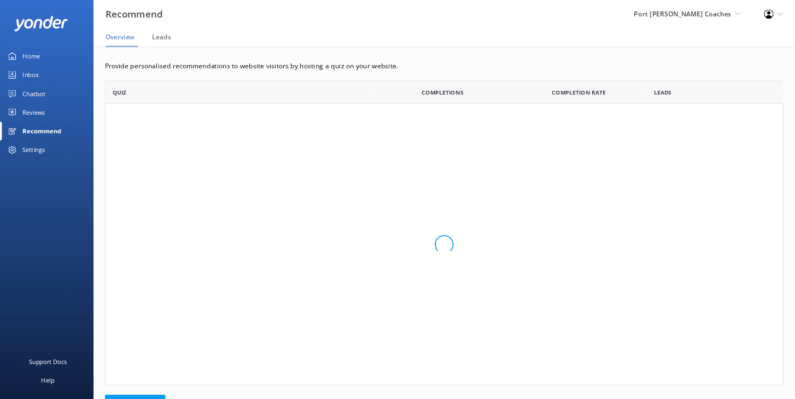
scroll to position [355, 792]
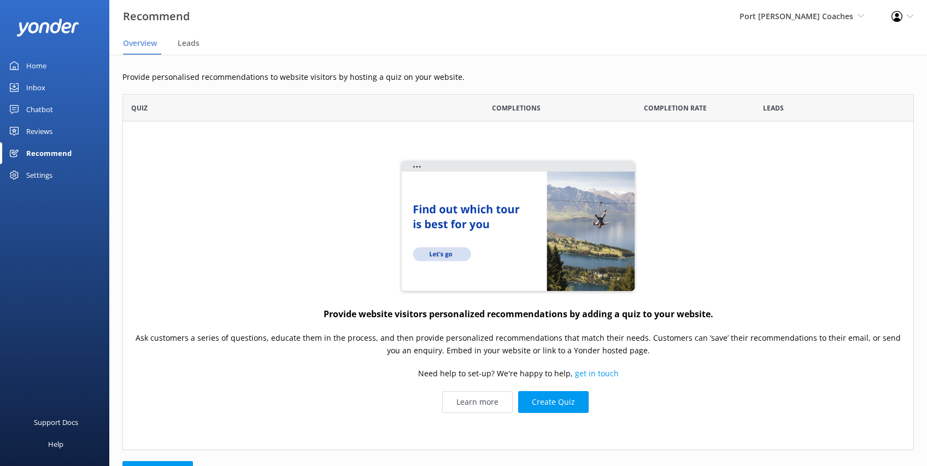
click at [276, 240] on div "Provide website visitors personalized recommendations by adding a quiz to your …" at bounding box center [518, 285] width 792 height 328
click at [71, 222] on div "Home Inbox Chatbot Content Products Chat Logs Website Widget Pop-up messages Re…" at bounding box center [54, 116] width 109 height 233
click at [24, 172] on div "Settings" at bounding box center [54, 175] width 109 height 22
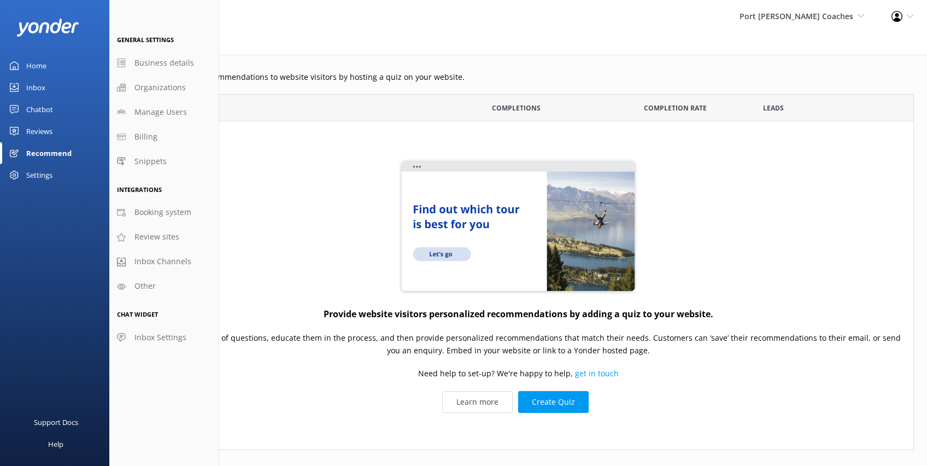
click at [52, 242] on div "Support Docs Help" at bounding box center [54, 349] width 109 height 233
click at [311, 224] on div "Provide website visitors personalized recommendations by adding a quiz to your …" at bounding box center [518, 285] width 792 height 328
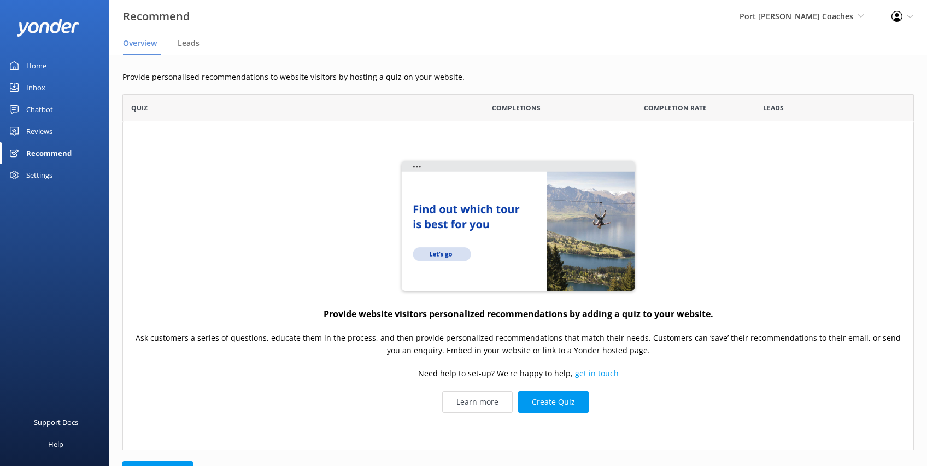
drag, startPoint x: 164, startPoint y: 80, endPoint x: 157, endPoint y: 79, distance: 6.1
click at [164, 80] on p "Provide personalised recommendations to website visitors by hosting a quiz on y…" at bounding box center [518, 77] width 792 height 12
click at [52, 63] on link "Home" at bounding box center [54, 66] width 109 height 22
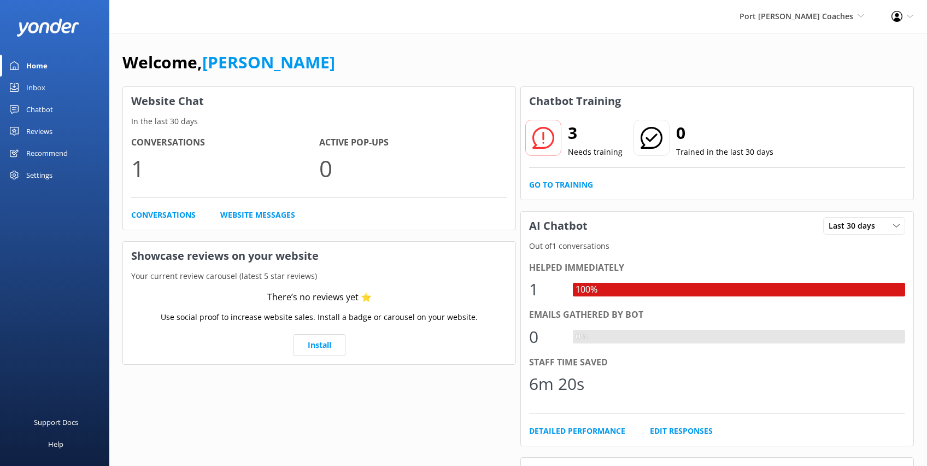
click at [320, 33] on div "Welcome, Mikayla Website Chat In the last 30 days Conversations 1 Active Pop-up…" at bounding box center [518, 376] width 818 height 687
click at [42, 112] on div "Chatbot" at bounding box center [39, 109] width 27 height 22
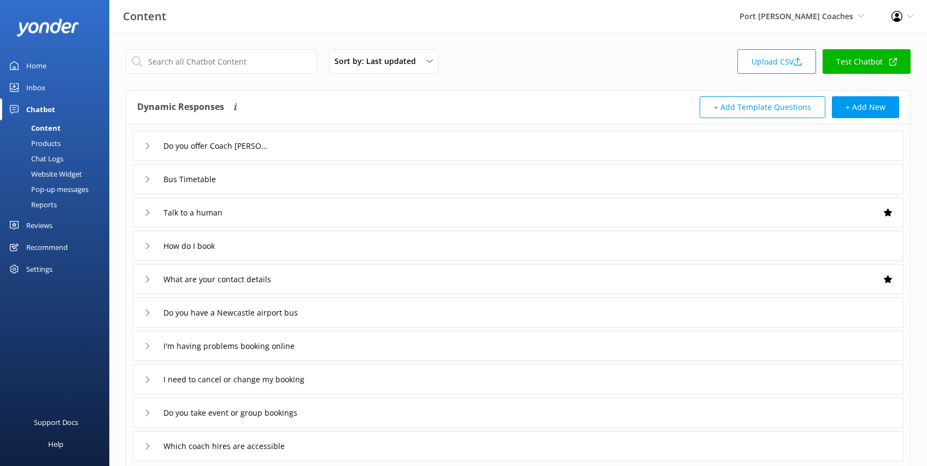
click at [446, 109] on div "Dynamic Responses The chatbot will generate a response based on the content inf…" at bounding box center [327, 107] width 381 height 22
click at [515, 84] on div "Sort by: Last updated Title (A-Z) Last updated Upload CSV Test Chatbot Dynamic …" at bounding box center [518, 319] width 818 height 572
click at [538, 66] on div "Sort by: Last updated Title (A-Z) Last updated Upload CSV Test Chatbot" at bounding box center [518, 64] width 785 height 31
click at [443, 31] on div "Content Port [PERSON_NAME] Coaches Black Cat Cruises [GEOGRAPHIC_DATA] [GEOGRAP…" at bounding box center [463, 16] width 927 height 33
drag, startPoint x: 550, startPoint y: 33, endPoint x: 402, endPoint y: 3, distance: 150.7
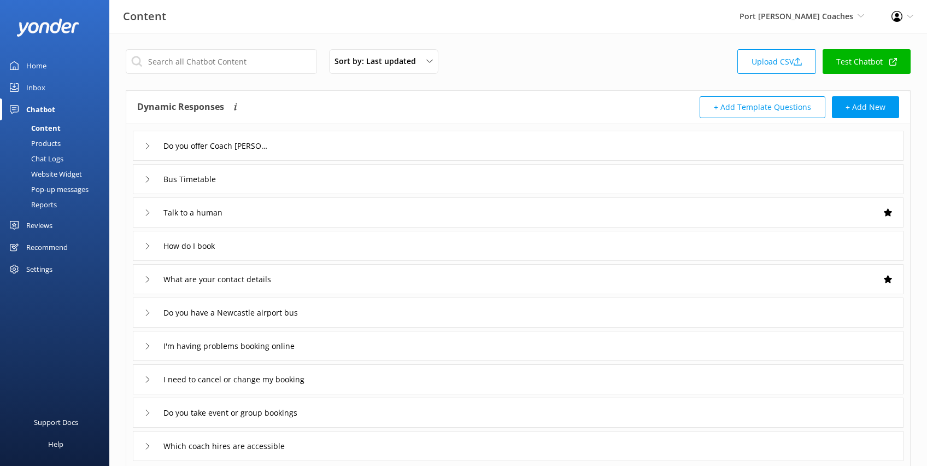
click at [550, 33] on div "Sort by: Last updated Title (A-Z) Last updated Upload CSV Test Chatbot Dynamic …" at bounding box center [518, 319] width 818 height 572
click at [307, 92] on div "Dynamic Responses The chatbot will generate a response based on the content inf…" at bounding box center [518, 107] width 784 height 33
click at [123, 213] on div "Sort by: Last updated Title (A-Z) Last updated Upload CSV Test Chatbot Dynamic …" at bounding box center [518, 319] width 818 height 572
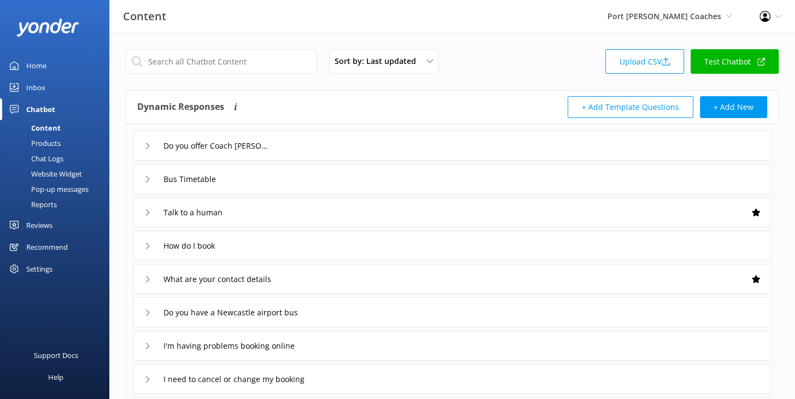
click at [511, 74] on div "Sort by: Last updated Title (A-Z) Last updated Upload CSV Test Chatbot" at bounding box center [452, 64] width 653 height 31
click at [478, 86] on div "Sort by: Last updated Title (A-Z) Last updated Upload CSV Test Chatbot Dynamic …" at bounding box center [452, 319] width 686 height 572
drag, startPoint x: 522, startPoint y: 57, endPoint x: 419, endPoint y: 132, distance: 128.0
click at [523, 57] on div "Sort by: Last updated Title (A-Z) Last updated Upload CSV Test Chatbot" at bounding box center [452, 64] width 653 height 31
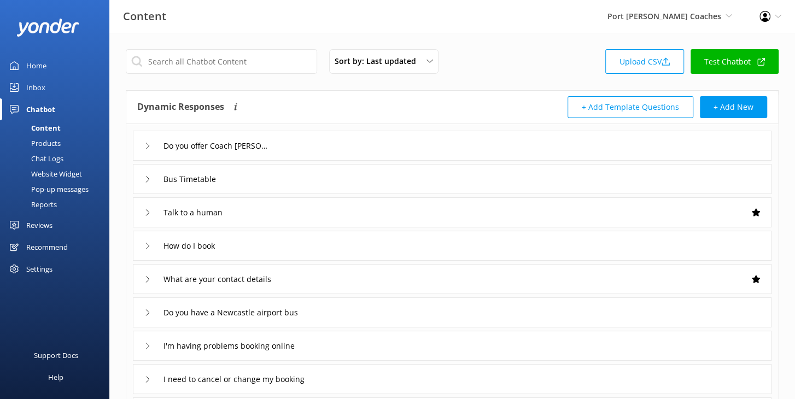
click at [335, 87] on div "Sort by: Last updated Title (A-Z) Last updated Upload CSV Test Chatbot Dynamic …" at bounding box center [452, 319] width 686 height 572
drag, startPoint x: 511, startPoint y: 73, endPoint x: 442, endPoint y: 46, distance: 73.2
click at [512, 73] on div "Sort by: Last updated Title (A-Z) Last updated Upload CSV Test Chatbot" at bounding box center [452, 64] width 653 height 31
click at [41, 127] on div "Content" at bounding box center [34, 127] width 54 height 15
click at [255, 44] on div "Sort by: Last updated Title (A-Z) Last updated Upload CSV Test Chatbot Dynamic …" at bounding box center [452, 319] width 686 height 572
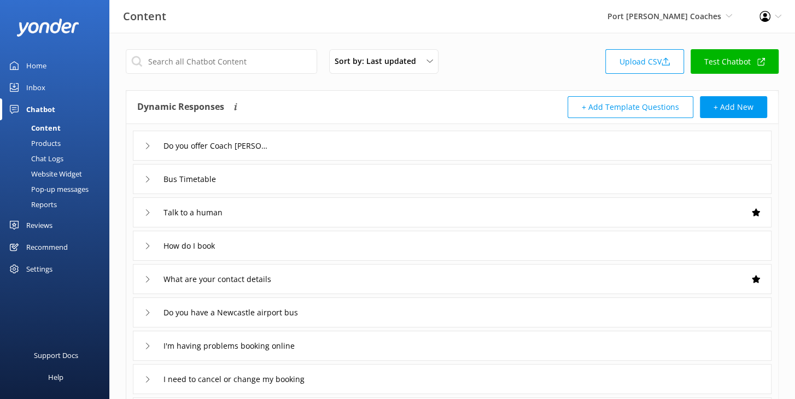
click at [322, 84] on div "Sort by: Last updated Title (A-Z) Last updated Upload CSV Test Chatbot Dynamic …" at bounding box center [452, 319] width 686 height 572
drag, startPoint x: 349, startPoint y: 104, endPoint x: 365, endPoint y: 122, distance: 24.0
click at [350, 104] on div "Dynamic Responses The chatbot will generate a response based on the content inf…" at bounding box center [294, 107] width 315 height 22
click at [338, 144] on div "Do you offer Coach [PERSON_NAME]" at bounding box center [452, 146] width 639 height 30
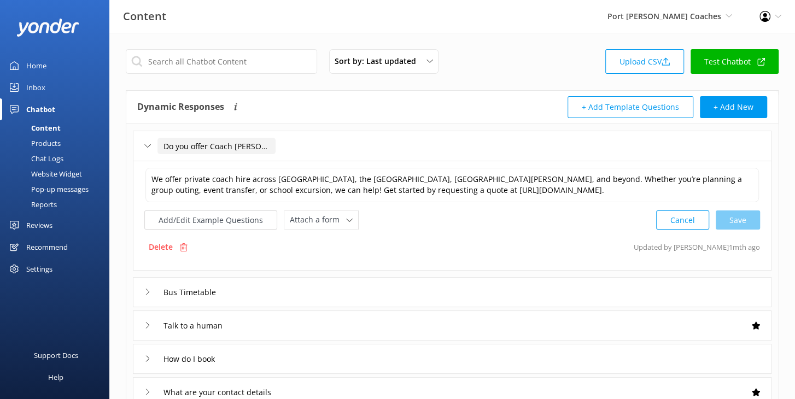
drag, startPoint x: 180, startPoint y: 147, endPoint x: 246, endPoint y: 144, distance: 65.7
click at [246, 144] on input "Do you offer Coach [PERSON_NAME]" at bounding box center [216, 146] width 118 height 16
drag, startPoint x: 257, startPoint y: 145, endPoint x: 233, endPoint y: 147, distance: 23.6
click at [234, 147] on input "Do you offer Coach [PERSON_NAME]" at bounding box center [216, 146] width 118 height 16
click at [220, 144] on input "Do you offer Coach [PERSON_NAME]" at bounding box center [216, 146] width 118 height 16
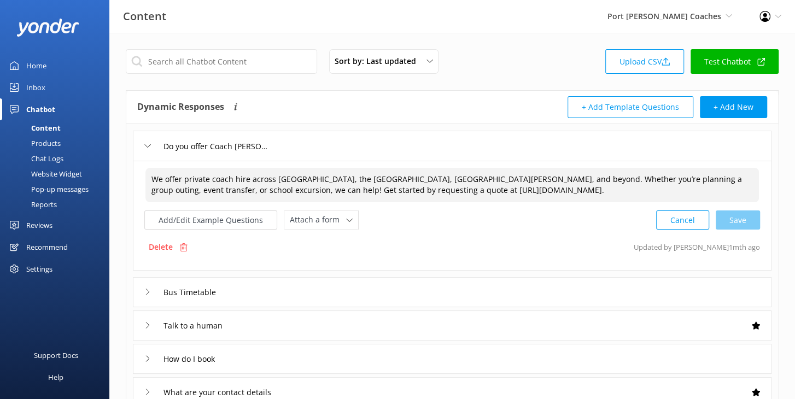
drag, startPoint x: 327, startPoint y: 179, endPoint x: 526, endPoint y: 180, distance: 199.1
click at [528, 179] on textarea "We offer private coach hire across Newcastle, the Hunter Valley, Port Stephens,…" at bounding box center [452, 185] width 614 height 34
click at [499, 189] on textarea "We offer private coach hire across Newcastle, the Hunter Valley, Port Stephens,…" at bounding box center [452, 185] width 614 height 34
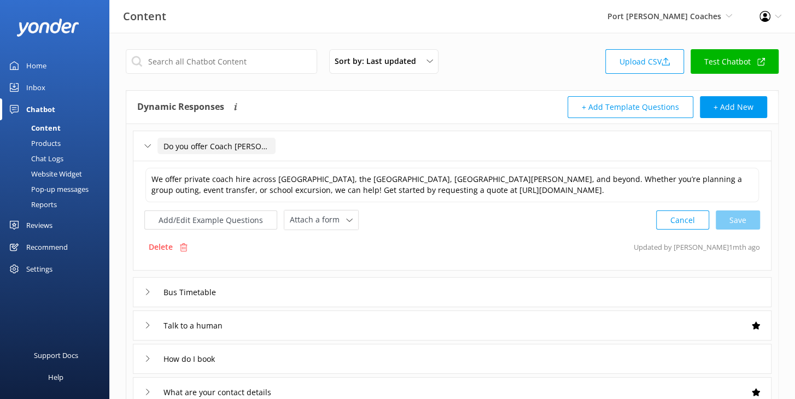
drag, startPoint x: 232, startPoint y: 146, endPoint x: 271, endPoint y: 148, distance: 39.4
click at [253, 146] on input "Do you offer Coach [PERSON_NAME]" at bounding box center [216, 146] width 118 height 16
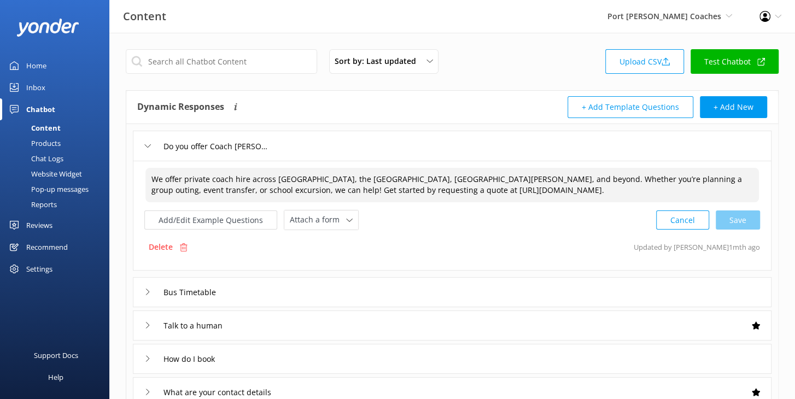
drag, startPoint x: 300, startPoint y: 176, endPoint x: 490, endPoint y: 188, distance: 190.1
click at [488, 188] on textarea "We offer private coach hire across Newcastle, the Hunter Valley, Port Stephens,…" at bounding box center [452, 185] width 614 height 34
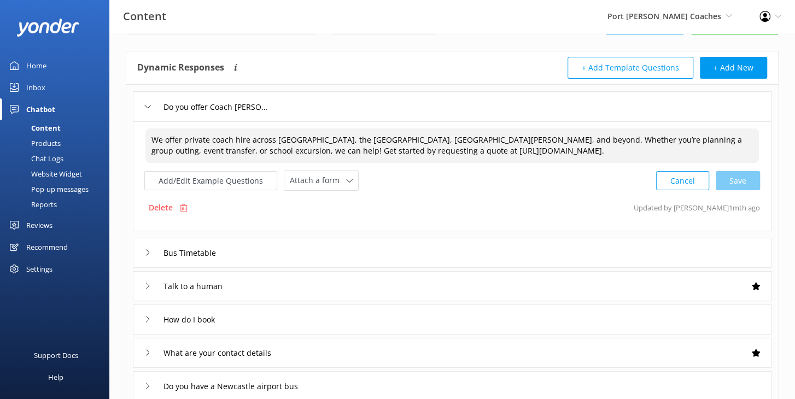
scroll to position [38, 0]
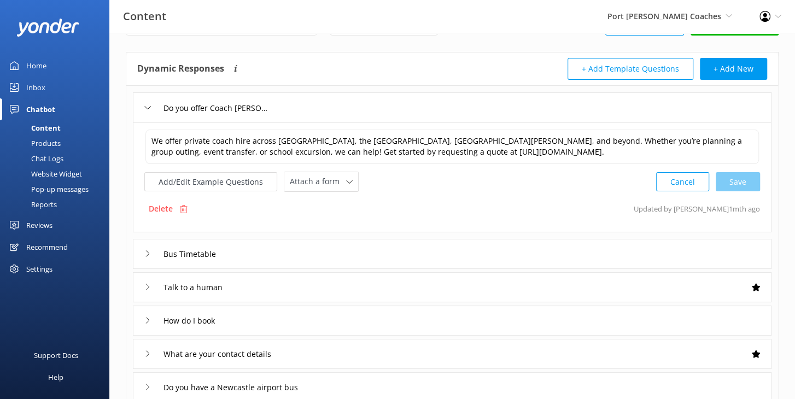
click at [463, 205] on div "Delete Updated by Mikayla 1mth ago" at bounding box center [452, 209] width 616 height 21
click at [401, 110] on div "Do you offer Coach [PERSON_NAME]" at bounding box center [452, 107] width 639 height 30
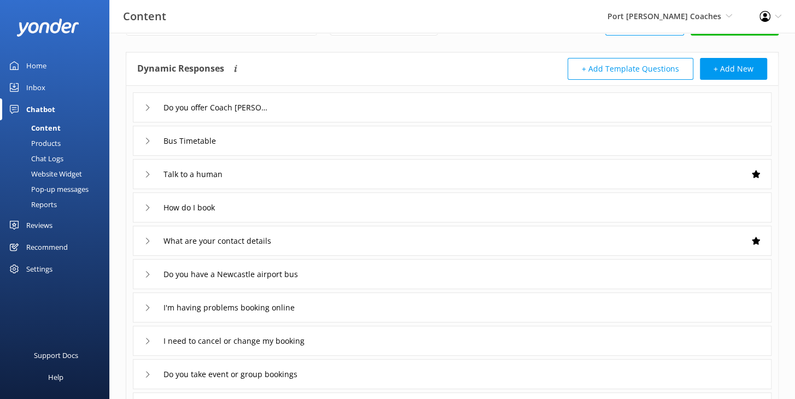
drag, startPoint x: 477, startPoint y: 66, endPoint x: 482, endPoint y: 107, distance: 41.8
click at [478, 66] on div "+ Add Template Questions + Add New" at bounding box center [609, 69] width 315 height 22
drag, startPoint x: 386, startPoint y: 99, endPoint x: 412, endPoint y: 112, distance: 29.3
click at [386, 99] on div "Do you offer Coach [PERSON_NAME]" at bounding box center [452, 107] width 639 height 30
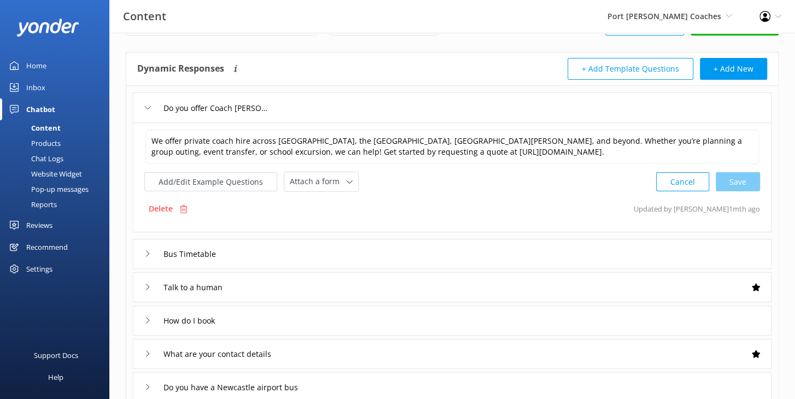
drag, startPoint x: 528, startPoint y: 190, endPoint x: 578, endPoint y: 147, distance: 65.9
click at [528, 190] on div "We offer private coach hire across Newcastle, the Hunter Valley, Port Stephens,…" at bounding box center [452, 177] width 639 height 110
click at [486, 83] on div "Dynamic Responses The chatbot will generate a response based on the content inf…" at bounding box center [452, 68] width 652 height 33
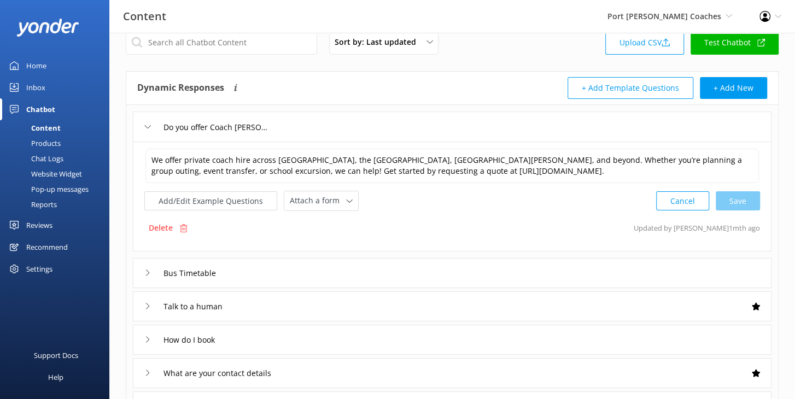
scroll to position [14, 0]
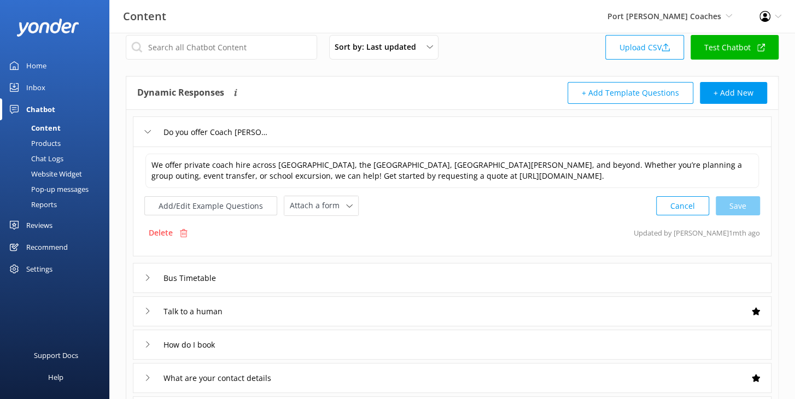
click at [529, 82] on div "+ Add Template Questions + Add New" at bounding box center [609, 93] width 315 height 22
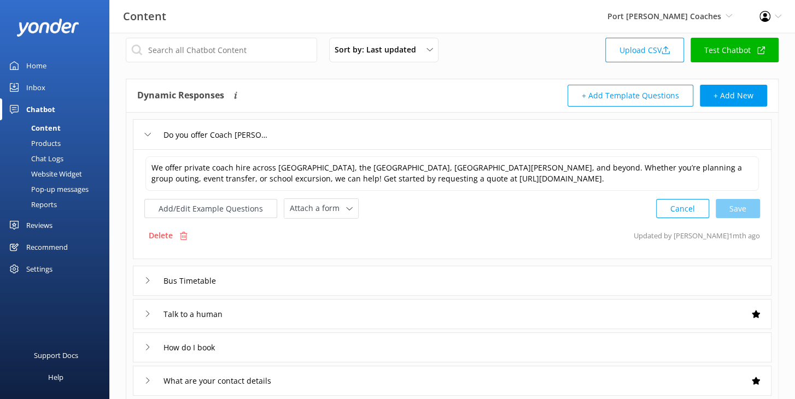
scroll to position [0, 0]
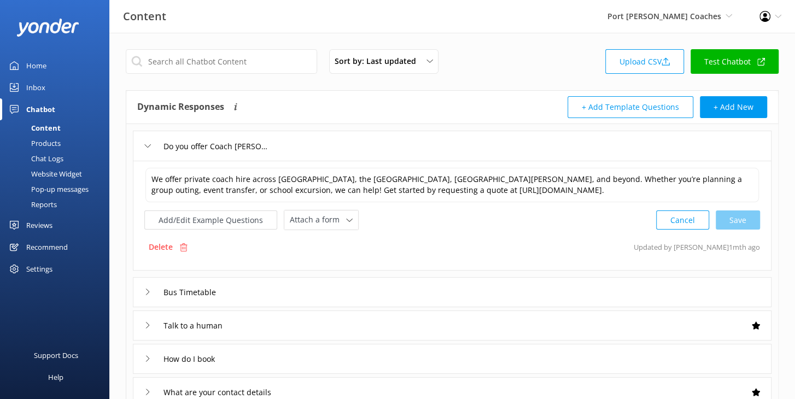
click at [571, 65] on div "Sort by: Last updated Title (A-Z) Last updated Upload CSV Test Chatbot" at bounding box center [452, 64] width 653 height 31
click at [730, 101] on button "+ Add New" at bounding box center [733, 107] width 67 height 22
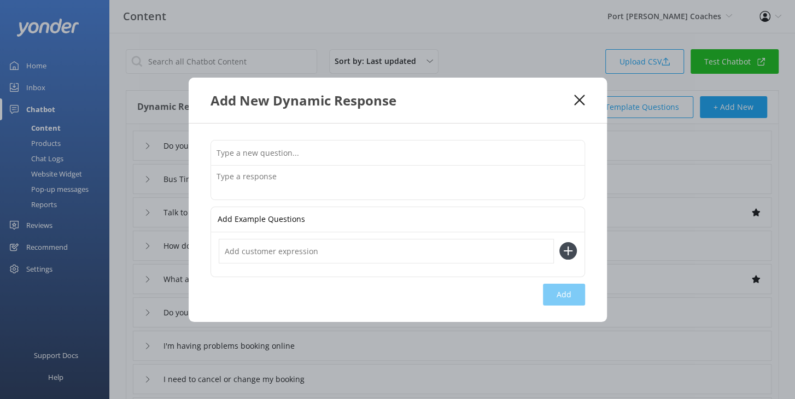
click at [302, 140] on div at bounding box center [398, 170] width 375 height 60
click at [301, 149] on input "text" at bounding box center [397, 153] width 373 height 25
drag, startPoint x: 282, startPoint y: 131, endPoint x: 294, endPoint y: 145, distance: 19.4
click at [282, 131] on div "Add Example Questions Add" at bounding box center [398, 223] width 418 height 199
click at [313, 154] on input "text" at bounding box center [397, 153] width 373 height 25
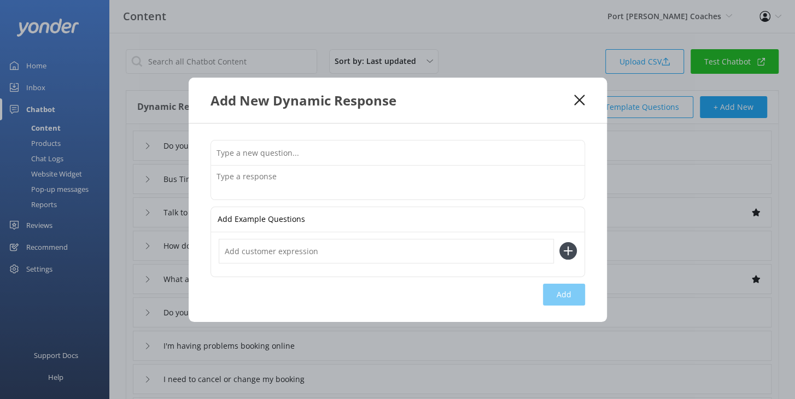
click at [249, 153] on input "text" at bounding box center [397, 153] width 373 height 25
click at [302, 131] on div "Add Example Questions Add" at bounding box center [398, 223] width 418 height 199
drag, startPoint x: 241, startPoint y: 177, endPoint x: 235, endPoint y: 178, distance: 6.1
click at [241, 177] on textarea at bounding box center [397, 183] width 373 height 34
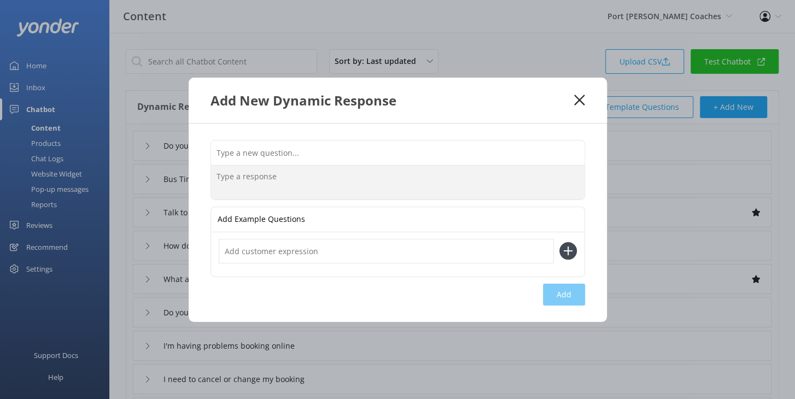
drag, startPoint x: 231, startPoint y: 176, endPoint x: 302, endPoint y: 182, distance: 71.4
click at [302, 182] on textarea at bounding box center [397, 183] width 373 height 34
drag, startPoint x: 553, startPoint y: 119, endPoint x: 567, endPoint y: 111, distance: 15.9
click at [553, 119] on div "Add New Dynamic Response" at bounding box center [398, 100] width 418 height 45
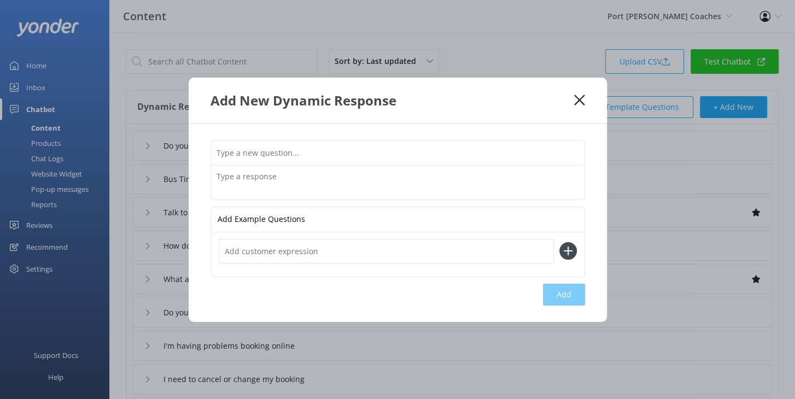
click at [583, 103] on icon at bounding box center [579, 100] width 10 height 11
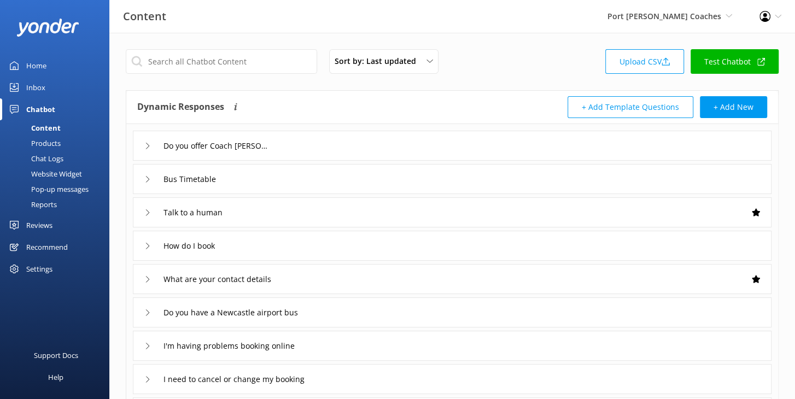
click at [508, 72] on div "Sort by: Last updated Title (A-Z) Last updated Upload CSV Test Chatbot" at bounding box center [452, 64] width 653 height 31
drag, startPoint x: 506, startPoint y: 72, endPoint x: 504, endPoint y: 78, distance: 6.4
click at [506, 72] on div "Sort by: Last updated Title (A-Z) Last updated Upload CSV Test Chatbot" at bounding box center [452, 64] width 653 height 31
click at [329, 95] on div "Dynamic Responses The chatbot will generate a response based on the content inf…" at bounding box center [452, 107] width 652 height 33
click at [265, 179] on div "Bus Timetable" at bounding box center [452, 179] width 639 height 30
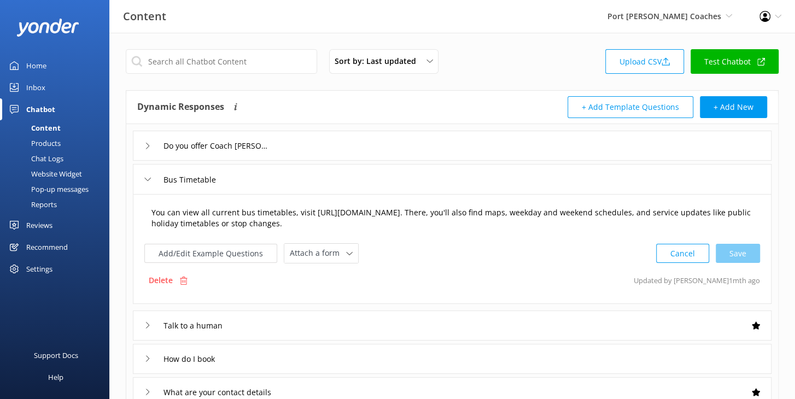
click at [183, 211] on textarea "You can view all current bus timetables, visit https://www.pscoaches.com.au/tim…" at bounding box center [452, 218] width 614 height 34
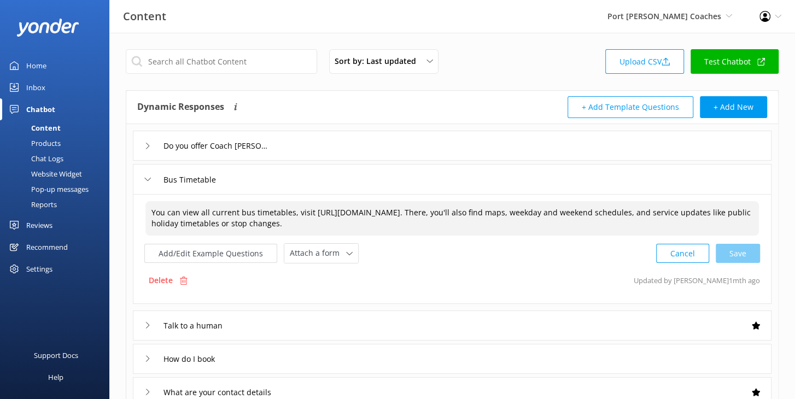
drag, startPoint x: 278, startPoint y: 211, endPoint x: 309, endPoint y: 212, distance: 30.6
click at [325, 211] on textarea "You can view all current bus timetables, visit https://www.pscoaches.com.au/tim…" at bounding box center [452, 218] width 614 height 34
drag, startPoint x: 232, startPoint y: 211, endPoint x: 241, endPoint y: 211, distance: 8.7
click at [232, 211] on textarea "You can view all current bus timetables, visit https://www.pscoaches.com.au/tim…" at bounding box center [452, 218] width 614 height 34
drag, startPoint x: 308, startPoint y: 211, endPoint x: 463, endPoint y: 206, distance: 155.4
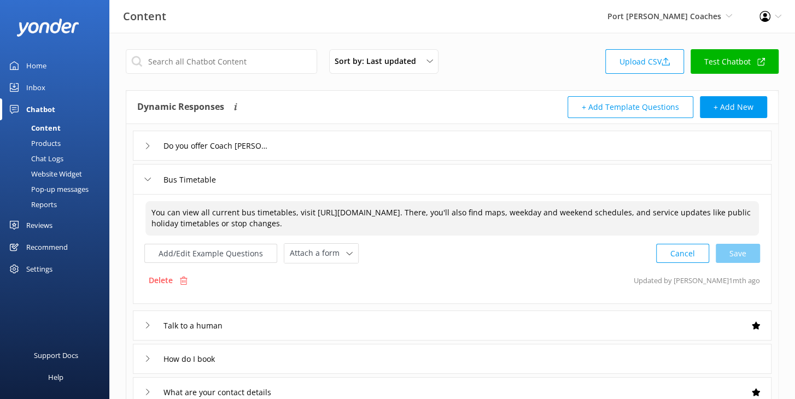
click at [463, 206] on textarea "You can view all current bus timetables, visit https://www.pscoaches.com.au/tim…" at bounding box center [452, 218] width 614 height 34
click at [468, 221] on textarea "You can view all current bus timetables, visit https://www.pscoaches.com.au/tim…" at bounding box center [452, 218] width 614 height 34
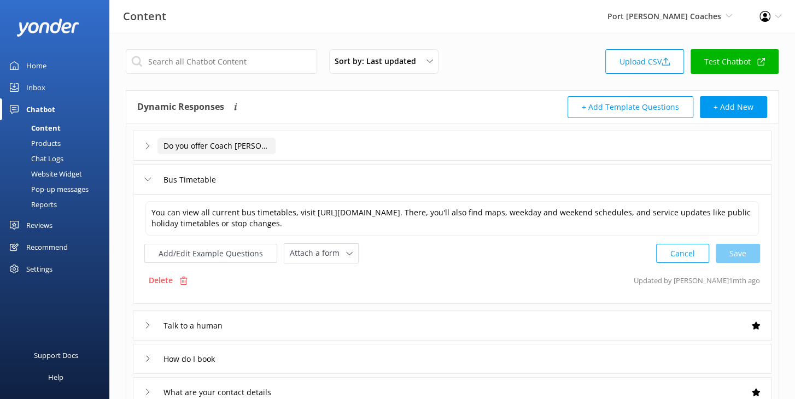
click at [179, 145] on input "Do you offer Coach [PERSON_NAME]" at bounding box center [216, 146] width 118 height 16
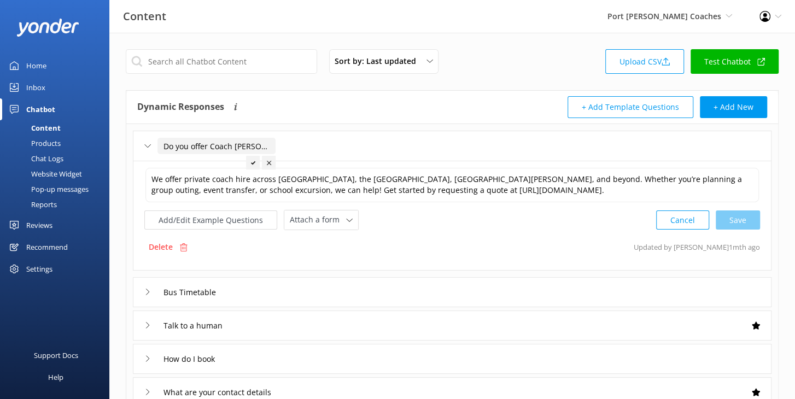
drag, startPoint x: 215, startPoint y: 145, endPoint x: 251, endPoint y: 143, distance: 35.6
click at [250, 142] on input "Do you offer Coach [PERSON_NAME]" at bounding box center [216, 146] width 118 height 16
drag, startPoint x: 180, startPoint y: 147, endPoint x: 254, endPoint y: 148, distance: 74.4
click at [252, 148] on input "Do you offer Coach [PERSON_NAME]" at bounding box center [216, 146] width 118 height 16
click at [258, 146] on input "Do you offer Coach [PERSON_NAME]" at bounding box center [216, 146] width 118 height 16
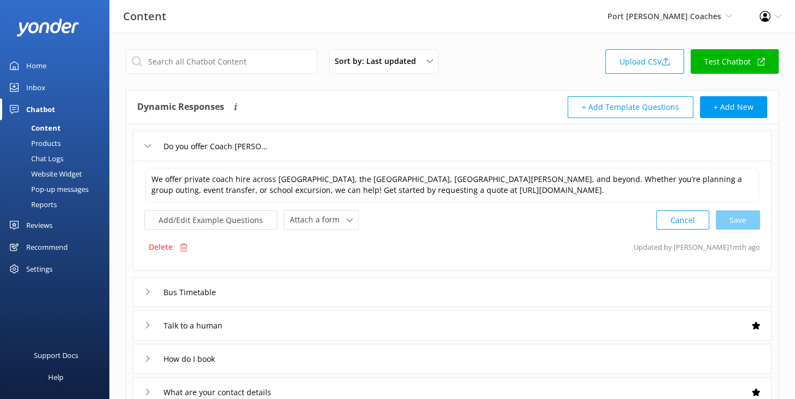
drag, startPoint x: 301, startPoint y: 107, endPoint x: 316, endPoint y: 130, distance: 27.3
click at [301, 107] on div "Dynamic Responses The chatbot will generate a response based on the content inf…" at bounding box center [294, 107] width 315 height 22
click at [393, 147] on div "Do you offer Coach [PERSON_NAME]" at bounding box center [452, 146] width 639 height 30
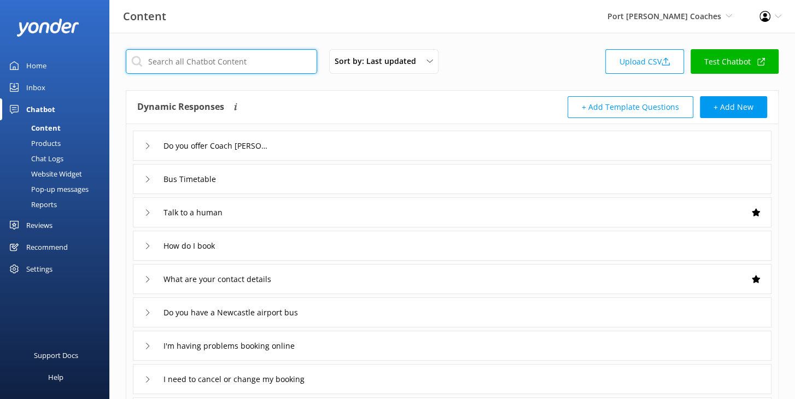
click at [237, 60] on input "text" at bounding box center [221, 61] width 191 height 25
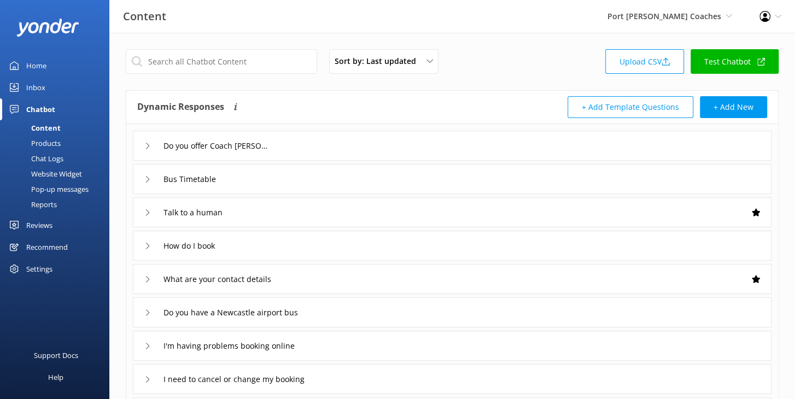
click at [342, 215] on div "Talk to a human" at bounding box center [452, 212] width 639 height 30
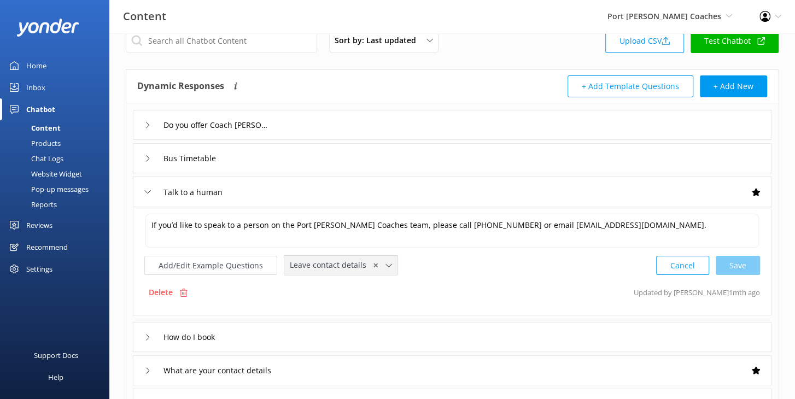
scroll to position [31, 0]
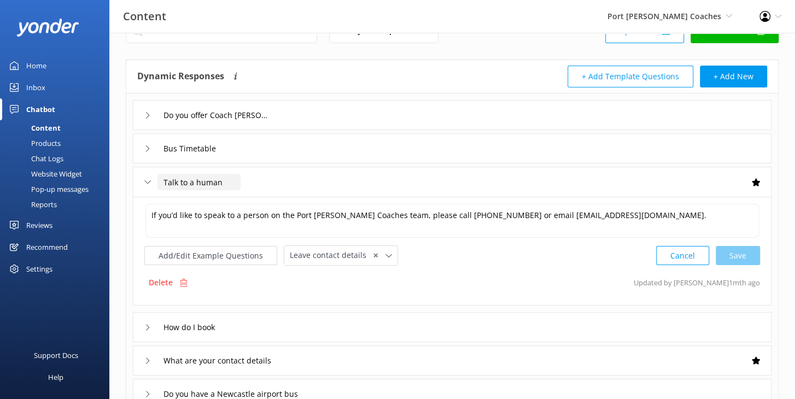
drag, startPoint x: 201, startPoint y: 180, endPoint x: 219, endPoint y: 179, distance: 18.1
click at [219, 179] on input "Talk to a human" at bounding box center [198, 182] width 83 height 16
click at [231, 254] on button "Add/Edit Example Questions" at bounding box center [210, 255] width 133 height 19
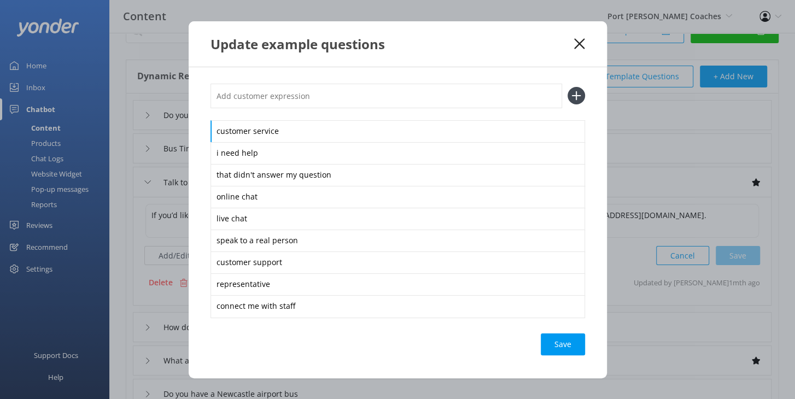
click at [203, 131] on div "customer service i need help that didn't answer my question online chat live ch…" at bounding box center [398, 222] width 418 height 311
drag, startPoint x: 229, startPoint y: 130, endPoint x: 266, endPoint y: 130, distance: 37.7
click at [263, 128] on div "customer service" at bounding box center [398, 131] width 375 height 23
drag, startPoint x: 275, startPoint y: 240, endPoint x: 303, endPoint y: 241, distance: 28.4
click at [303, 241] on div "speak to a real person" at bounding box center [398, 241] width 375 height 23
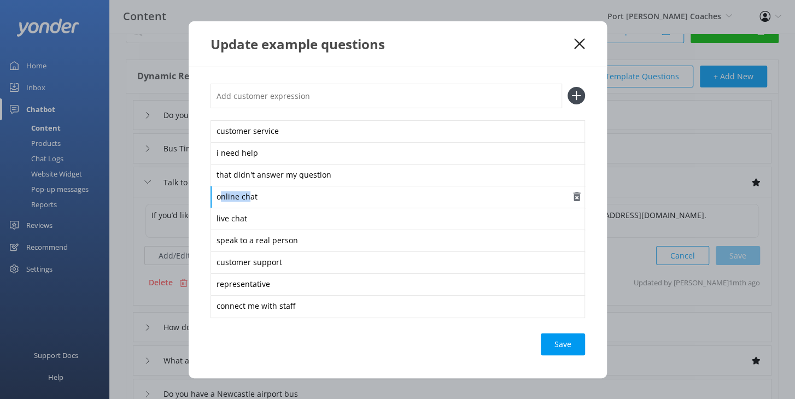
drag, startPoint x: 242, startPoint y: 196, endPoint x: 230, endPoint y: 206, distance: 16.0
click at [222, 195] on div "online chat" at bounding box center [398, 197] width 375 height 23
drag, startPoint x: 262, startPoint y: 357, endPoint x: 305, endPoint y: 353, distance: 42.8
click at [262, 357] on div "customer service i need help that didn't answer my question online chat live ch…" at bounding box center [398, 222] width 418 height 311
click at [490, 60] on div "Update example questions" at bounding box center [398, 43] width 418 height 45
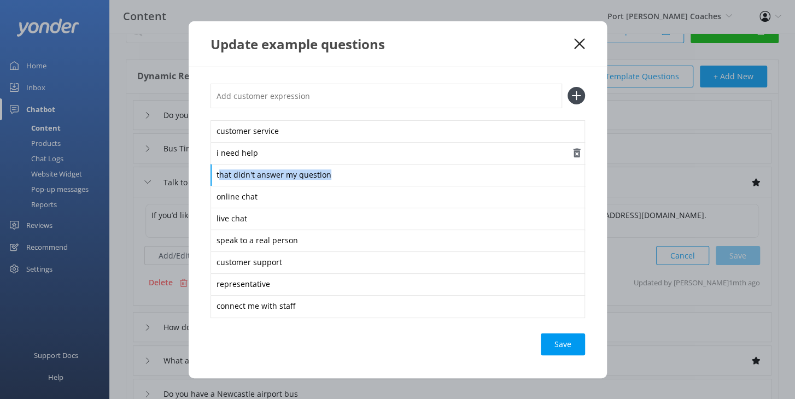
drag, startPoint x: 220, startPoint y: 174, endPoint x: 435, endPoint y: 146, distance: 216.2
click at [334, 172] on div "that didn't answer my question" at bounding box center [398, 175] width 375 height 23
drag, startPoint x: 582, startPoint y: 42, endPoint x: 501, endPoint y: 53, distance: 81.7
click at [582, 42] on icon at bounding box center [579, 43] width 10 height 11
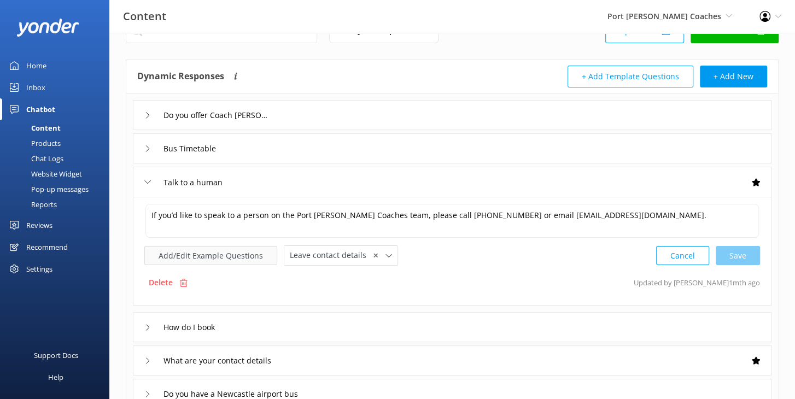
click at [226, 255] on button "Add/Edit Example Questions" at bounding box center [210, 255] width 133 height 19
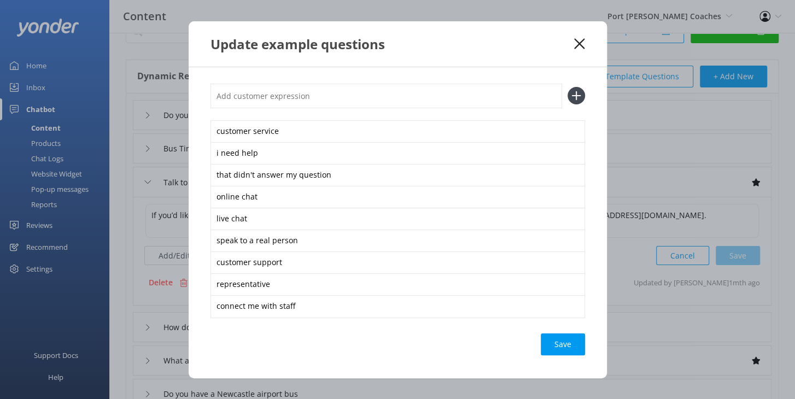
click at [351, 347] on div "Save" at bounding box center [398, 345] width 375 height 22
click at [576, 63] on div "Update example questions" at bounding box center [398, 43] width 418 height 45
drag, startPoint x: 580, startPoint y: 43, endPoint x: 465, endPoint y: 110, distance: 133.1
click at [580, 43] on use at bounding box center [579, 43] width 10 height 10
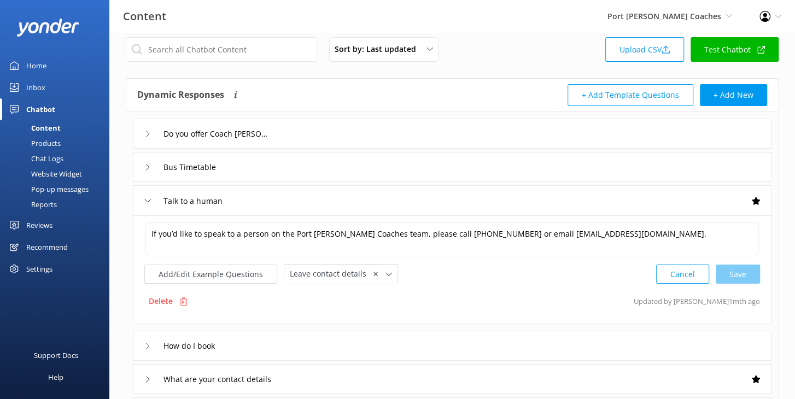
scroll to position [10, 0]
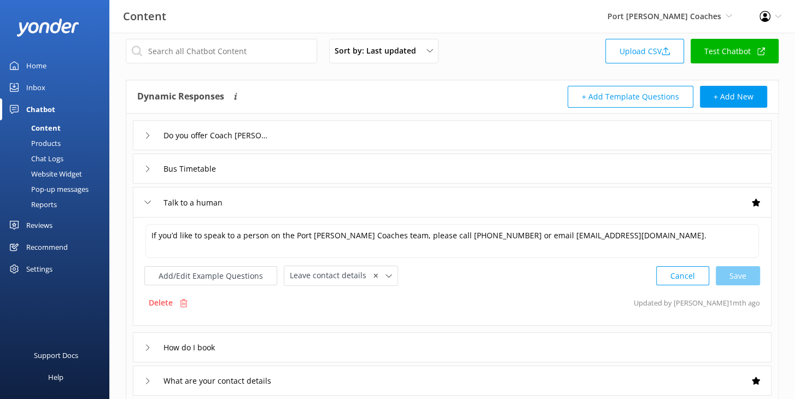
click at [394, 91] on div "Dynamic Responses The chatbot will generate a response based on the content inf…" at bounding box center [294, 97] width 315 height 22
click at [526, 57] on div "Sort by: Last updated Title (A-Z) Last updated Upload CSV Test Chatbot" at bounding box center [452, 54] width 653 height 31
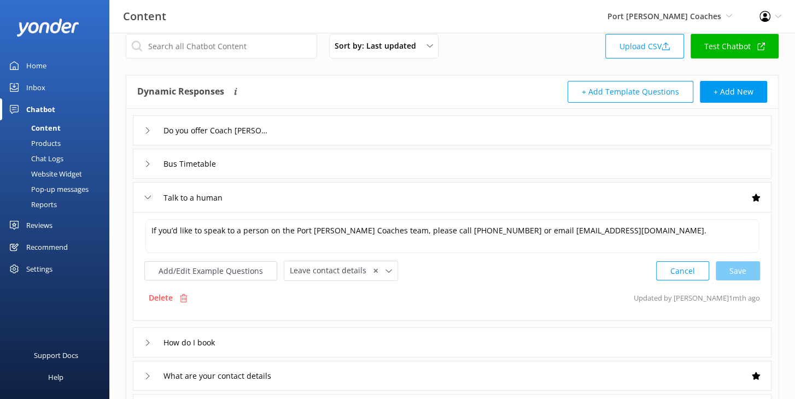
scroll to position [16, 0]
drag, startPoint x: 341, startPoint y: 138, endPoint x: 255, endPoint y: 138, distance: 85.9
click at [341, 138] on div "Do you offer Coach [PERSON_NAME]" at bounding box center [452, 130] width 639 height 30
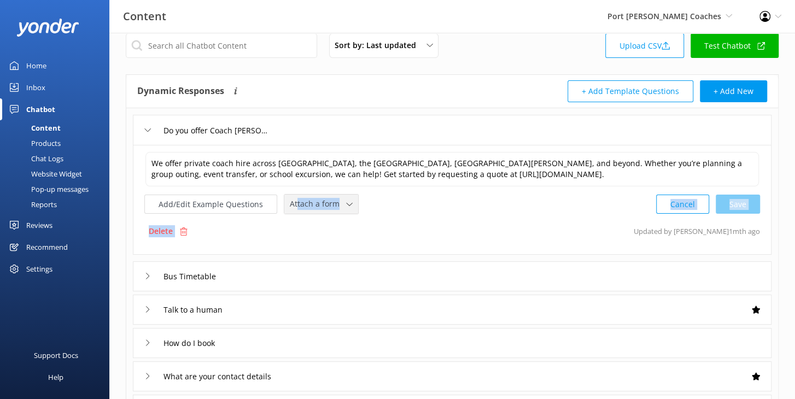
drag, startPoint x: 330, startPoint y: 222, endPoint x: 291, endPoint y: 202, distance: 43.5
click at [291, 202] on div "We offer private coach hire across Newcastle, the Hunter Valley, Port Stephens,…" at bounding box center [452, 200] width 639 height 110
click at [409, 208] on div "Add/Edit Example Questions Attach a form Leave contact details Check availabili…" at bounding box center [452, 204] width 616 height 20
click at [329, 201] on span "Attach a form" at bounding box center [318, 204] width 56 height 12
click at [393, 199] on div "Add/Edit Example Questions Attach a form Leave contact details Check availabili…" at bounding box center [452, 204] width 616 height 20
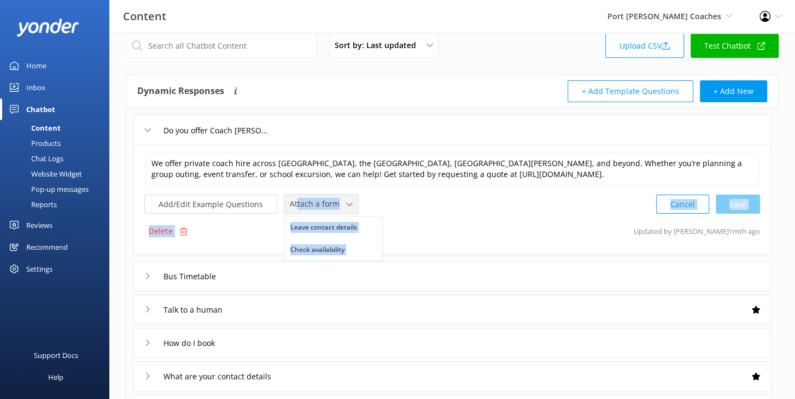
click at [349, 200] on div "Attach a form" at bounding box center [321, 204] width 68 height 14
click at [384, 201] on div "Add/Edit Example Questions Attach a form Leave contact details Check availabili…" at bounding box center [452, 204] width 616 height 20
click at [384, 200] on div "Add/Edit Example Questions Attach a form Leave contact details Check availabili…" at bounding box center [452, 204] width 616 height 20
click at [383, 209] on div "Add/Edit Example Questions Attach a form Leave contact details Check availabili…" at bounding box center [452, 204] width 616 height 20
click at [346, 229] on div "Delete Updated by Mikayla 1mth ago" at bounding box center [452, 231] width 616 height 21
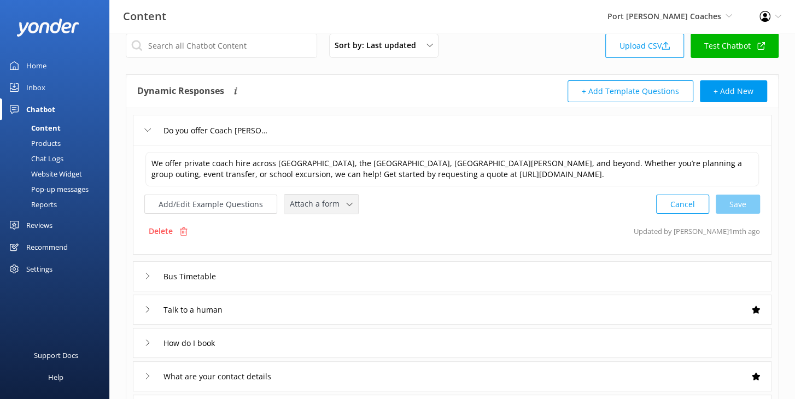
click at [331, 207] on span "Attach a form" at bounding box center [318, 204] width 56 height 12
click at [454, 206] on div "Add/Edit Example Questions Attach a form Leave contact details Check availabili…" at bounding box center [452, 204] width 616 height 20
click at [395, 203] on div "Add/Edit Example Questions Attach a form Leave contact details Check availabili…" at bounding box center [452, 204] width 616 height 20
click at [366, 202] on div "Add/Edit Example Questions Attach a form Leave contact details Check availabili…" at bounding box center [452, 204] width 616 height 20
drag, startPoint x: 511, startPoint y: 60, endPoint x: 504, endPoint y: 75, distance: 17.4
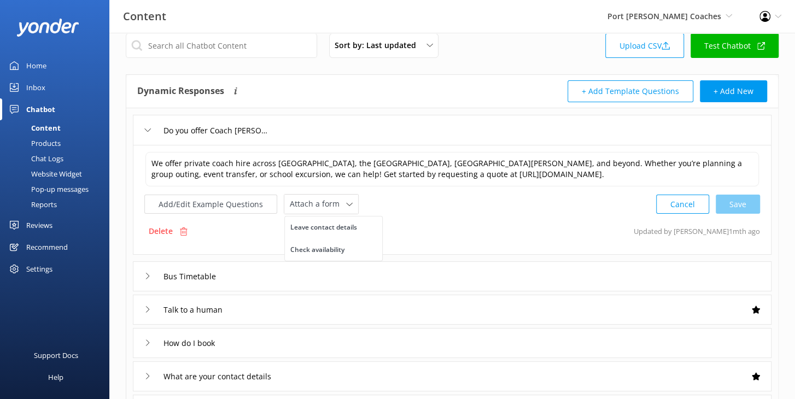
click at [511, 60] on div "Sort by: Last updated Title (A-Z) Last updated Upload CSV Test Chatbot" at bounding box center [452, 48] width 653 height 31
click at [324, 205] on span "Attach a form" at bounding box center [318, 204] width 56 height 12
drag, startPoint x: 524, startPoint y: 57, endPoint x: 522, endPoint y: 67, distance: 9.4
click at [524, 58] on div "Sort by: Last updated Title (A-Z) Last updated Upload CSV Test Chatbot" at bounding box center [452, 48] width 653 height 31
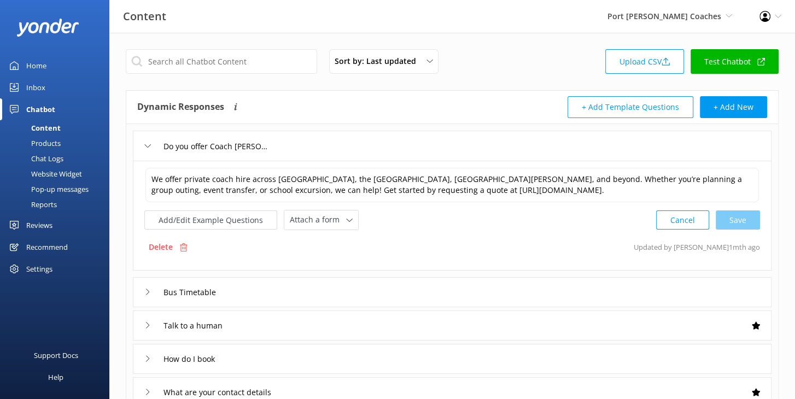
click at [769, 14] on use at bounding box center [765, 16] width 11 height 11
click at [472, 40] on div "Sort by: Last updated Title (A-Z) Last updated Upload CSV Test Chatbot Dynamic …" at bounding box center [452, 375] width 686 height 685
click at [762, 20] on use at bounding box center [765, 16] width 11 height 11
click at [726, 48] on link "Profile Settings" at bounding box center [740, 47] width 109 height 27
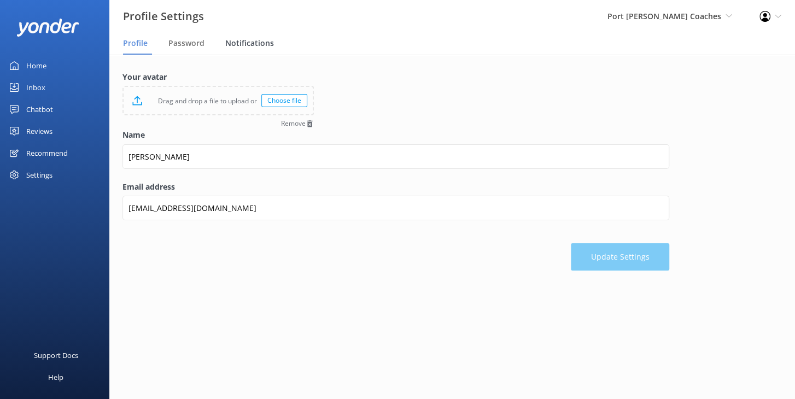
click at [244, 46] on span "Notifications" at bounding box center [249, 43] width 49 height 11
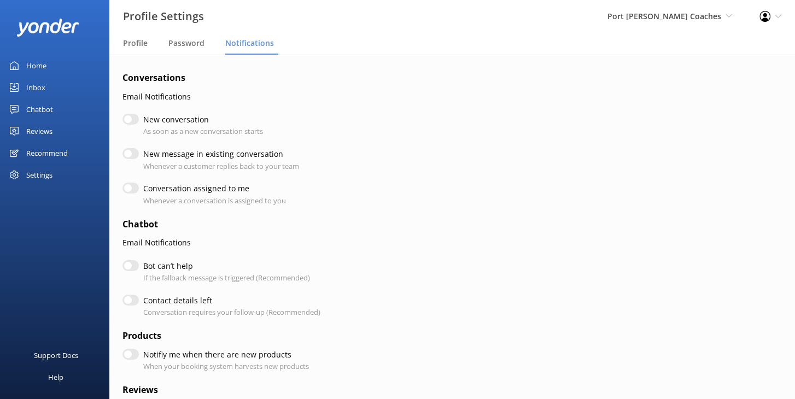
click at [133, 79] on h4 "Conversations" at bounding box center [395, 78] width 547 height 14
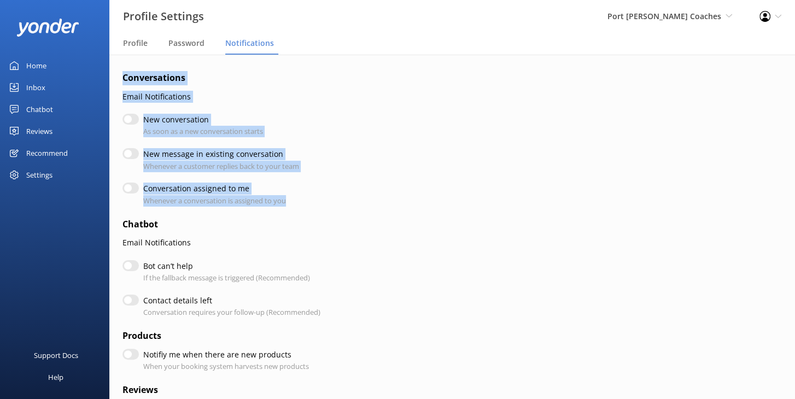
drag, startPoint x: 125, startPoint y: 79, endPoint x: 293, endPoint y: 201, distance: 207.1
click at [294, 203] on form "Conversations Email Notifications New conversation As soon as a new conversatio…" at bounding box center [395, 349] width 547 height 557
click at [306, 200] on div "Conversation assigned to me Whenever a conversation is assigned to you" at bounding box center [395, 195] width 547 height 24
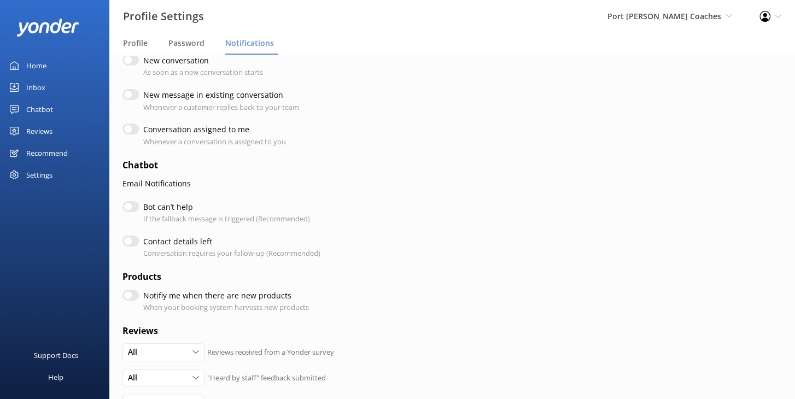
scroll to position [60, 0]
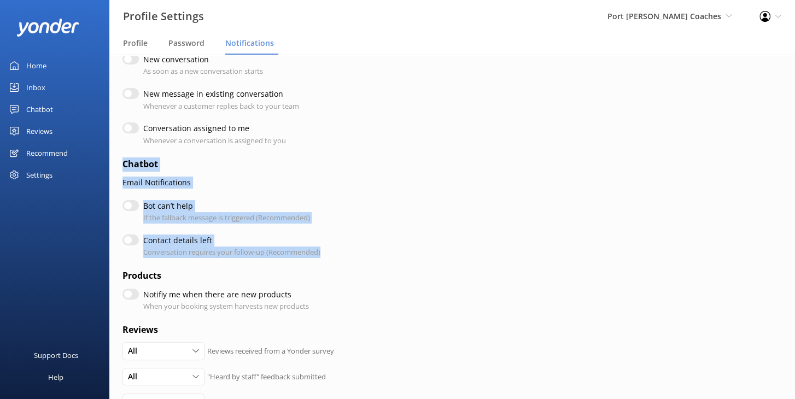
drag, startPoint x: 123, startPoint y: 162, endPoint x: 329, endPoint y: 252, distance: 224.6
click at [329, 252] on form "Conversations Email Notifications New conversation As soon as a new conversatio…" at bounding box center [395, 289] width 547 height 557
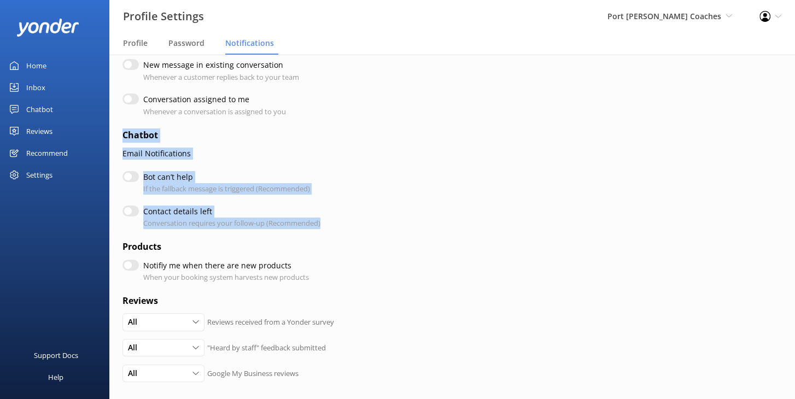
scroll to position [97, 0]
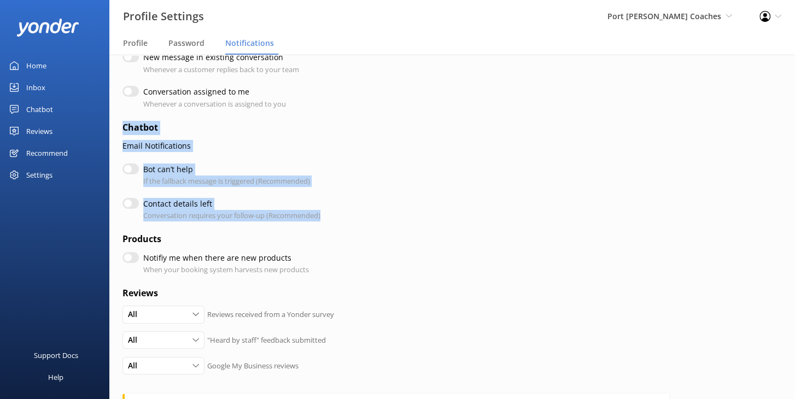
drag, startPoint x: 332, startPoint y: 217, endPoint x: 229, endPoint y: 213, distance: 104.0
click at [332, 216] on div "Contact details left Conversation requires your follow-up (Recommended)" at bounding box center [395, 210] width 547 height 24
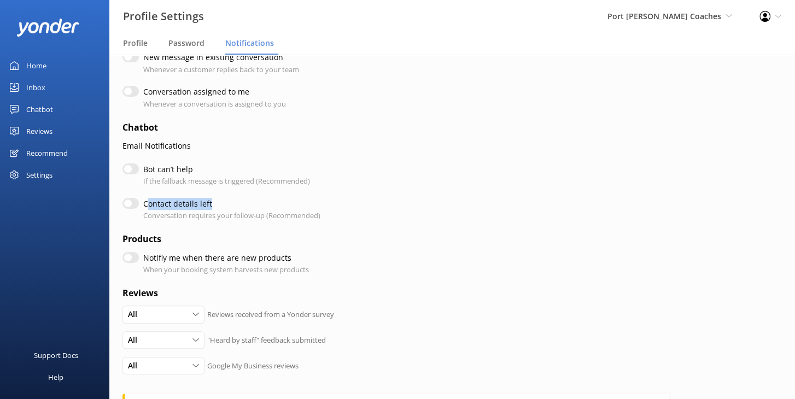
drag, startPoint x: 148, startPoint y: 204, endPoint x: 209, endPoint y: 204, distance: 61.2
click at [211, 202] on label "Contact details left" at bounding box center [229, 204] width 172 height 12
click at [166, 211] on p "Conversation requires your follow-up (Recommended)" at bounding box center [231, 215] width 177 height 11
drag, startPoint x: 156, startPoint y: 167, endPoint x: 197, endPoint y: 180, distance: 43.2
click at [197, 180] on div "Bot can’t help If the fallback message is triggered (Recommended)" at bounding box center [226, 176] width 167 height 24
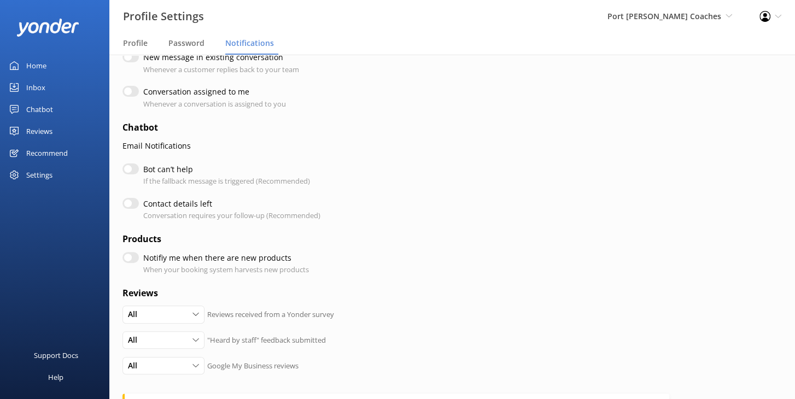
click at [223, 183] on p "If the fallback message is triggered (Recommended)" at bounding box center [226, 181] width 167 height 11
drag, startPoint x: 220, startPoint y: 181, endPoint x: 162, endPoint y: 184, distance: 57.5
click at [162, 184] on p "If the fallback message is triggered (Recommended)" at bounding box center [226, 181] width 167 height 11
click at [190, 186] on p "If the fallback message is triggered (Recommended)" at bounding box center [226, 181] width 167 height 11
click at [225, 177] on p "If the fallback message is triggered (Recommended)" at bounding box center [226, 181] width 167 height 11
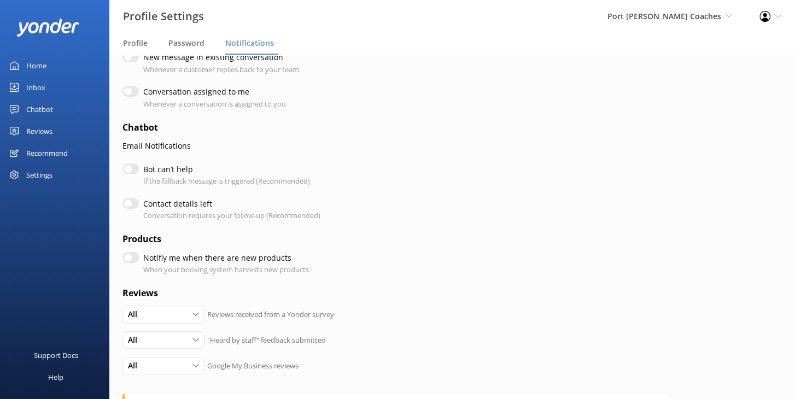
click at [391, 35] on nav "Profile Password Notifications" at bounding box center [452, 44] width 686 height 22
click at [43, 108] on div "Chatbot" at bounding box center [39, 109] width 27 height 22
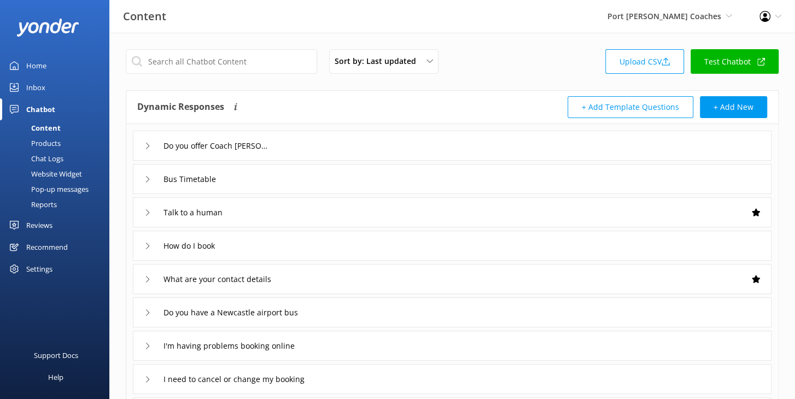
drag, startPoint x: 369, startPoint y: 91, endPoint x: 369, endPoint y: 106, distance: 14.2
click at [370, 91] on div "Dynamic Responses The chatbot will generate a response based on the content inf…" at bounding box center [452, 107] width 652 height 33
click at [470, 142] on div "Do you offer Coach [PERSON_NAME]" at bounding box center [452, 146] width 639 height 30
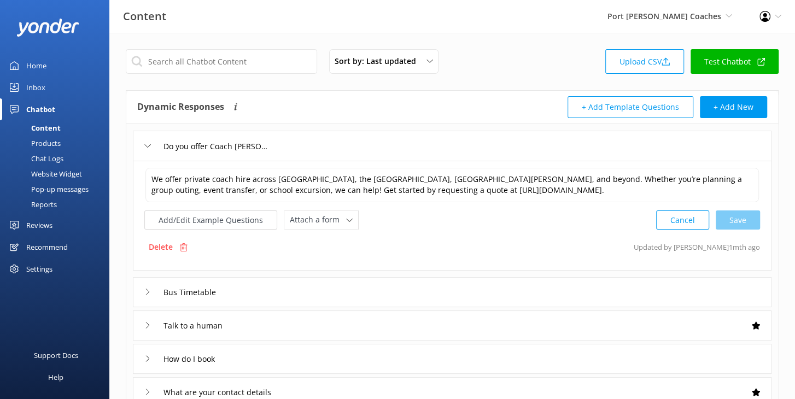
drag, startPoint x: 451, startPoint y: 236, endPoint x: 353, endPoint y: 239, distance: 97.9
click at [451, 237] on div "Delete Updated by Mikayla 1mth ago" at bounding box center [452, 247] width 616 height 21
drag, startPoint x: 411, startPoint y: 236, endPoint x: 340, endPoint y: 235, distance: 70.6
click at [411, 237] on div "Delete Updated by Mikayla 1mth ago" at bounding box center [452, 247] width 616 height 21
drag, startPoint x: 401, startPoint y: 217, endPoint x: 413, endPoint y: 220, distance: 12.3
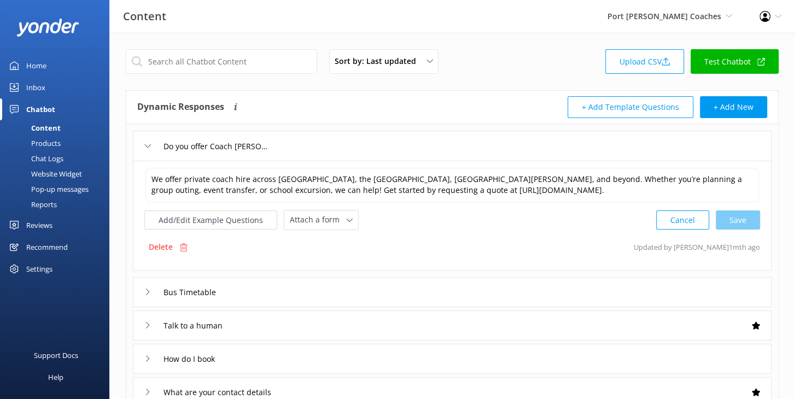
click at [400, 217] on div "Add/Edit Example Questions Attach a form Leave contact details Check availabili…" at bounding box center [452, 220] width 616 height 20
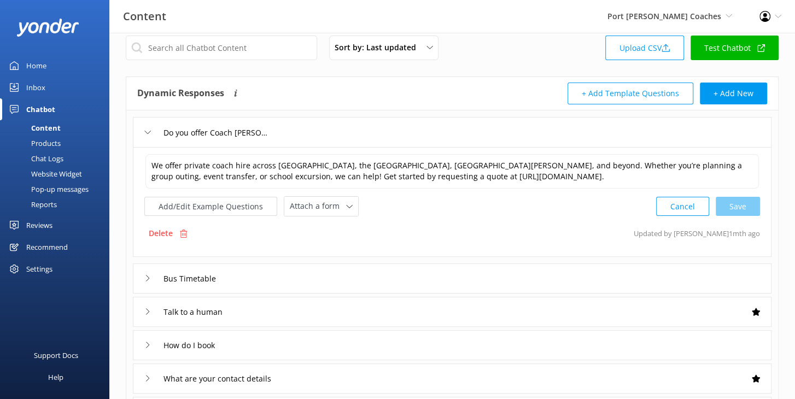
scroll to position [14, 0]
drag, startPoint x: 308, startPoint y: 203, endPoint x: 357, endPoint y: 215, distance: 50.3
click at [308, 203] on span "Attach a form" at bounding box center [318, 206] width 56 height 12
click at [419, 213] on div "Add/Edit Example Questions Attach a form Leave contact details Check availabili…" at bounding box center [452, 206] width 616 height 20
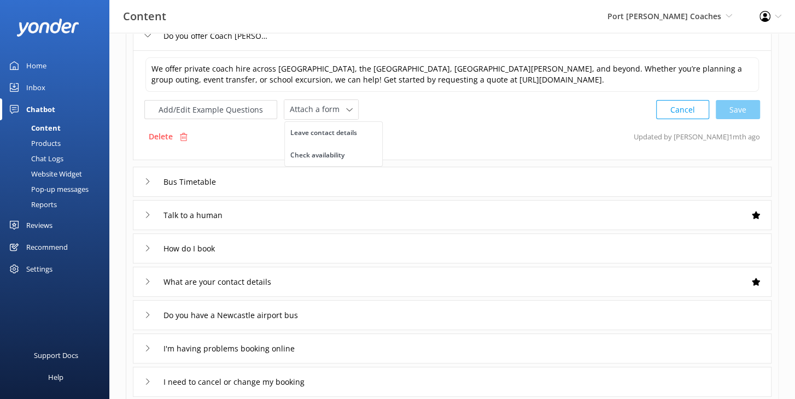
scroll to position [112, 0]
click at [345, 212] on div "Talk to a human" at bounding box center [452, 214] width 639 height 30
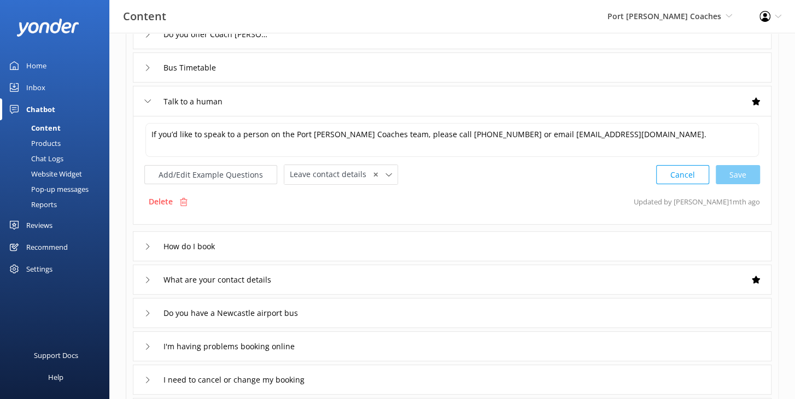
click at [371, 281] on div "What are your contact details" at bounding box center [452, 280] width 639 height 30
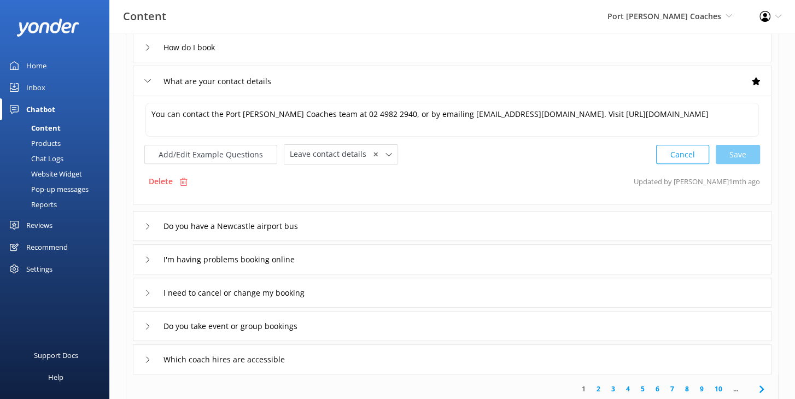
scroll to position [197, 0]
click at [472, 176] on div "Delete Updated by Mikayla 1mth ago" at bounding box center [452, 182] width 616 height 21
click at [355, 217] on div "Do you have a Newcastle airport bus" at bounding box center [452, 227] width 639 height 30
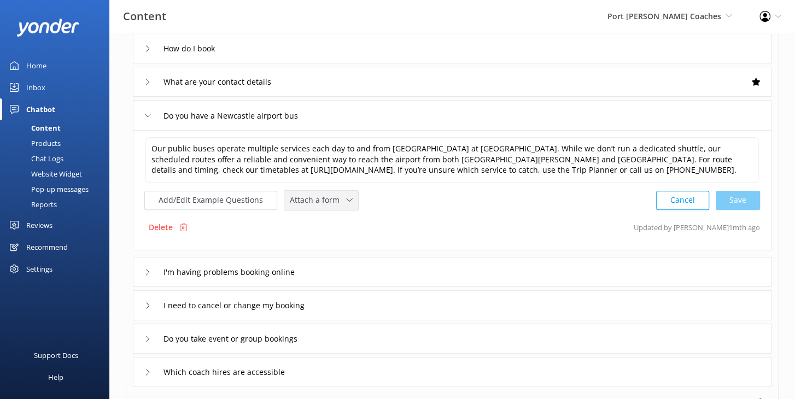
click at [299, 195] on span "Attach a form" at bounding box center [318, 200] width 56 height 12
drag, startPoint x: 334, startPoint y: 202, endPoint x: 417, endPoint y: 196, distance: 82.8
click at [334, 202] on span "Attach a form" at bounding box center [318, 200] width 56 height 12
click at [499, 195] on div "Add/Edit Example Questions Attach a form Leave contact details Check availabili…" at bounding box center [452, 200] width 616 height 20
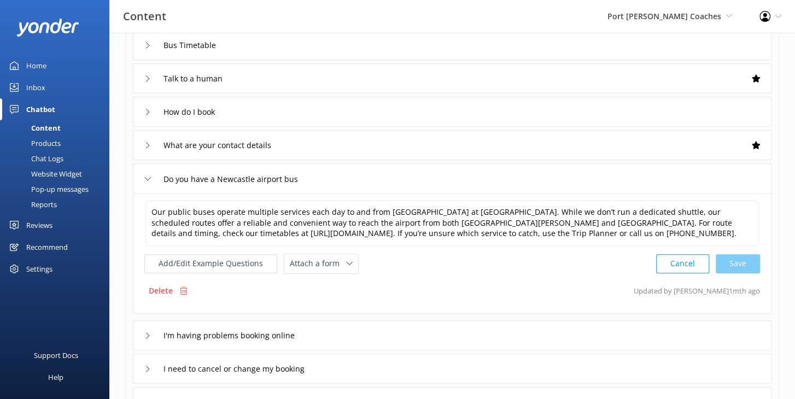
scroll to position [144, 0]
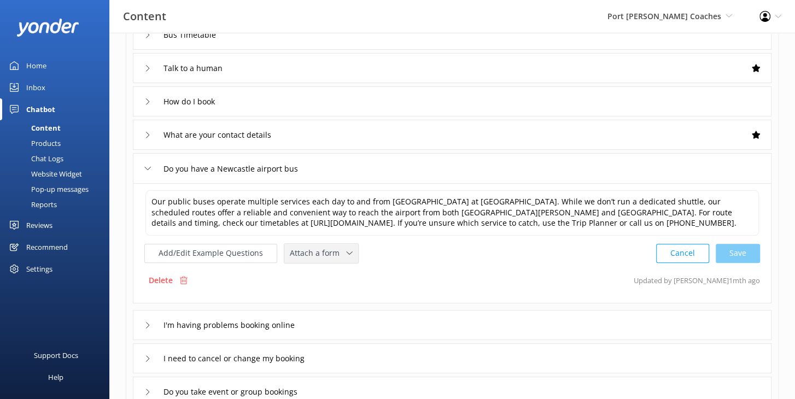
click at [323, 256] on span "Attach a form" at bounding box center [318, 253] width 56 height 12
drag, startPoint x: 388, startPoint y: 253, endPoint x: 328, endPoint y: 281, distance: 66.3
click at [387, 253] on div "Add/Edit Example Questions Attach a form Leave contact details Check availabili…" at bounding box center [452, 253] width 616 height 20
click at [57, 142] on div "Products" at bounding box center [34, 143] width 54 height 15
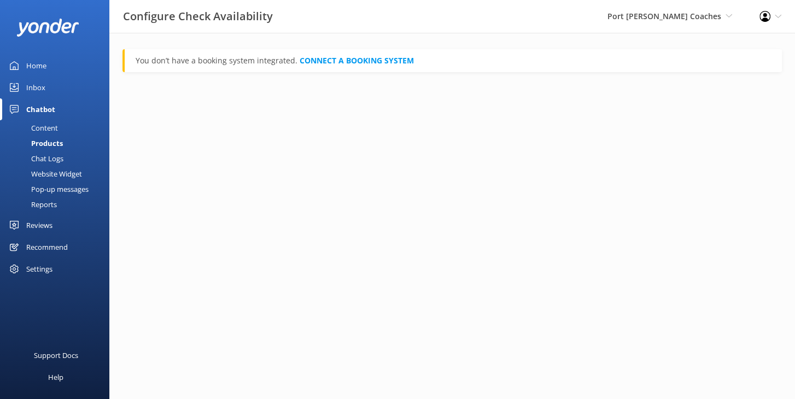
click at [51, 126] on div "Content" at bounding box center [32, 127] width 51 height 15
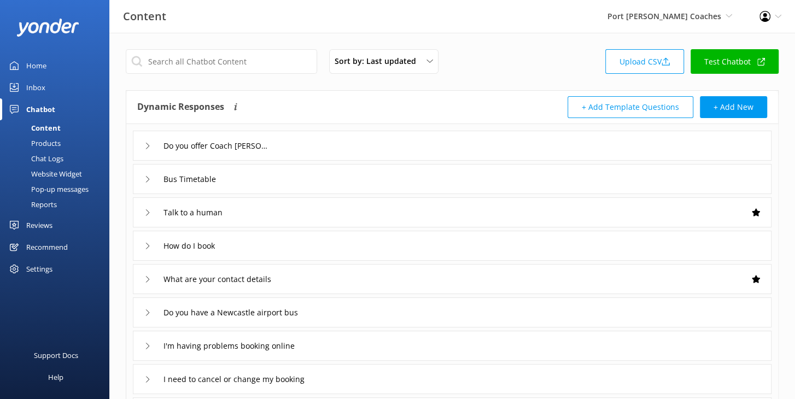
drag, startPoint x: 398, startPoint y: 27, endPoint x: 402, endPoint y: 8, distance: 19.8
click at [399, 23] on div "Content Port [PERSON_NAME] Coaches Black Cat Cruises [GEOGRAPHIC_DATA] [GEOGRAP…" at bounding box center [397, 16] width 795 height 33
click at [244, 36] on div "Sort by: Last updated Title (A-Z) Last updated Upload CSV Test Chatbot Dynamic …" at bounding box center [452, 319] width 686 height 572
click at [249, 38] on div "Sort by: Last updated Title (A-Z) Last updated Upload CSV Test Chatbot Dynamic …" at bounding box center [452, 319] width 686 height 572
click at [483, 39] on div "Sort by: Last updated Title (A-Z) Last updated Upload CSV Test Chatbot Dynamic …" at bounding box center [452, 319] width 686 height 572
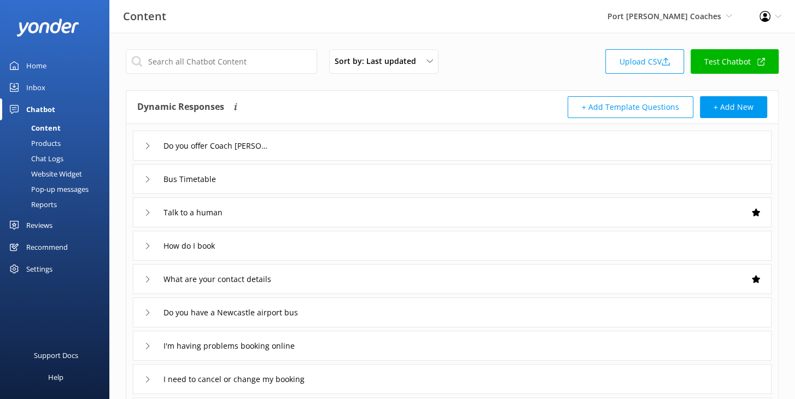
drag, startPoint x: 387, startPoint y: 108, endPoint x: 374, endPoint y: 149, distance: 42.9
click at [387, 108] on div "Dynamic Responses The chatbot will generate a response based on the content inf…" at bounding box center [294, 107] width 315 height 22
click at [530, 25] on div "Content Port [PERSON_NAME] Coaches Black Cat Cruises [GEOGRAPHIC_DATA] [GEOGRAP…" at bounding box center [397, 16] width 795 height 33
click at [411, 33] on div "Content Port [PERSON_NAME] Coaches Black Cat Cruises [GEOGRAPHIC_DATA] [GEOGRAP…" at bounding box center [397, 16] width 795 height 33
click at [539, 33] on div "Sort by: Last updated Title (A-Z) Last updated Upload CSV Test Chatbot Dynamic …" at bounding box center [452, 319] width 686 height 572
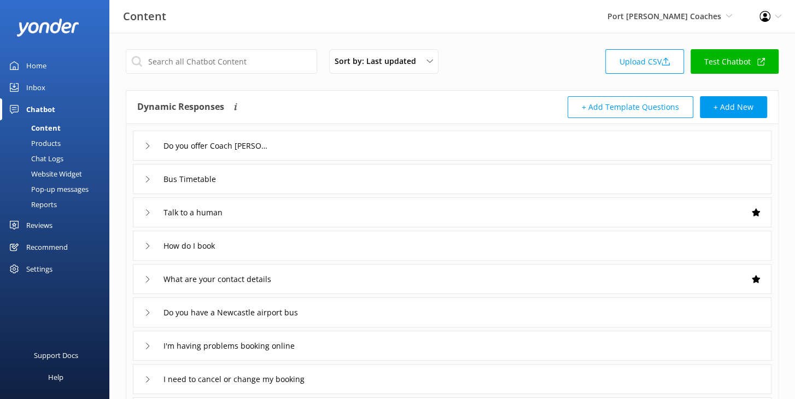
click at [523, 63] on div "Sort by: Last updated Title (A-Z) Last updated Upload CSV Test Chatbot" at bounding box center [452, 64] width 653 height 31
click at [565, 71] on div "Sort by: Last updated Title (A-Z) Last updated Upload CSV Test Chatbot" at bounding box center [452, 64] width 653 height 31
click at [480, 50] on div "Sort by: Last updated Title (A-Z) Last updated Upload CSV Test Chatbot" at bounding box center [452, 64] width 653 height 31
drag, startPoint x: 705, startPoint y: 85, endPoint x: 718, endPoint y: 82, distance: 13.4
click at [707, 84] on div "Sort by: Last updated Title (A-Z) Last updated Upload CSV Test Chatbot Dynamic …" at bounding box center [452, 319] width 686 height 572
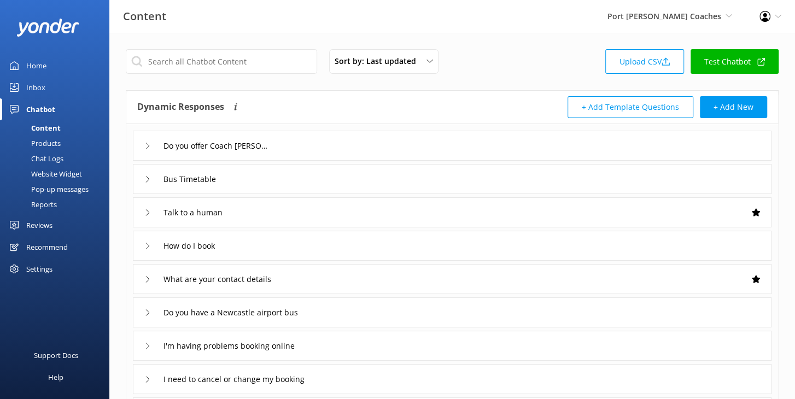
click at [728, 82] on div "Sort by: Last updated Title (A-Z) Last updated Upload CSV Test Chatbot Dynamic …" at bounding box center [452, 319] width 686 height 572
click at [731, 62] on link "Test Chatbot" at bounding box center [735, 61] width 88 height 25
click at [39, 89] on div "Inbox" at bounding box center [35, 88] width 19 height 22
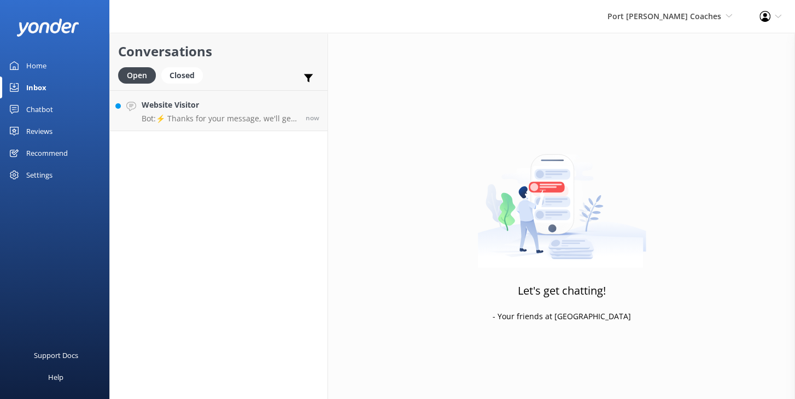
drag, startPoint x: 210, startPoint y: 154, endPoint x: 226, endPoint y: 86, distance: 70.3
click at [212, 153] on div "Conversations Open Closed Important Converted Assigned to me Unassigned Website…" at bounding box center [218, 216] width 219 height 366
click at [225, 72] on div "Open Closed Important Converted Assigned to me Unassigned" at bounding box center [218, 80] width 201 height 26
click at [222, 111] on div "Website Visitor Bot: ⚡ Thanks for your message, we'll get back to you as soon a…" at bounding box center [220, 111] width 156 height 24
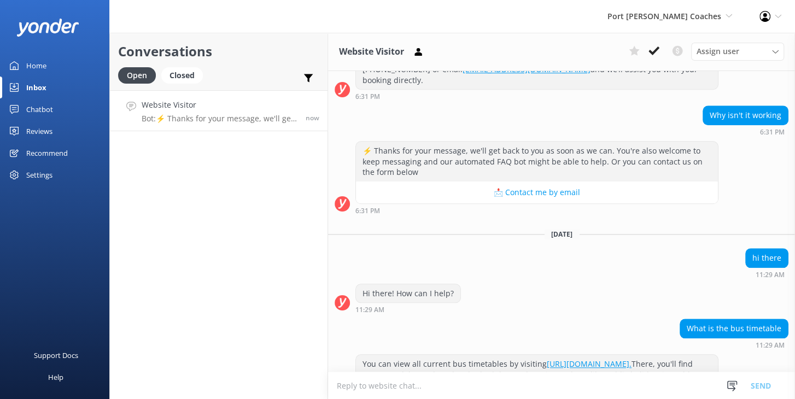
scroll to position [781, 0]
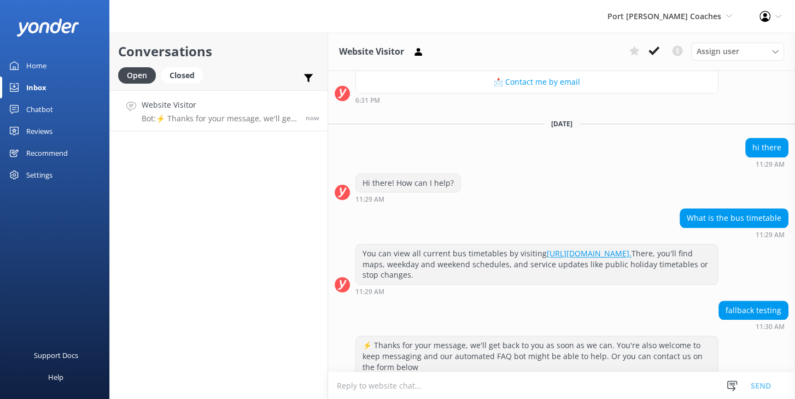
click at [567, 301] on div "fallback testing 11:30 AM" at bounding box center [561, 316] width 467 height 30
click at [186, 31] on div "Port Stephens Coaches Black Cat Cruises Banff Airporter International Antarctic…" at bounding box center [397, 16] width 795 height 33
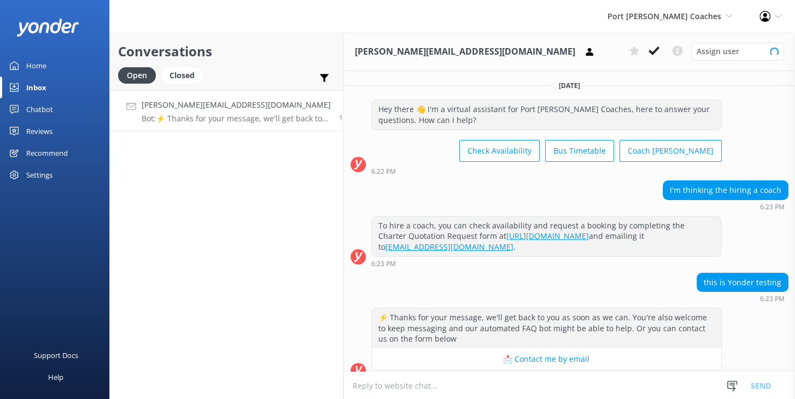
click at [232, 46] on h2 "Conversations" at bounding box center [226, 51] width 217 height 21
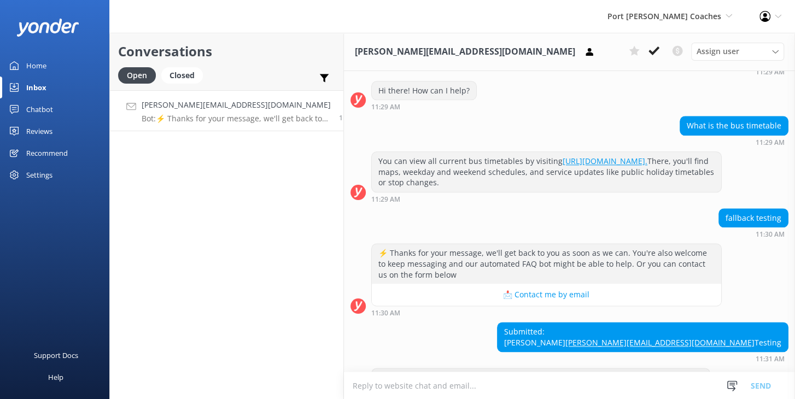
scroll to position [883, 0]
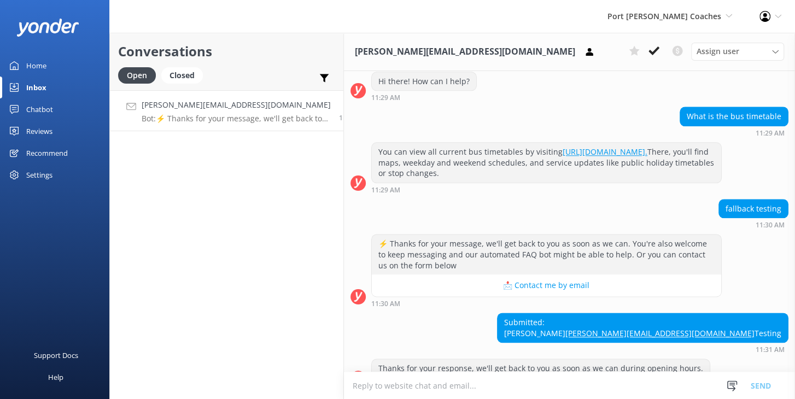
click at [225, 161] on div "Conversations Open Closed Important Converted Assigned to me Unassigned [PERSON…" at bounding box center [226, 216] width 235 height 366
drag, startPoint x: 223, startPoint y: 164, endPoint x: 87, endPoint y: 167, distance: 135.7
click at [221, 163] on div "Conversations Open Closed Important Converted Assigned to me Unassigned [PERSON…" at bounding box center [226, 216] width 235 height 366
click at [45, 172] on div "Settings" at bounding box center [39, 175] width 26 height 22
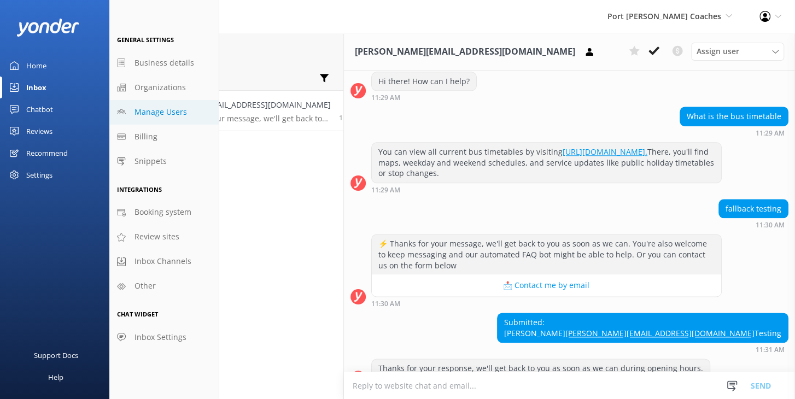
click at [174, 113] on span "Manage Users" at bounding box center [161, 112] width 52 height 12
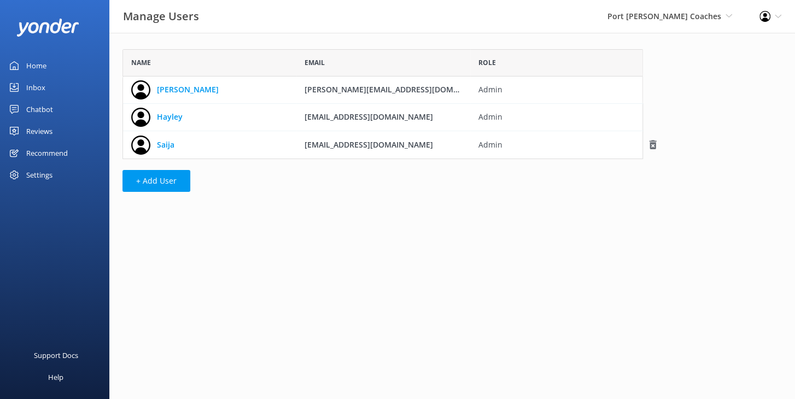
scroll to position [109, 521]
click at [266, 200] on div "Name Email Role [PERSON_NAME] [PERSON_NAME][EMAIL_ADDRESS][DOMAIN_NAME] Admin H…" at bounding box center [382, 123] width 547 height 181
drag, startPoint x: 381, startPoint y: 232, endPoint x: 346, endPoint y: 207, distance: 42.8
click at [380, 231] on html "Manage Users Port [PERSON_NAME] Coaches Black Cat Cruises [GEOGRAPHIC_DATA] [GE…" at bounding box center [397, 199] width 795 height 399
drag, startPoint x: 186, startPoint y: 44, endPoint x: 157, endPoint y: 57, distance: 31.6
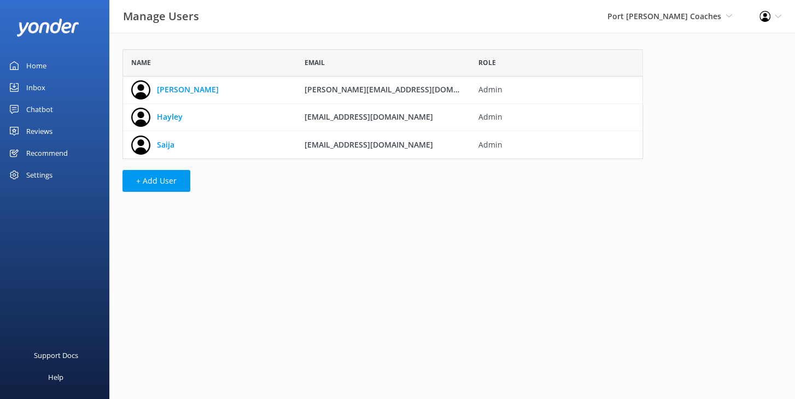
click at [185, 44] on div "Name Email Role [PERSON_NAME] [PERSON_NAME][EMAIL_ADDRESS][DOMAIN_NAME] Admin H…" at bounding box center [382, 123] width 547 height 181
drag, startPoint x: 43, startPoint y: 91, endPoint x: 102, endPoint y: 106, distance: 61.0
click at [44, 91] on div "Inbox" at bounding box center [35, 88] width 19 height 22
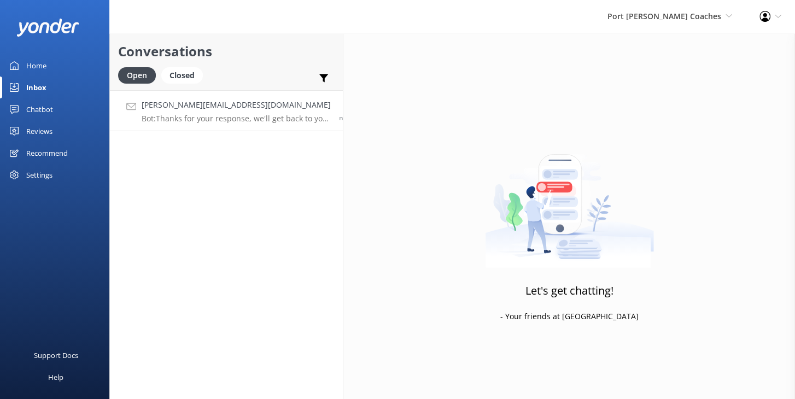
drag, startPoint x: 244, startPoint y: 148, endPoint x: 235, endPoint y: 119, distance: 31.0
click at [244, 148] on div "Conversations Open Closed Important Converted Assigned to me Unassigned [PERSON…" at bounding box center [226, 216] width 234 height 366
drag, startPoint x: 235, startPoint y: 116, endPoint x: 252, endPoint y: 126, distance: 19.9
click at [235, 116] on p "Bot: Thanks for your response, we'll get back to you as soon as we can during o…" at bounding box center [236, 119] width 189 height 10
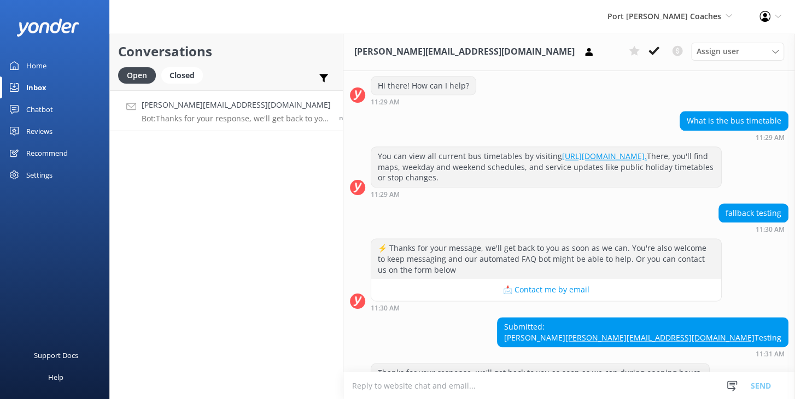
scroll to position [883, 0]
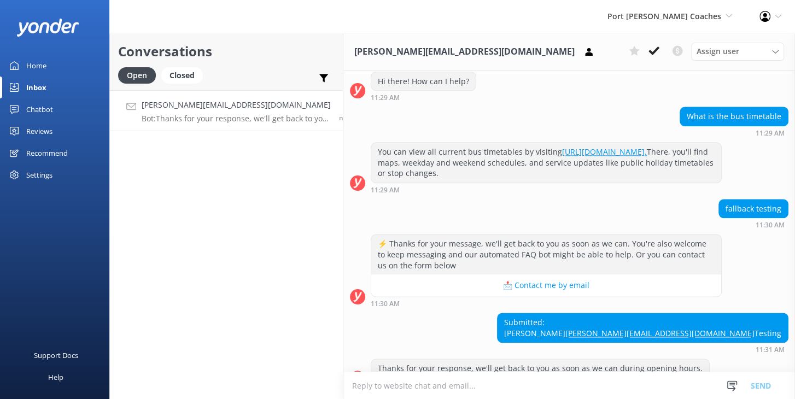
click at [381, 384] on textarea at bounding box center [569, 385] width 452 height 27
type textarea "Testing"
click at [761, 384] on button "Send" at bounding box center [760, 385] width 41 height 27
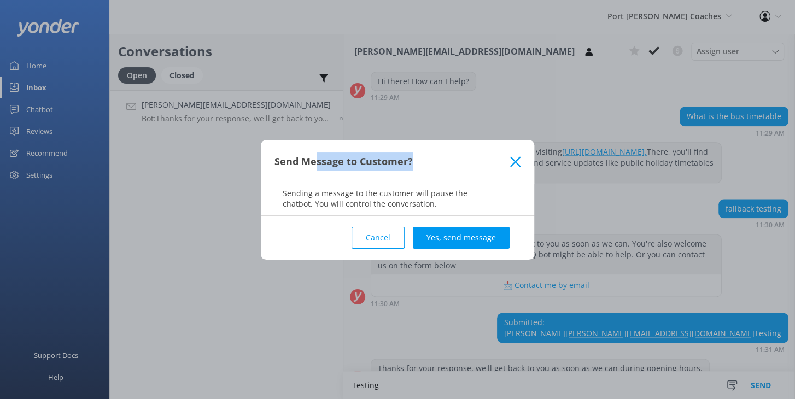
drag, startPoint x: 316, startPoint y: 167, endPoint x: 396, endPoint y: 193, distance: 84.6
click at [376, 186] on div "Send Message to Customer? Sending a message to the customer will pause the chat…" at bounding box center [397, 178] width 273 height 76
click at [424, 197] on p "Sending a message to the customer will pause the chatbot. You will control the …" at bounding box center [397, 198] width 273 height 21
click at [463, 235] on button "Yes, send message" at bounding box center [461, 238] width 97 height 22
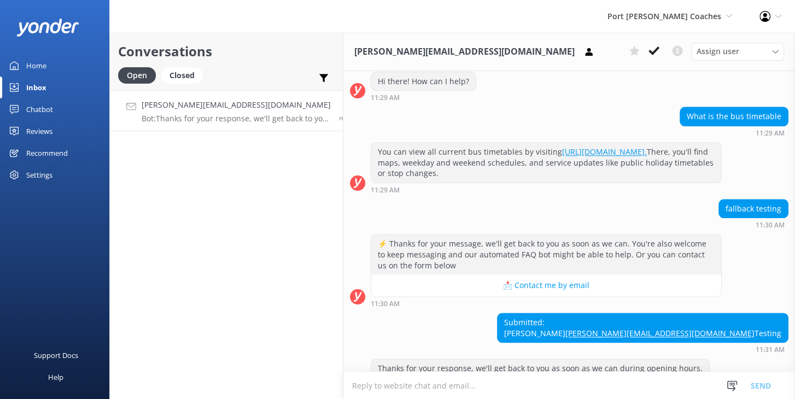
scroll to position [941, 0]
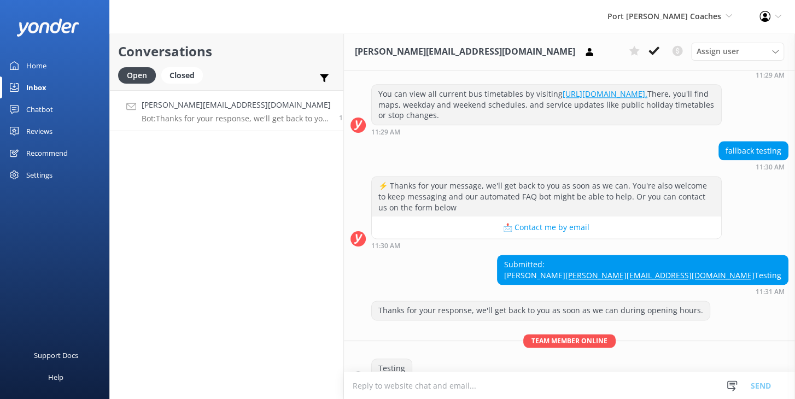
click at [424, 386] on textarea at bounding box center [569, 385] width 451 height 27
click at [372, 359] on div "Testing" at bounding box center [392, 368] width 40 height 19
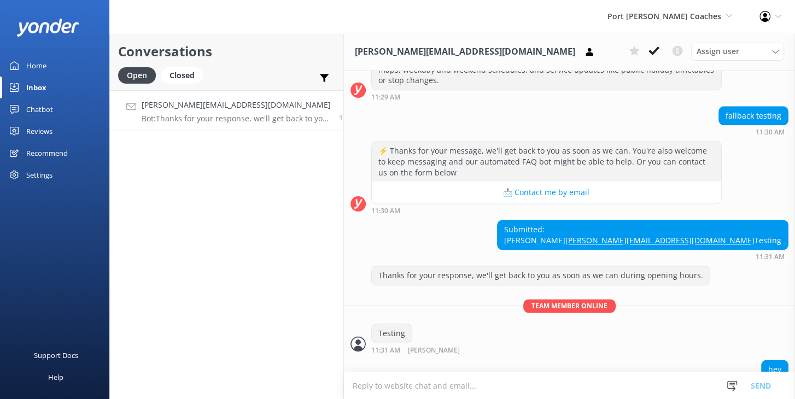
drag, startPoint x: 672, startPoint y: 74, endPoint x: 658, endPoint y: 51, distance: 26.3
click at [672, 106] on div "fallback testing 11:30 AM" at bounding box center [569, 121] width 451 height 30
click at [654, 51] on icon at bounding box center [654, 50] width 11 height 11
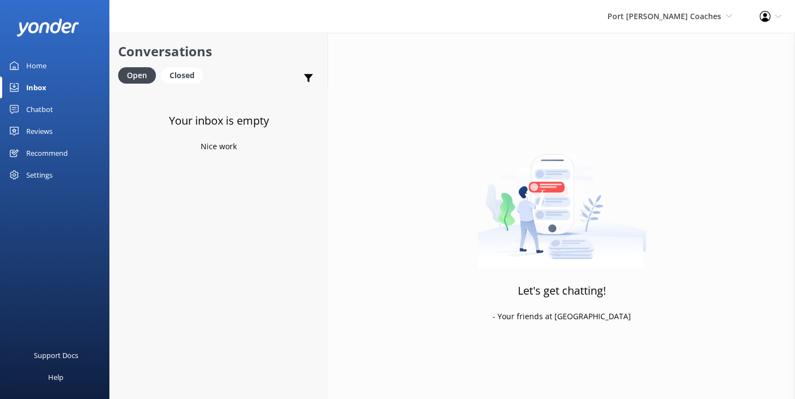
drag, startPoint x: 227, startPoint y: 69, endPoint x: 213, endPoint y: 72, distance: 14.5
click at [227, 69] on div "Open Closed Important Converted Assigned to me Unassigned" at bounding box center [218, 80] width 201 height 26
drag, startPoint x: 186, startPoint y: 74, endPoint x: 212, endPoint y: 77, distance: 25.8
click at [186, 74] on div "Closed" at bounding box center [182, 75] width 42 height 16
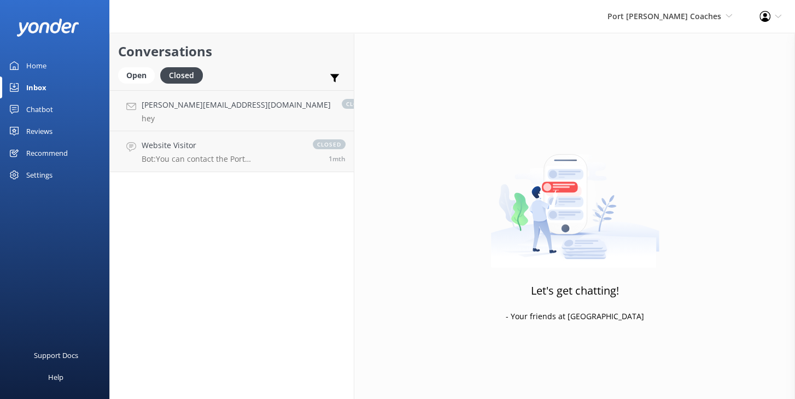
click at [292, 59] on h2 "Conversations" at bounding box center [231, 51] width 227 height 21
click at [224, 104] on h4 "[PERSON_NAME][EMAIL_ADDRESS][DOMAIN_NAME]" at bounding box center [236, 105] width 189 height 12
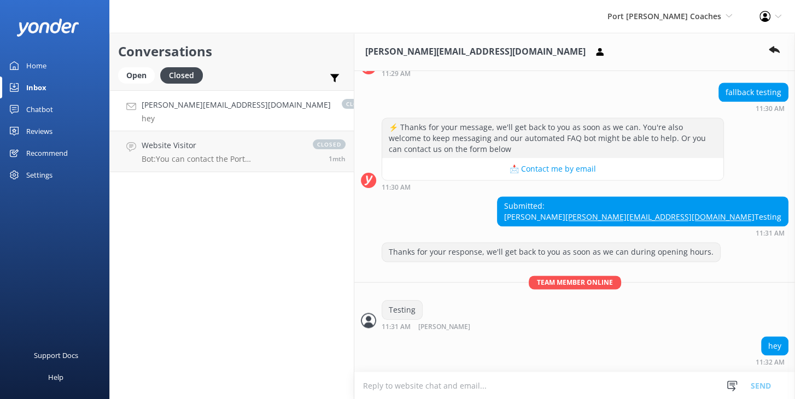
scroll to position [1000, 0]
click at [430, 196] on div "Submitted: [PERSON_NAME] [PERSON_NAME][EMAIL_ADDRESS][DOMAIN_NAME] Testing 11:3…" at bounding box center [574, 216] width 441 height 40
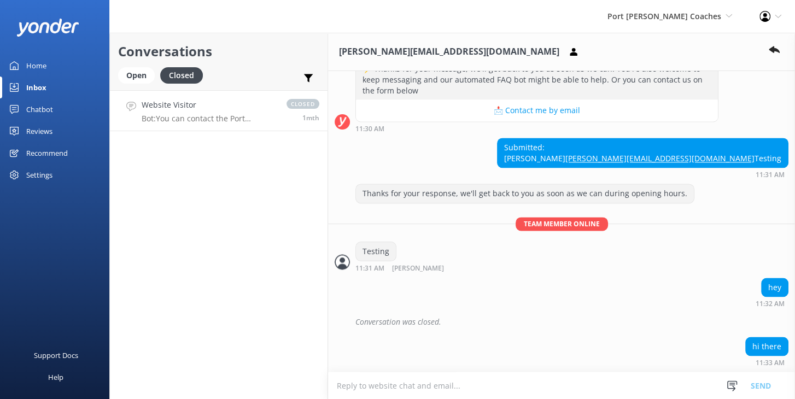
scroll to position [1070, 0]
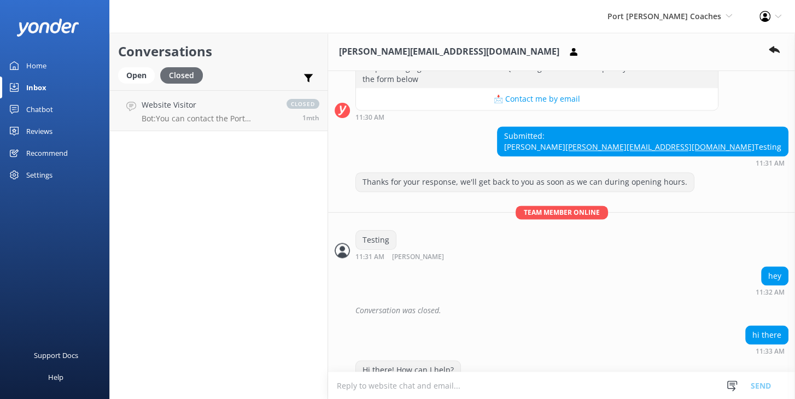
drag, startPoint x: 242, startPoint y: 56, endPoint x: 190, endPoint y: 71, distance: 54.0
click at [241, 56] on h2 "Conversations" at bounding box center [218, 51] width 201 height 21
drag, startPoint x: 142, startPoint y: 76, endPoint x: 191, endPoint y: 70, distance: 49.0
click at [142, 76] on div "Open" at bounding box center [136, 75] width 37 height 16
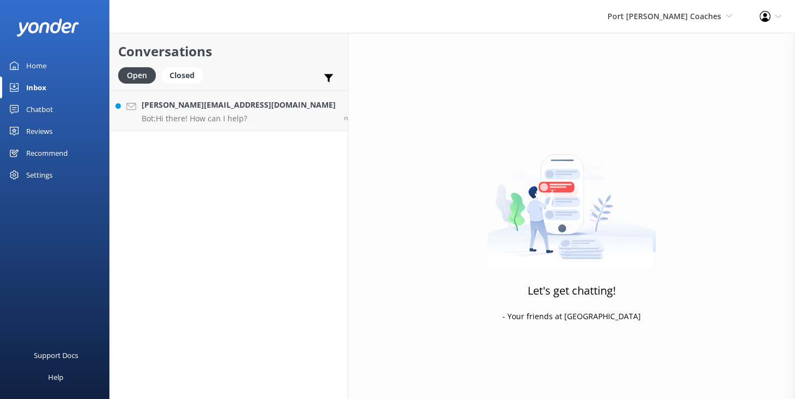
click at [252, 55] on h2 "Conversations" at bounding box center [228, 51] width 221 height 21
click at [266, 61] on h2 "Conversations" at bounding box center [228, 51] width 221 height 21
drag, startPoint x: 424, startPoint y: 118, endPoint x: 263, endPoint y: 114, distance: 160.8
click at [422, 117] on div "Let's get chatting! - Your friends at [GEOGRAPHIC_DATA]" at bounding box center [571, 232] width 447 height 399
click at [254, 113] on link "[PERSON_NAME][EMAIL_ADDRESS][DOMAIN_NAME] Bot: Hi there! How can I help? now" at bounding box center [229, 110] width 238 height 41
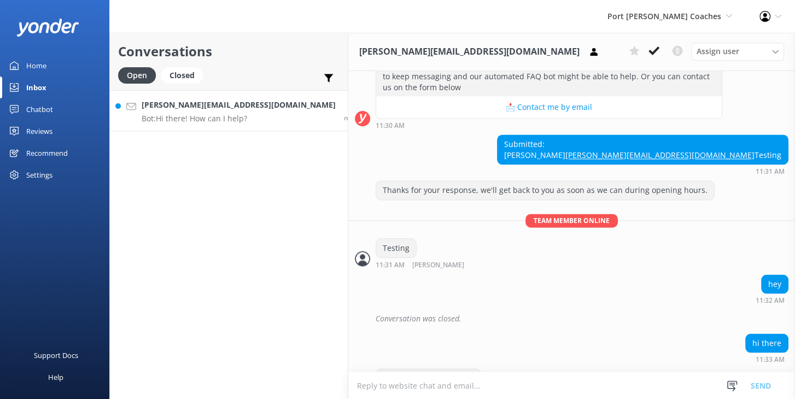
scroll to position [1070, 0]
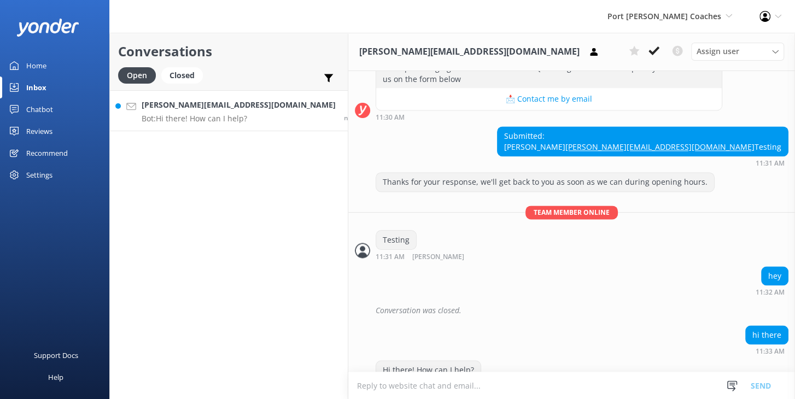
click at [466, 126] on div "Submitted: [PERSON_NAME] [PERSON_NAME][EMAIL_ADDRESS][DOMAIN_NAME] Testing 11:3…" at bounding box center [571, 146] width 447 height 40
drag, startPoint x: 557, startPoint y: 57, endPoint x: 603, endPoint y: 54, distance: 46.1
click at [557, 57] on div "[PERSON_NAME][EMAIL_ADDRESS][DOMAIN_NAME] Assign user [PERSON_NAME] [PERSON_NAM…" at bounding box center [571, 52] width 447 height 38
click at [633, 50] on use at bounding box center [634, 51] width 10 height 10
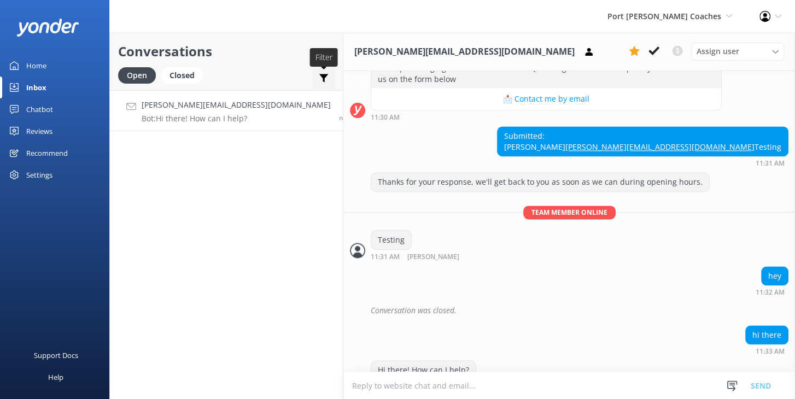
click at [319, 76] on use at bounding box center [323, 78] width 9 height 8
click at [318, 79] on icon at bounding box center [323, 78] width 11 height 11
click at [634, 55] on use at bounding box center [634, 51] width 11 height 10
click at [682, 52] on use at bounding box center [678, 51] width 10 height 10
click at [676, 49] on use at bounding box center [678, 51] width 10 height 10
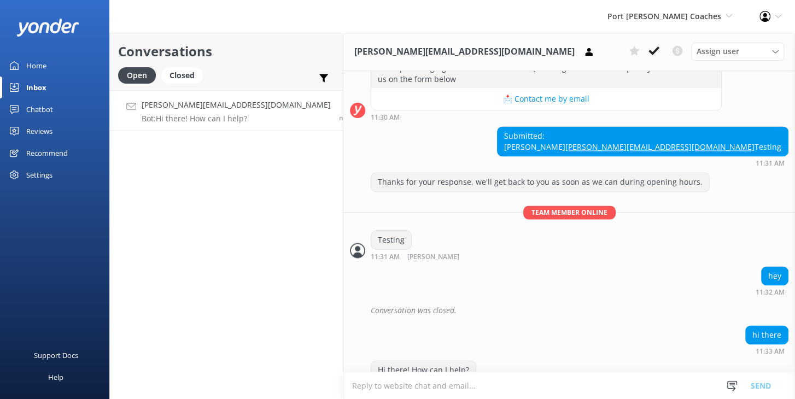
drag, startPoint x: 608, startPoint y: 112, endPoint x: 652, endPoint y: 111, distance: 44.3
click at [608, 126] on div "Submitted: [PERSON_NAME] [PERSON_NAME][EMAIL_ADDRESS][DOMAIN_NAME] Testing 11:3…" at bounding box center [569, 146] width 452 height 40
click at [648, 126] on div "Submitted: [PERSON_NAME] [PERSON_NAME][EMAIL_ADDRESS][DOMAIN_NAME] Testing 11:3…" at bounding box center [569, 146] width 452 height 40
click at [512, 126] on div "Submitted: [PERSON_NAME] [PERSON_NAME][EMAIL_ADDRESS][DOMAIN_NAME] Testing 11:3…" at bounding box center [569, 146] width 452 height 40
drag, startPoint x: 517, startPoint y: 109, endPoint x: 551, endPoint y: 106, distance: 34.1
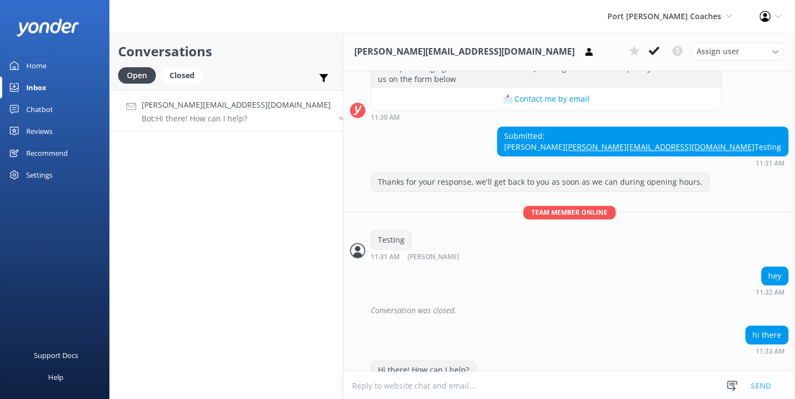
click at [517, 126] on div "Submitted: [PERSON_NAME] [PERSON_NAME][EMAIL_ADDRESS][DOMAIN_NAME] Testing 11:3…" at bounding box center [569, 146] width 452 height 40
click at [585, 126] on div "Submitted: [PERSON_NAME] [PERSON_NAME][EMAIL_ADDRESS][DOMAIN_NAME] Testing 11:3…" at bounding box center [569, 146] width 452 height 40
click at [734, 75] on div "⚡ Thanks for your message, we'll get back to you as soon as we can. You're also…" at bounding box center [569, 84] width 452 height 73
click at [616, 126] on div "Submitted: [PERSON_NAME] [PERSON_NAME][EMAIL_ADDRESS][DOMAIN_NAME] Testing 11:3…" at bounding box center [569, 146] width 452 height 40
click at [709, 51] on span "Assign user" at bounding box center [718, 51] width 43 height 12
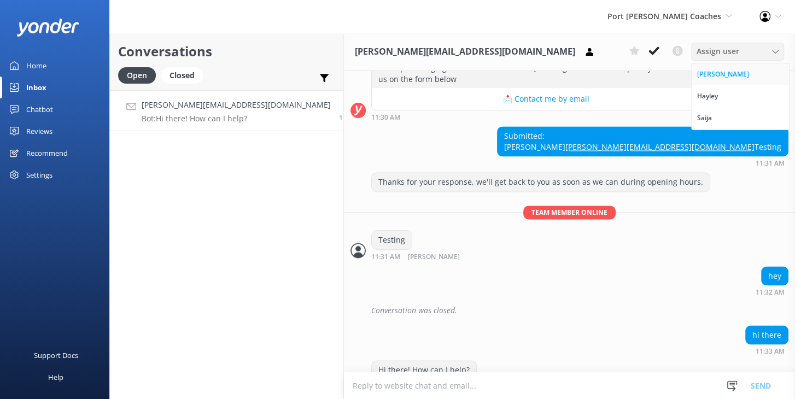
click at [717, 73] on link "[PERSON_NAME]" at bounding box center [740, 74] width 97 height 22
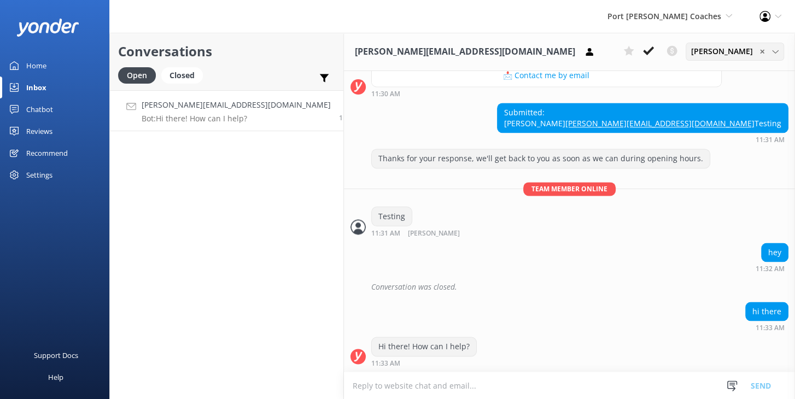
click at [762, 51] on span "✕" at bounding box center [762, 51] width 5 height 10
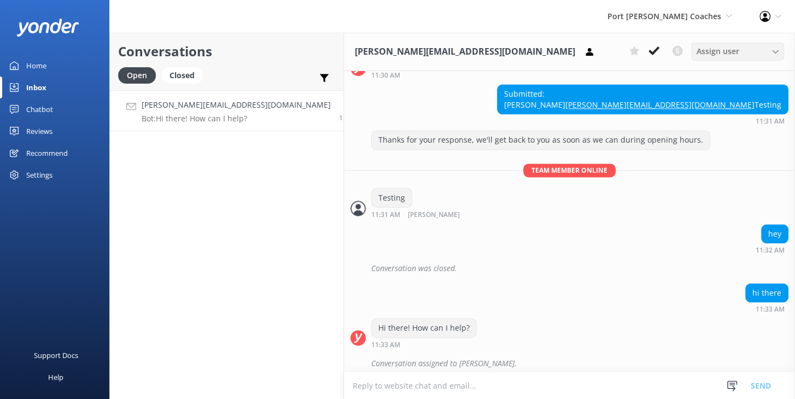
click at [635, 96] on div "Submitted: [PERSON_NAME] [PERSON_NAME][EMAIL_ADDRESS][DOMAIN_NAME] Testing 11:3…" at bounding box center [569, 104] width 451 height 40
click at [688, 188] on div "Testing 11:31 AM [PERSON_NAME]" at bounding box center [569, 203] width 451 height 30
click at [592, 188] on div "Testing 11:31 AM [PERSON_NAME]" at bounding box center [569, 203] width 451 height 30
click at [255, 194] on div "Conversations Open Closed Important Converted Assigned to me Unassigned [EMAIL_…" at bounding box center [226, 216] width 235 height 366
click at [285, 192] on div "Conversations Open Closed Important Converted Assigned to me Unassigned [EMAIL_…" at bounding box center [226, 216] width 235 height 366
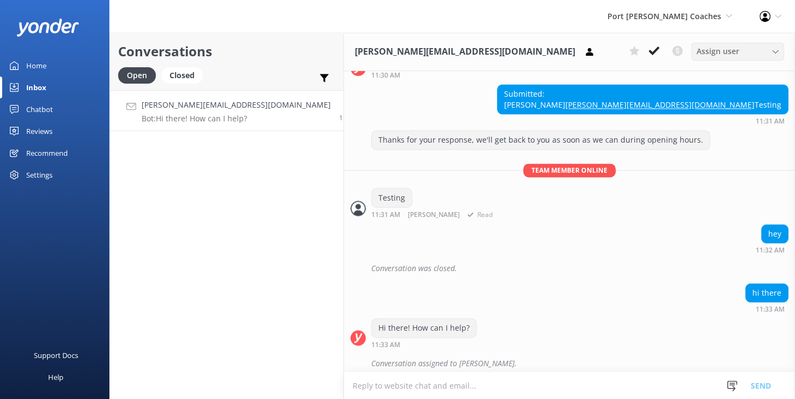
click at [518, 192] on div "Testing 11:31 AM [PERSON_NAME]" at bounding box center [569, 203] width 451 height 30
drag, startPoint x: 553, startPoint y: 189, endPoint x: 472, endPoint y: 167, distance: 84.0
click at [552, 189] on div "Testing 11:31 AM [PERSON_NAME]" at bounding box center [569, 203] width 451 height 30
drag, startPoint x: 431, startPoint y: 146, endPoint x: 287, endPoint y: 173, distance: 146.8
click at [428, 164] on p "Team member online" at bounding box center [569, 171] width 451 height 14
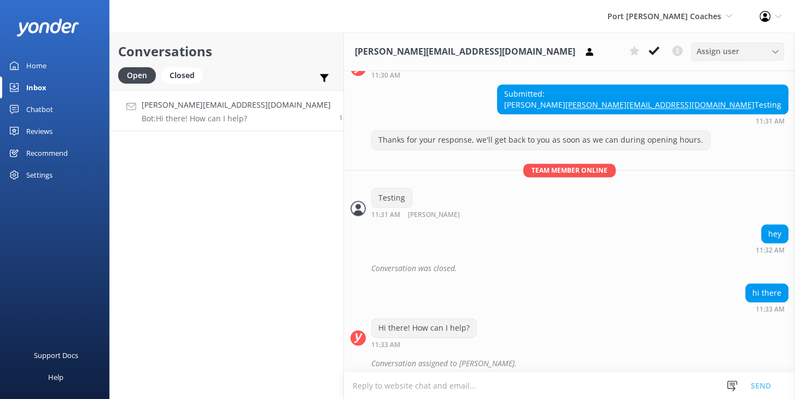
click at [223, 184] on div "Conversations Open Closed Important Converted Assigned to me Unassigned [EMAIL_…" at bounding box center [226, 216] width 235 height 366
click at [242, 61] on h2 "Conversations" at bounding box center [226, 51] width 217 height 21
click at [251, 244] on div "Conversations Open Closed Important Converted Assigned to me Unassigned [EMAIL_…" at bounding box center [226, 216] width 235 height 366
click at [58, 108] on link "Chatbot" at bounding box center [54, 109] width 109 height 22
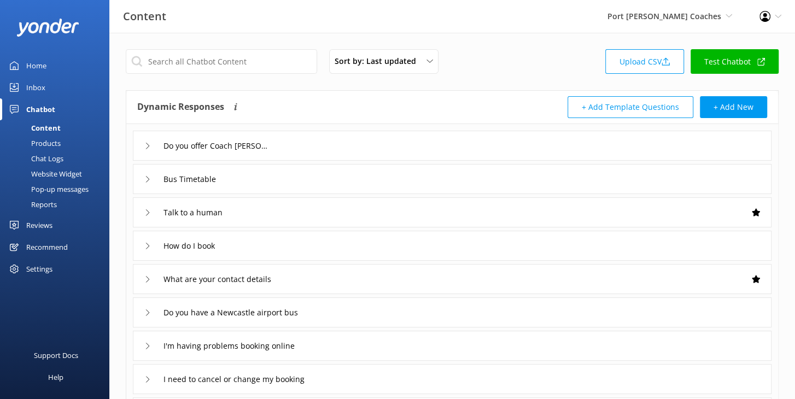
click at [50, 159] on div "Chat Logs" at bounding box center [35, 158] width 57 height 15
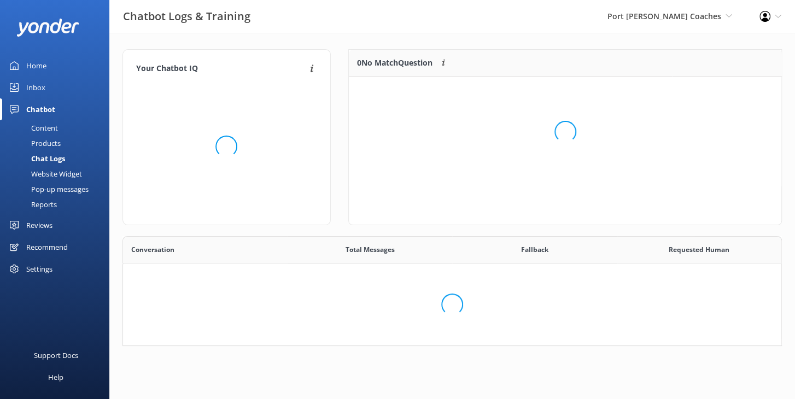
scroll to position [98, 659]
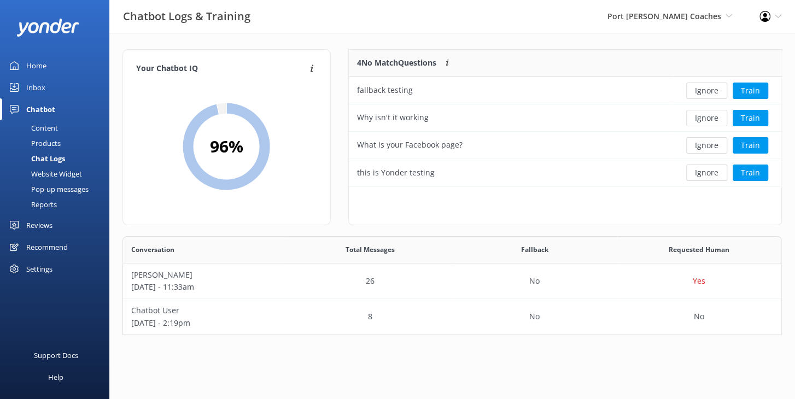
click at [311, 227] on div "Your Chatbot IQ Your Chatbot IQ is the percentage of trained FAQs against untra…" at bounding box center [227, 142] width 226 height 187
click at [316, 227] on div "Your Chatbot IQ Your Chatbot IQ is the percentage of trained FAQs against untra…" at bounding box center [227, 142] width 226 height 187
click at [639, 221] on div at bounding box center [565, 218] width 433 height 13
click at [329, 37] on div "Your Chatbot IQ Your Chatbot IQ is the percentage of trained FAQs against untra…" at bounding box center [452, 195] width 686 height 324
drag, startPoint x: 344, startPoint y: 65, endPoint x: 406, endPoint y: 65, distance: 62.3
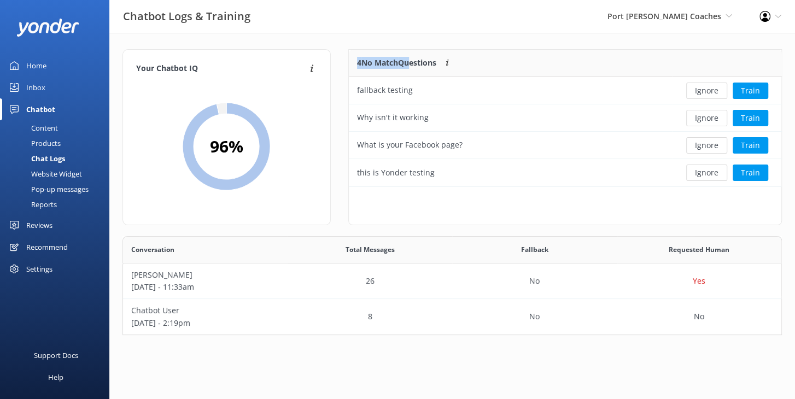
click at [406, 65] on div "4 No Match Questions Customers sometimes ask questions that don't fully match a…" at bounding box center [565, 142] width 451 height 187
click at [364, 63] on p "4 No Match Questions" at bounding box center [396, 63] width 79 height 12
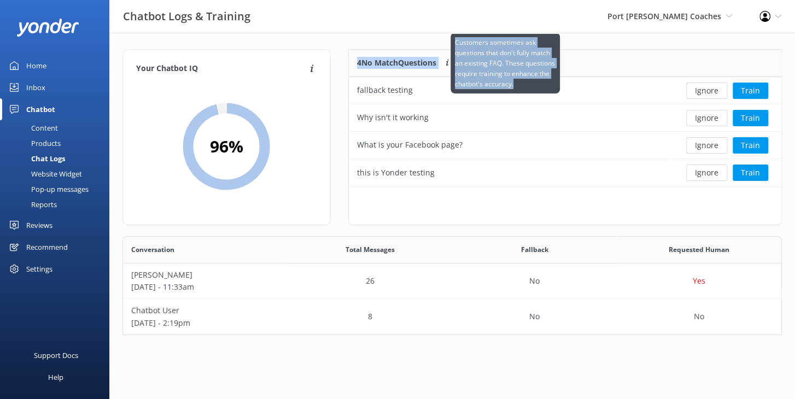
drag, startPoint x: 362, startPoint y: 62, endPoint x: 452, endPoint y: 63, distance: 90.2
click at [452, 64] on div "4 No Match Questions Customers sometimes ask questions that don't fully match a…" at bounding box center [511, 63] width 324 height 27
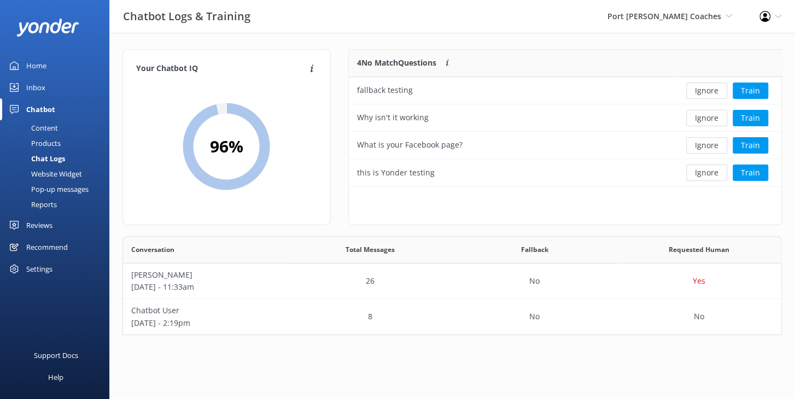
click at [450, 204] on div "4 No Match Questions Customers sometimes ask questions that don't fully match a…" at bounding box center [565, 137] width 434 height 176
click at [605, 44] on div "Your Chatbot IQ Your Chatbot IQ is the percentage of trained FAQs against untra…" at bounding box center [452, 195] width 686 height 324
click at [444, 217] on div at bounding box center [565, 218] width 433 height 13
drag, startPoint x: 514, startPoint y: 49, endPoint x: 569, endPoint y: 68, distance: 57.8
click at [514, 50] on div "4 No Match Questions Customers sometimes ask questions that don't fully match a…" at bounding box center [511, 63] width 324 height 27
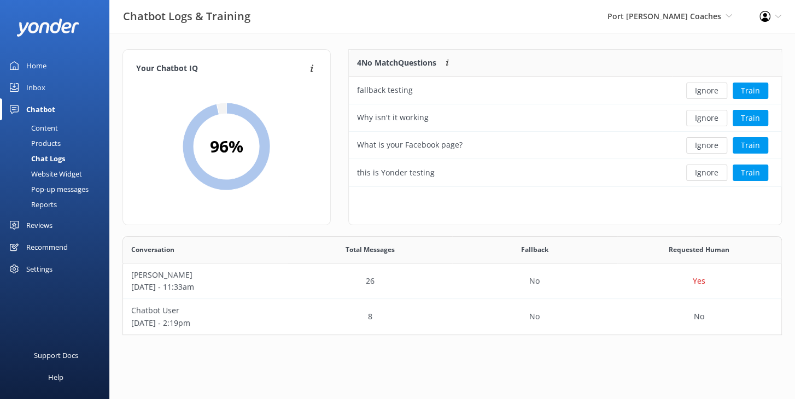
drag, startPoint x: 602, startPoint y: 51, endPoint x: 589, endPoint y: 52, distance: 12.7
click at [602, 51] on div "4 No Match Questions Customers sometimes ask questions that don't fully match a…" at bounding box center [511, 63] width 324 height 27
click at [427, 214] on div at bounding box center [565, 218] width 433 height 13
click at [593, 47] on div "Your Chatbot IQ Your Chatbot IQ is the percentage of trained FAQs against untra…" at bounding box center [452, 195] width 686 height 324
click at [704, 60] on div at bounding box center [727, 63] width 109 height 27
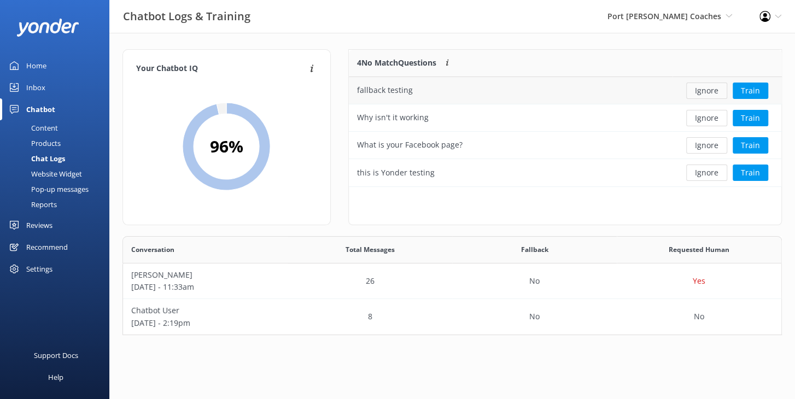
click at [705, 89] on button "Ignore" at bounding box center [706, 91] width 41 height 16
click at [639, 168] on div "3 No Match Questions Customers sometimes ask questions that don't fully match a…" at bounding box center [565, 137] width 434 height 176
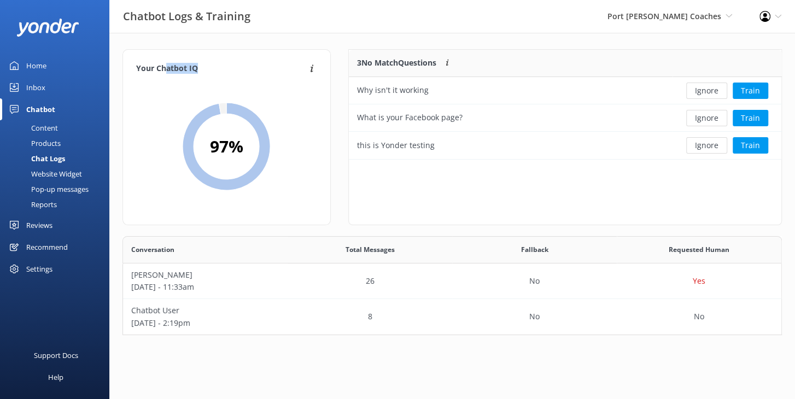
drag, startPoint x: 174, startPoint y: 68, endPoint x: 202, endPoint y: 67, distance: 27.9
click at [202, 67] on h4 "Your Chatbot IQ" at bounding box center [221, 69] width 171 height 12
click at [200, 67] on h4 "Your Chatbot IQ" at bounding box center [221, 69] width 171 height 12
click at [620, 191] on div "3 No Match Questions Customers sometimes ask questions that don't fully match a…" at bounding box center [565, 137] width 434 height 176
click at [715, 186] on div "3 No Match Questions Customers sometimes ask questions that don't fully match a…" at bounding box center [565, 137] width 434 height 176
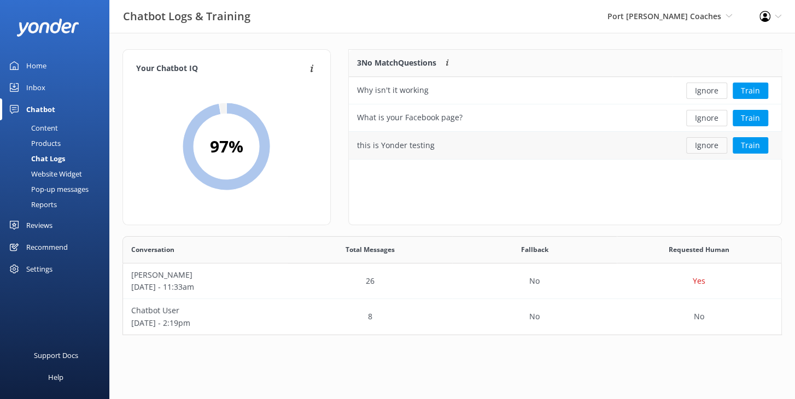
click at [702, 145] on button "Ignore" at bounding box center [706, 145] width 41 height 16
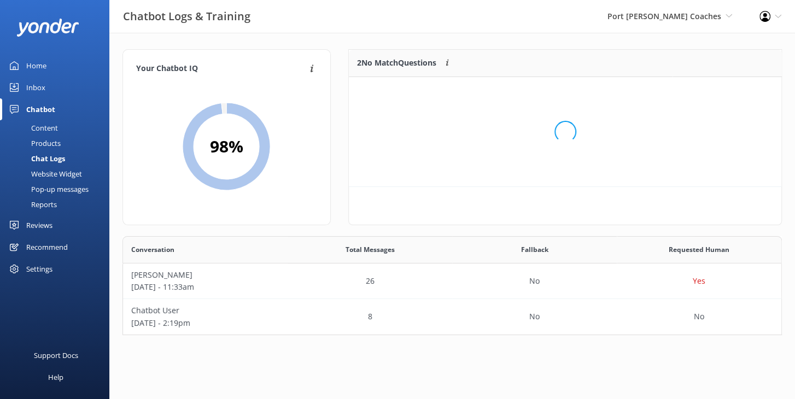
scroll to position [82, 433]
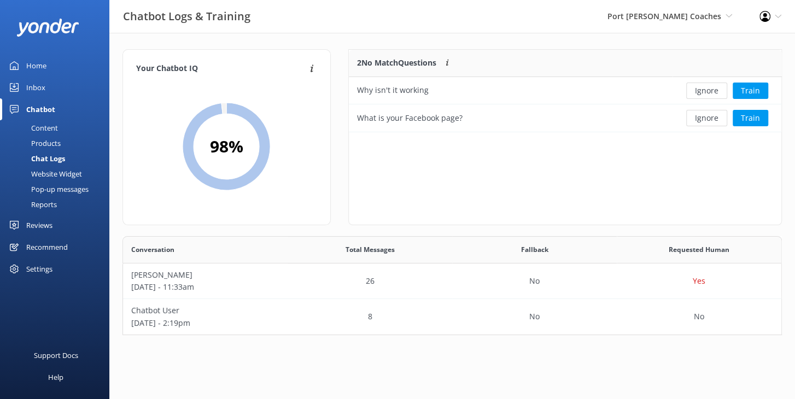
click at [685, 166] on div "2 No Match Questions Customers sometimes ask questions that don't fully match a…" at bounding box center [565, 137] width 434 height 176
drag, startPoint x: 540, startPoint y: 52, endPoint x: 415, endPoint y: 98, distance: 133.9
click at [540, 52] on div "2 No Match Questions Customers sometimes ask questions that don't fully match a…" at bounding box center [511, 63] width 324 height 27
drag, startPoint x: 495, startPoint y: 56, endPoint x: 503, endPoint y: 57, distance: 7.2
click at [495, 56] on div "2 No Match Questions Customers sometimes ask questions that don't fully match a…" at bounding box center [511, 63] width 324 height 27
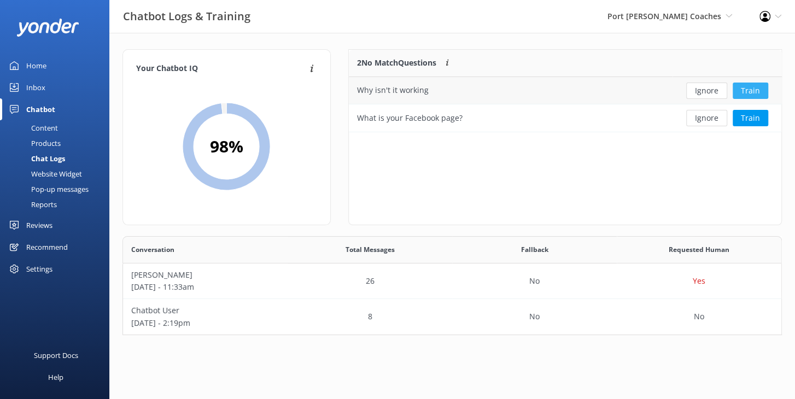
click at [750, 89] on button "Train" at bounding box center [751, 91] width 36 height 16
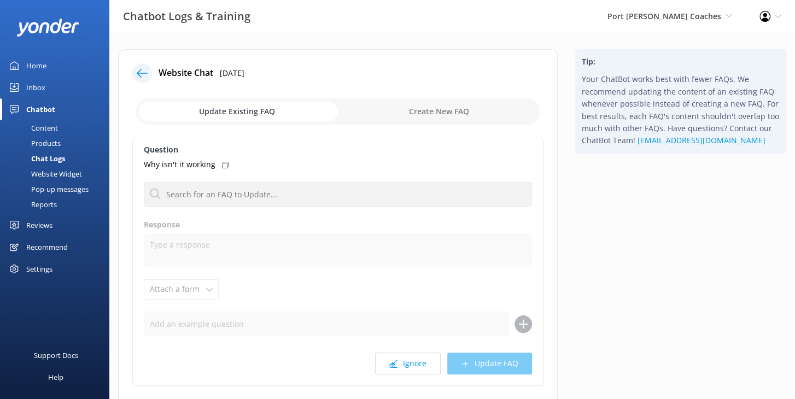
click at [351, 145] on label "Question" at bounding box center [338, 150] width 388 height 12
click at [247, 130] on div "Website Chat 1st Oct 2025 Update Existing FAQ Create New FAQ Question Why isn't…" at bounding box center [338, 245] width 440 height 392
drag, startPoint x: 131, startPoint y: 165, endPoint x: 217, endPoint y: 164, distance: 85.9
click at [217, 164] on div "Website Chat 1st Oct 2025 Update Existing FAQ Create New FAQ Question Why isn't…" at bounding box center [338, 245] width 440 height 392
drag, startPoint x: 230, startPoint y: 136, endPoint x: 229, endPoint y: 153, distance: 17.0
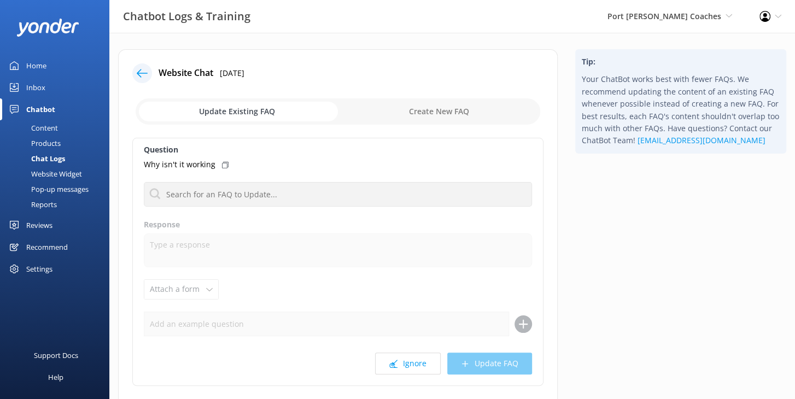
click at [230, 136] on div "Website Chat 1st Oct 2025 Update Existing FAQ Create New FAQ Question Why isn't…" at bounding box center [338, 245] width 440 height 392
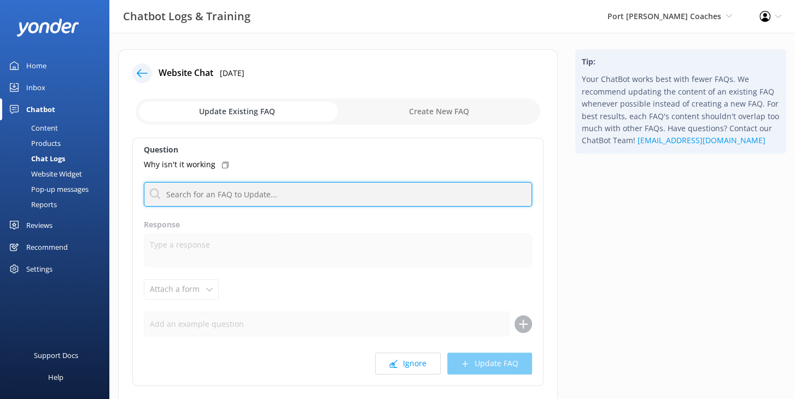
click at [240, 192] on input "text" at bounding box center [338, 194] width 388 height 25
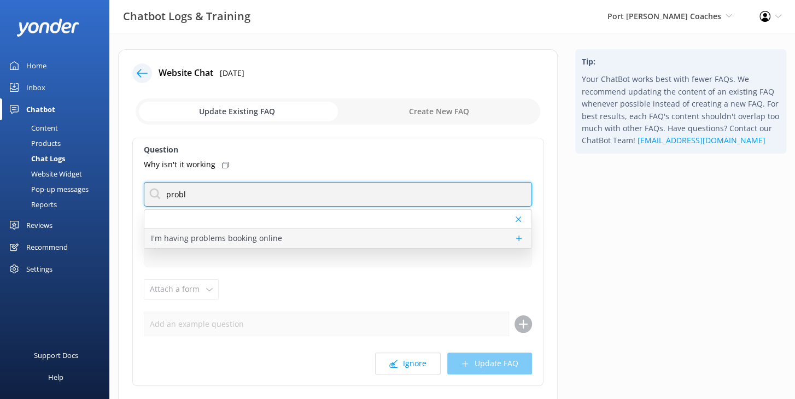
type input "probl"
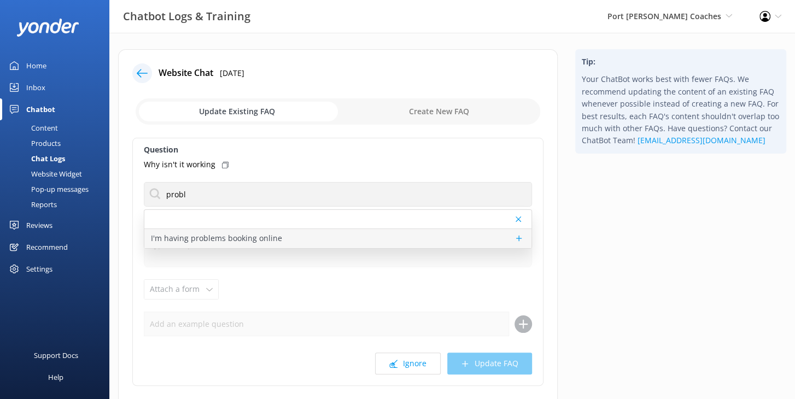
click at [286, 236] on div "I'm having problems booking online" at bounding box center [337, 238] width 387 height 19
type textarea "If you're having trouble with the booking system, we’re happy to help. Call our…"
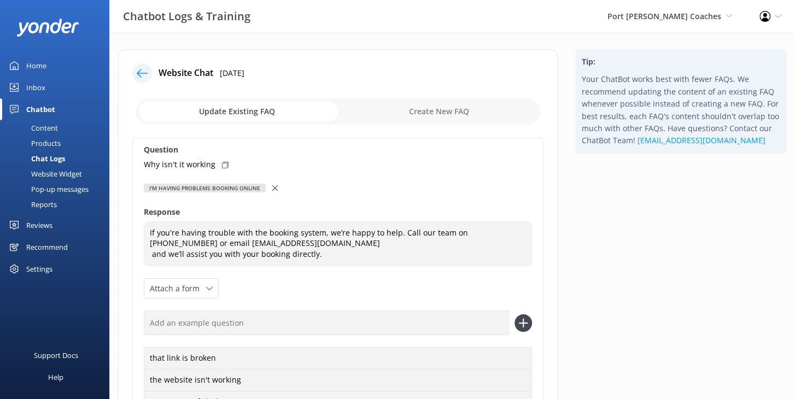
click at [225, 165] on icon at bounding box center [225, 165] width 7 height 7
drag, startPoint x: 155, startPoint y: 166, endPoint x: 214, endPoint y: 165, distance: 59.6
click at [214, 165] on div "Question Why isn't it working I'm having problems booking online I'm having pro…" at bounding box center [337, 300] width 411 height 325
copy p "Why isn't it working"
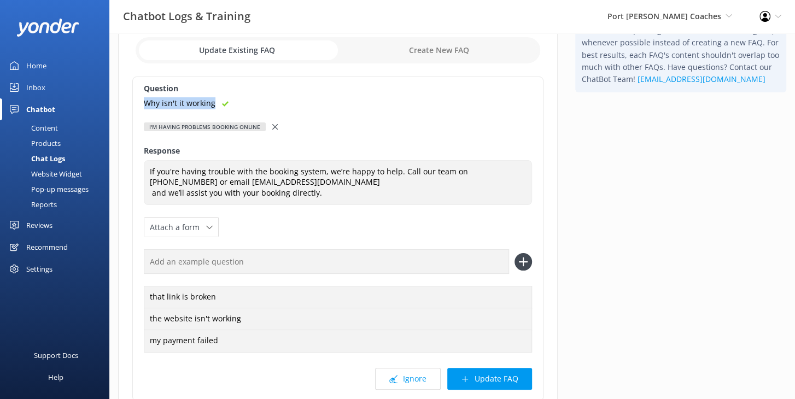
scroll to position [87, 0]
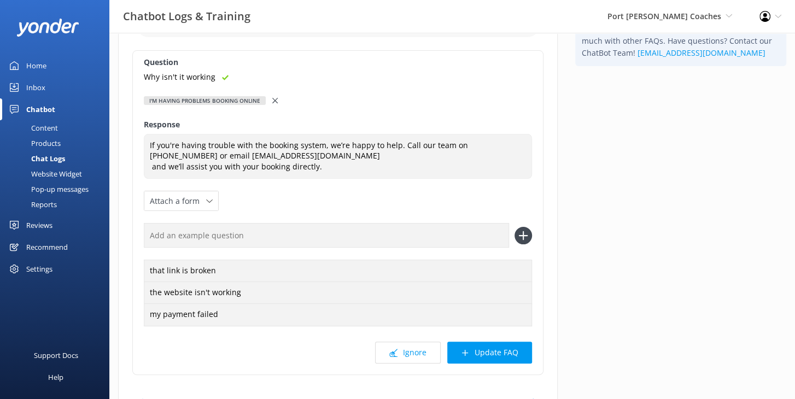
click at [193, 237] on input "text" at bounding box center [326, 235] width 365 height 25
paste input "Why isn't it working"
type input "Why isn't it working"
click at [522, 235] on use at bounding box center [523, 235] width 9 height 9
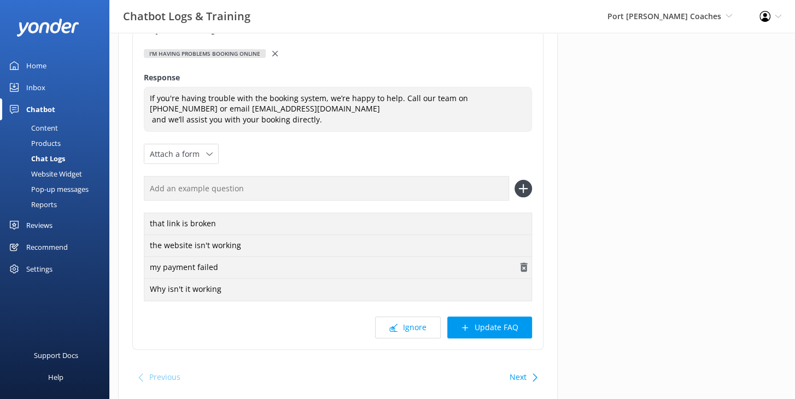
scroll to position [143, 0]
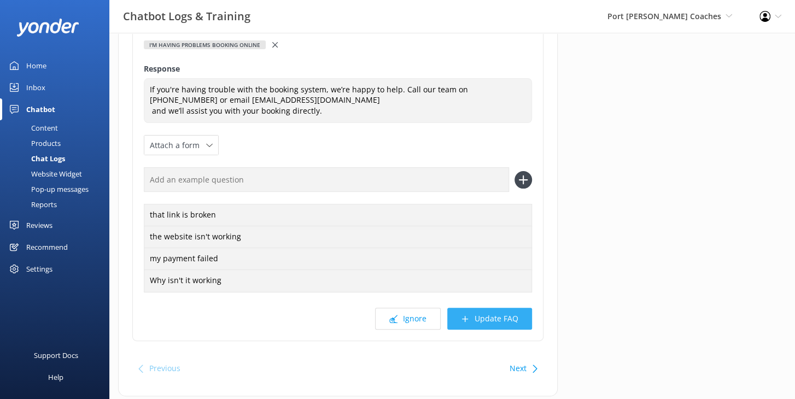
click at [477, 316] on button "Update FAQ" at bounding box center [489, 319] width 85 height 22
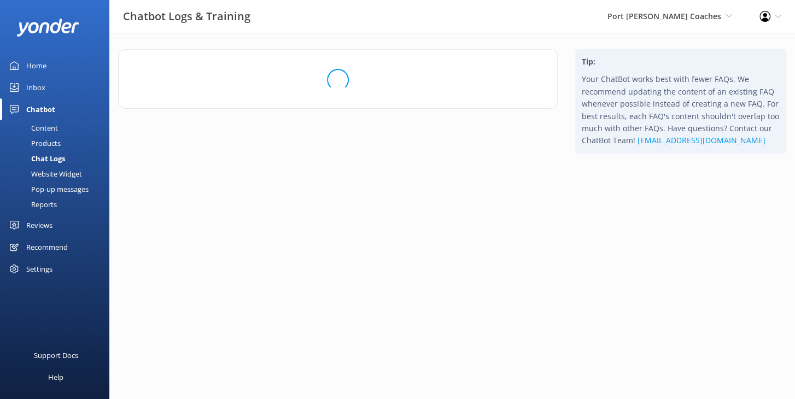
scroll to position [0, 0]
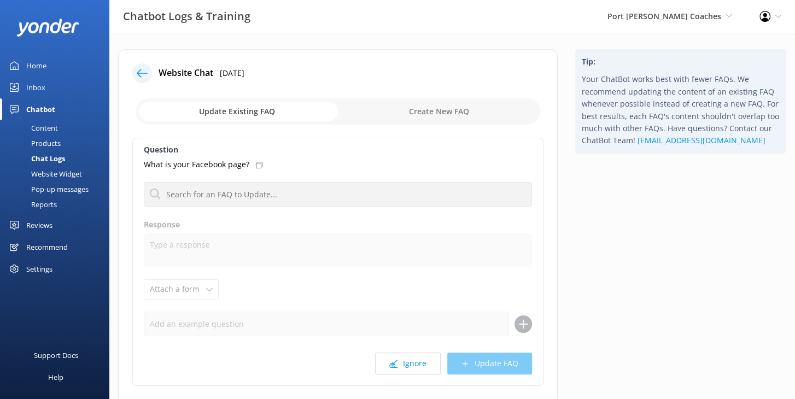
drag, startPoint x: 254, startPoint y: 143, endPoint x: 368, endPoint y: 139, distance: 113.8
click at [255, 144] on label "Question" at bounding box center [338, 150] width 388 height 12
click at [436, 139] on div "Question What is your Facebook page? I'm having problems booking online Respons…" at bounding box center [337, 262] width 411 height 248
click at [441, 138] on div "Question What is your Facebook page? I'm having problems booking online Respons…" at bounding box center [337, 262] width 411 height 248
click at [422, 148] on label "Question" at bounding box center [338, 150] width 388 height 12
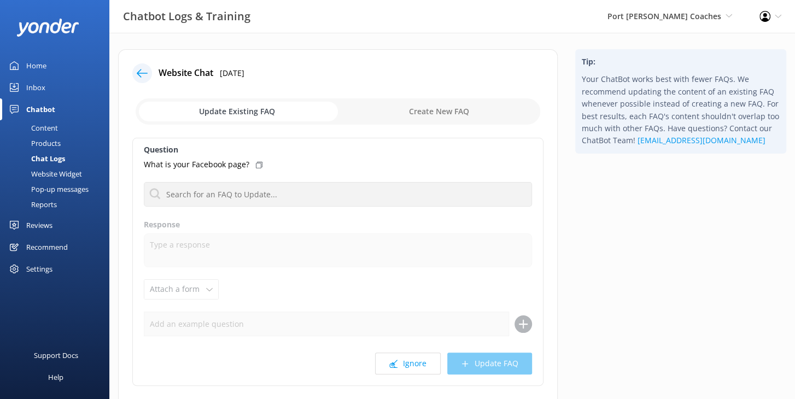
click at [359, 143] on div "Question What is your Facebook page? I'm having problems booking online Respons…" at bounding box center [337, 262] width 411 height 248
click at [435, 112] on input "checkbox" at bounding box center [338, 111] width 405 height 26
checkbox input "true"
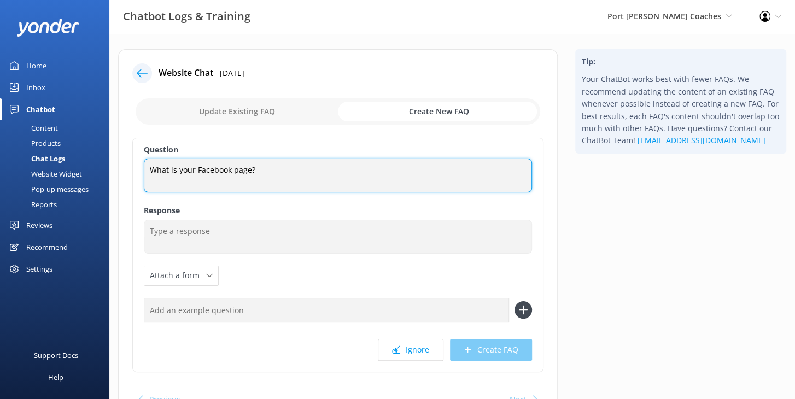
drag, startPoint x: 192, startPoint y: 172, endPoint x: 251, endPoint y: 171, distance: 59.1
click at [250, 171] on textarea "What is your Facebook page?" at bounding box center [338, 176] width 388 height 34
click at [259, 171] on textarea "What is your Facebook page?" at bounding box center [338, 176] width 388 height 34
drag, startPoint x: 186, startPoint y: 174, endPoint x: 217, endPoint y: 182, distance: 31.0
click at [186, 174] on textarea "What is your Facebook page?" at bounding box center [338, 176] width 388 height 34
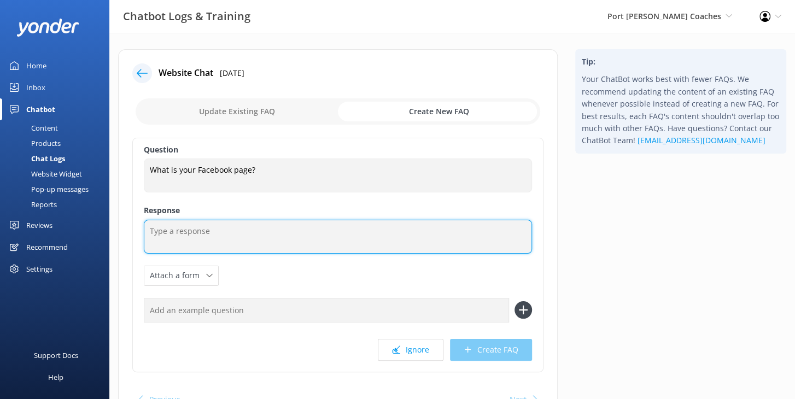
click at [246, 238] on textarea at bounding box center [338, 237] width 388 height 34
paste textarea "https://www.facebook.com/pscoaches"
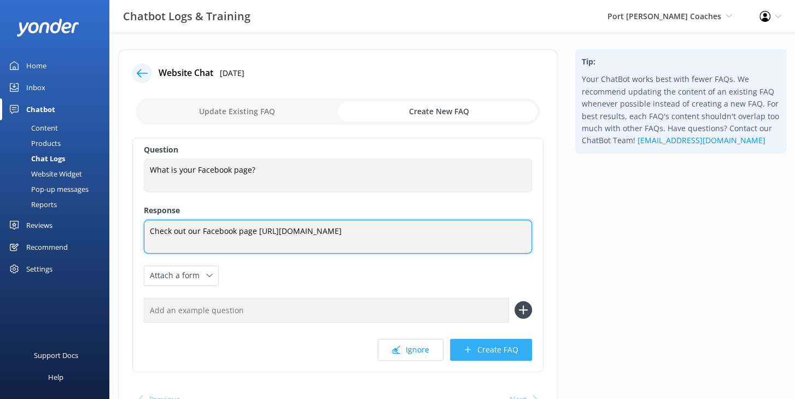
type textarea "Check out our Facebook page https://www.facebook.com/pscoaches"
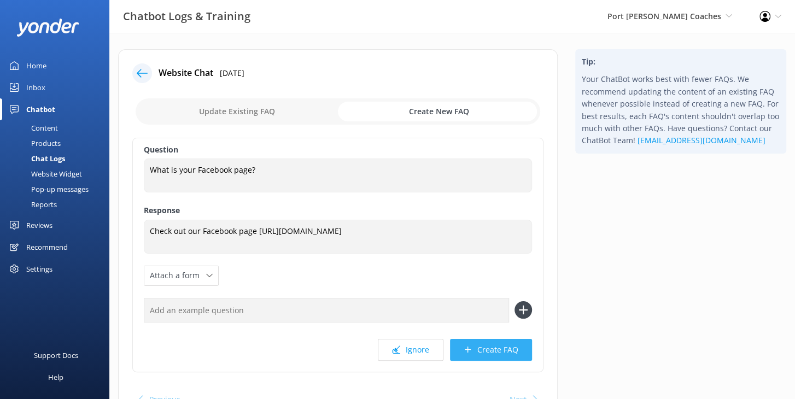
click at [487, 350] on button "Create FAQ" at bounding box center [491, 350] width 82 height 22
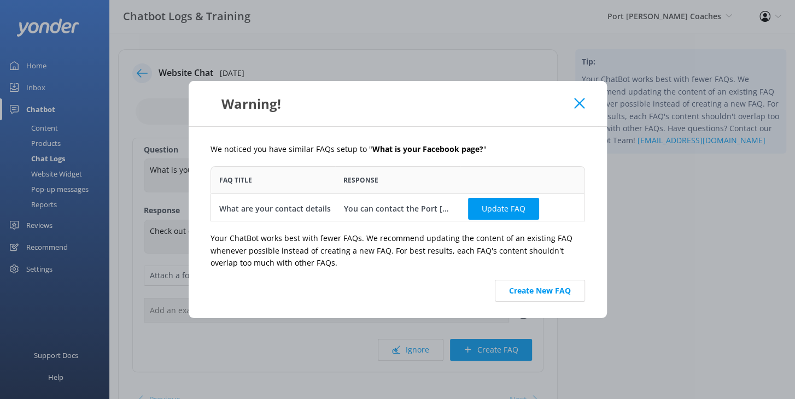
scroll to position [55, 375]
click at [456, 252] on p "Your ChatBot works best with fewer FAQs. We recommend updating the content of a…" at bounding box center [398, 250] width 375 height 37
drag, startPoint x: 565, startPoint y: 290, endPoint x: 557, endPoint y: 293, distance: 8.0
click at [565, 290] on button "Create New FAQ" at bounding box center [540, 291] width 90 height 22
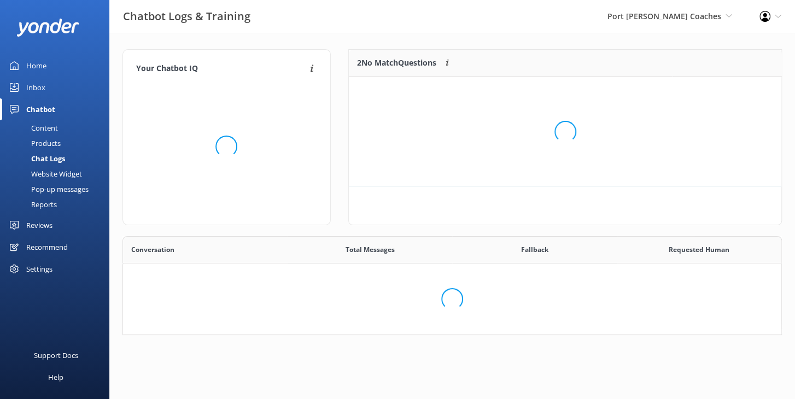
scroll to position [98, 659]
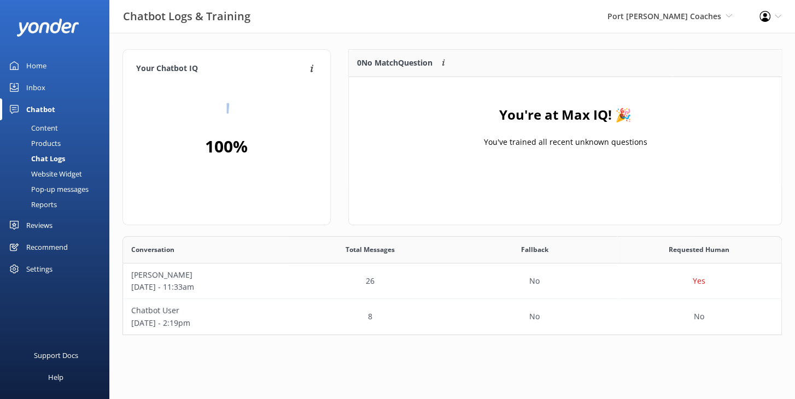
click at [54, 128] on div "Content" at bounding box center [32, 127] width 51 height 15
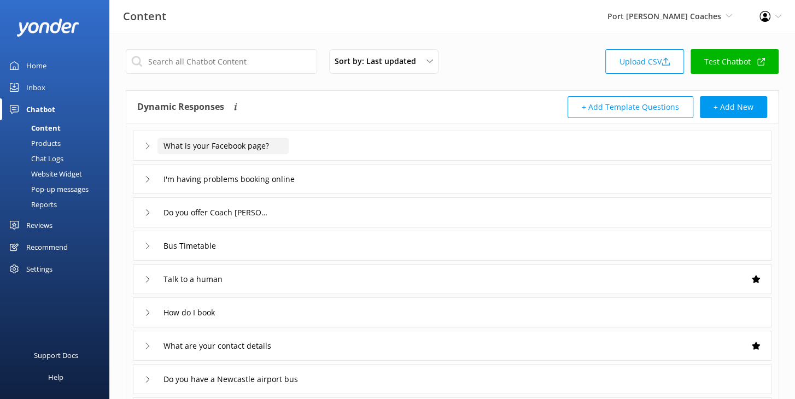
click at [271, 143] on input "What is your Facebook page?" at bounding box center [222, 146] width 131 height 16
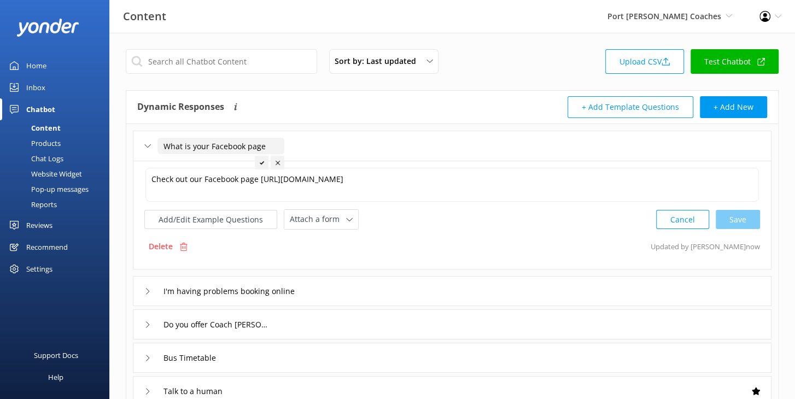
type input "What is your Facebook page"
drag, startPoint x: 262, startPoint y: 160, endPoint x: 276, endPoint y: 169, distance: 15.8
click at [262, 161] on icon at bounding box center [262, 163] width 4 height 4
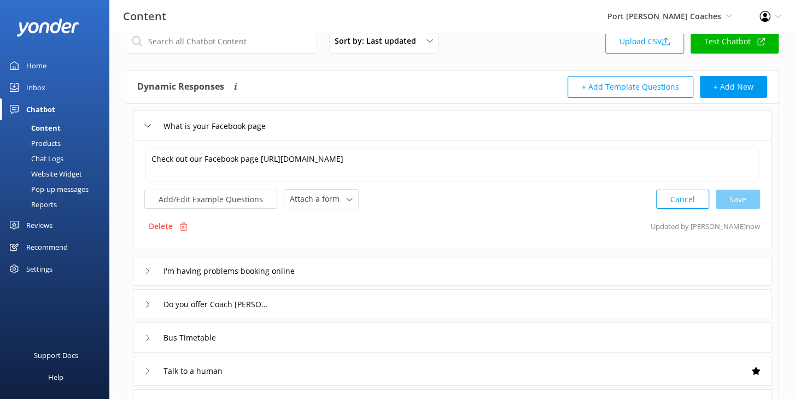
scroll to position [29, 0]
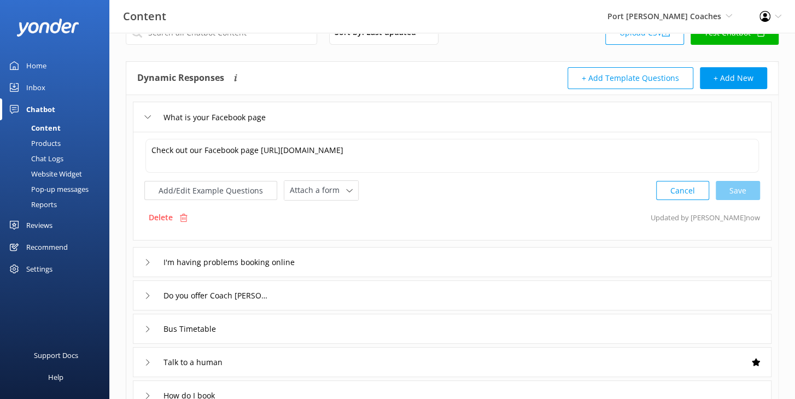
click at [371, 255] on div "I'm having problems booking online" at bounding box center [452, 262] width 639 height 30
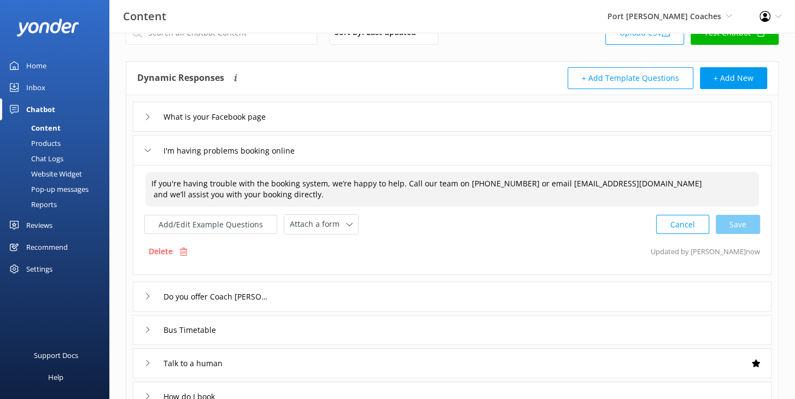
drag, startPoint x: 244, startPoint y: 182, endPoint x: 505, endPoint y: 186, distance: 260.9
click at [508, 184] on textarea "If you're having trouble with the booking system, we’re happy to help. Call our…" at bounding box center [452, 189] width 614 height 34
click at [265, 194] on textarea "If you're having trouble with the booking system, we’re happy to help. Call our…" at bounding box center [452, 189] width 614 height 34
click at [205, 223] on button "Add/Edit Example Questions" at bounding box center [210, 224] width 133 height 19
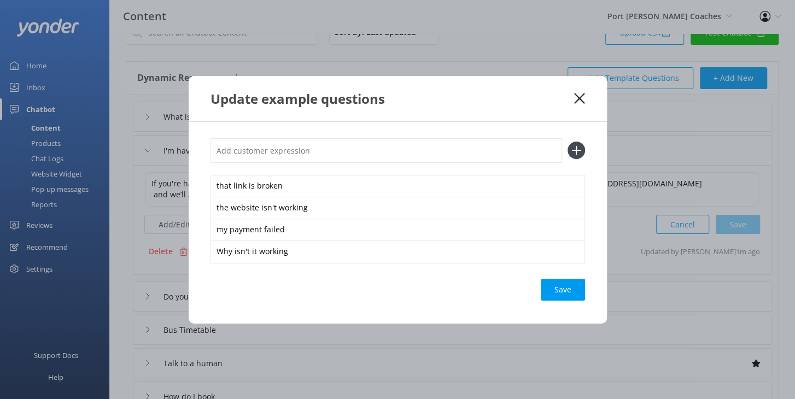
drag, startPoint x: 552, startPoint y: 126, endPoint x: 585, endPoint y: 99, distance: 43.1
click at [552, 126] on div "that link is broken the website isn't working my payment failed Why isn't it wo…" at bounding box center [398, 223] width 418 height 202
drag, startPoint x: 579, startPoint y: 98, endPoint x: 578, endPoint y: 103, distance: 5.6
click at [579, 98] on use at bounding box center [579, 98] width 10 height 10
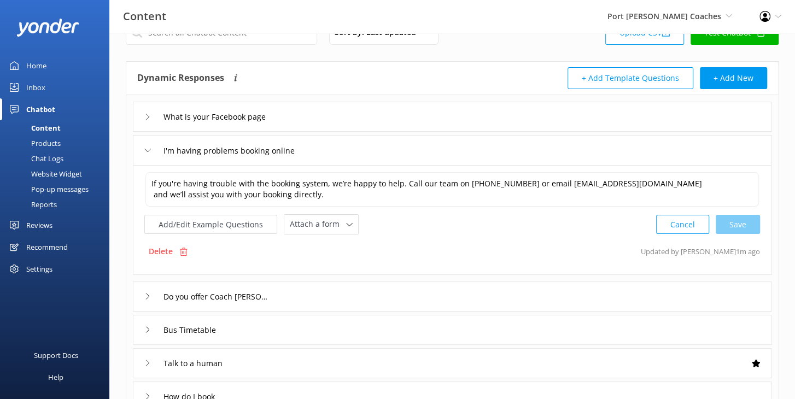
click at [59, 160] on div "Chat Logs" at bounding box center [35, 158] width 57 height 15
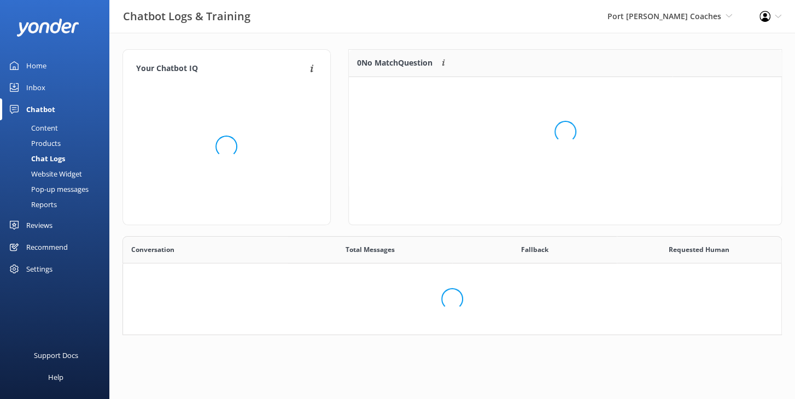
scroll to position [98, 659]
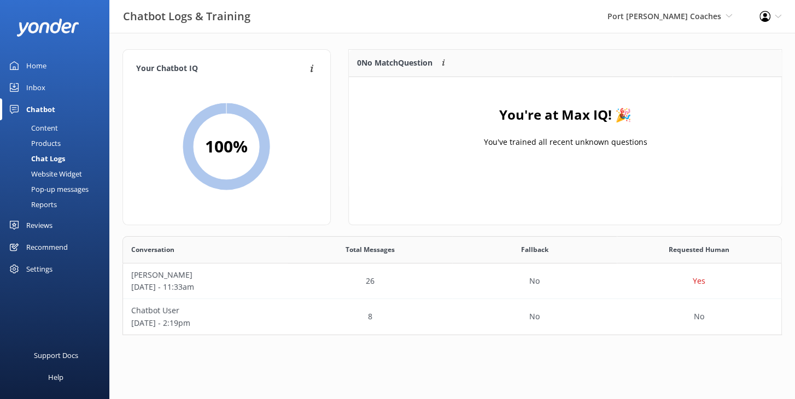
click at [489, 115] on div "You're at Max IQ! 🎉 You've trained all recent unknown questions" at bounding box center [565, 131] width 433 height 109
click at [539, 119] on h4 "You're at Max IQ! 🎉" at bounding box center [565, 114] width 132 height 21
drag, startPoint x: 485, startPoint y: 133, endPoint x: 473, endPoint y: 163, distance: 31.9
click at [485, 133] on div "You're at Max IQ! 🎉 You've trained all recent unknown questions" at bounding box center [565, 131] width 433 height 109
click at [365, 144] on div "You're at Max IQ! 🎉 You've trained all recent unknown questions" at bounding box center [565, 131] width 433 height 109
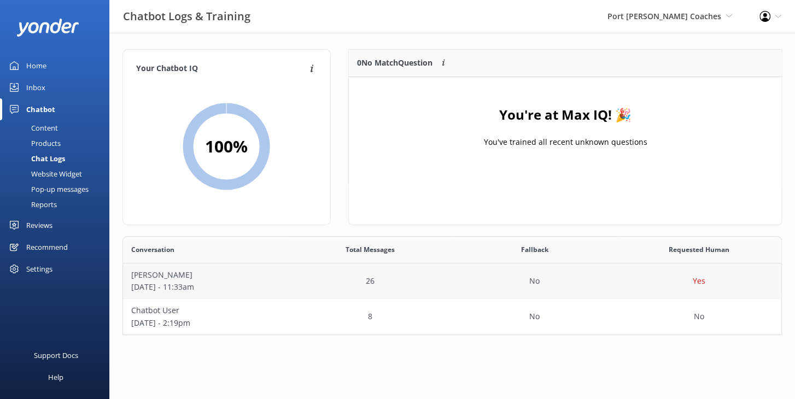
drag, startPoint x: 437, startPoint y: 189, endPoint x: 347, endPoint y: 278, distance: 126.1
click at [437, 189] on div "0 No Match Question Customers sometimes ask questions that don't fully match an…" at bounding box center [565, 137] width 434 height 176
click at [178, 279] on p "Mikayla" at bounding box center [205, 275] width 148 height 12
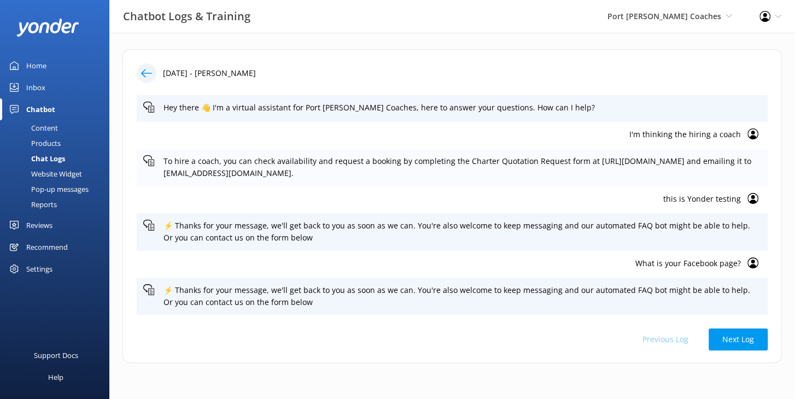
drag, startPoint x: 158, startPoint y: 160, endPoint x: 430, endPoint y: 182, distance: 272.7
click at [421, 178] on div "To hire a coach, you can check availability and request a booking by completing…" at bounding box center [452, 168] width 631 height 38
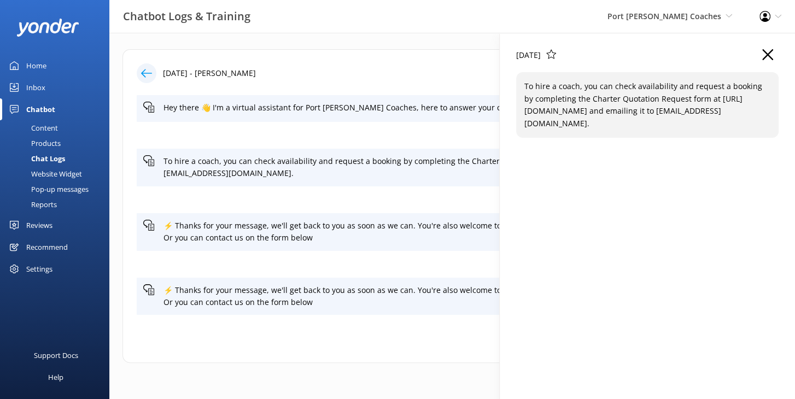
click at [766, 54] on use "button" at bounding box center [767, 54] width 11 height 11
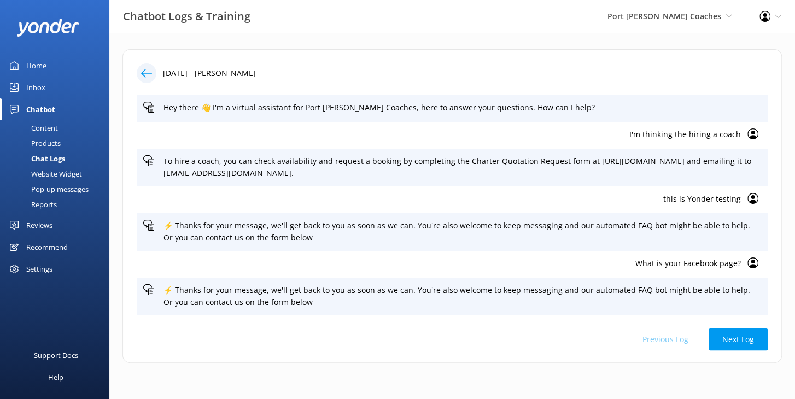
click at [128, 164] on div "2nd Oct 2025 - Mikayla Hey there 👋 I'm a virtual assistant for Port Stephens Co…" at bounding box center [451, 206] width 659 height 314
click at [692, 131] on p "I'm thinking the hiring a coach" at bounding box center [442, 135] width 598 height 12
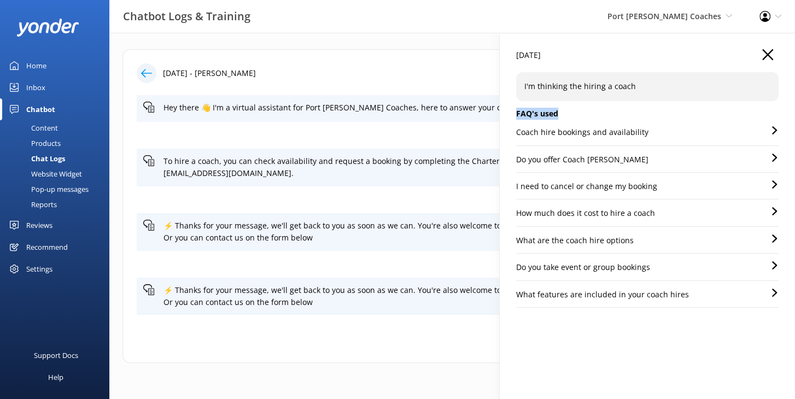
drag, startPoint x: 510, startPoint y: 113, endPoint x: 576, endPoint y: 113, distance: 66.2
click at [576, 113] on div "01 Oct 2025 I'm thinking the hiring a coach FAQ's used Coach hire bookings and …" at bounding box center [647, 232] width 295 height 399
click at [553, 113] on h5 "FAQ's used" at bounding box center [647, 114] width 262 height 12
click at [556, 131] on p "Coach hire bookings and availability" at bounding box center [582, 132] width 132 height 12
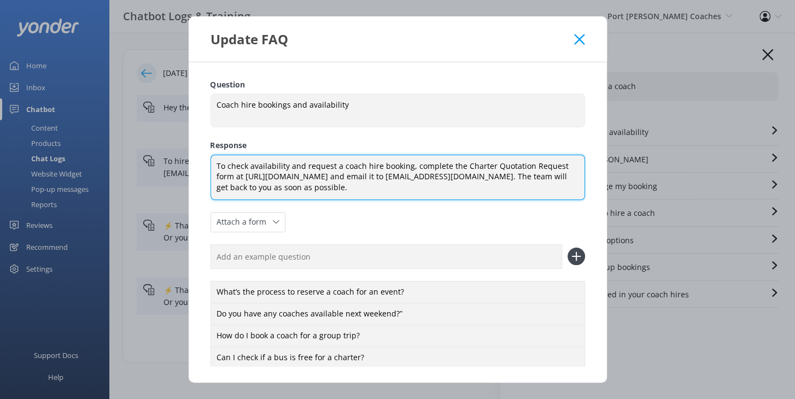
drag, startPoint x: 255, startPoint y: 166, endPoint x: 497, endPoint y: 185, distance: 242.5
click at [497, 185] on textarea "To check availability and request a coach hire booking, complete the Charter Qu…" at bounding box center [398, 177] width 375 height 45
click at [504, 189] on textarea "To check availability and request a coach hire booking, complete the Charter Qu…" at bounding box center [398, 177] width 375 height 45
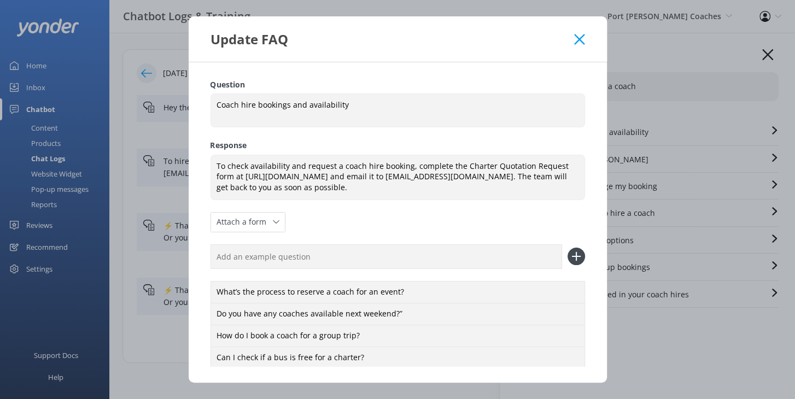
click at [579, 39] on use at bounding box center [579, 39] width 10 height 10
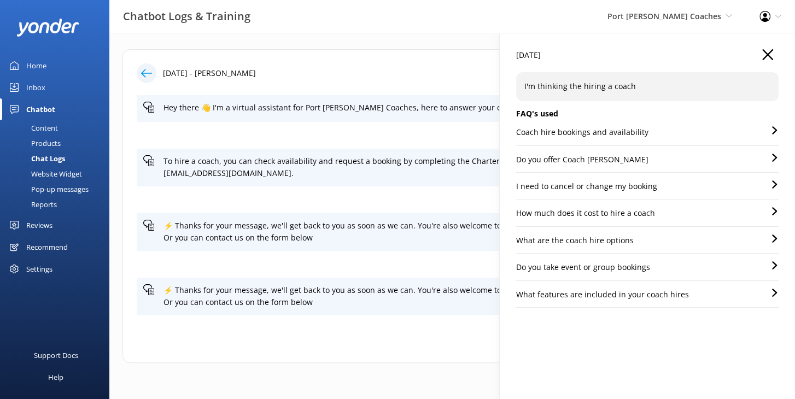
click at [614, 157] on div "Do you offer Coach [PERSON_NAME]" at bounding box center [647, 163] width 262 height 19
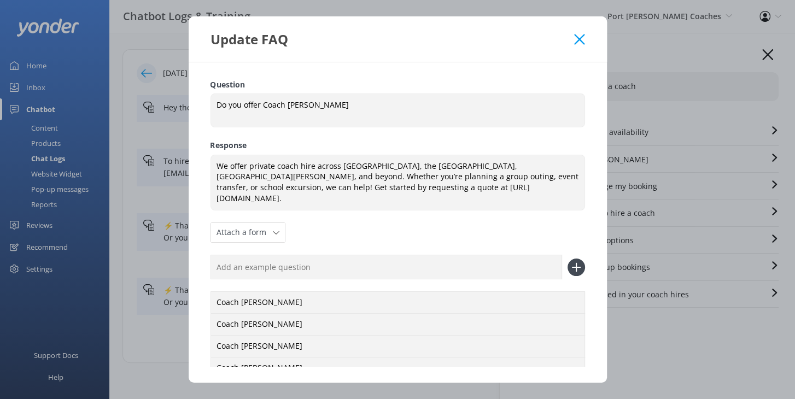
click at [580, 38] on use at bounding box center [579, 39] width 10 height 10
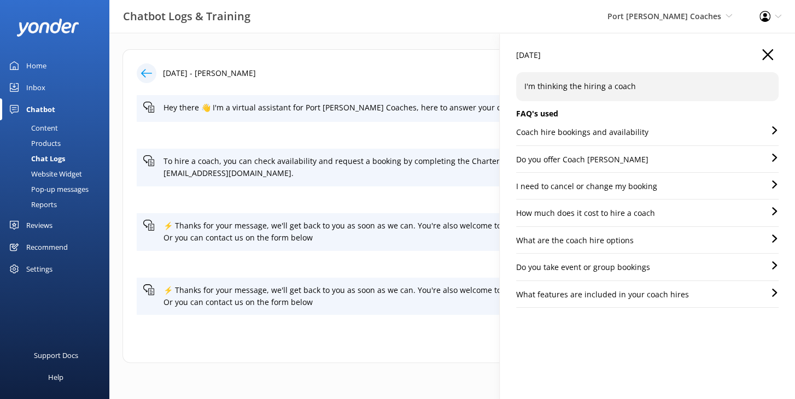
drag, startPoint x: 767, startPoint y: 54, endPoint x: 453, endPoint y: 61, distance: 313.4
click at [767, 53] on icon "button" at bounding box center [767, 54] width 11 height 11
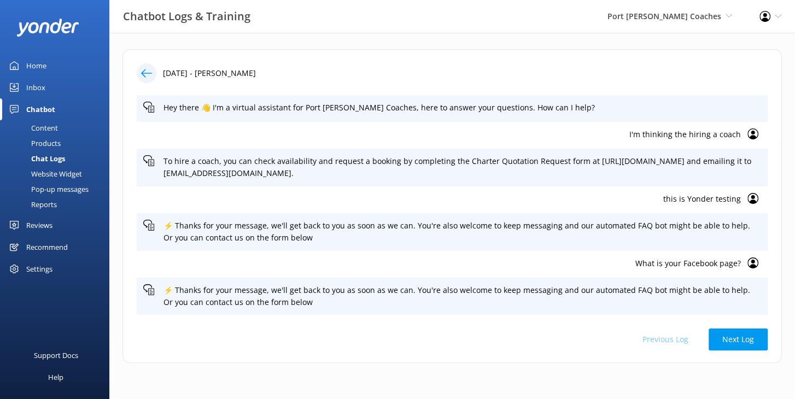
click at [288, 71] on div "2nd Oct 2025 - Mikayla" at bounding box center [452, 73] width 631 height 20
click at [152, 72] on div at bounding box center [147, 73] width 20 height 20
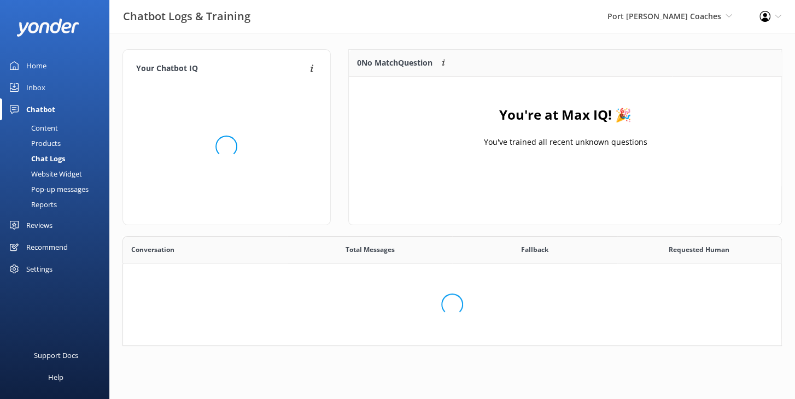
scroll to position [98, 659]
click at [344, 107] on div "0 No Match Question Customers sometimes ask questions that don't fully match an…" at bounding box center [565, 142] width 451 height 187
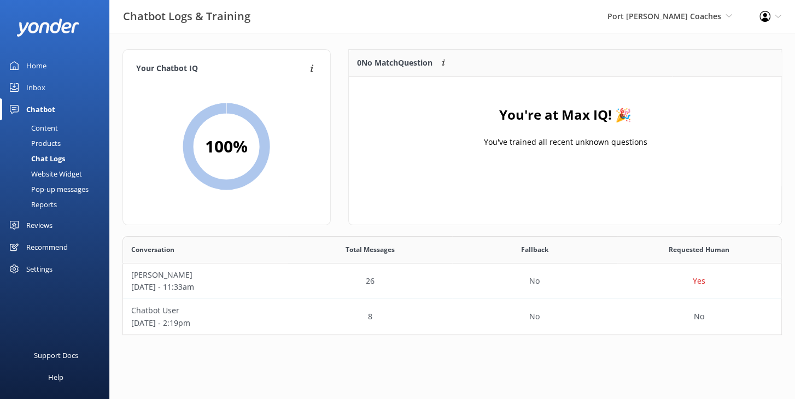
click at [321, 224] on div "Your Chatbot IQ Your Chatbot IQ is the percentage of trained FAQs against untra…" at bounding box center [226, 137] width 208 height 176
click at [77, 176] on div "Website Widget" at bounding box center [44, 173] width 75 height 15
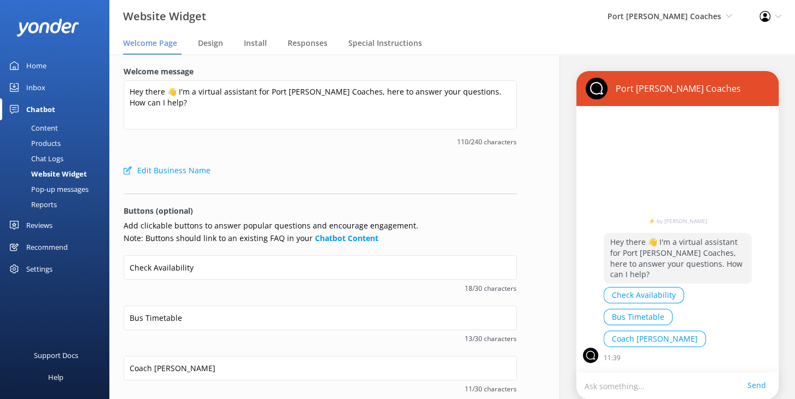
click at [330, 171] on div "Edit Business Name" at bounding box center [320, 171] width 393 height 22
click at [312, 167] on div "Edit Business Name" at bounding box center [320, 171] width 393 height 22
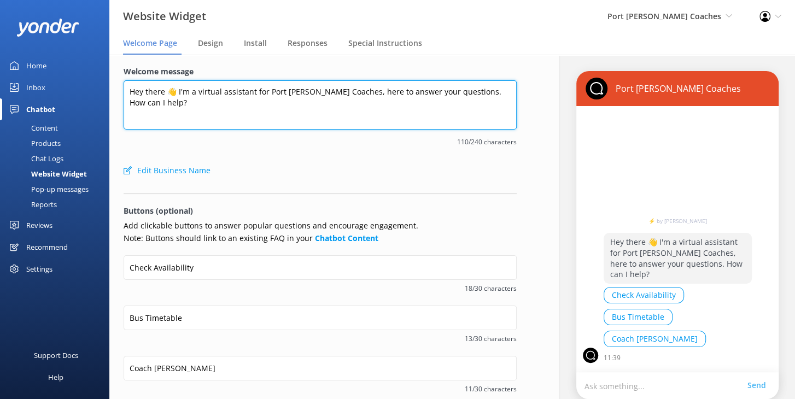
drag, startPoint x: 281, startPoint y: 92, endPoint x: 424, endPoint y: 119, distance: 145.8
click at [360, 86] on textarea "Hey there 👋 I'm a virtual assistant for Port Stephens Coaches, here to answer y…" at bounding box center [320, 104] width 393 height 49
drag, startPoint x: 347, startPoint y: 108, endPoint x: 343, endPoint y: 87, distance: 20.7
click at [343, 87] on textarea "Hey there 👋 I'm a virtual assistant for Port Stephens Coaches, here to answer y…" at bounding box center [320, 104] width 393 height 49
click at [345, 103] on textarea "Hey there 👋 I'm a virtual assistant for Port Stephens Coaches, here to answer y…" at bounding box center [320, 104] width 393 height 49
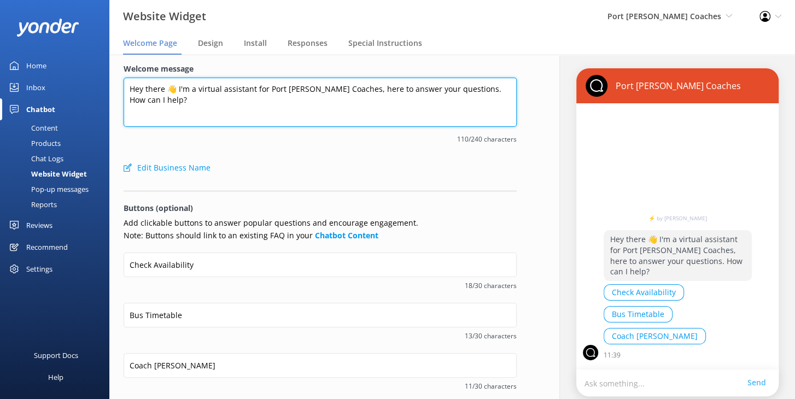
scroll to position [3, 0]
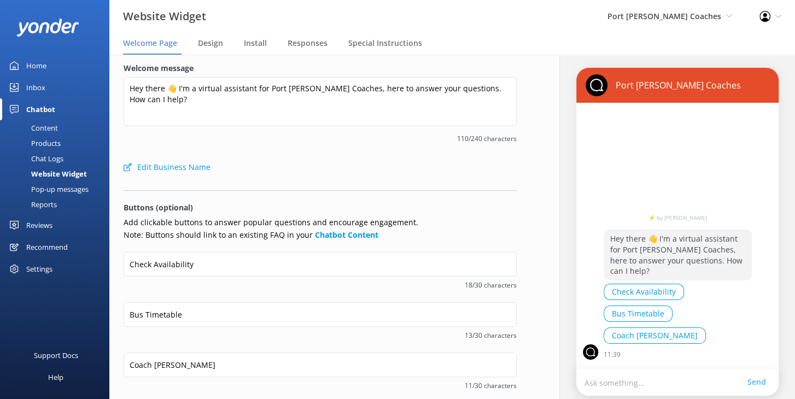
drag, startPoint x: 311, startPoint y: 136, endPoint x: 277, endPoint y: 117, distance: 38.2
click at [311, 136] on span "110/240 characters" at bounding box center [320, 138] width 393 height 10
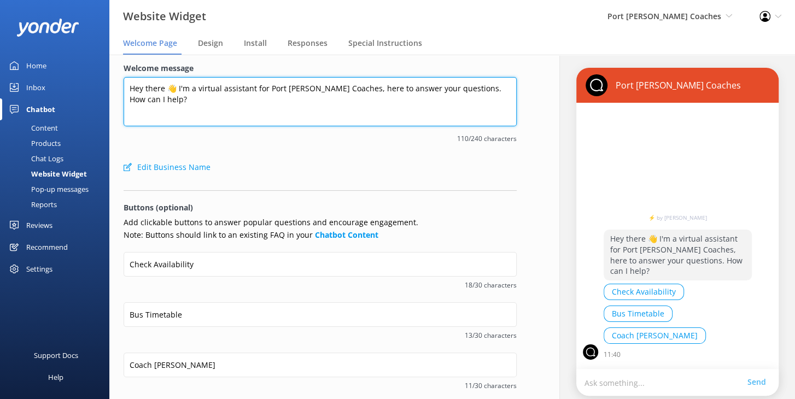
drag, startPoint x: 233, startPoint y: 90, endPoint x: 411, endPoint y: 102, distance: 178.1
click at [411, 102] on textarea "Hey there 👋 I'm a virtual assistant for Port Stephens Coaches, here to answer y…" at bounding box center [320, 101] width 393 height 49
drag, startPoint x: 391, startPoint y: 114, endPoint x: 407, endPoint y: 189, distance: 77.2
click at [391, 114] on textarea "Hey there 👋 I'm a virtual assistant for Port Stephens Coaches, here to answer y…" at bounding box center [320, 101] width 393 height 49
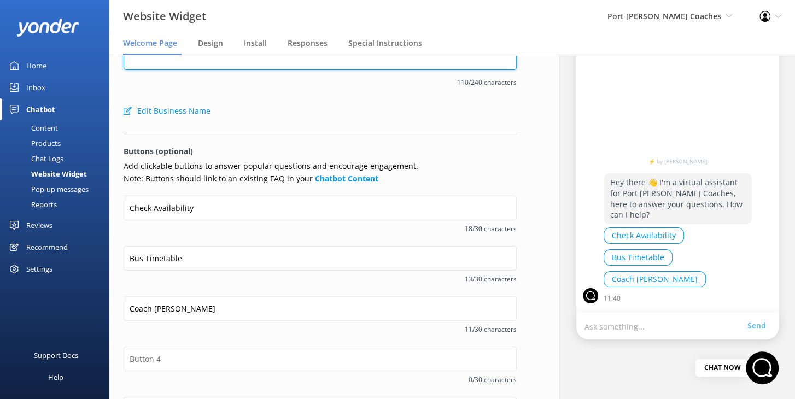
scroll to position [71, 0]
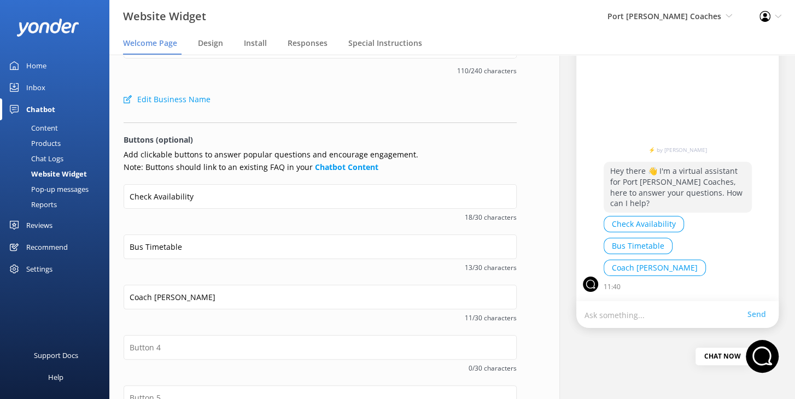
click at [289, 229] on div "Check Availability 18/30 characters" at bounding box center [320, 209] width 393 height 50
click at [238, 158] on p "Add clickable buttons to answer popular questions and encourage engagement. Not…" at bounding box center [320, 161] width 393 height 25
click at [199, 164] on p "Add clickable buttons to answer popular questions and encourage engagement. Not…" at bounding box center [320, 161] width 393 height 25
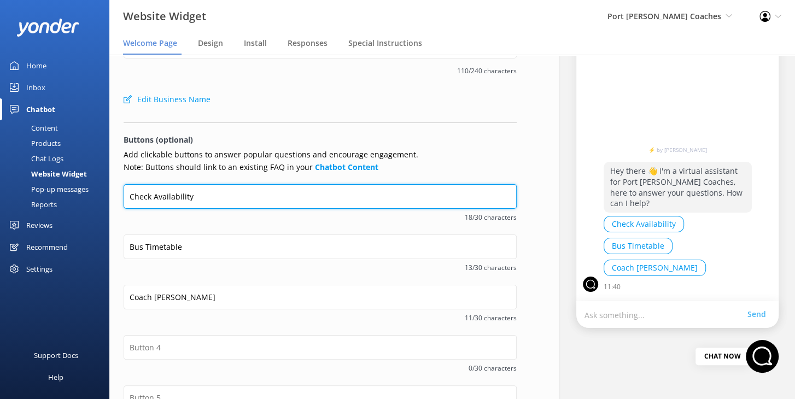
drag, startPoint x: 203, startPoint y: 192, endPoint x: 127, endPoint y: 193, distance: 76.0
click at [127, 193] on input "Check Availability" at bounding box center [320, 196] width 393 height 25
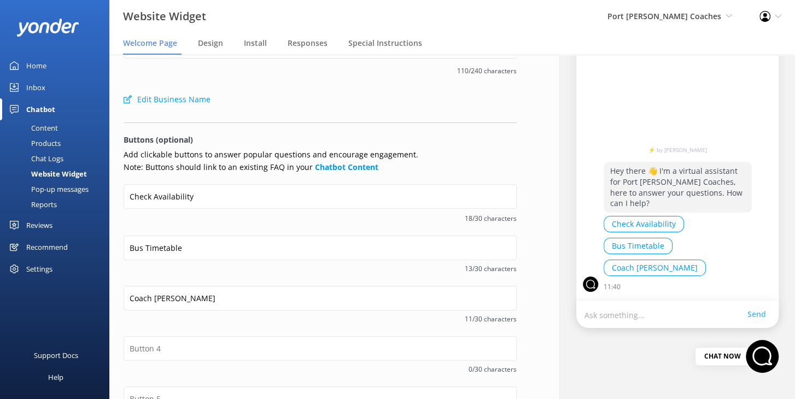
drag, startPoint x: 191, startPoint y: 169, endPoint x: 193, endPoint y: 180, distance: 11.1
click at [191, 168] on p "Add clickable buttons to answer popular questions and encourage engagement. Not…" at bounding box center [320, 161] width 393 height 25
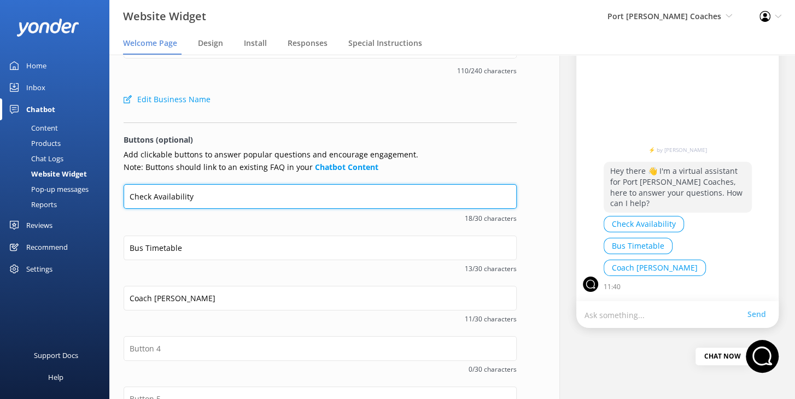
drag, startPoint x: 195, startPoint y: 197, endPoint x: 138, endPoint y: 199, distance: 56.9
click at [126, 198] on input "Check Availability" at bounding box center [320, 196] width 393 height 25
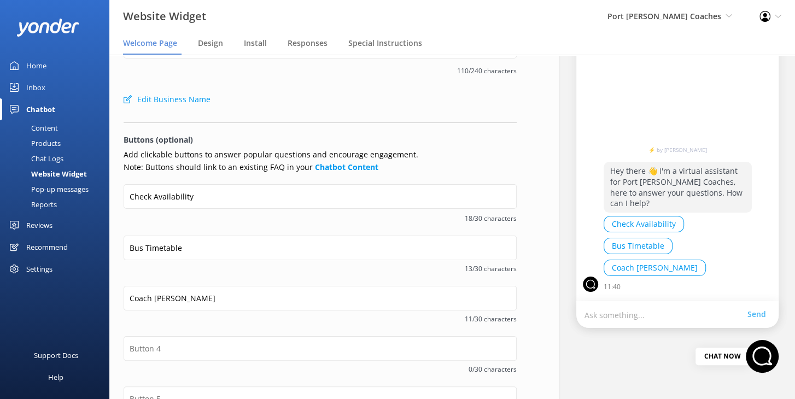
click at [246, 170] on p "Add clickable buttons to answer popular questions and encourage engagement. Not…" at bounding box center [320, 161] width 393 height 25
click at [52, 126] on div "Content" at bounding box center [32, 127] width 51 height 15
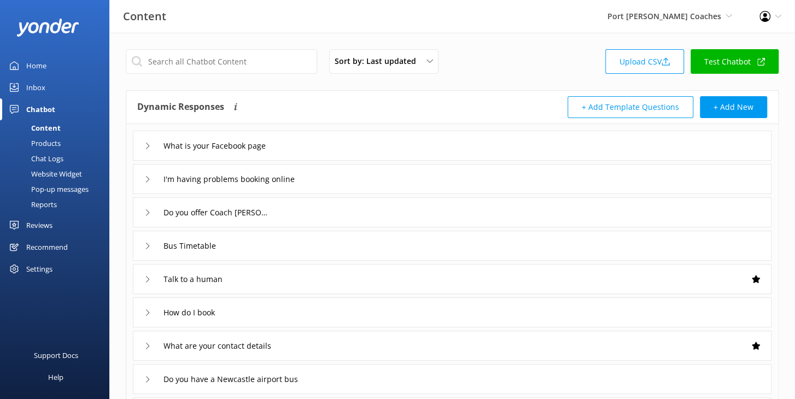
click at [308, 107] on div "Dynamic Responses The chatbot will generate a response based on the content inf…" at bounding box center [294, 107] width 315 height 22
drag, startPoint x: 270, startPoint y: 104, endPoint x: 256, endPoint y: 130, distance: 29.4
click at [270, 104] on div "Dynamic Responses The chatbot will generate a response based on the content inf…" at bounding box center [294, 107] width 315 height 22
click at [180, 84] on div "Sort by: Last updated Title (A-Z) Last updated Upload CSV Test Chatbot Dynamic …" at bounding box center [452, 319] width 686 height 572
click at [71, 172] on div "Website Widget" at bounding box center [44, 173] width 75 height 15
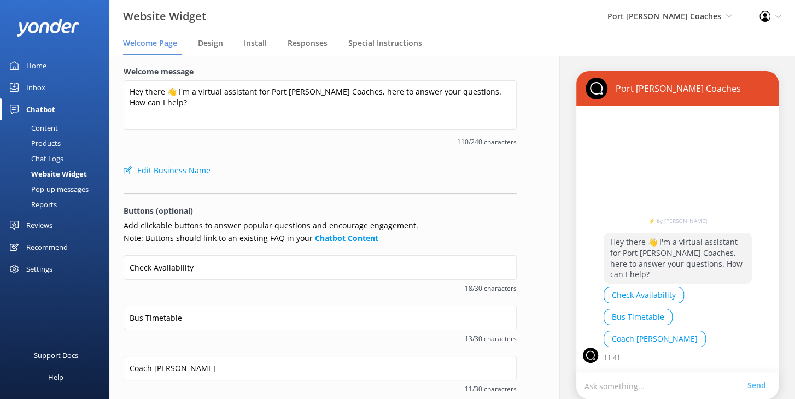
click at [317, 168] on div "Edit Business Name" at bounding box center [320, 171] width 393 height 22
click at [313, 167] on div "Edit Business Name" at bounding box center [320, 171] width 393 height 22
click at [204, 46] on span "Design" at bounding box center [210, 43] width 25 height 11
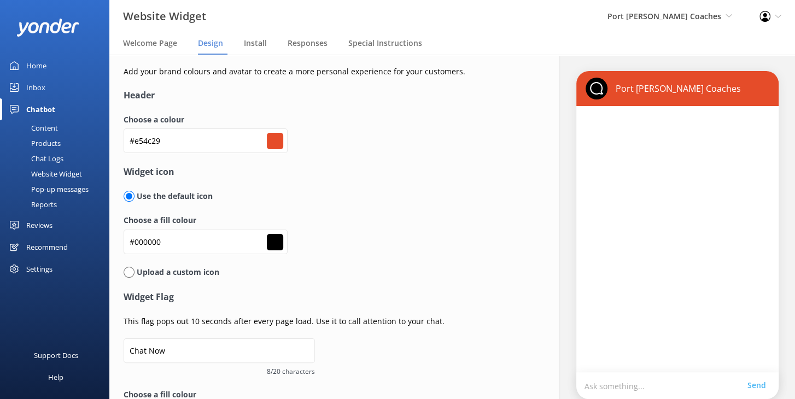
drag, startPoint x: 430, startPoint y: 141, endPoint x: 424, endPoint y: 163, distance: 22.7
click at [430, 141] on div "Choose a colour #e54c29 #e54c29" at bounding box center [320, 139] width 393 height 51
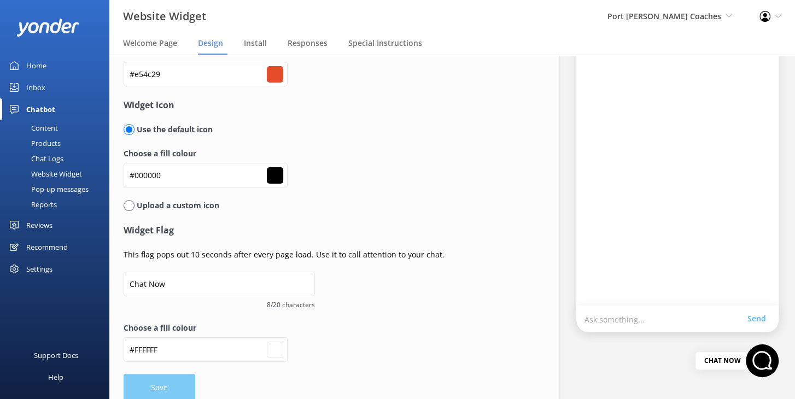
scroll to position [79, 0]
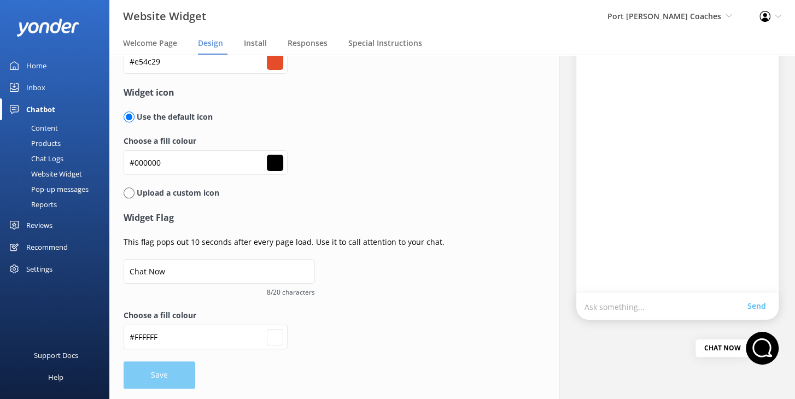
drag, startPoint x: 419, startPoint y: 170, endPoint x: 252, endPoint y: 209, distance: 171.9
click at [418, 170] on div "Choose a fill colour #000000 #000000" at bounding box center [320, 160] width 393 height 51
click at [422, 263] on form "Header Choose a colour #e54c29 #e54c29 Widget icon Use the default icon Choose …" at bounding box center [320, 198] width 393 height 379
click at [435, 189] on div "Upload a custom icon" at bounding box center [320, 193] width 393 height 12
drag, startPoint x: 251, startPoint y: 41, endPoint x: 255, endPoint y: 46, distance: 7.0
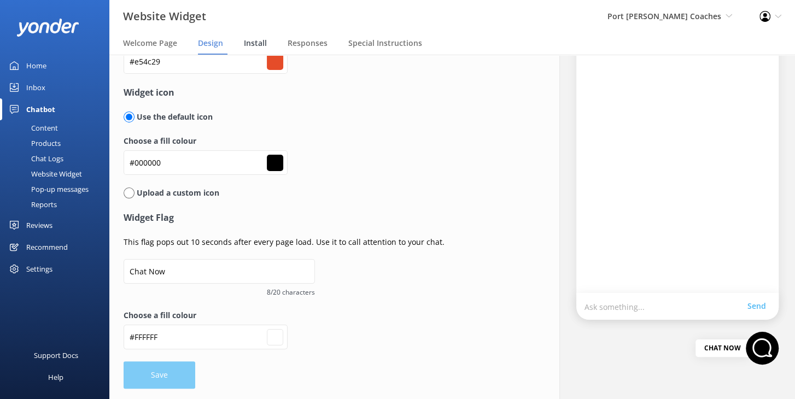
click at [251, 40] on span "Install" at bounding box center [255, 43] width 23 height 11
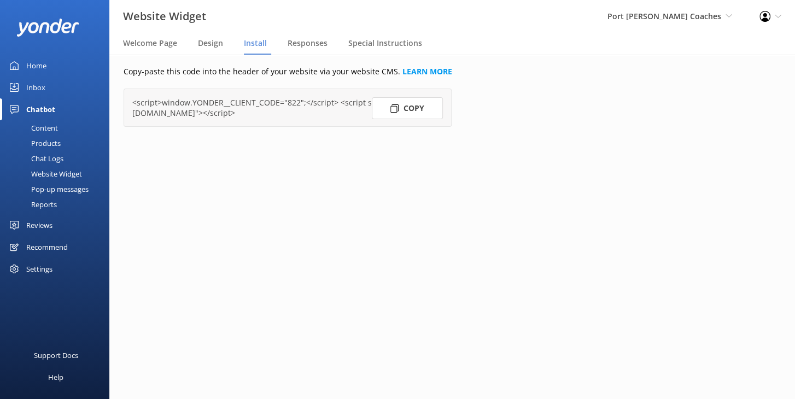
drag, startPoint x: 408, startPoint y: 166, endPoint x: 407, endPoint y: 154, distance: 11.5
click at [408, 166] on div "Copy-paste this code into the header of your website via your website CMS. LEAR…" at bounding box center [333, 227] width 476 height 345
drag, startPoint x: 361, startPoint y: 171, endPoint x: 367, endPoint y: 170, distance: 5.7
click at [361, 171] on div "Copy-paste this code into the header of your website via your website CMS. LEAR…" at bounding box center [333, 227] width 476 height 345
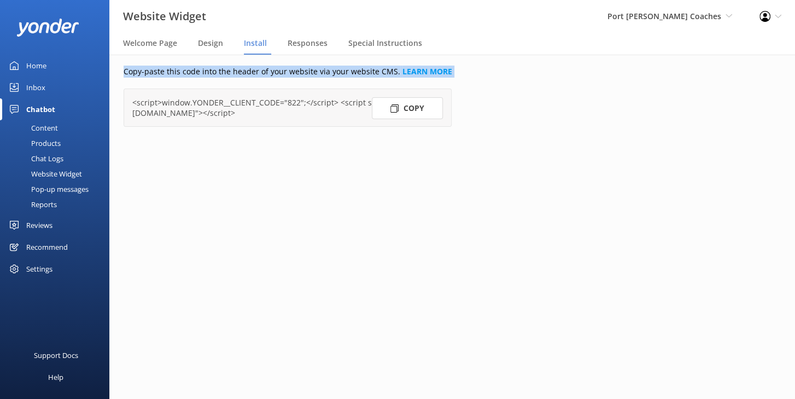
drag, startPoint x: 426, startPoint y: 154, endPoint x: 116, endPoint y: 63, distance: 322.5
click at [111, 63] on div "Copy-paste this code into the header of your website via your website CMS. LEAR…" at bounding box center [333, 227] width 476 height 345
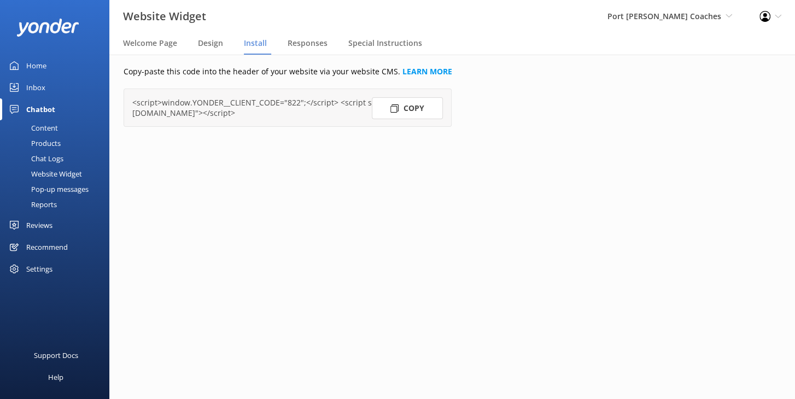
click at [133, 69] on p "Copy-paste this code into the header of your website via your website CMS. LEAR…" at bounding box center [333, 72] width 419 height 12
click at [550, 111] on div "Copy-paste this code into the header of your website via your website CMS. LEAR…" at bounding box center [333, 96] width 448 height 83
drag, startPoint x: 307, startPoint y: 46, endPoint x: 314, endPoint y: 53, distance: 10.1
click at [307, 46] on span "Responses" at bounding box center [308, 43] width 40 height 11
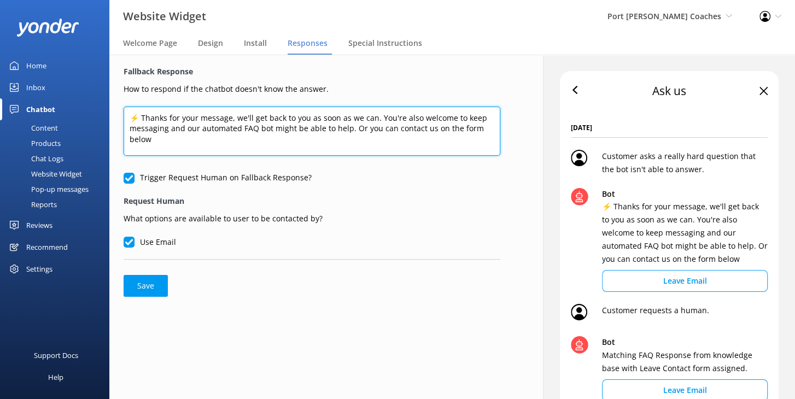
drag, startPoint x: 289, startPoint y: 116, endPoint x: 335, endPoint y: 129, distance: 47.0
click at [334, 129] on textarea "⚡ Thanks for your message, we'll get back to you as soon as we can. You're also…" at bounding box center [312, 131] width 377 height 49
click at [350, 136] on textarea "⚡ Thanks for your message, we'll get back to you as soon as we can. You're also…" at bounding box center [312, 131] width 377 height 49
click at [371, 136] on textarea "⚡ Thanks for your message, we'll get back to you as soon as we can. You're also…" at bounding box center [312, 131] width 377 height 49
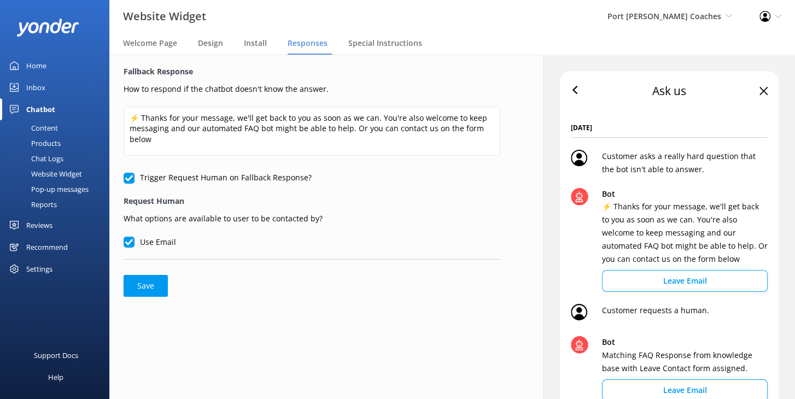
click at [382, 82] on p "How to respond if the chatbot doesn't know the answer." at bounding box center [312, 87] width 377 height 15
drag, startPoint x: 516, startPoint y: 56, endPoint x: 510, endPoint y: 54, distance: 6.4
click at [516, 56] on div "Fallback Response How to respond if the chatbot doesn't know the answer. ⚡ Than…" at bounding box center [312, 264] width 434 height 419
click at [393, 44] on span "Special Instructions" at bounding box center [385, 43] width 74 height 11
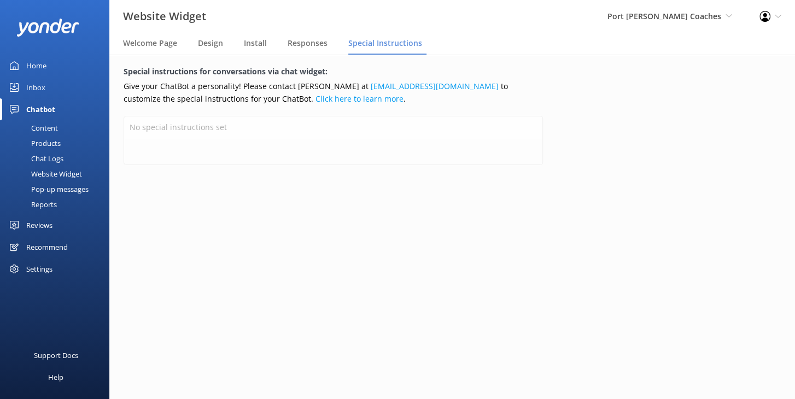
click at [551, 168] on div "Special instructions for conversations via chat widget: Give your ChatBot a per…" at bounding box center [333, 124] width 448 height 138
click at [67, 129] on link "Content" at bounding box center [58, 127] width 103 height 15
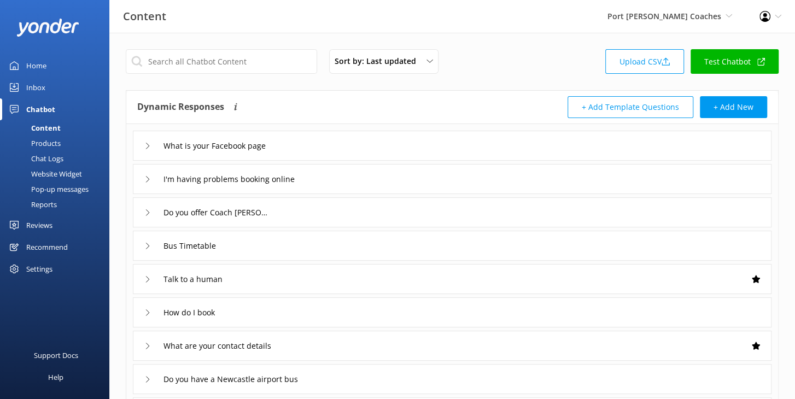
click at [334, 150] on div "What is your Facebook page" at bounding box center [452, 146] width 639 height 30
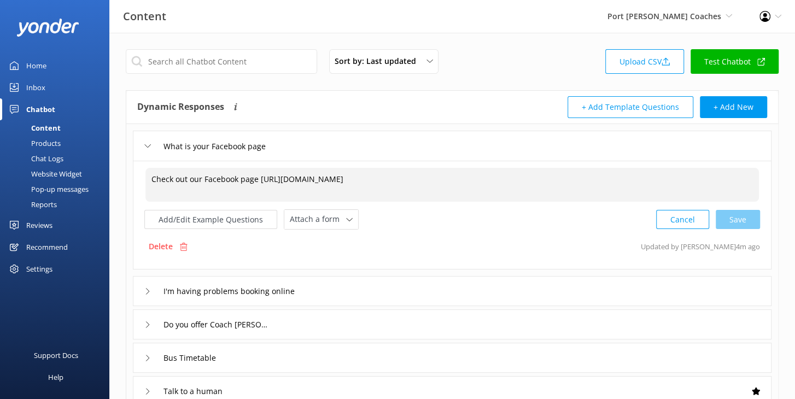
drag, startPoint x: 149, startPoint y: 177, endPoint x: 402, endPoint y: 177, distance: 252.6
click at [402, 177] on textarea "Check out our Facebook page https://www.facebook.com/pscoaches" at bounding box center [452, 185] width 614 height 34
drag, startPoint x: 246, startPoint y: 85, endPoint x: 234, endPoint y: 95, distance: 15.5
click at [246, 85] on div "Sort by: Last updated Title (A-Z) Last updated Upload CSV Test Chatbot Dynamic …" at bounding box center [452, 375] width 686 height 685
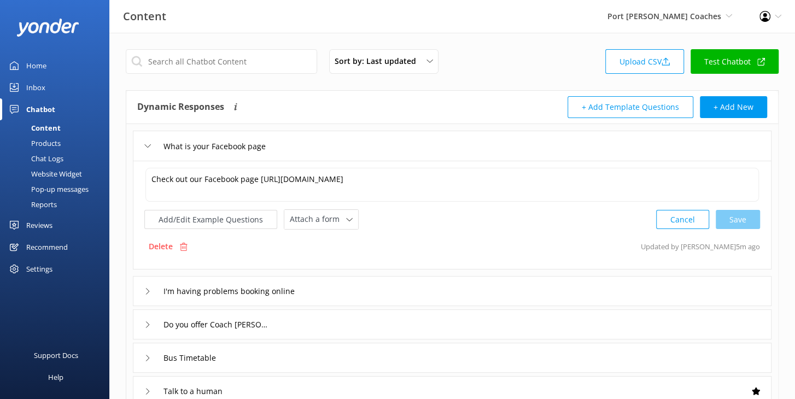
click at [66, 176] on div "Website Widget" at bounding box center [44, 173] width 75 height 15
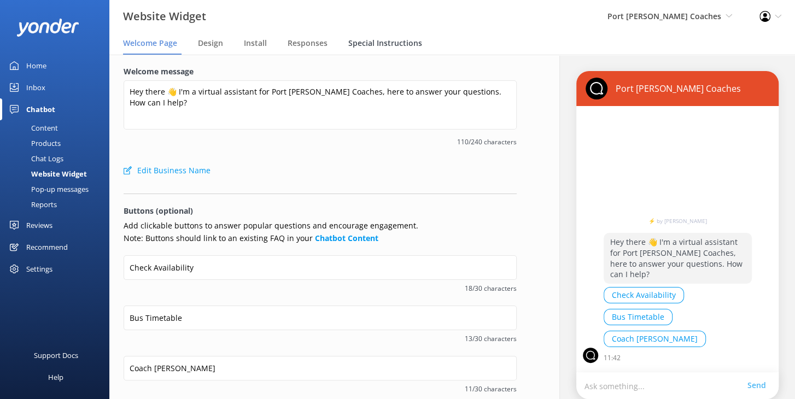
drag, startPoint x: 382, startPoint y: 61, endPoint x: 372, endPoint y: 43, distance: 20.4
click at [382, 61] on div "Welcome message Hey there 👋 I'm a virtual assistant for Port Stephens Coaches, …" at bounding box center [320, 331] width 422 height 552
click at [371, 42] on span "Special Instructions" at bounding box center [385, 43] width 74 height 11
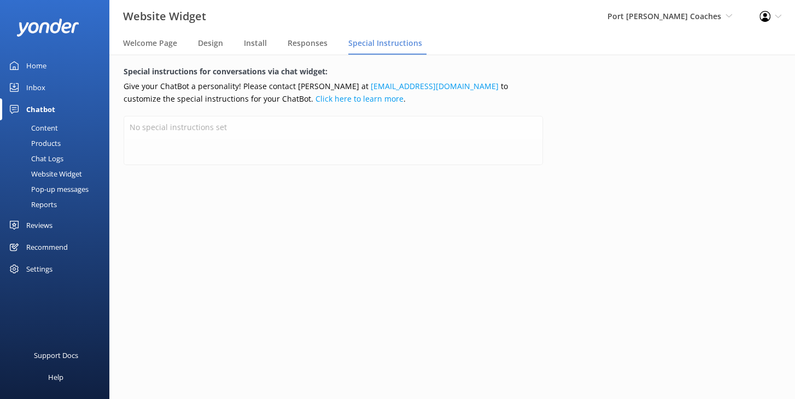
drag, startPoint x: 368, startPoint y: 107, endPoint x: 363, endPoint y: 237, distance: 130.3
click at [368, 107] on div "Special instructions for conversations via chat widget: Give your ChatBot a per…" at bounding box center [333, 124] width 448 height 138
click at [271, 186] on div "Special instructions for conversations via chat widget: Give your ChatBot a per…" at bounding box center [333, 124] width 448 height 138
click at [259, 36] on div "Install" at bounding box center [257, 44] width 27 height 22
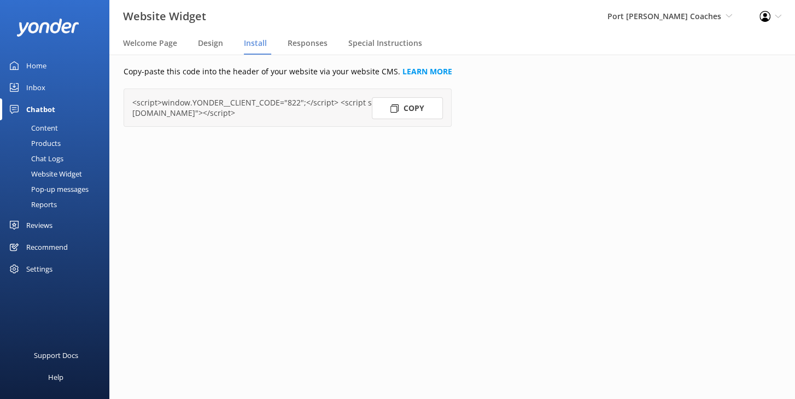
click at [443, 208] on div "Copy-paste this code into the header of your website via your website CMS. LEAR…" at bounding box center [333, 227] width 476 height 345
click at [437, 208] on div "Copy-paste this code into the header of your website via your website CMS. LEAR…" at bounding box center [333, 227] width 476 height 345
click at [377, 217] on div "Copy-paste this code into the header of your website via your website CMS. LEAR…" at bounding box center [333, 227] width 476 height 345
click at [268, 164] on div "Copy-paste this code into the header of your website via your website CMS. LEAR…" at bounding box center [333, 227] width 476 height 345
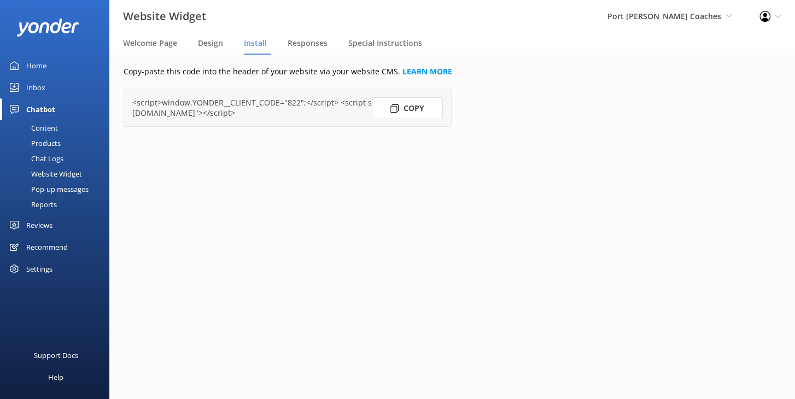
drag, startPoint x: 206, startPoint y: 76, endPoint x: 148, endPoint y: 161, distance: 102.7
click at [206, 76] on p "Copy-paste this code into the header of your website via your website CMS. LEAR…" at bounding box center [333, 72] width 419 height 12
click at [254, 189] on div "Copy-paste this code into the header of your website via your website CMS. LEAR…" at bounding box center [333, 227] width 476 height 345
drag, startPoint x: 47, startPoint y: 189, endPoint x: 56, endPoint y: 189, distance: 8.7
click at [47, 189] on div "Pop-up messages" at bounding box center [48, 189] width 82 height 15
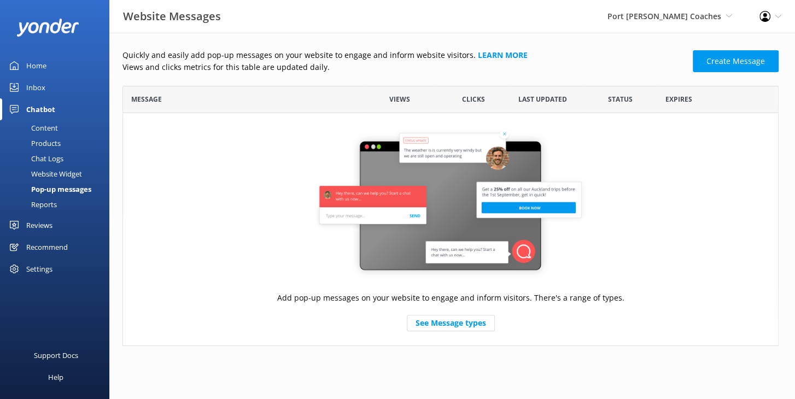
scroll to position [260, 656]
click at [248, 182] on div "Add pop-up messages on your website to engage and inform visitors. There's a ra…" at bounding box center [450, 229] width 656 height 232
drag, startPoint x: 670, startPoint y: 137, endPoint x: 693, endPoint y: 133, distance: 23.3
click at [670, 136] on div "Add pop-up messages on your website to engage and inform visitors. There's a ra…" at bounding box center [450, 229] width 656 height 232
click at [710, 182] on div "Add pop-up messages on your website to engage and inform visitors. There's a ra…" at bounding box center [450, 229] width 656 height 232
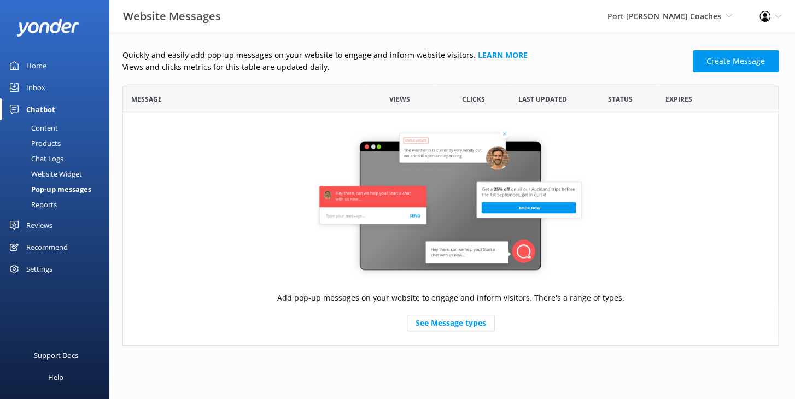
click at [629, 49] on p "Quickly and easily add pop-up messages on your website to engage and inform web…" at bounding box center [404, 55] width 564 height 12
click at [732, 63] on link "Create Message" at bounding box center [736, 61] width 86 height 22
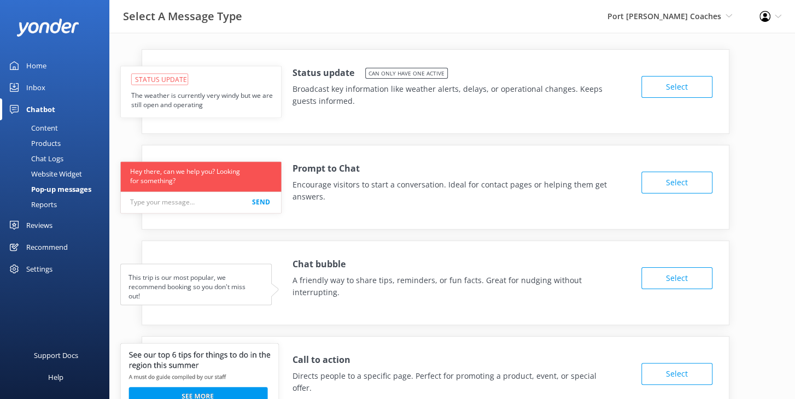
drag, startPoint x: 295, startPoint y: 73, endPoint x: 337, endPoint y: 75, distance: 42.2
click at [337, 75] on h4 "Status update" at bounding box center [324, 73] width 62 height 14
click at [353, 106] on p "Broadcast key information like weather alerts, delays, or operational changes. …" at bounding box center [452, 95] width 319 height 25
drag, startPoint x: 345, startPoint y: 110, endPoint x: 355, endPoint y: 148, distance: 39.1
click at [345, 110] on div "Status update Can only have one active Broadcast key information like weather a…" at bounding box center [435, 84] width 587 height 68
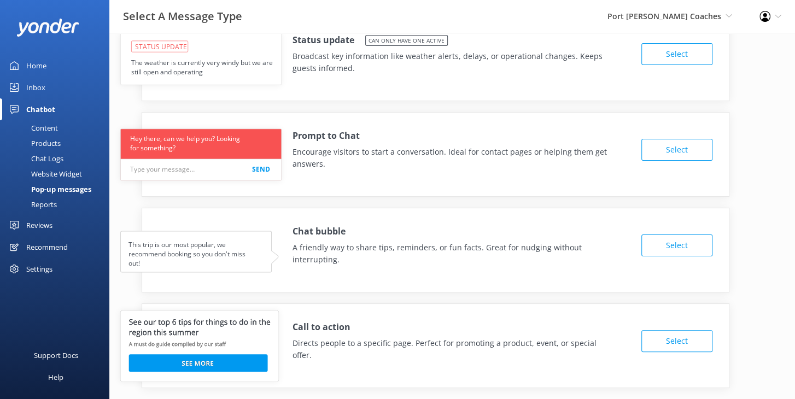
scroll to position [33, 0]
click at [325, 132] on h4 "Prompt to Chat" at bounding box center [326, 136] width 67 height 14
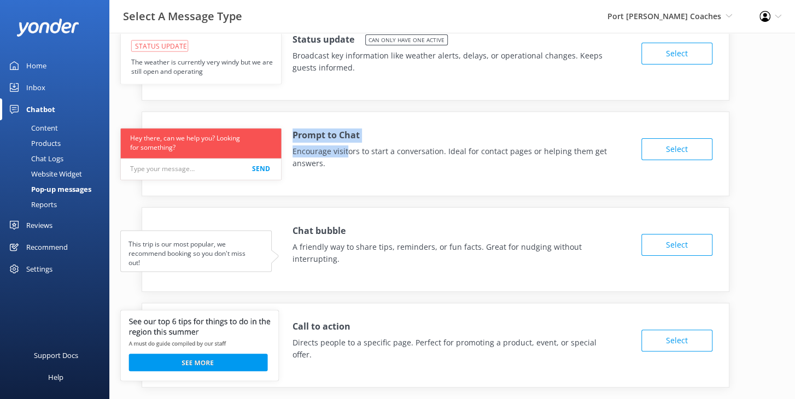
drag, startPoint x: 289, startPoint y: 137, endPoint x: 346, endPoint y: 145, distance: 57.5
click at [346, 145] on div "Prompt to Chat Encourage visitors to start a conversation. Ideal for contact pa…" at bounding box center [435, 146] width 587 height 68
drag, startPoint x: 358, startPoint y: 157, endPoint x: 281, endPoint y: 162, distance: 77.3
click at [358, 157] on p "Encourage visitors to start a conversation. Ideal for contact pages or helping …" at bounding box center [452, 157] width 319 height 25
click at [149, 170] on use at bounding box center [200, 153] width 161 height 51
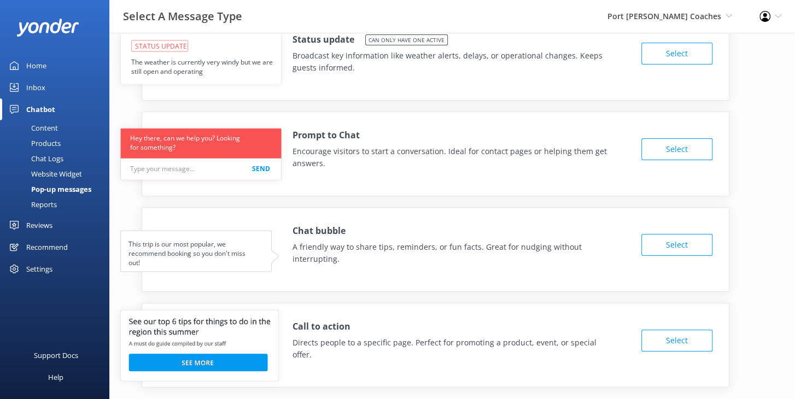
drag, startPoint x: 288, startPoint y: 207, endPoint x: 157, endPoint y: 295, distance: 157.7
click at [288, 208] on div "Chat bubble A friendly way to share tips, reminders, or fun facts. Great for nu…" at bounding box center [435, 242] width 587 height 68
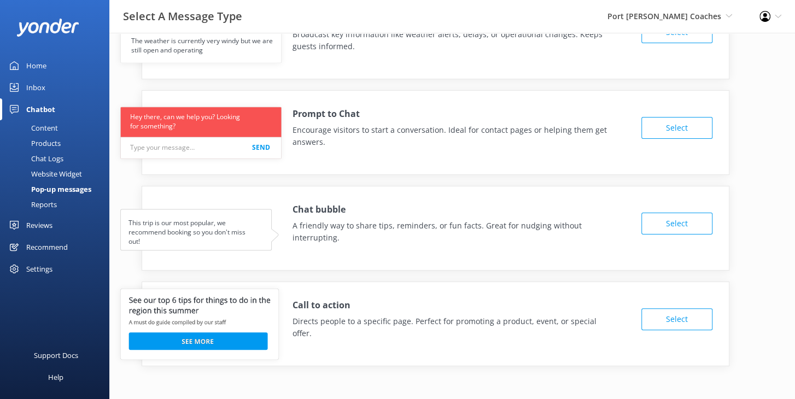
drag, startPoint x: 323, startPoint y: 235, endPoint x: 282, endPoint y: 205, distance: 51.0
click at [323, 234] on p "A friendly way to share tips, reminders, or fun facts. Great for nudging withou…" at bounding box center [452, 232] width 319 height 25
drag, startPoint x: 287, startPoint y: 206, endPoint x: 364, endPoint y: 227, distance: 80.0
click at [364, 227] on div "Chat bubble A friendly way to share tips, reminders, or fun facts. Great for nu…" at bounding box center [435, 220] width 587 height 68
click at [361, 231] on p "A friendly way to share tips, reminders, or fun facts. Great for nudging withou…" at bounding box center [452, 232] width 319 height 25
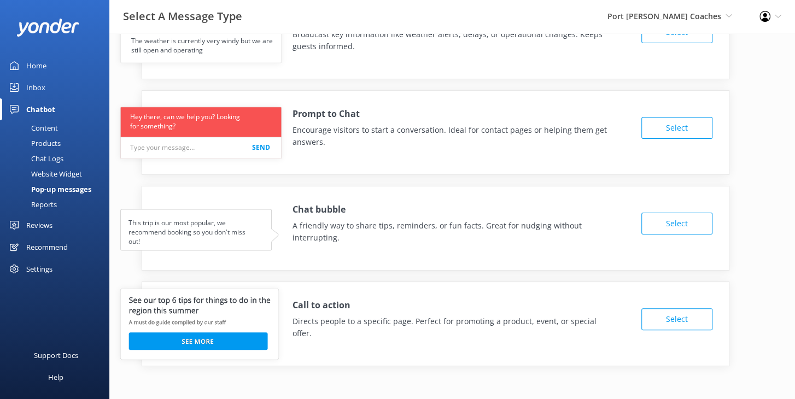
drag, startPoint x: 376, startPoint y: 281, endPoint x: 371, endPoint y: 287, distance: 8.2
click at [376, 281] on div "Status update Can only have one active Broadcast key information like weather a…" at bounding box center [451, 181] width 659 height 372
click at [357, 308] on div "Call to action Directs people to a specific page. Perfect for promoting a produ…" at bounding box center [460, 319] width 335 height 41
click at [335, 306] on h4 "Call to action" at bounding box center [322, 306] width 58 height 14
drag, startPoint x: 318, startPoint y: 306, endPoint x: 348, endPoint y: 310, distance: 30.3
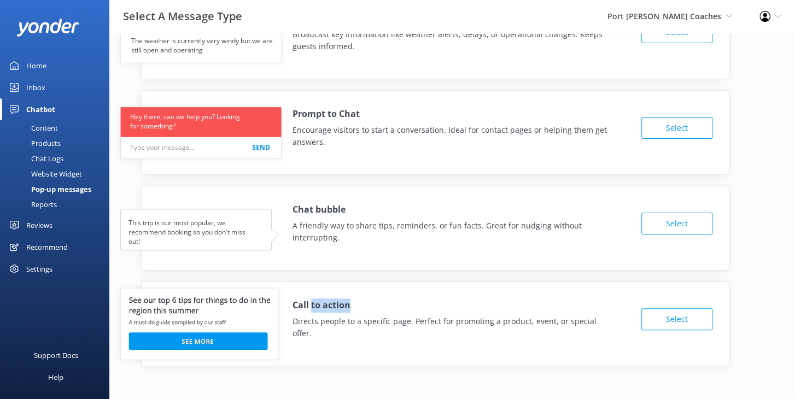
click at [348, 310] on h4 "Call to action" at bounding box center [322, 306] width 58 height 14
click at [342, 305] on h4 "Call to action" at bounding box center [322, 306] width 58 height 14
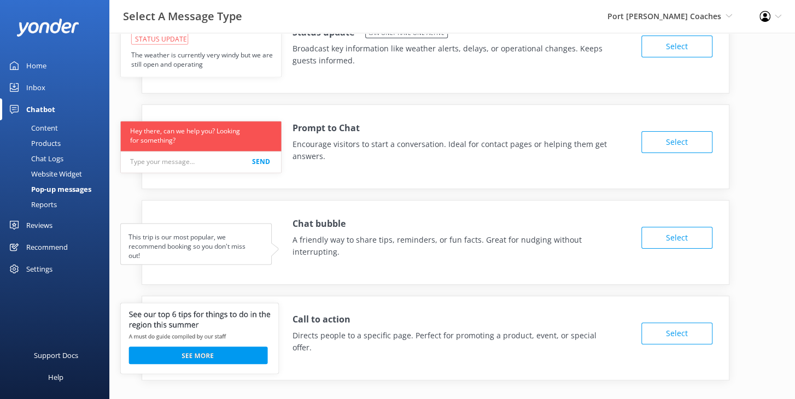
scroll to position [42, 0]
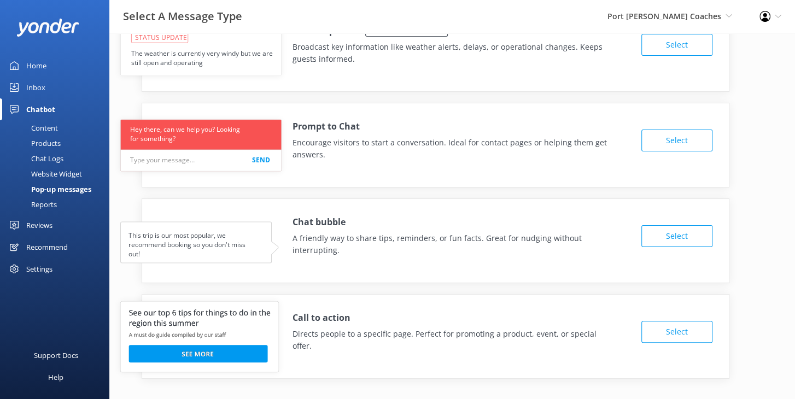
click at [356, 144] on p "Encourage visitors to start a conversation. Ideal for contact pages or helping …" at bounding box center [452, 149] width 319 height 25
drag, startPoint x: 335, startPoint y: 126, endPoint x: 355, endPoint y: 127, distance: 20.8
click at [355, 127] on h4 "Prompt to Chat" at bounding box center [326, 127] width 67 height 14
drag, startPoint x: 349, startPoint y: 145, endPoint x: 351, endPoint y: 179, distance: 33.9
click at [349, 145] on p "Encourage visitors to start a conversation. Ideal for contact pages or helping …" at bounding box center [452, 149] width 319 height 25
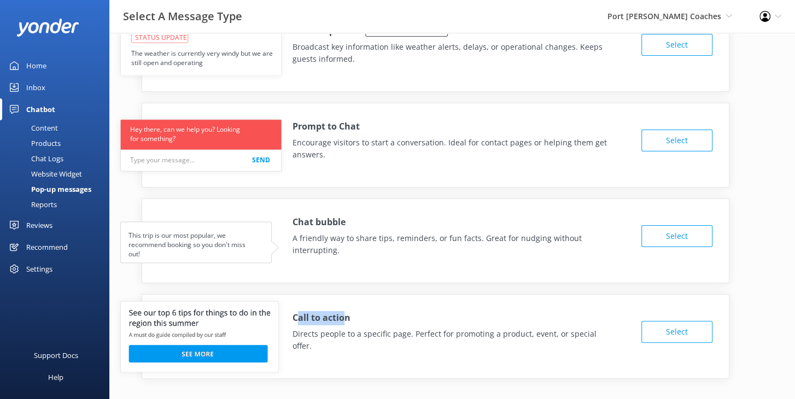
drag, startPoint x: 299, startPoint y: 317, endPoint x: 342, endPoint y: 321, distance: 43.4
click at [342, 321] on h4 "Call to action" at bounding box center [322, 318] width 58 height 14
click at [300, 334] on p "Directs people to a specific page. Perfect for promoting a product, event, or s…" at bounding box center [452, 340] width 319 height 25
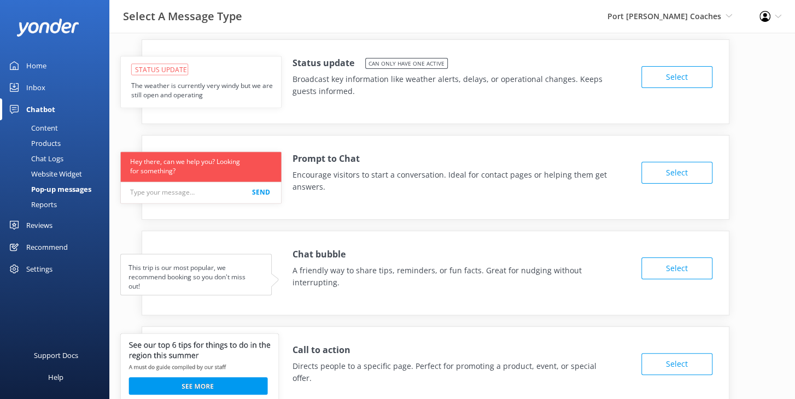
scroll to position [0, 0]
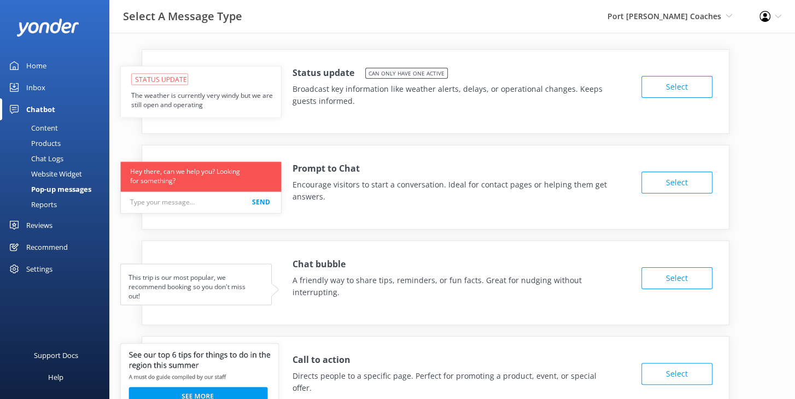
click at [436, 200] on p "Encourage visitors to start a conversation. Ideal for contact pages or helping …" at bounding box center [452, 191] width 319 height 25
drag, startPoint x: 696, startPoint y: 120, endPoint x: 669, endPoint y: 88, distance: 41.5
click at [696, 120] on div "Status update Can only have one active Broadcast key information like weather a…" at bounding box center [436, 91] width 588 height 85
click at [665, 84] on button "Select" at bounding box center [676, 87] width 71 height 22
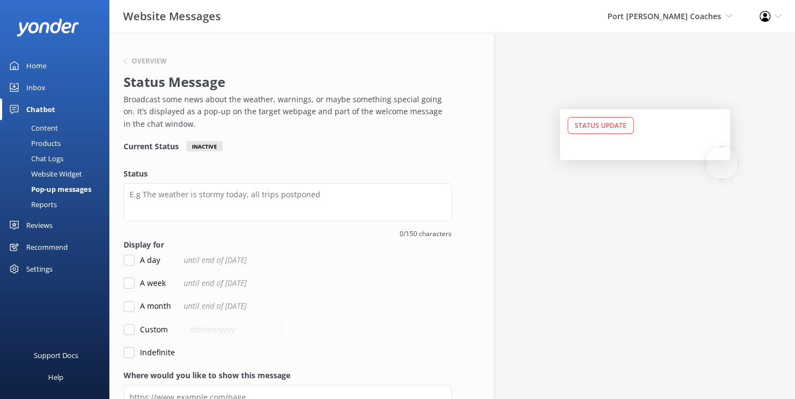
drag, startPoint x: 180, startPoint y: 166, endPoint x: 178, endPoint y: 184, distance: 17.6
click at [179, 166] on div "Current Status Inactive Status 0/150 characters Display for A day until end of …" at bounding box center [288, 250] width 328 height 218
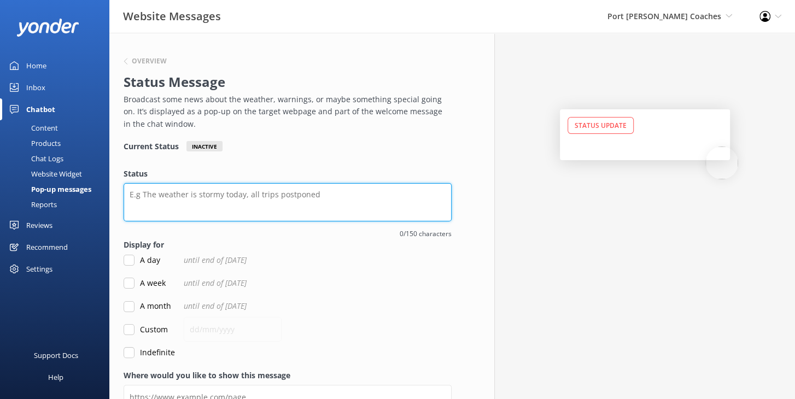
drag, startPoint x: 206, startPoint y: 188, endPoint x: 323, endPoint y: 192, distance: 117.1
click at [318, 191] on textarea "Status" at bounding box center [288, 202] width 328 height 38
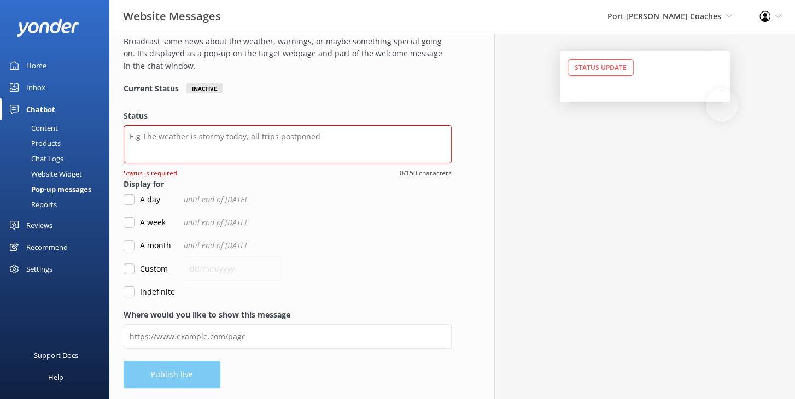
scroll to position [57, 0]
drag, startPoint x: 151, startPoint y: 183, endPoint x: 176, endPoint y: 182, distance: 24.1
click at [176, 182] on label "Display for" at bounding box center [288, 185] width 328 height 12
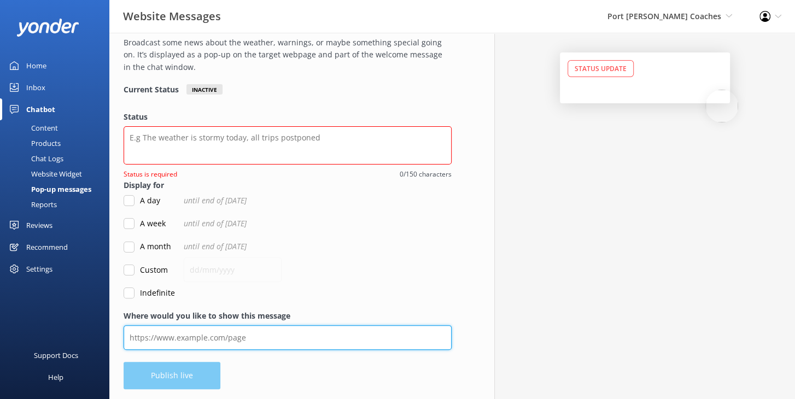
click at [216, 337] on input "Where would you like to show this message" at bounding box center [288, 337] width 328 height 25
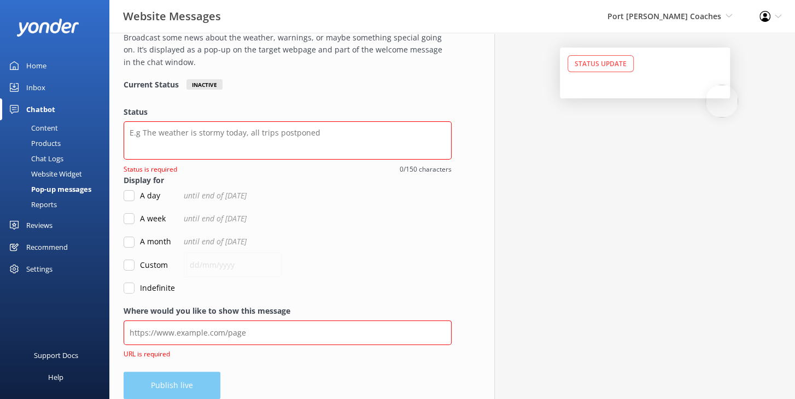
drag, startPoint x: 242, startPoint y: 380, endPoint x: 193, endPoint y: 373, distance: 49.2
click at [240, 377] on div "Overview Status Message Broadcast some news about the weather, warnings, or may…" at bounding box center [287, 190] width 357 height 439
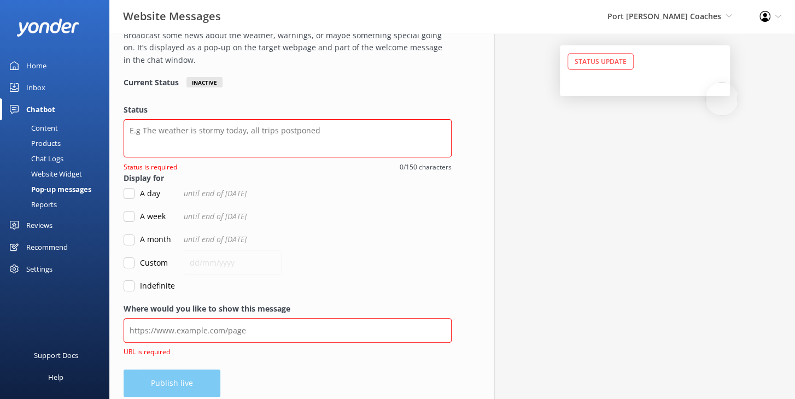
scroll to position [65, 0]
click at [178, 381] on div "Overview Status Message Broadcast some news about the weather, warnings, or may…" at bounding box center [287, 187] width 357 height 439
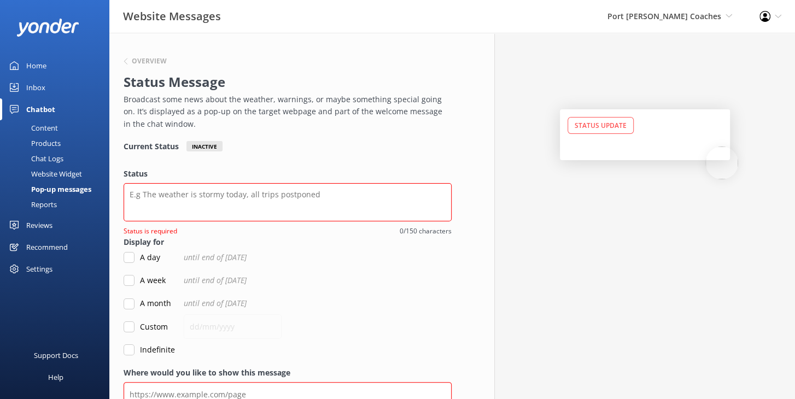
click at [332, 121] on p "Broadcast some news about the weather, warnings, or maybe something special goi…" at bounding box center [285, 112] width 323 height 37
click at [150, 62] on h6 "Overview" at bounding box center [149, 61] width 35 height 7
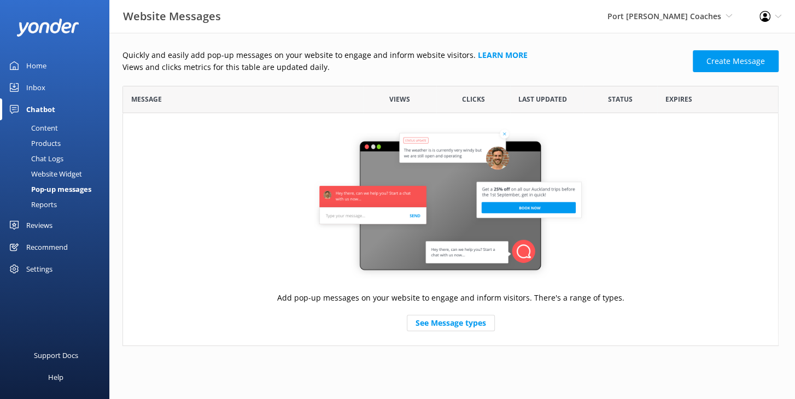
scroll to position [260, 656]
drag, startPoint x: 354, startPoint y: 76, endPoint x: 311, endPoint y: 155, distance: 90.3
click at [354, 76] on div "Quickly and easily add pop-up messages on your website to engage and inform web…" at bounding box center [450, 197] width 656 height 297
click at [194, 208] on div "Add pop-up messages on your website to engage and inform visitors. There's a ra…" at bounding box center [450, 229] width 656 height 232
click at [50, 206] on div "Reports" at bounding box center [32, 204] width 50 height 15
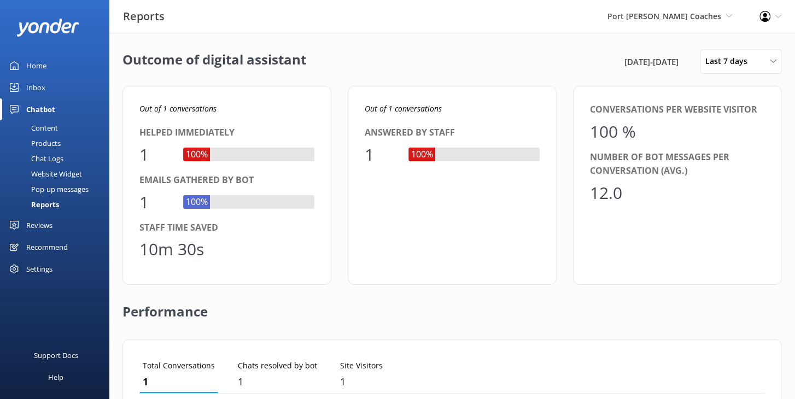
scroll to position [109, 626]
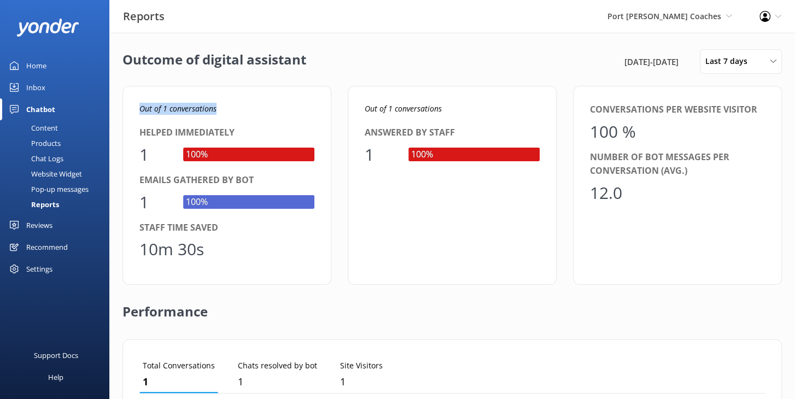
drag, startPoint x: 137, startPoint y: 108, endPoint x: 229, endPoint y: 111, distance: 92.5
click at [229, 111] on div "Out of 1 conversations Helped immediately 1 100% Emails gathered by bot 1 100% …" at bounding box center [226, 185] width 209 height 199
click at [329, 120] on div "Out of 1 conversations Helped immediately 1 100% Emails gathered by bot 1 100% …" at bounding box center [226, 185] width 209 height 199
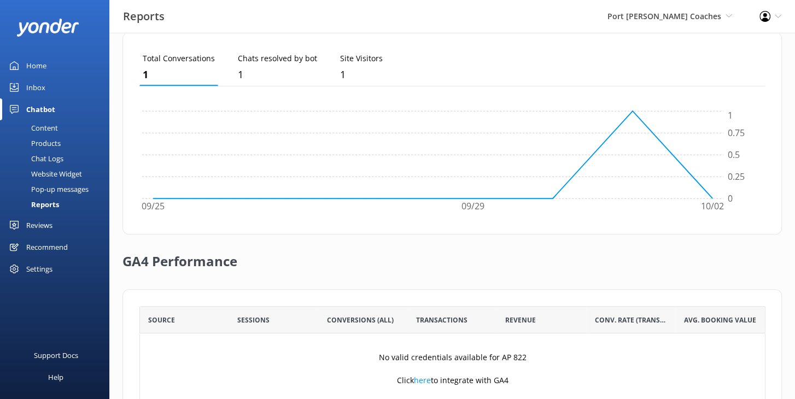
scroll to position [361, 0]
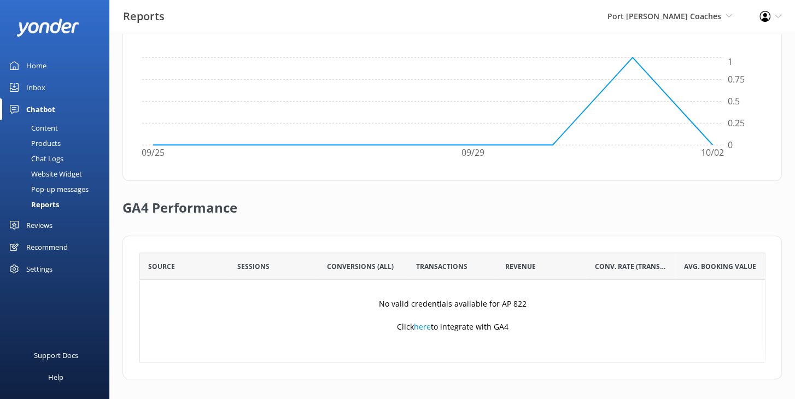
drag, startPoint x: 492, startPoint y: 206, endPoint x: 227, endPoint y: 223, distance: 264.7
click at [485, 206] on div "GA4 Performance" at bounding box center [451, 208] width 659 height 55
click at [573, 236] on div "Source Sessions Conversions (All) Transactions Revenue Conv. Rate (Transactions…" at bounding box center [451, 308] width 659 height 144
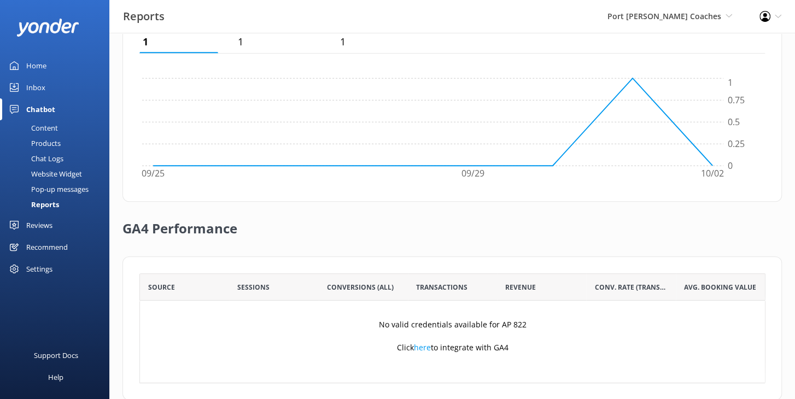
scroll to position [329, 0]
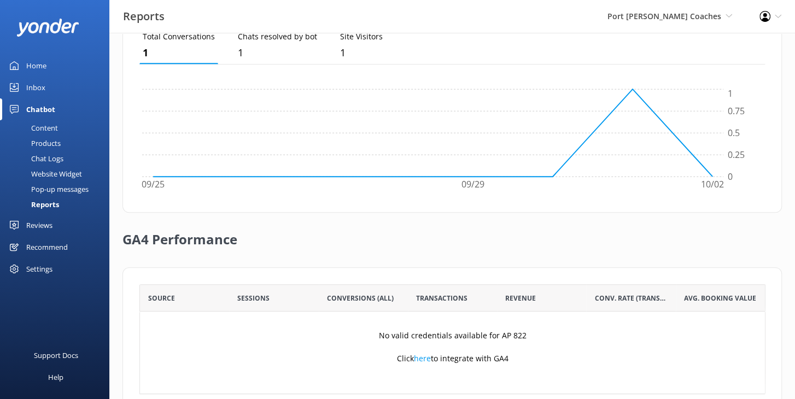
click at [367, 195] on div "Total Conversations 1 Chats resolved by bot 1 Site Visitors 1 09/25 09/29 10/02…" at bounding box center [451, 111] width 659 height 202
click at [319, 222] on div "GA4 Performance" at bounding box center [451, 240] width 659 height 55
drag, startPoint x: 374, startPoint y: 204, endPoint x: 261, endPoint y: 274, distance: 133.1
click at [374, 204] on div "Total Conversations 1 Chats resolved by bot 1 Site Visitors 1 09/25 09/29 10/02…" at bounding box center [451, 111] width 659 height 202
click at [39, 320] on div "Support Docs Help" at bounding box center [54, 345] width 109 height 108
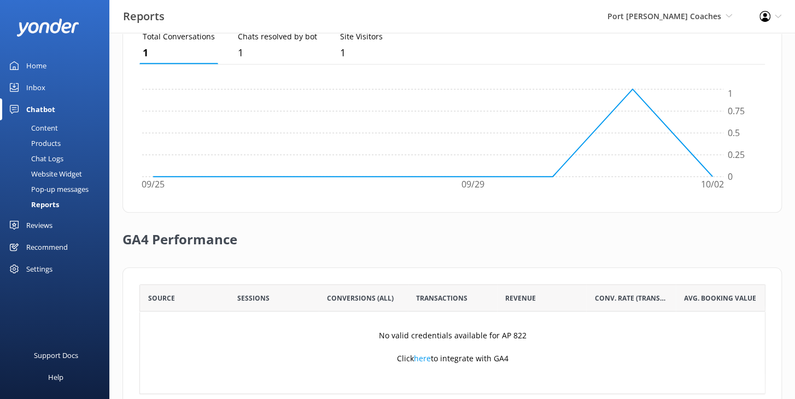
click at [46, 247] on div "Recommend" at bounding box center [47, 247] width 42 height 22
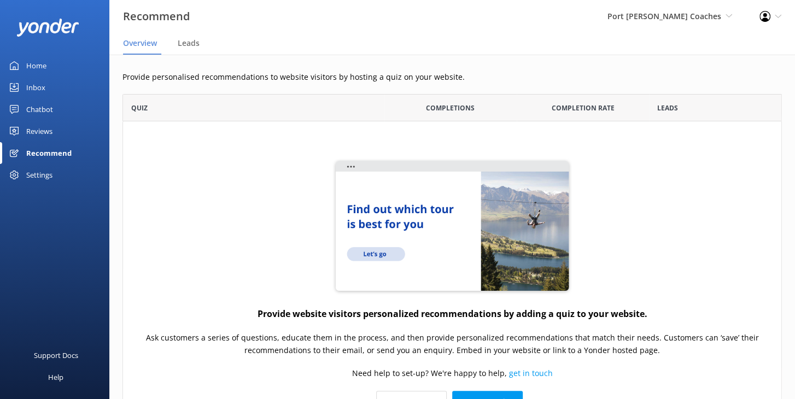
click at [289, 205] on div "Provide website visitors personalized recommendations by adding a quiz to your …" at bounding box center [451, 285] width 659 height 328
click at [63, 250] on div "Support Docs Help" at bounding box center [54, 300] width 109 height 200
click at [215, 210] on div "Provide website visitors personalized recommendations by adding a quiz to your …" at bounding box center [451, 285] width 659 height 328
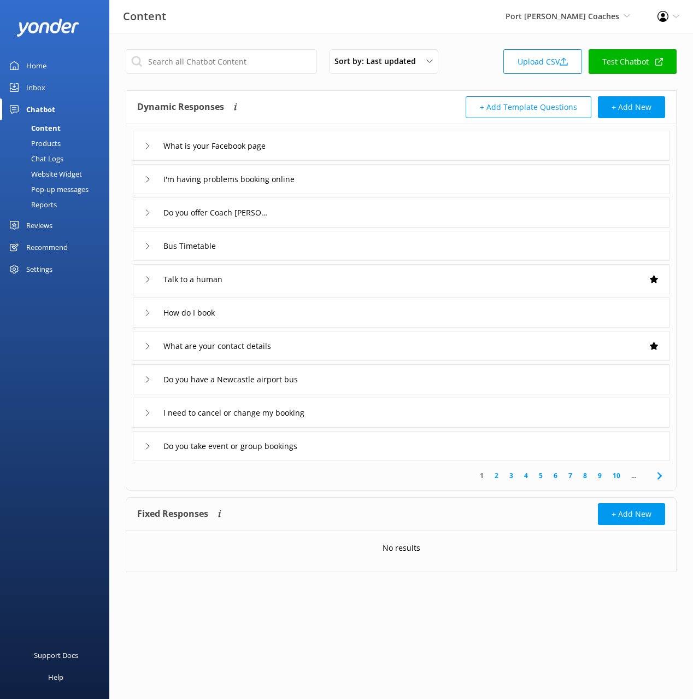
click at [332, 13] on div "Content Port [PERSON_NAME] Coaches Black Cat Cruises [GEOGRAPHIC_DATA] [GEOGRAP…" at bounding box center [346, 16] width 693 height 33
